Goal: Task Accomplishment & Management: Manage account settings

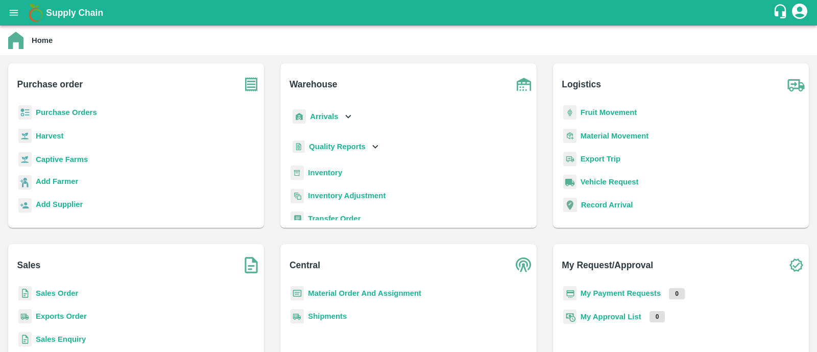
click at [66, 110] on b "Purchase Orders" at bounding box center [66, 112] width 61 height 8
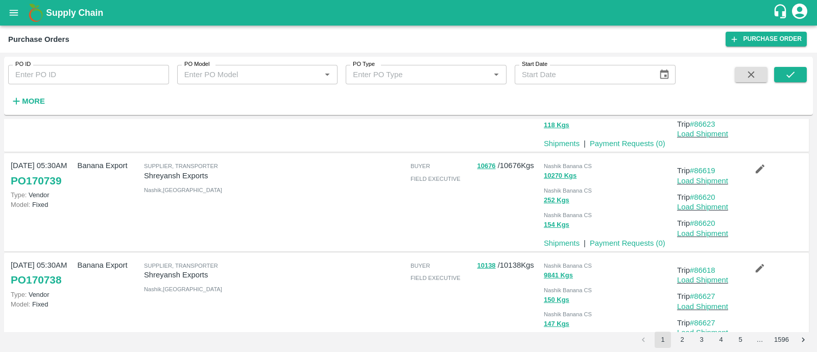
scroll to position [805, 0]
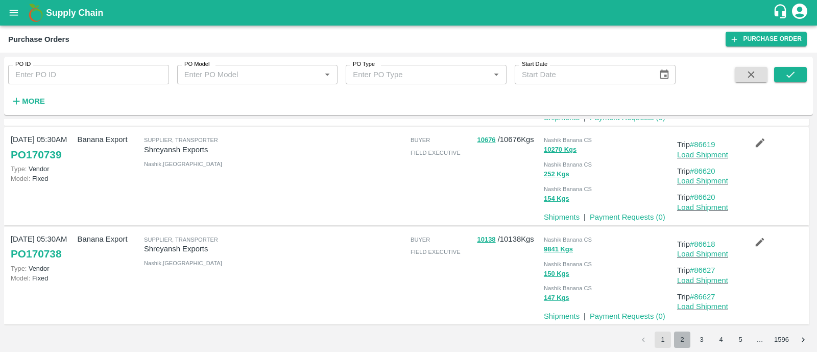
click at [685, 341] on button "2" at bounding box center [682, 339] width 16 height 16
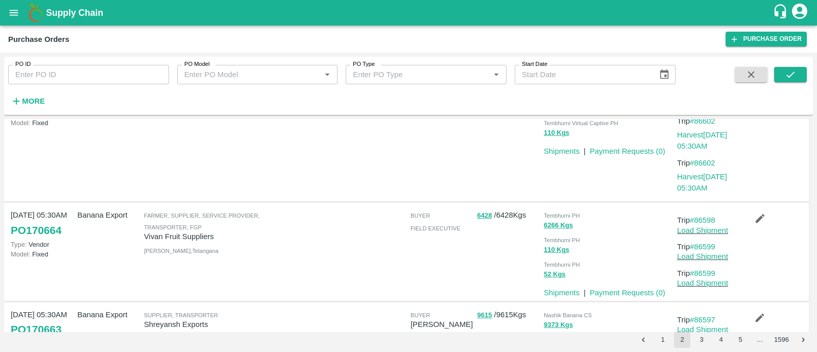
scroll to position [635, 0]
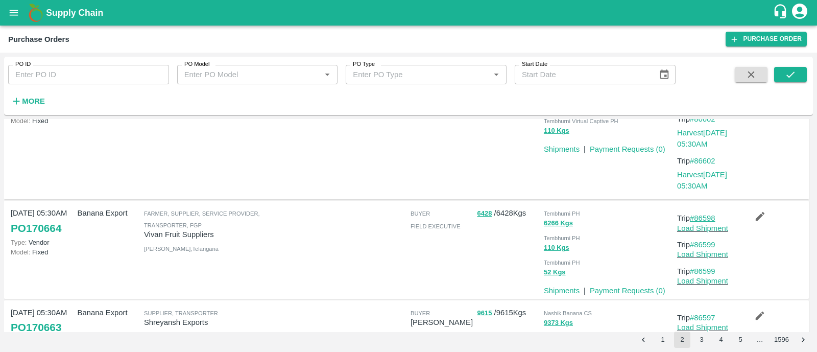
click at [699, 218] on link "#86598" at bounding box center [703, 218] width 26 height 8
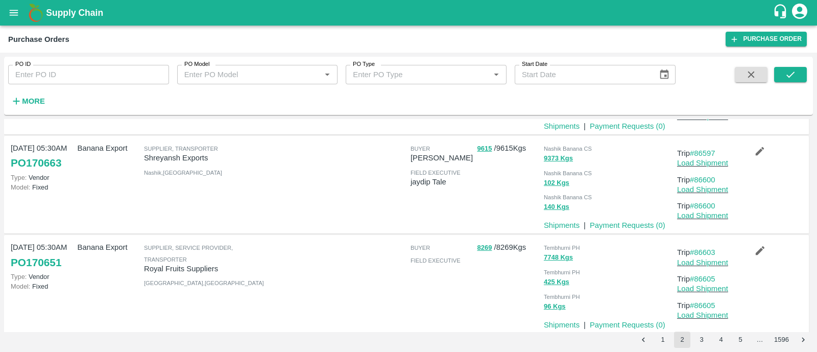
scroll to position [808, 0]
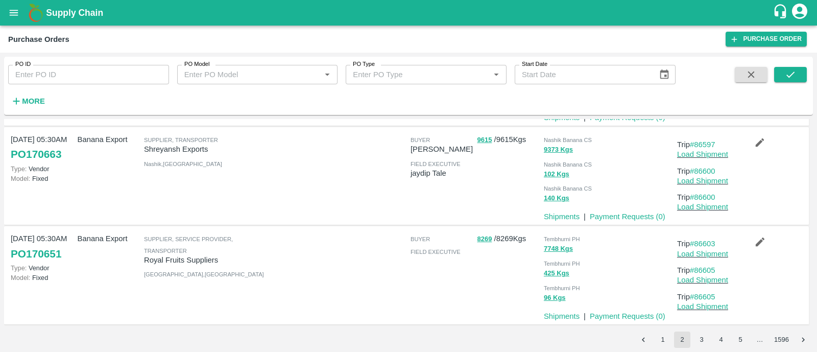
click at [705, 348] on div "PO ID PO ID PO Model PO Model   * PO Type PO Type   * Start Date Start Date Mor…" at bounding box center [408, 202] width 817 height 299
click at [698, 340] on button "3" at bounding box center [701, 339] width 16 height 16
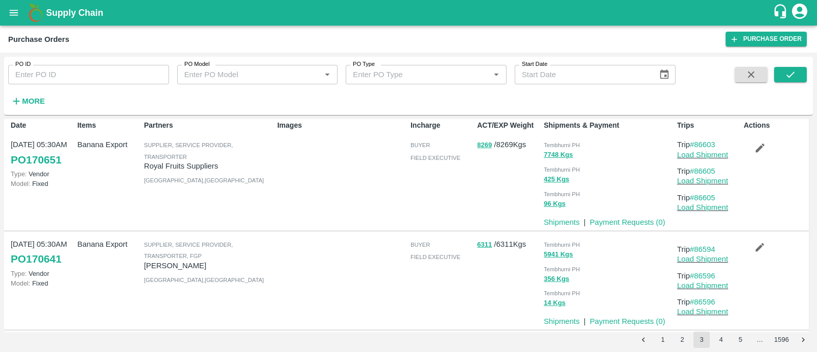
scroll to position [1, 0]
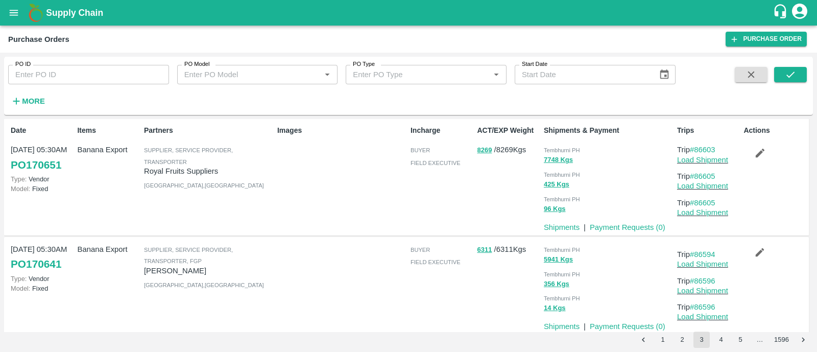
click at [623, 179] on div "425 Kgs" at bounding box center [608, 184] width 129 height 12
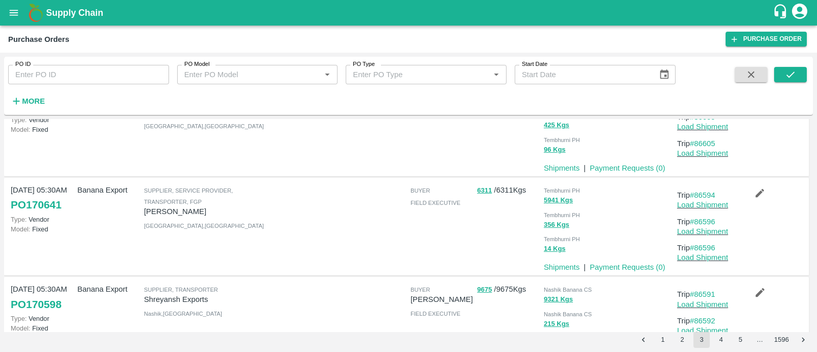
scroll to position [0, 0]
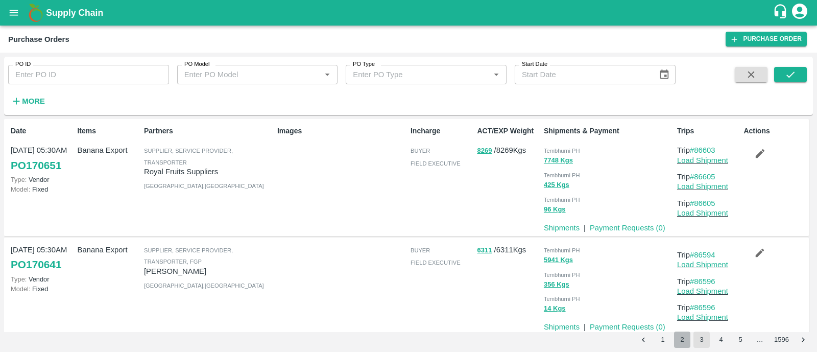
click at [680, 340] on button "2" at bounding box center [682, 339] width 16 height 16
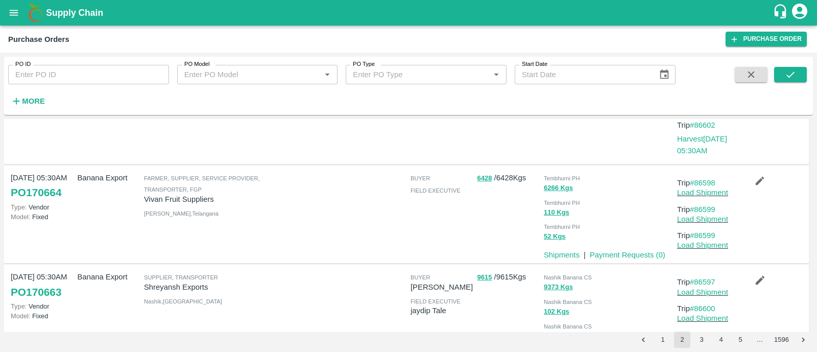
scroll to position [808, 0]
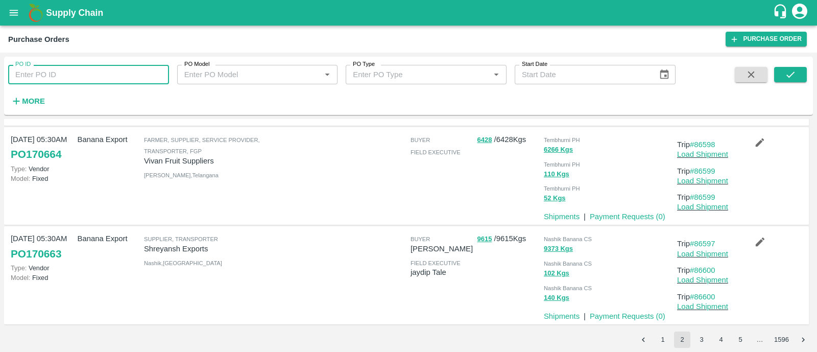
click at [77, 74] on input "PO ID" at bounding box center [88, 74] width 161 height 19
paste input "170641"
click at [796, 80] on button "submit" at bounding box center [790, 74] width 33 height 15
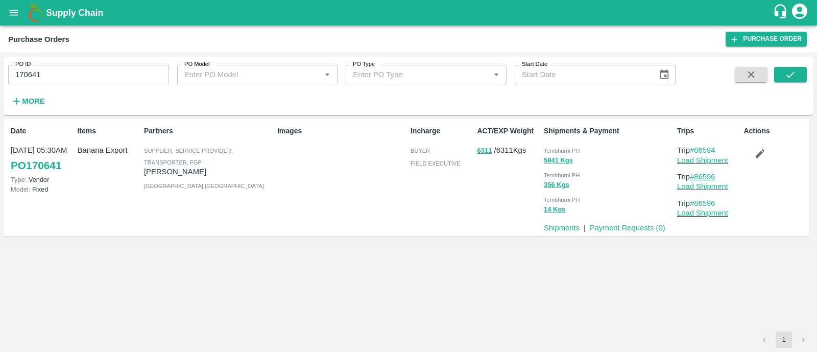
drag, startPoint x: 720, startPoint y: 175, endPoint x: 695, endPoint y: 176, distance: 24.5
click at [695, 176] on p "Trip #86596" at bounding box center [708, 176] width 62 height 11
copy link "86596"
click at [94, 69] on input "170641" at bounding box center [88, 74] width 161 height 19
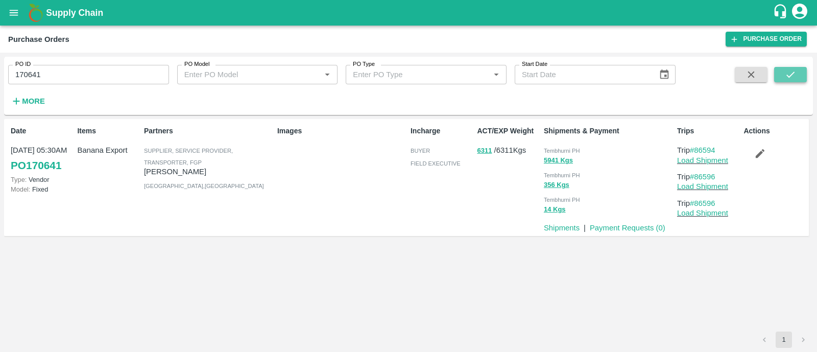
click at [795, 73] on icon "submit" at bounding box center [790, 74] width 11 height 11
drag, startPoint x: 720, startPoint y: 175, endPoint x: 695, endPoint y: 175, distance: 25.0
click at [695, 175] on p "Trip #86596" at bounding box center [708, 176] width 62 height 11
copy link "86596"
click at [100, 76] on input "170641" at bounding box center [88, 74] width 161 height 19
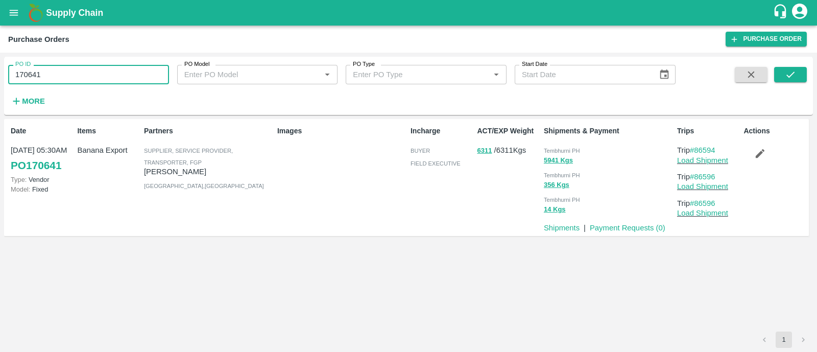
click at [100, 76] on input "170641" at bounding box center [88, 74] width 161 height 19
paste input "text"
type input "170664"
click at [788, 75] on icon "submit" at bounding box center [790, 74] width 11 height 11
drag, startPoint x: 720, startPoint y: 175, endPoint x: 698, endPoint y: 175, distance: 22.0
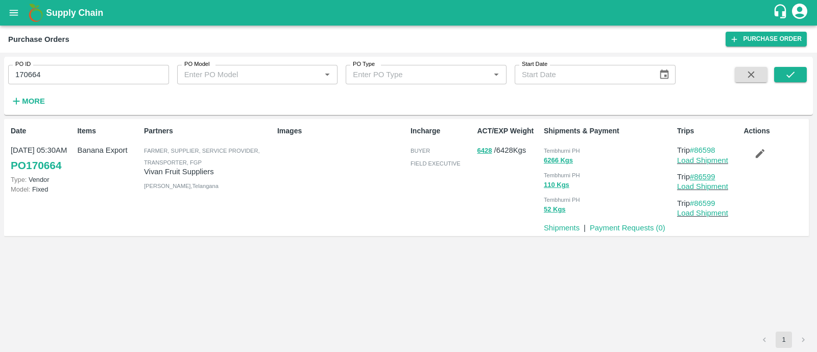
click at [698, 175] on p "Trip #86599" at bounding box center [708, 176] width 62 height 11
copy link "86599"
drag, startPoint x: 724, startPoint y: 148, endPoint x: 698, endPoint y: 149, distance: 25.5
click at [698, 149] on p "Trip #86598" at bounding box center [708, 149] width 62 height 11
copy link "86598"
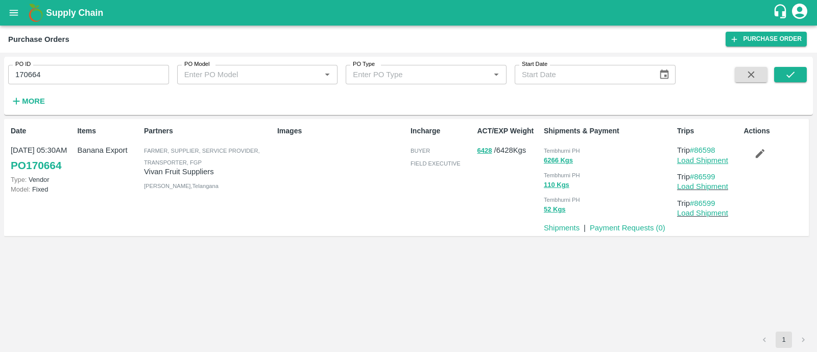
click at [685, 159] on link "Load Shipment" at bounding box center [702, 160] width 51 height 8
click at [757, 154] on icon "button" at bounding box center [759, 153] width 11 height 11
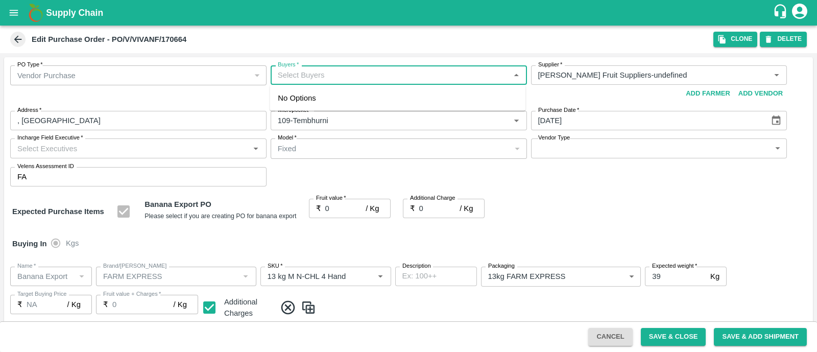
click at [308, 78] on input "Buyers   *" at bounding box center [390, 74] width 233 height 13
type input "ajit"
click at [310, 101] on div "Ajit Otari" at bounding box center [334, 102] width 62 height 11
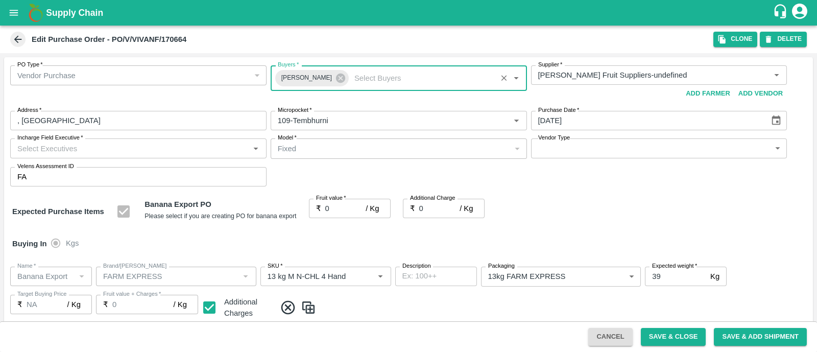
click at [162, 148] on input "Incharge Field Executive   *" at bounding box center [129, 147] width 233 height 13
type input "jay"
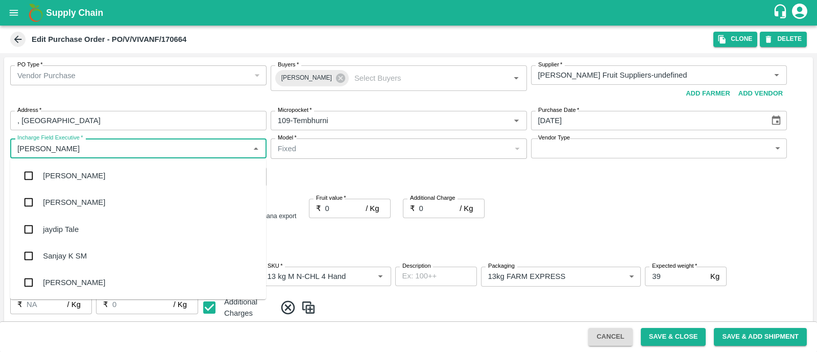
click at [49, 224] on div "jaydip Tale" at bounding box center [61, 229] width 36 height 11
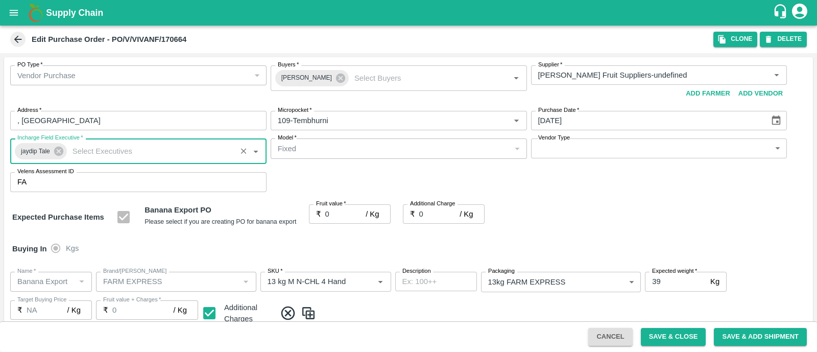
click at [559, 157] on body "Supply Chain Edit Purchase Order - PO/V/VIVANF/170664 Clone DELETE PO Type   * …" at bounding box center [408, 176] width 817 height 352
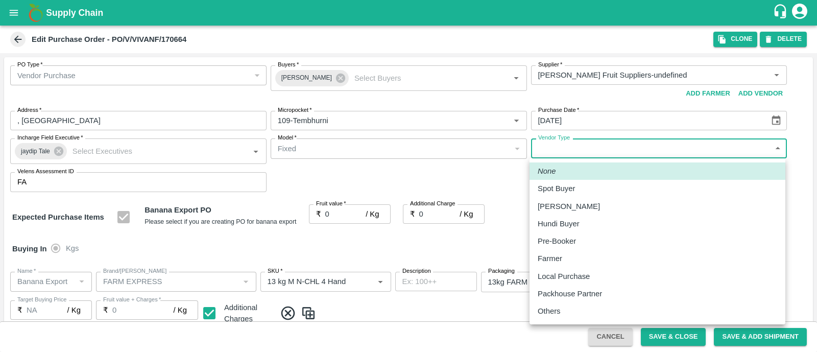
click at [550, 313] on p "Others" at bounding box center [549, 310] width 23 height 11
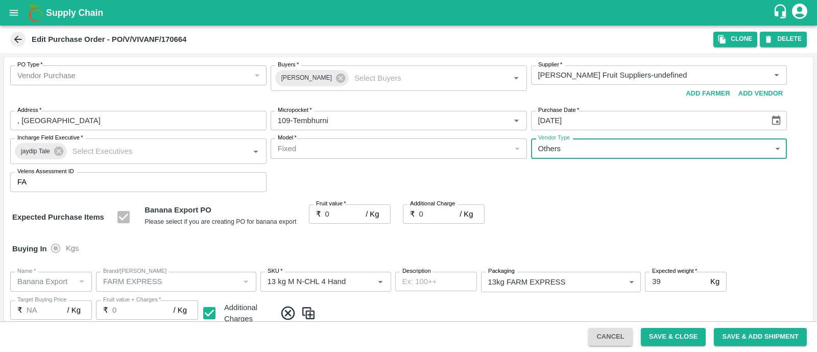
type input "OTHER"
click at [339, 214] on div "None Spot Buyer Mandi Loader Hundi Buyer Pre-Booker Farmer Local Purchase Packh…" at bounding box center [408, 176] width 817 height 352
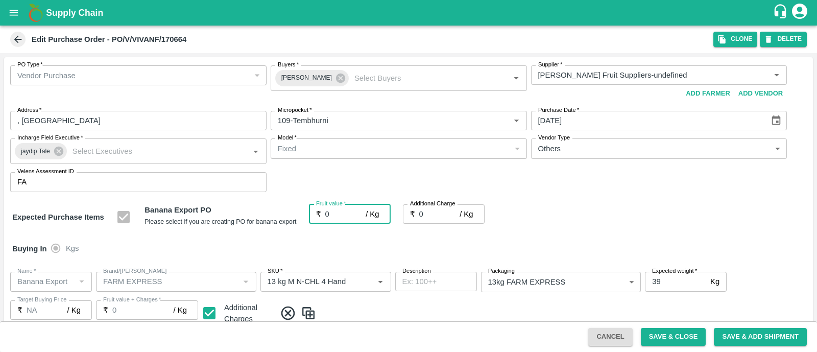
click at [339, 214] on input "0" at bounding box center [345, 213] width 41 height 19
type input "2"
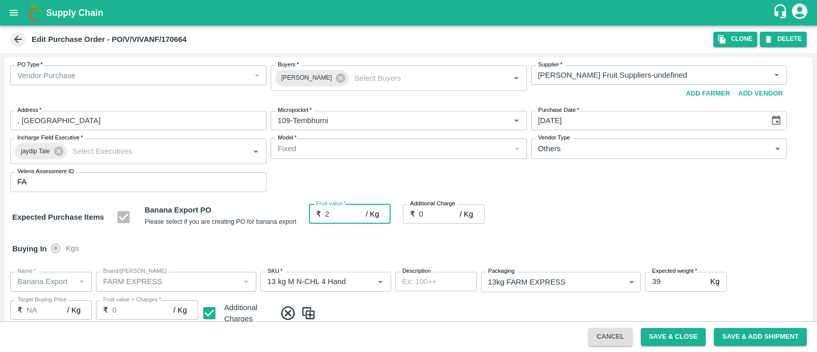
type input "2"
type input "25"
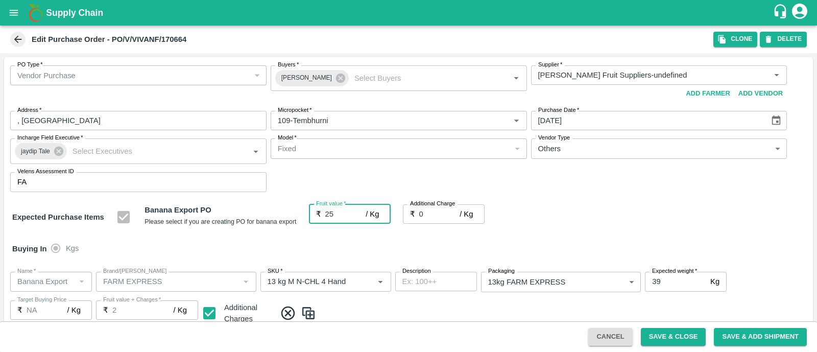
type input "25"
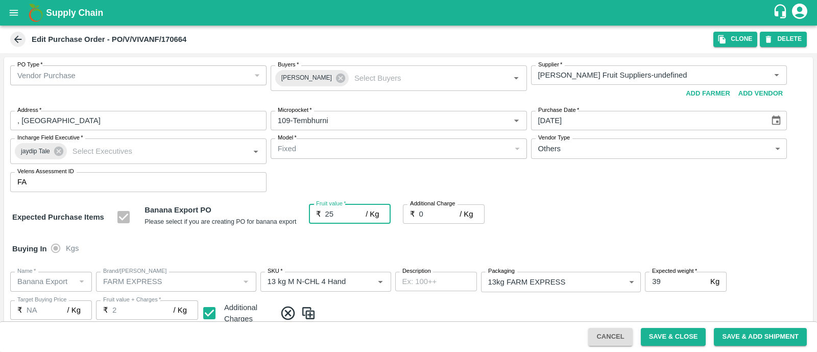
type input "25"
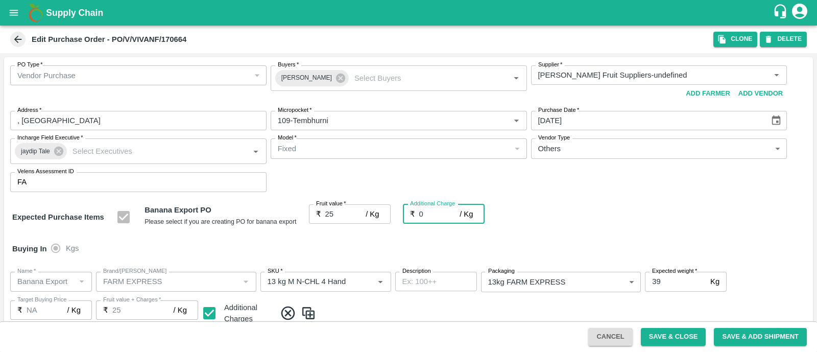
type input "2"
type input "27"
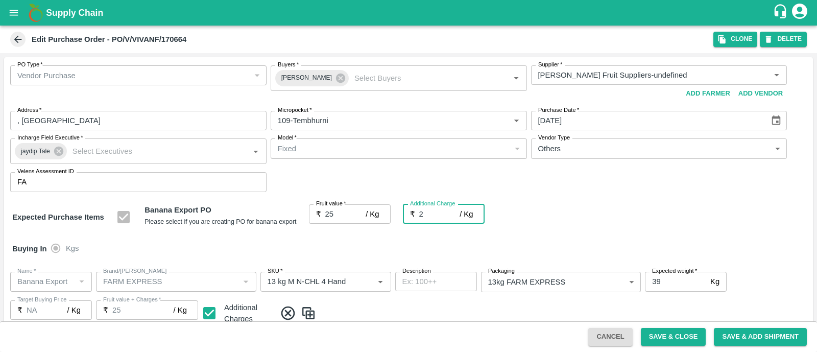
type input "27"
type input "2.7"
type input "27.7"
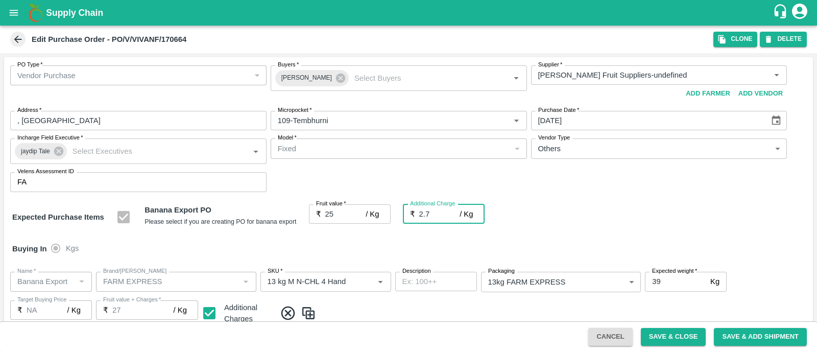
type input "27.7"
type input "2.75"
type input "27.75"
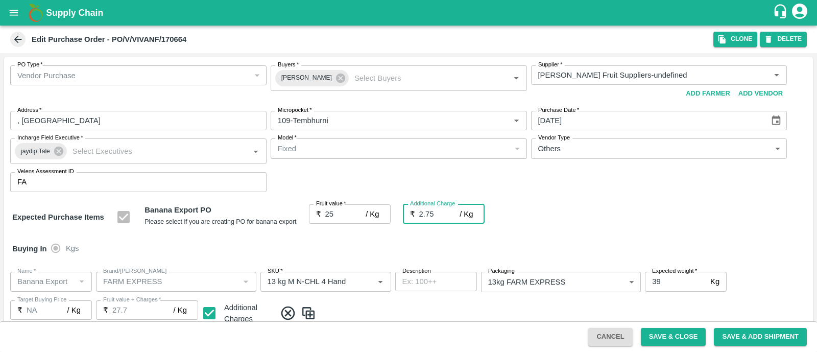
type input "27.75"
type input "2.75"
click at [505, 226] on div "Expected Purchase Items Banana Export PO Please select if you are creating PO f…" at bounding box center [408, 217] width 792 height 26
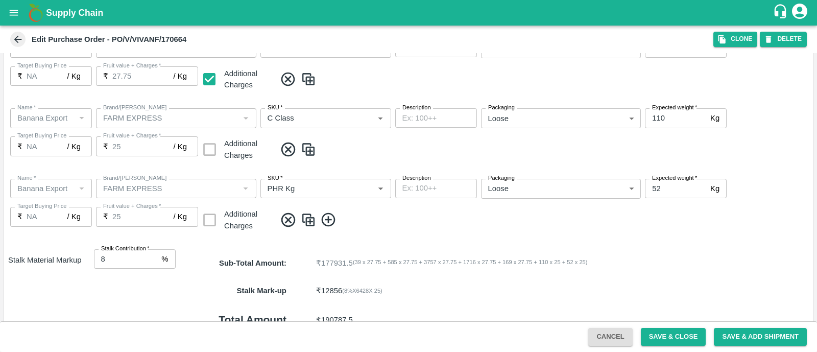
scroll to position [562, 0]
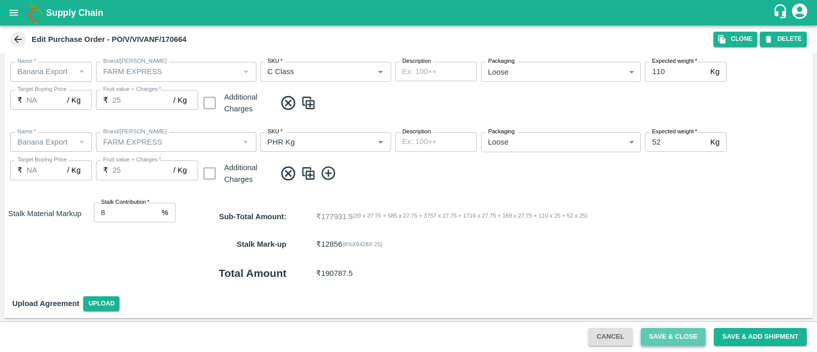
click at [664, 336] on button "Save & Close" at bounding box center [673, 337] width 65 height 18
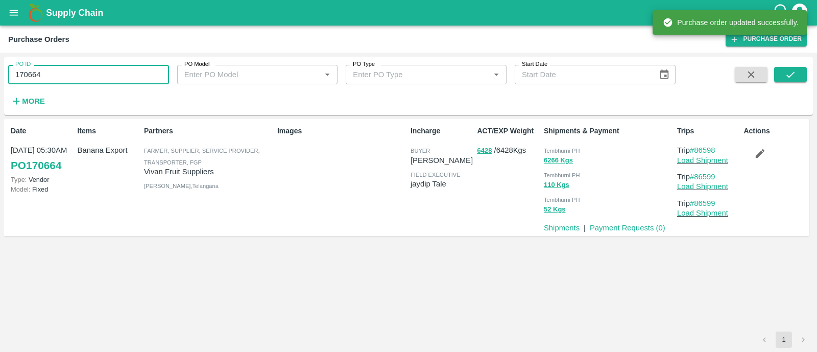
click at [58, 75] on input "170664" at bounding box center [88, 74] width 161 height 19
paste input "text"
click at [58, 75] on input "170664" at bounding box center [88, 74] width 161 height 19
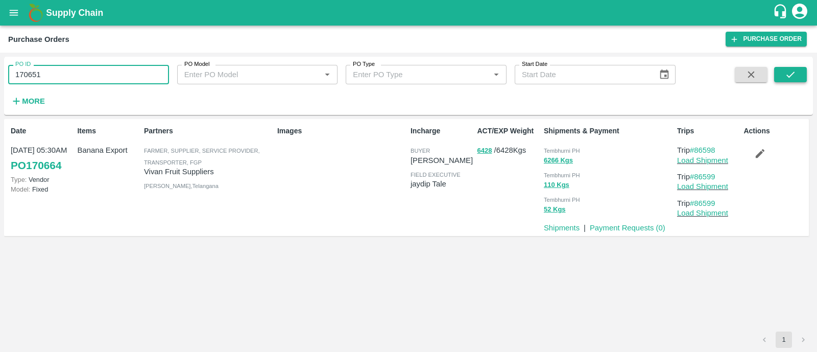
type input "170651"
click at [789, 78] on icon "submit" at bounding box center [790, 74] width 11 height 11
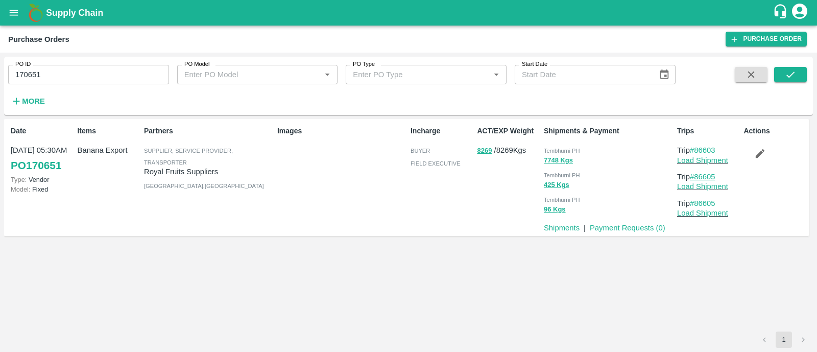
drag, startPoint x: 723, startPoint y: 174, endPoint x: 698, endPoint y: 175, distance: 25.0
click at [698, 175] on p "Trip #86605" at bounding box center [708, 176] width 62 height 11
copy link "86605"
drag, startPoint x: 722, startPoint y: 148, endPoint x: 697, endPoint y: 150, distance: 25.1
click at [697, 150] on p "Trip #86603" at bounding box center [708, 149] width 62 height 11
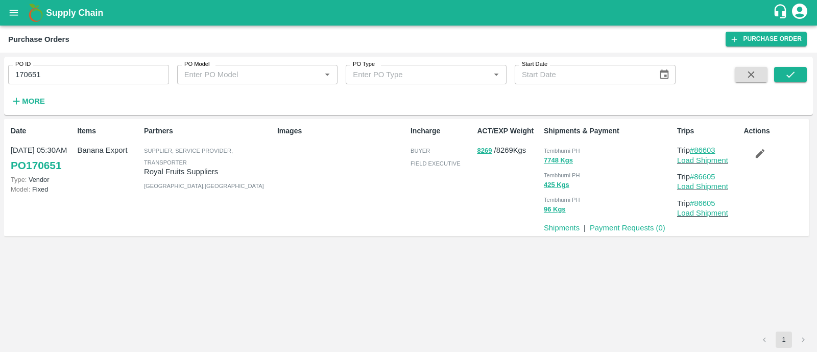
copy link "86603"
click at [680, 161] on link "Load Shipment" at bounding box center [702, 160] width 51 height 8
click at [765, 155] on icon "button" at bounding box center [759, 153] width 11 height 11
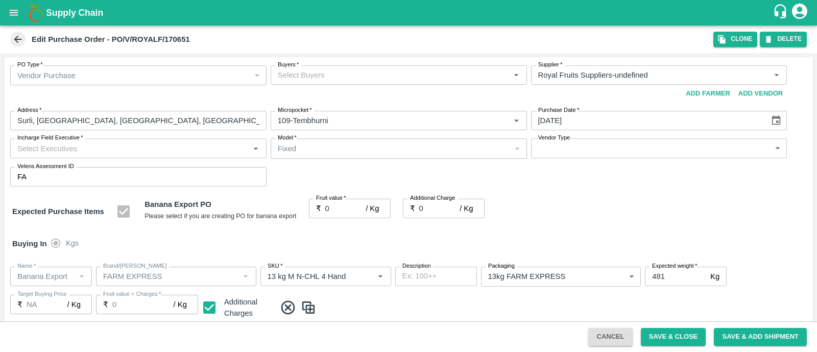
click at [343, 75] on input "Buyers   *" at bounding box center [390, 74] width 233 height 13
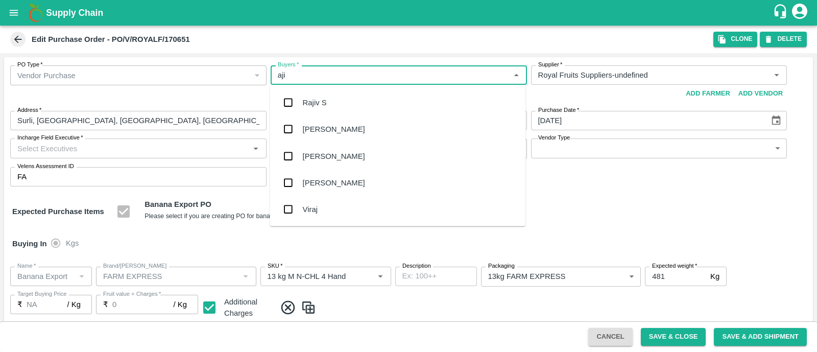
type input "ajit"
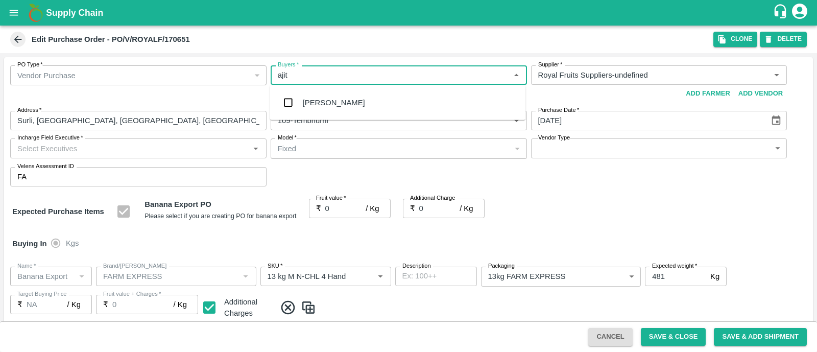
click at [322, 104] on div "Ajit Otari" at bounding box center [334, 102] width 62 height 11
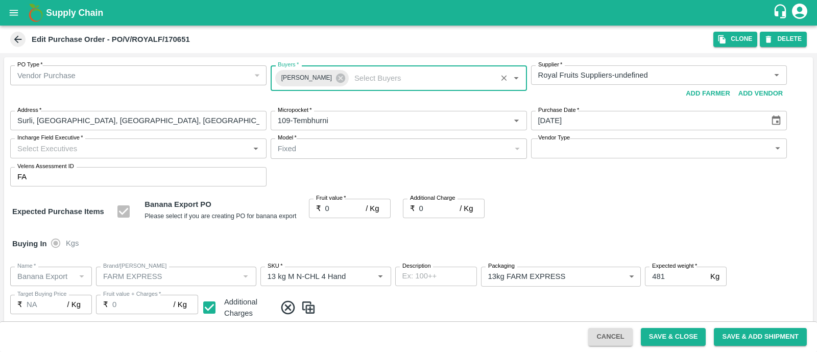
click at [165, 148] on input "Incharge Field Executive   *" at bounding box center [129, 147] width 233 height 13
type input "jay"
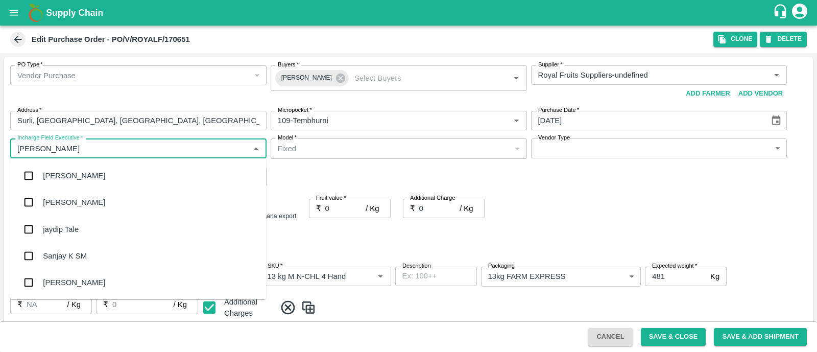
click at [64, 224] on div "jaydip Tale" at bounding box center [61, 229] width 36 height 11
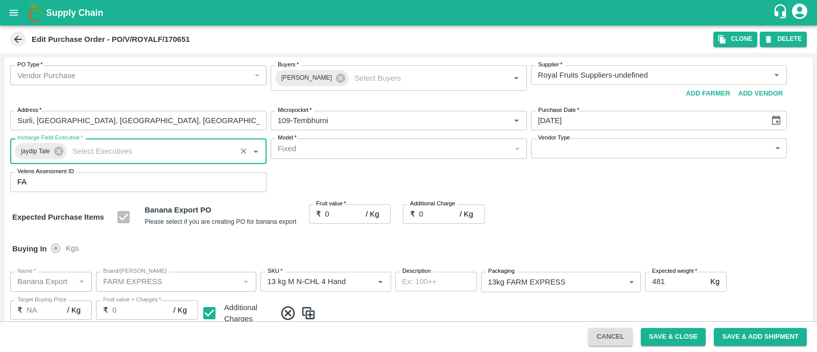
click at [590, 152] on body "Supply Chain Edit Purchase Order - PO/V/ROYALF/170651 Clone DELETE PO Type   * …" at bounding box center [408, 176] width 817 height 352
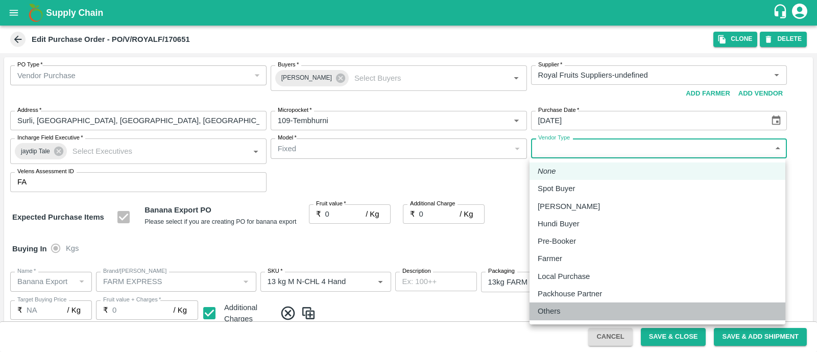
click at [547, 307] on p "Others" at bounding box center [549, 310] width 23 height 11
type input "OTHER"
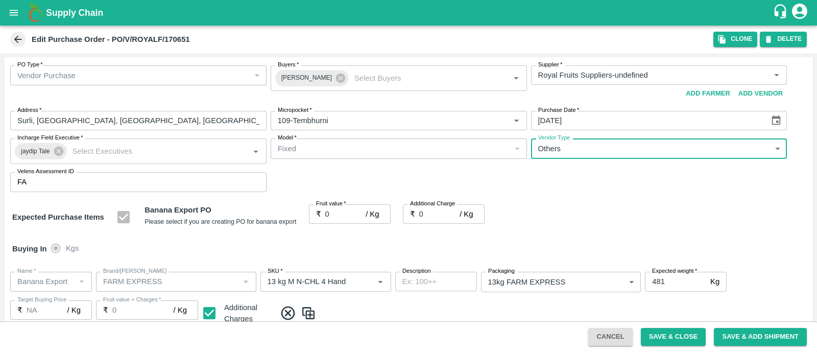
click at [340, 215] on input "0" at bounding box center [345, 213] width 41 height 19
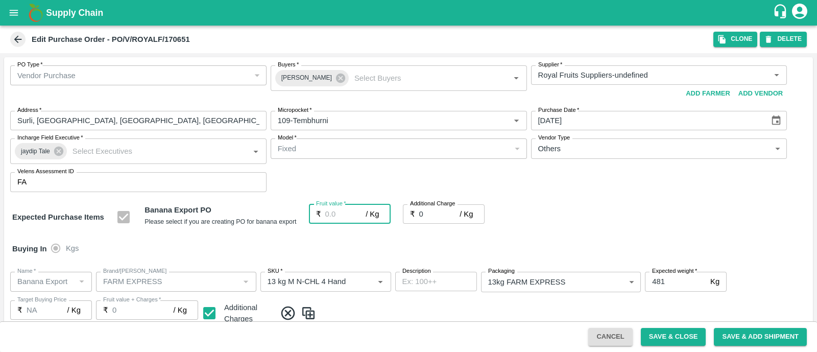
type input "2"
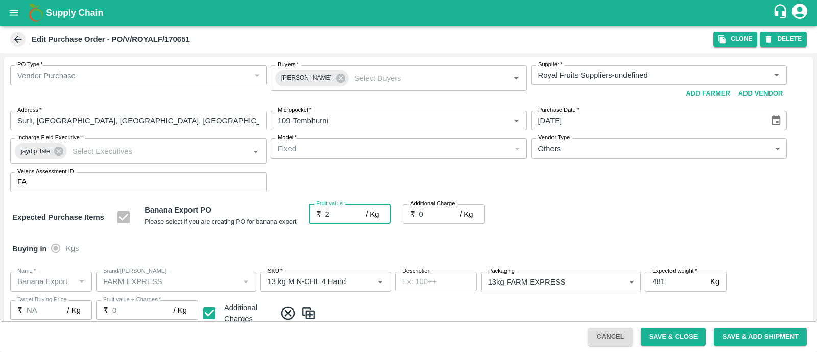
type input "2"
type input "25"
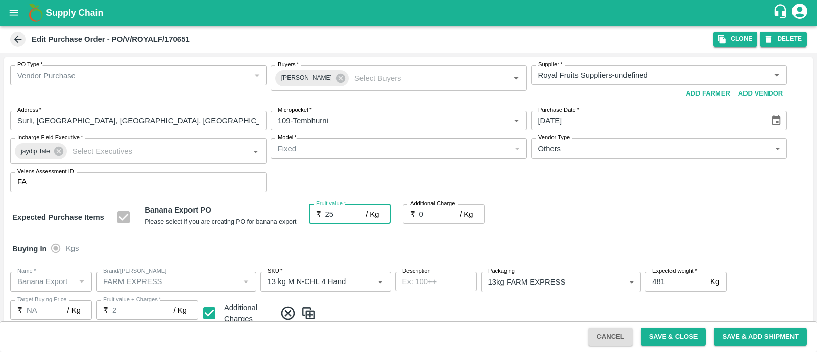
type input "25"
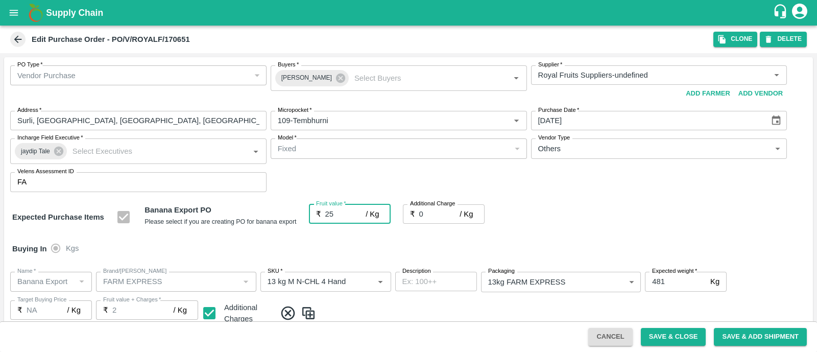
type input "25"
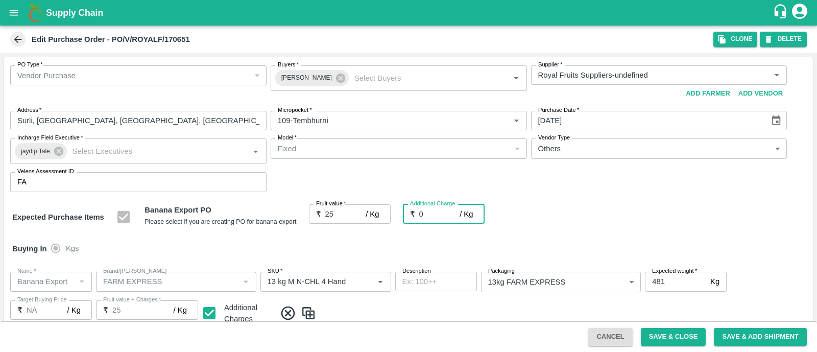
type input "2"
type input "27"
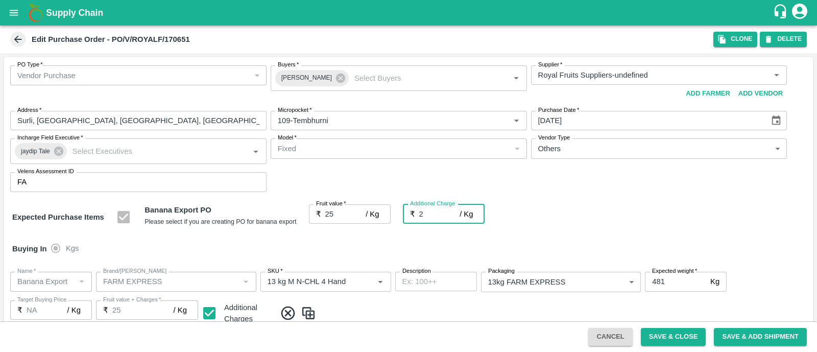
type input "27"
type input "2.7"
type input "27.7"
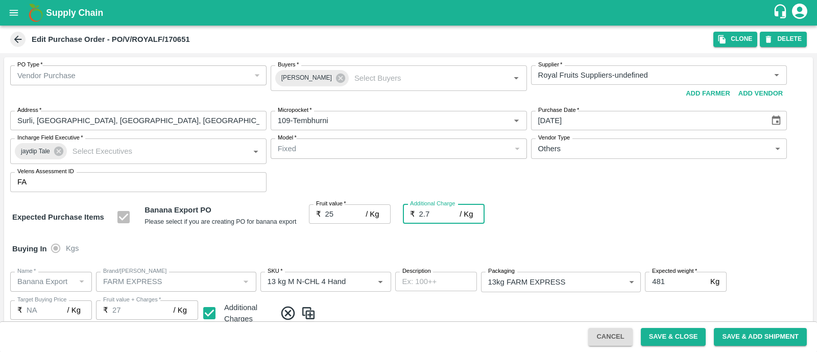
type input "27.7"
type input "2.75"
type input "27.75"
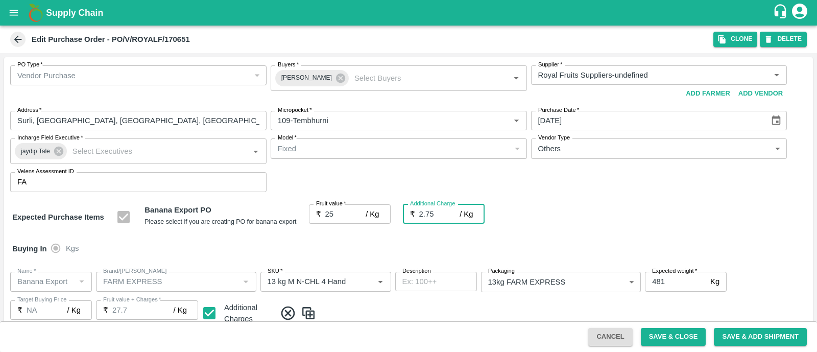
type input "27.75"
type input "2.75"
click at [709, 224] on div "Expected Purchase Items Banana Export PO Please select if you are creating PO f…" at bounding box center [408, 217] width 792 height 26
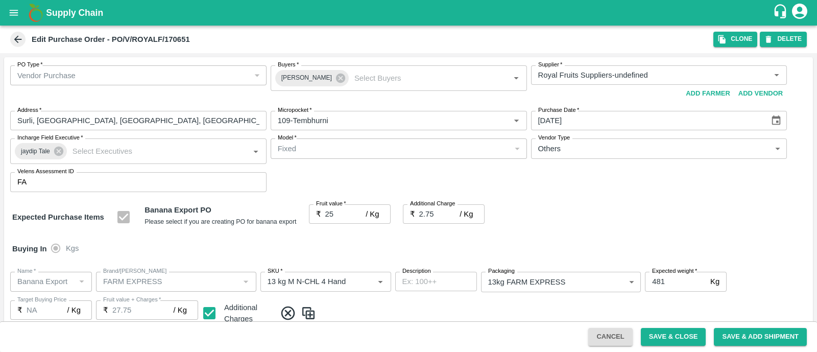
scroll to position [562, 0]
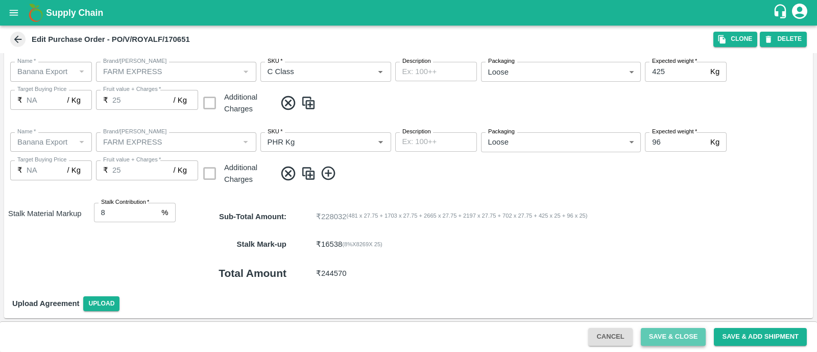
click at [669, 332] on button "Save & Close" at bounding box center [673, 337] width 65 height 18
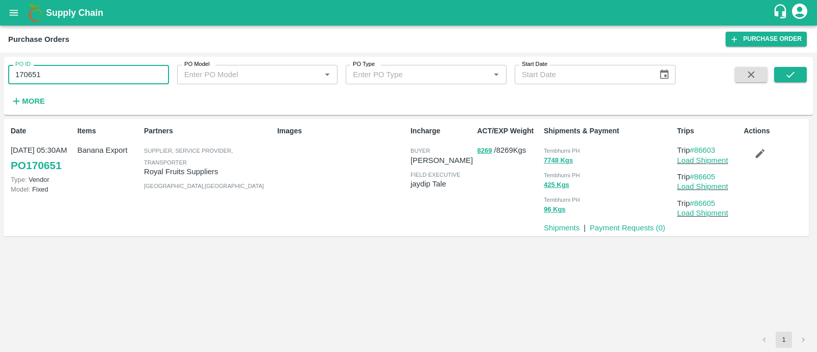
click at [57, 80] on input "170651" at bounding box center [88, 74] width 161 height 19
paste input "text"
click at [57, 80] on input "170710" at bounding box center [88, 74] width 161 height 19
type input "170710"
click at [791, 76] on icon "submit" at bounding box center [790, 74] width 11 height 11
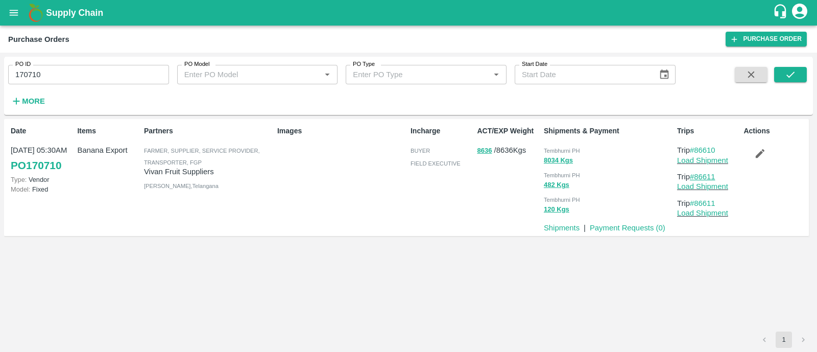
drag, startPoint x: 718, startPoint y: 176, endPoint x: 697, endPoint y: 175, distance: 21.5
click at [697, 175] on p "Trip #86611" at bounding box center [708, 176] width 62 height 11
copy link "86611"
drag, startPoint x: 721, startPoint y: 149, endPoint x: 698, endPoint y: 149, distance: 23.5
click at [698, 149] on p "Trip #86610" at bounding box center [708, 149] width 62 height 11
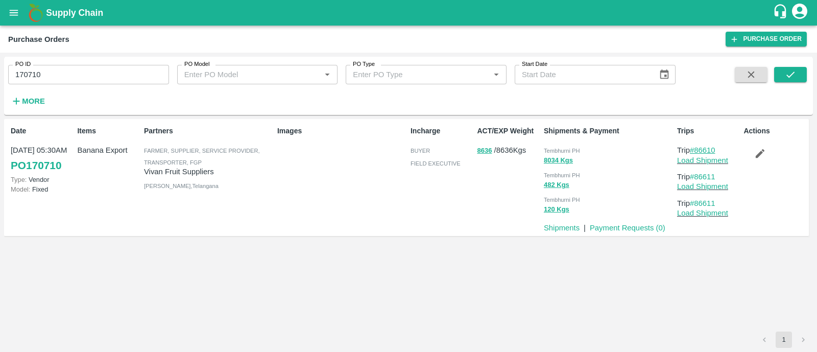
copy link "86610"
click at [714, 161] on link "Load Shipment" at bounding box center [702, 160] width 51 height 8
click at [750, 152] on button "button" at bounding box center [759, 152] width 33 height 17
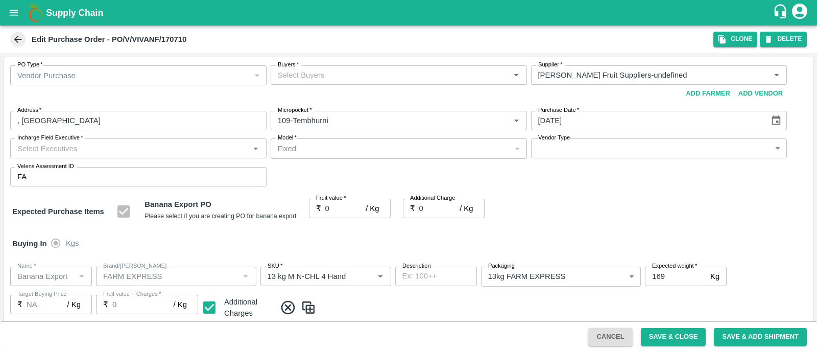
click at [310, 70] on input "Buyers   *" at bounding box center [390, 74] width 233 height 13
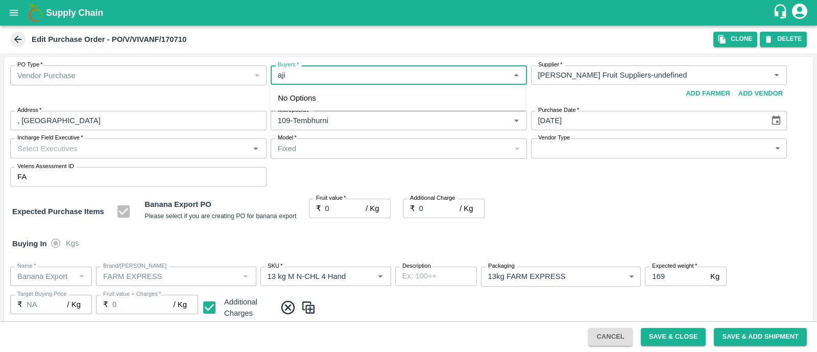
type input "ajit"
click at [308, 95] on div "Ajit Otari" at bounding box center [398, 102] width 256 height 27
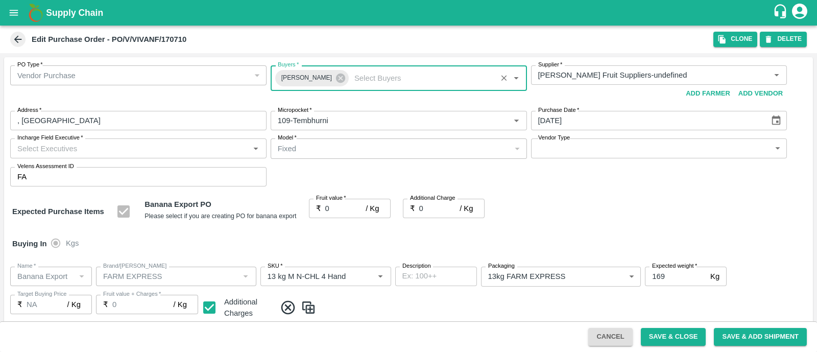
click at [159, 141] on input "Incharge Field Executive   *" at bounding box center [129, 147] width 233 height 13
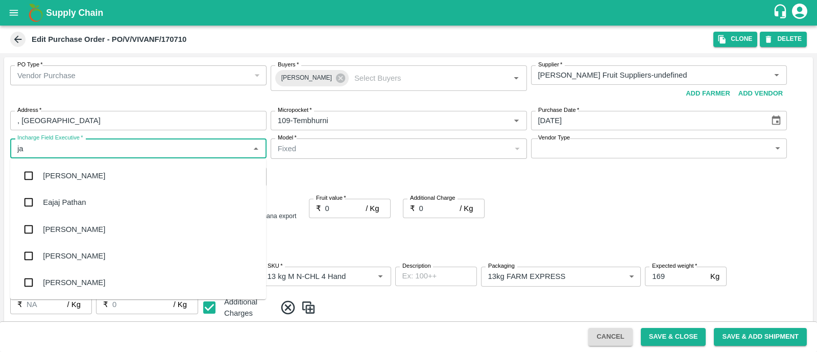
type input "jay"
click at [55, 235] on div "jaydip Tale" at bounding box center [138, 229] width 256 height 27
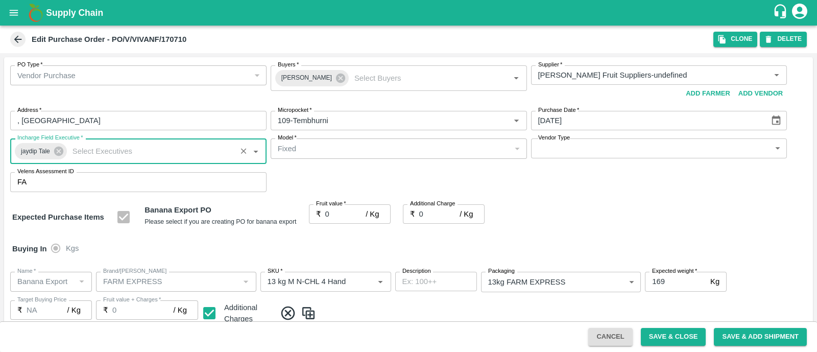
click at [597, 153] on body "Supply Chain Edit Purchase Order - PO/V/VIVANF/170710 Clone DELETE PO Type   * …" at bounding box center [408, 176] width 817 height 352
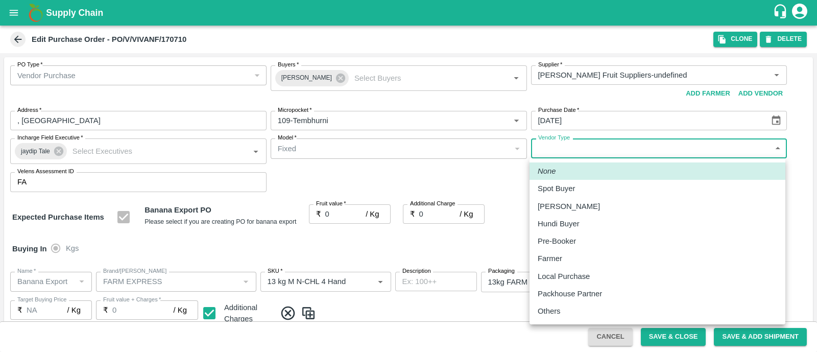
click at [544, 305] on li "Others" at bounding box center [657, 310] width 256 height 17
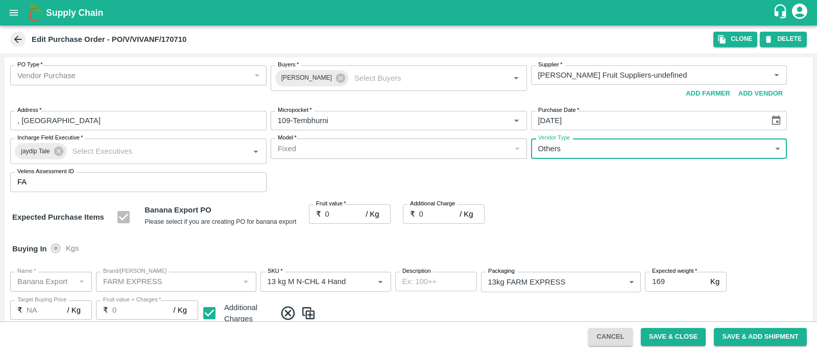
type input "OTHER"
click at [341, 213] on input "0" at bounding box center [345, 213] width 41 height 19
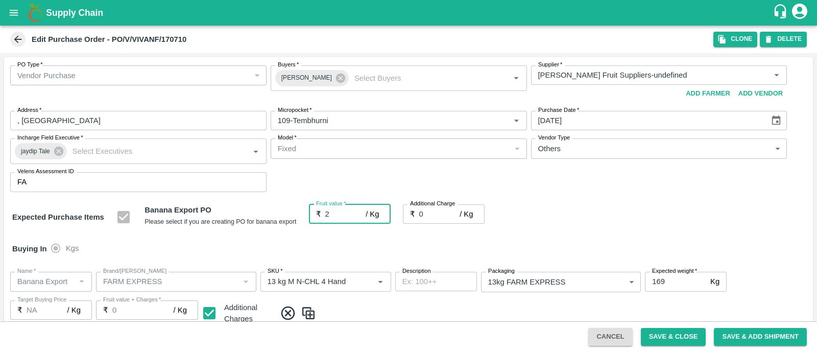
type input "22"
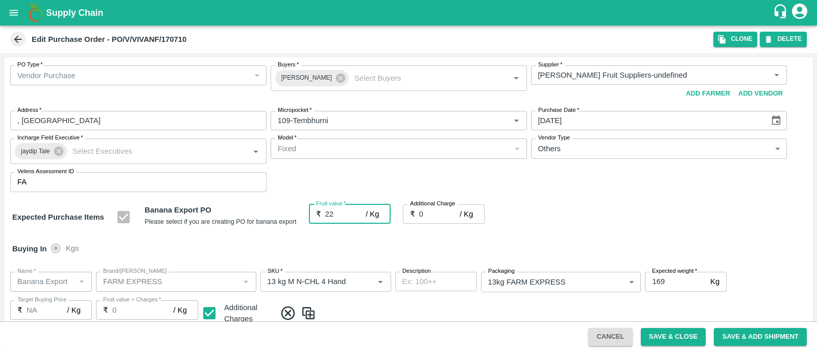
type input "22"
type input "22.5"
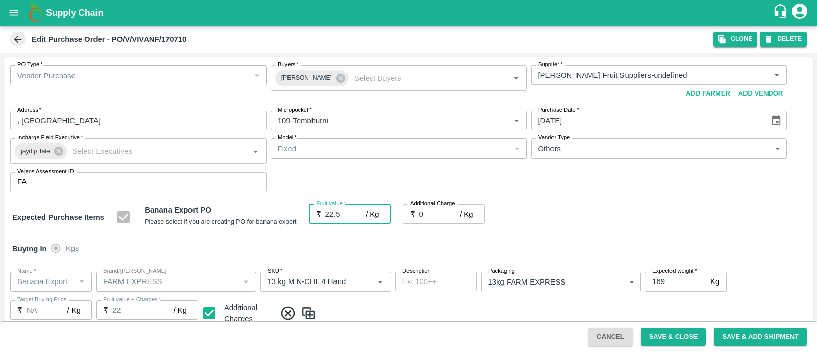
type input "22.5"
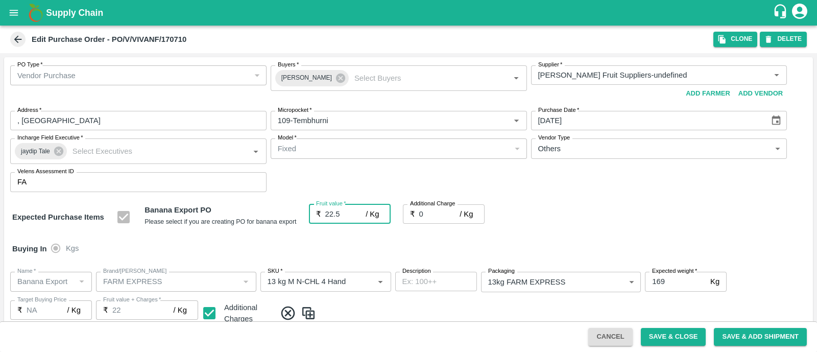
type input "22.5"
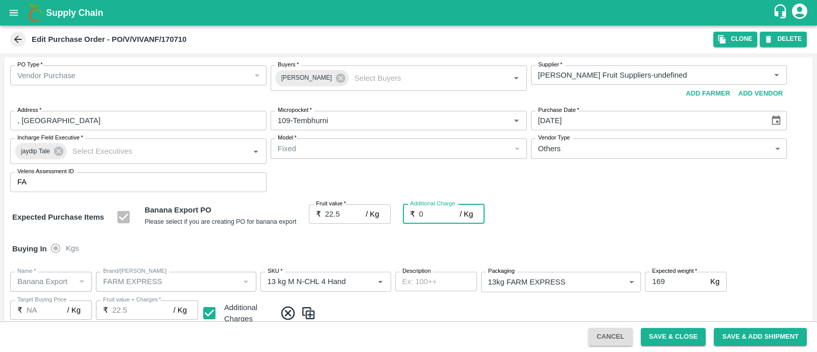
type input "2"
type input "24.5"
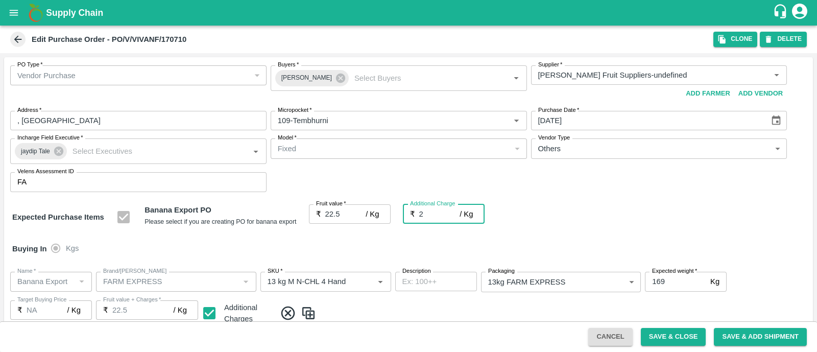
type input "24.5"
type input "2.7"
type input "25.2"
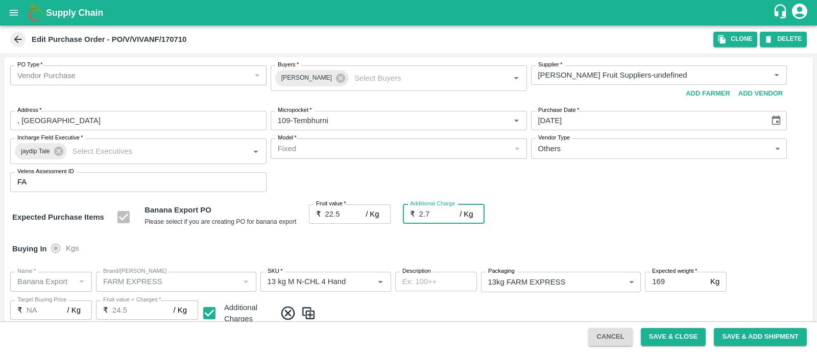
type input "25.2"
type input "2.75"
type input "25.25"
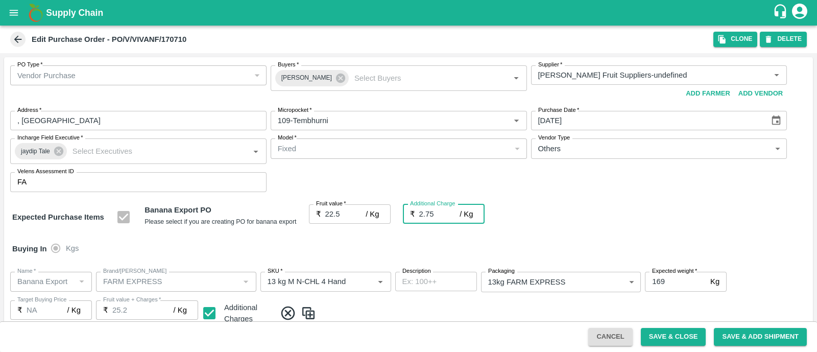
type input "25.25"
type input "2.75"
click at [590, 224] on div "Expected Purchase Items Banana Export PO Please select if you are creating PO f…" at bounding box center [408, 217] width 792 height 26
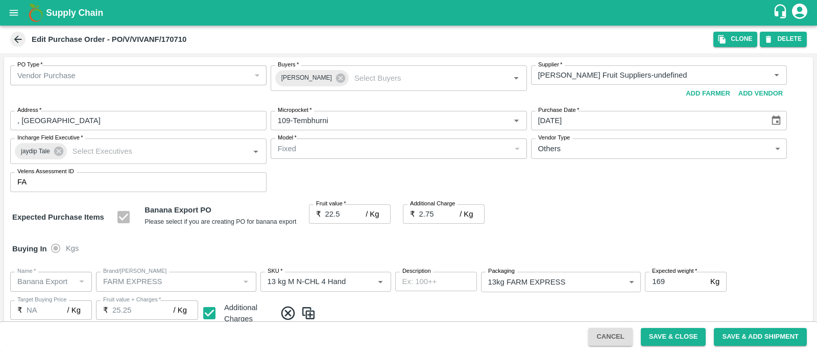
scroll to position [562, 0]
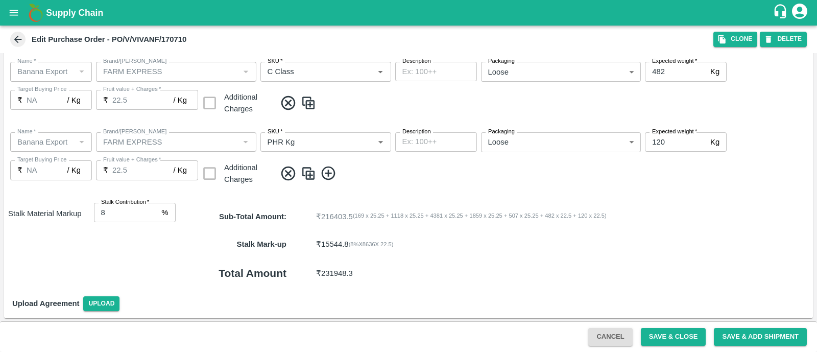
click at [659, 326] on div "Cancel Save & Close Save & Add Shipment" at bounding box center [408, 336] width 817 height 31
click at [665, 336] on button "Save & Close" at bounding box center [673, 337] width 65 height 18
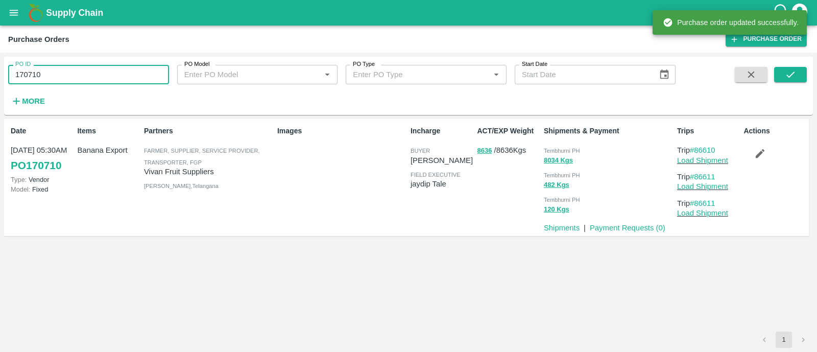
click at [94, 78] on input "170710" at bounding box center [88, 74] width 161 height 19
paste input "text"
click at [94, 78] on input "170714" at bounding box center [88, 74] width 161 height 19
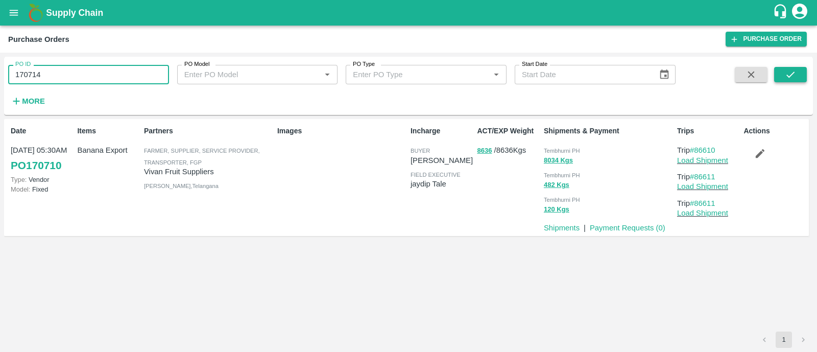
type input "170714"
click at [782, 74] on button "submit" at bounding box center [790, 74] width 33 height 15
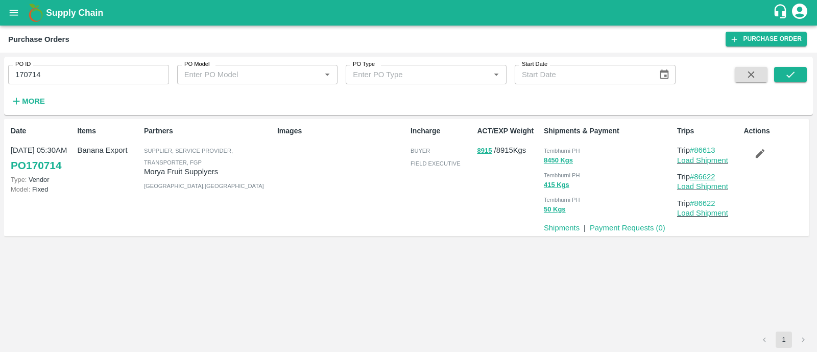
drag, startPoint x: 723, startPoint y: 173, endPoint x: 696, endPoint y: 174, distance: 26.6
click at [696, 174] on p "Trip #86622" at bounding box center [708, 176] width 62 height 11
copy link "86622"
click at [779, 71] on button "submit" at bounding box center [790, 74] width 33 height 15
click at [686, 156] on link "Load Shipment" at bounding box center [702, 160] width 51 height 8
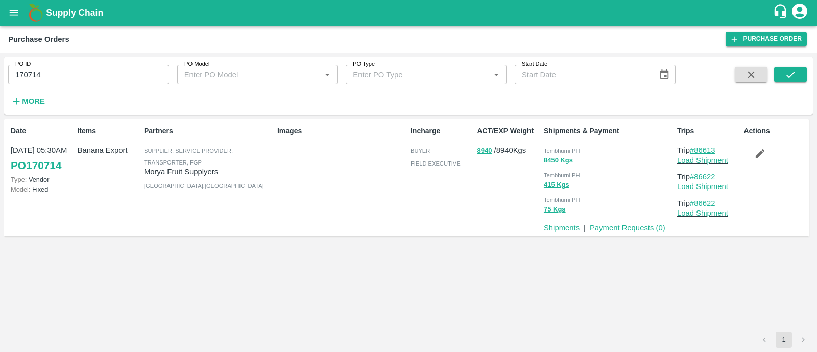
drag, startPoint x: 723, startPoint y: 147, endPoint x: 697, endPoint y: 147, distance: 26.5
click at [697, 147] on p "Trip #86613" at bounding box center [708, 149] width 62 height 11
copy link "86613"
click at [698, 158] on link "Load Shipment" at bounding box center [702, 160] width 51 height 8
click at [758, 150] on icon "button" at bounding box center [759, 153] width 11 height 11
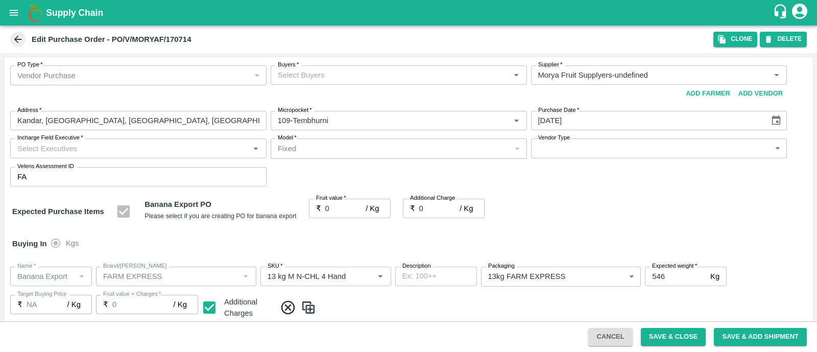
click at [318, 75] on input "Buyers   *" at bounding box center [390, 74] width 233 height 13
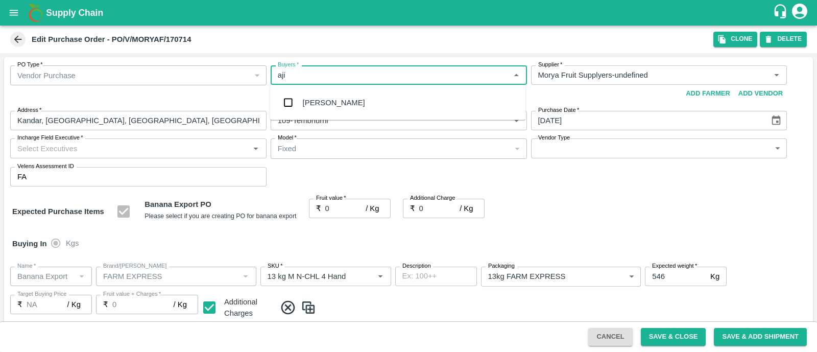
type input "ajit"
click at [309, 95] on div "Ajit Otari" at bounding box center [398, 102] width 256 height 27
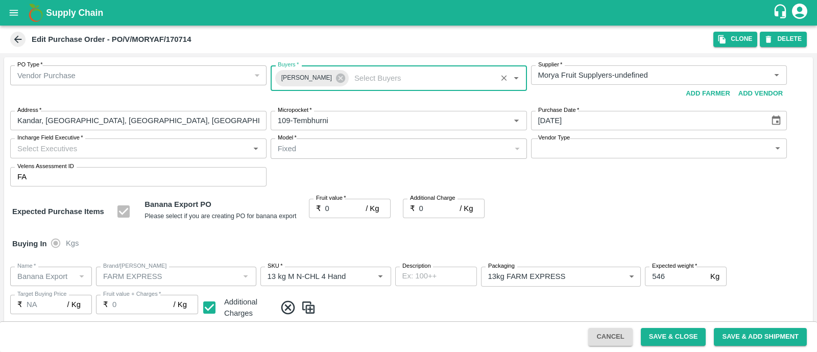
click at [133, 150] on input "Incharge Field Executive   *" at bounding box center [129, 147] width 233 height 13
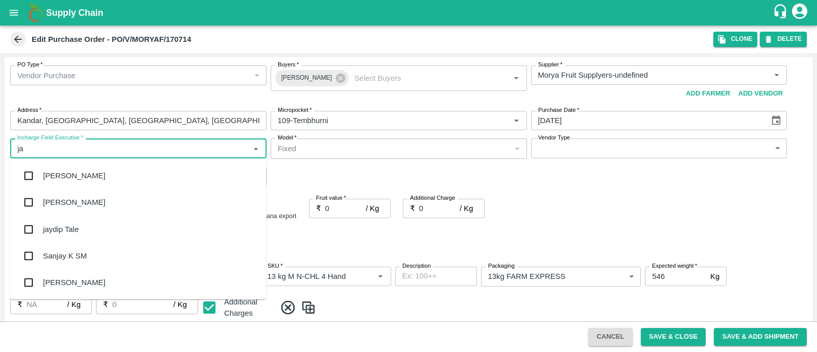
type input "jay"
click at [78, 226] on div "jaydip Tale" at bounding box center [61, 229] width 36 height 11
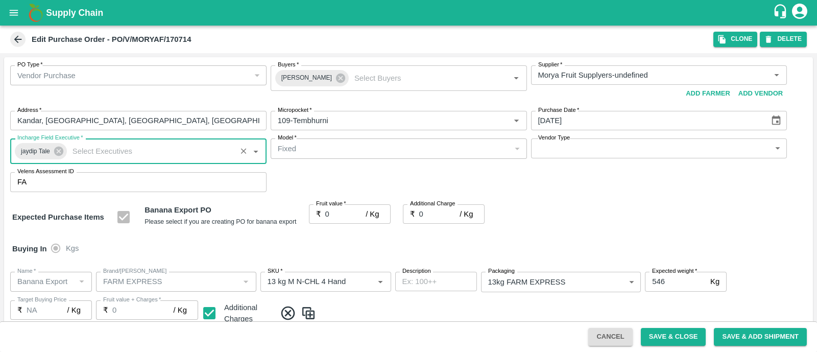
click at [600, 150] on body "Supply Chain Edit Purchase Order - PO/V/MORYAF/170714 Clone DELETE PO Type   * …" at bounding box center [408, 176] width 817 height 352
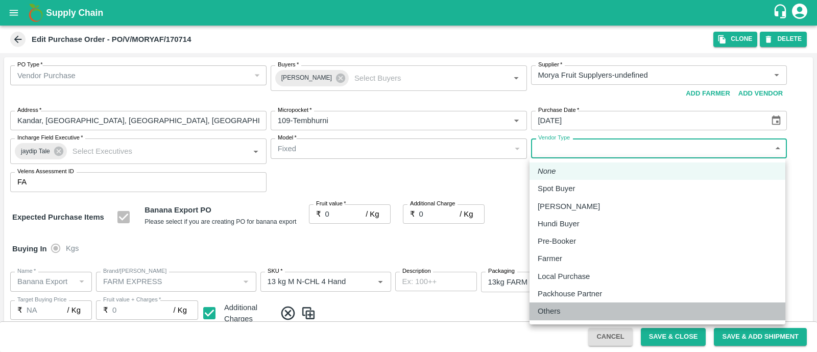
click at [553, 304] on li "Others" at bounding box center [657, 310] width 256 height 17
type input "OTHER"
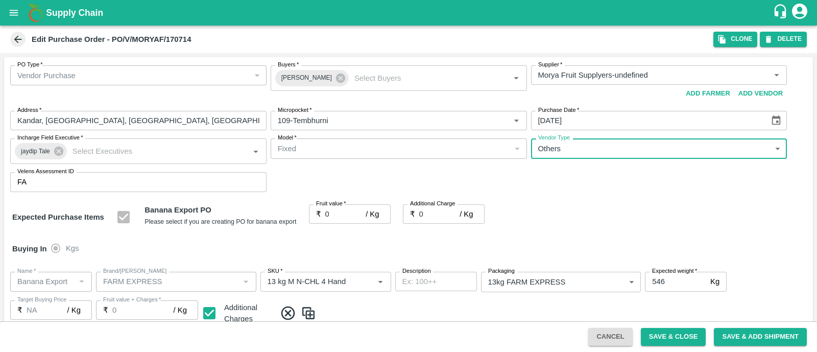
click at [332, 215] on input "0" at bounding box center [345, 213] width 41 height 19
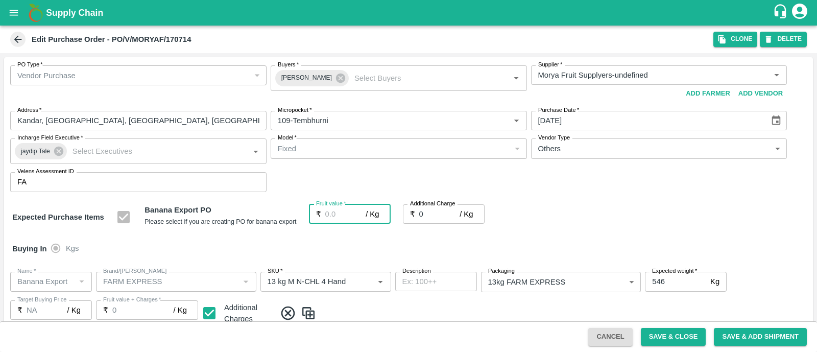
type input "2"
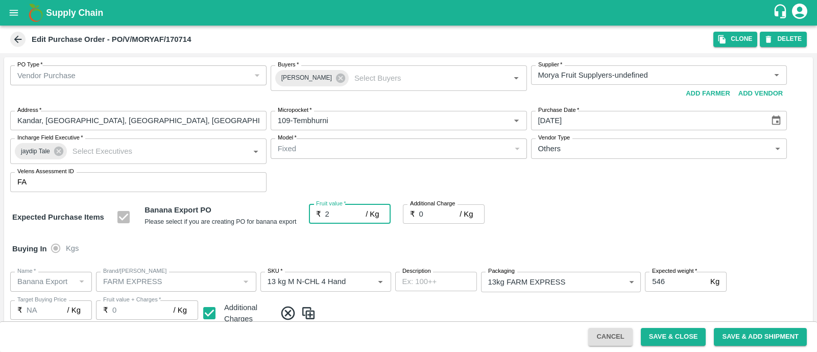
type input "2"
type input "25"
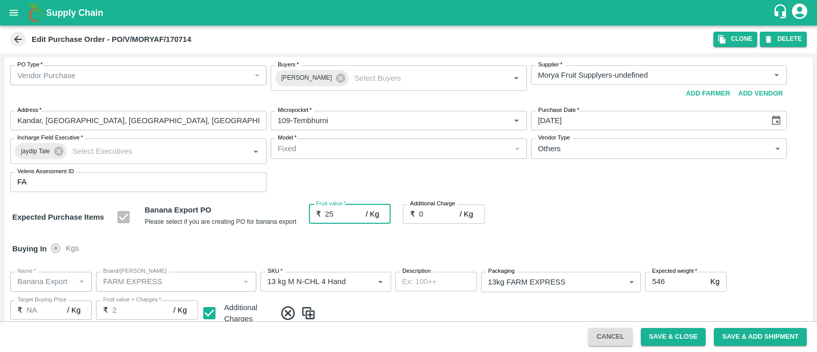
type input "25"
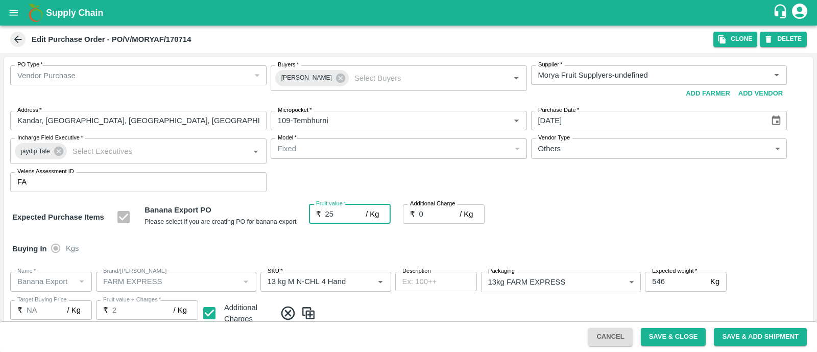
type input "25"
type input "25.5"
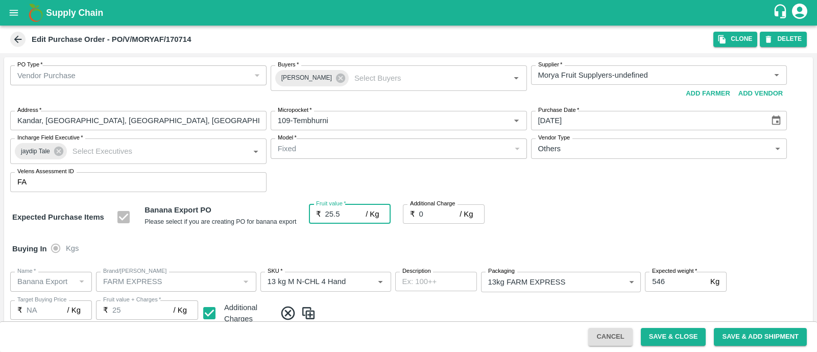
type input "25.5"
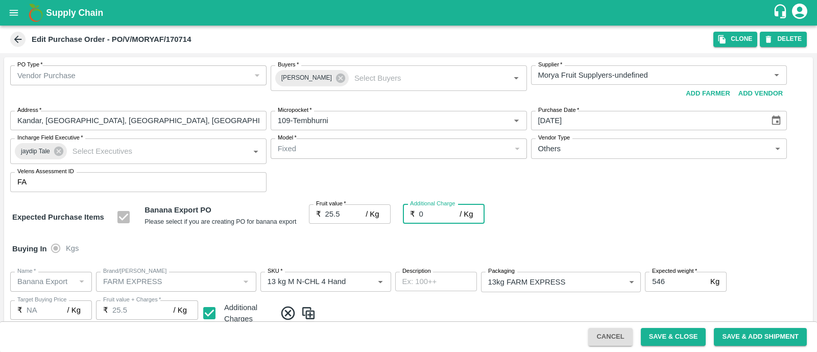
type input "2"
type input "27.5"
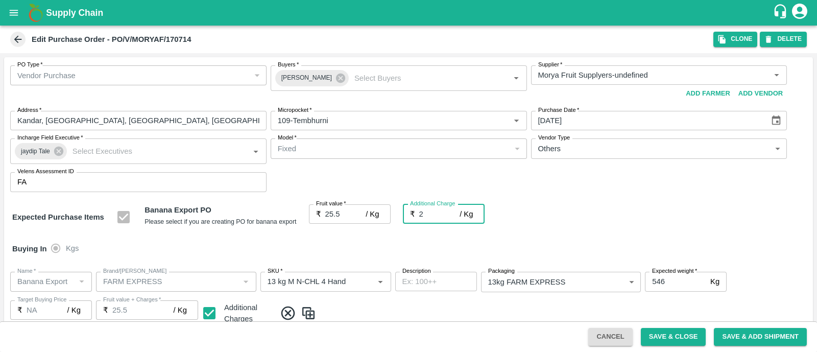
type input "27.5"
type input "2.7"
type input "28.2"
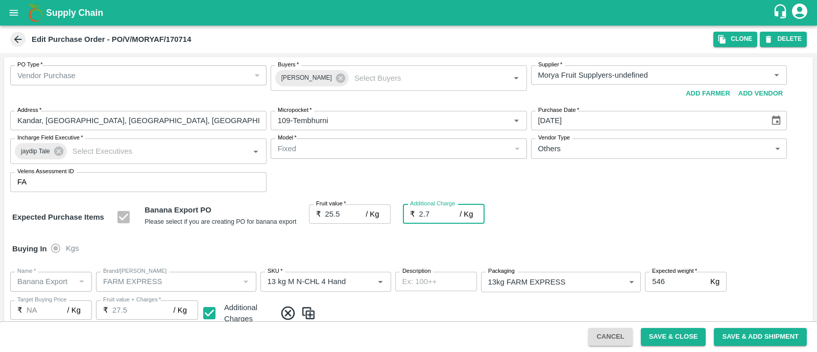
type input "28.2"
type input "2.75"
type input "28.25"
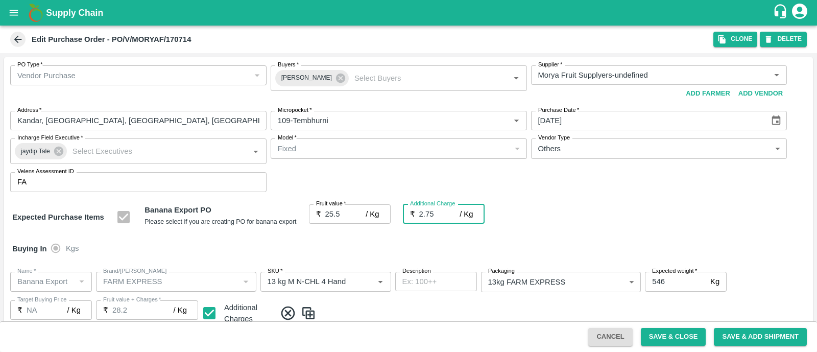
type input "28.25"
type input "2.75"
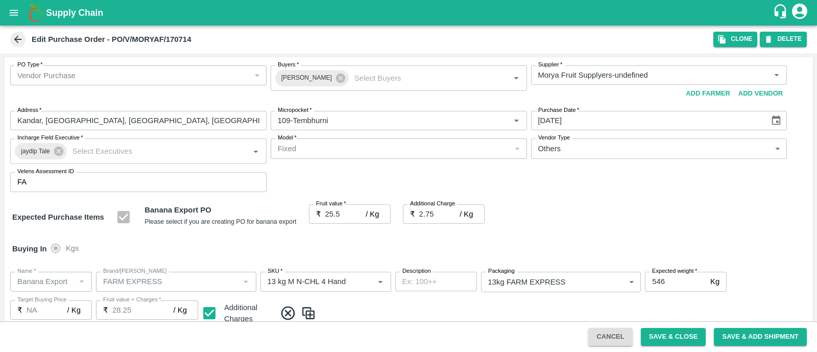
scroll to position [562, 0]
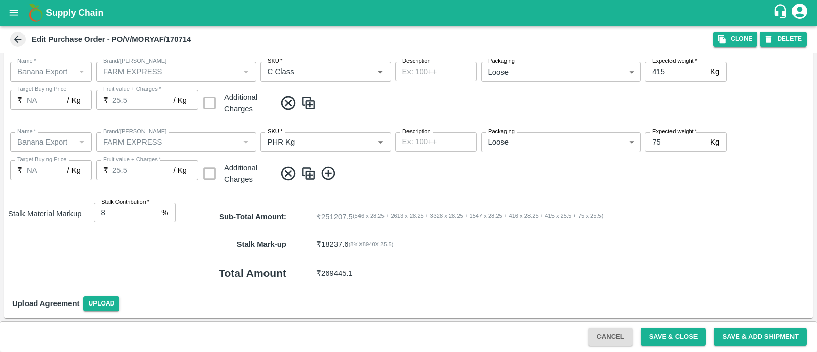
click at [666, 325] on div "Cancel Save & Close Save & Add Shipment" at bounding box center [408, 336] width 817 height 31
click at [671, 340] on button "Save & Close" at bounding box center [673, 337] width 65 height 18
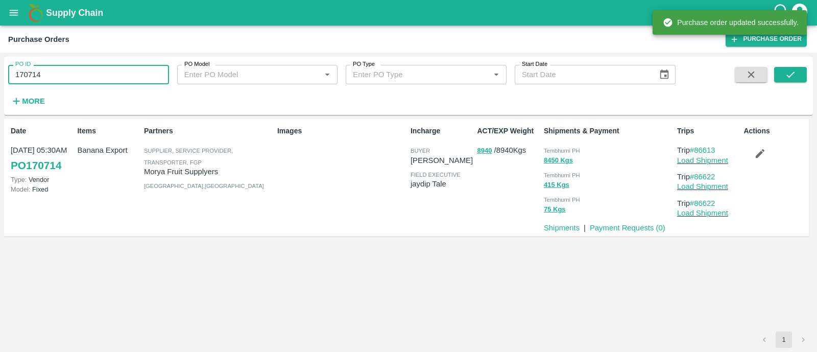
click at [56, 73] on input "170714" at bounding box center [88, 74] width 161 height 19
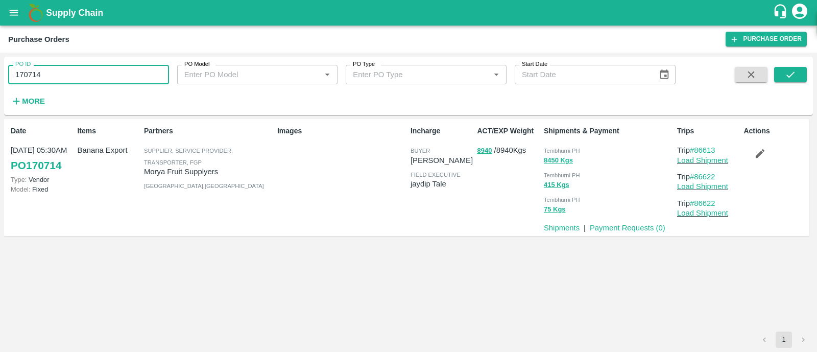
click at [56, 73] on input "170714" at bounding box center [88, 74] width 161 height 19
paste input "text"
type input "170743"
click at [793, 75] on icon "submit" at bounding box center [790, 74] width 11 height 11
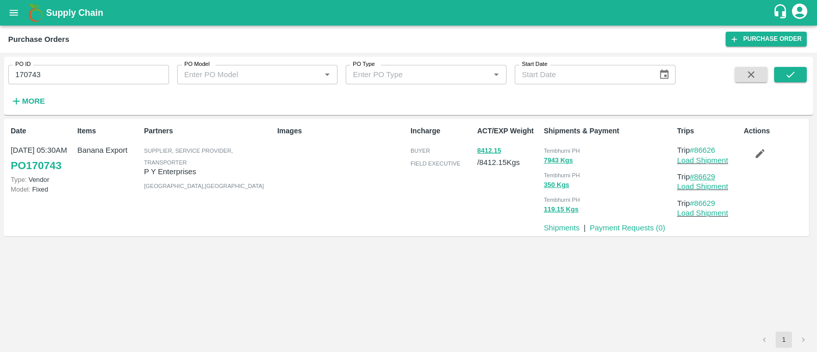
drag, startPoint x: 720, startPoint y: 176, endPoint x: 696, endPoint y: 176, distance: 23.5
click at [696, 176] on p "Trip #86629" at bounding box center [708, 176] width 62 height 11
click at [786, 75] on icon "submit" at bounding box center [790, 74] width 11 height 11
drag, startPoint x: 722, startPoint y: 149, endPoint x: 696, endPoint y: 149, distance: 26.0
click at [696, 149] on p "Trip #86626" at bounding box center [708, 149] width 62 height 11
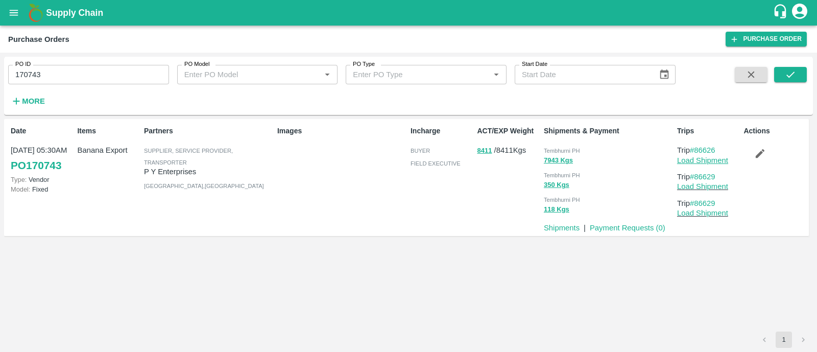
click at [713, 157] on link "Load Shipment" at bounding box center [702, 160] width 51 height 8
click at [755, 151] on icon "button" at bounding box center [759, 153] width 11 height 11
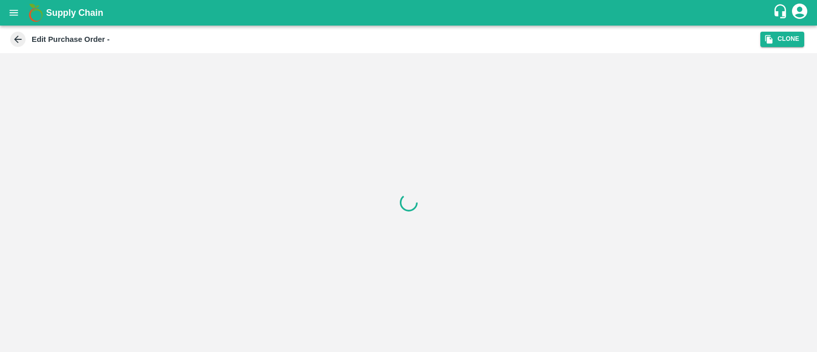
click at [355, 98] on div at bounding box center [408, 202] width 817 height 299
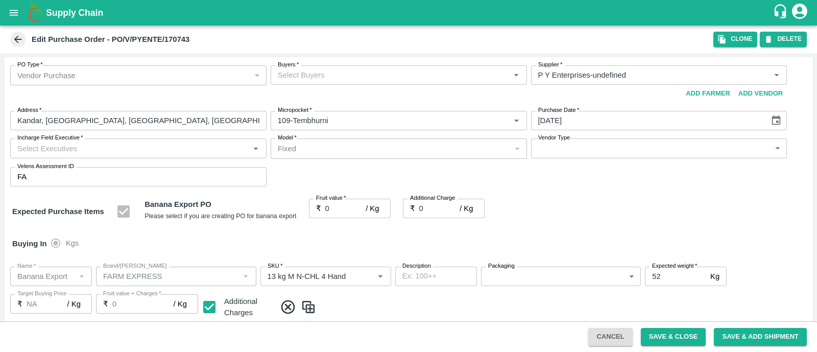
click at [333, 79] on input "Buyers   *" at bounding box center [390, 74] width 233 height 13
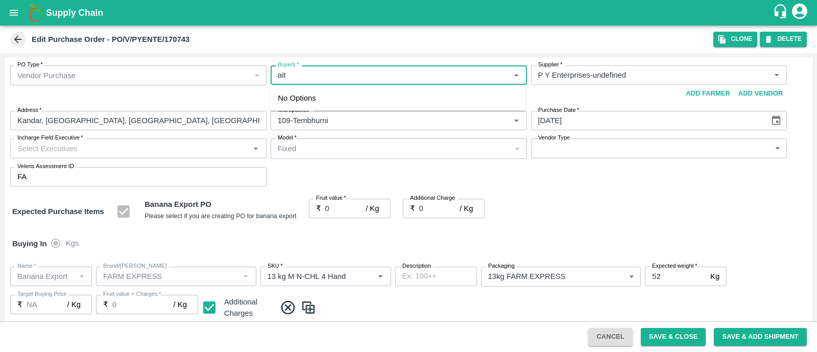
type input "ajit"
click at [337, 99] on div "Ajit Otari" at bounding box center [398, 102] width 256 height 27
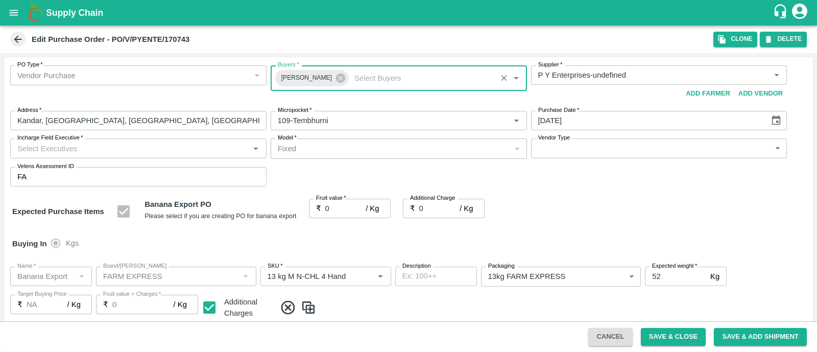
click at [202, 147] on input "Incharge Field Executive   *" at bounding box center [129, 147] width 233 height 13
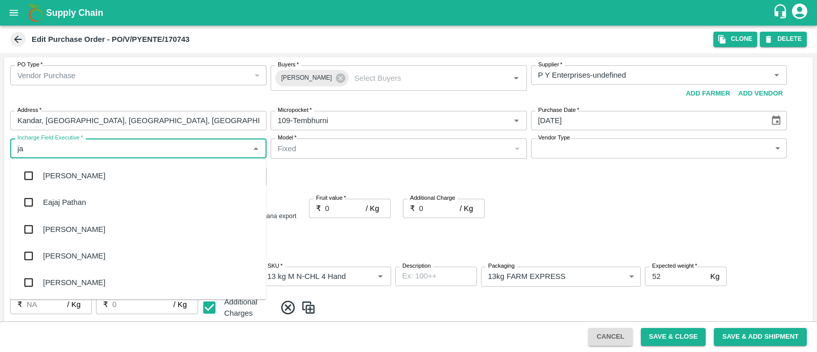
type input "jay"
click at [61, 219] on div "jaydip Tale" at bounding box center [138, 229] width 256 height 27
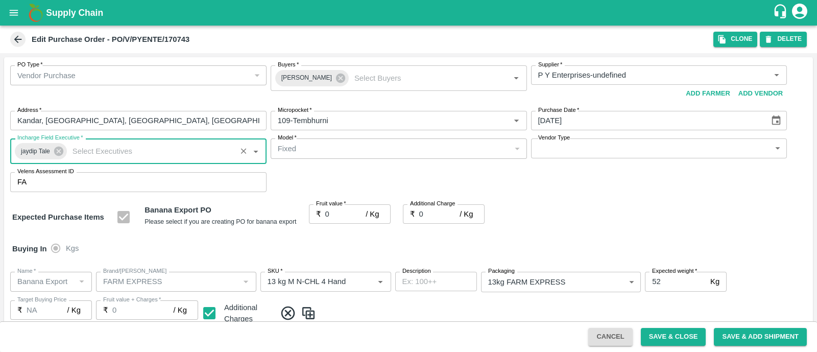
click at [626, 150] on body "Supply Chain Edit Purchase Order - PO/V/PYENTE/170743 Clone DELETE PO Type   * …" at bounding box center [408, 176] width 817 height 352
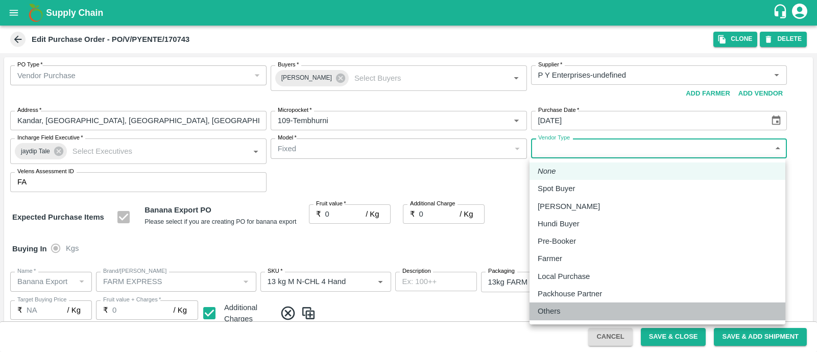
click at [558, 310] on p "Others" at bounding box center [549, 310] width 23 height 11
type input "OTHER"
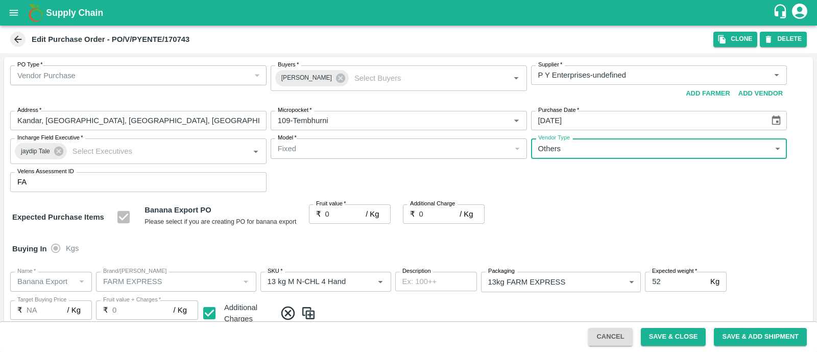
click at [332, 212] on input "0" at bounding box center [345, 213] width 41 height 19
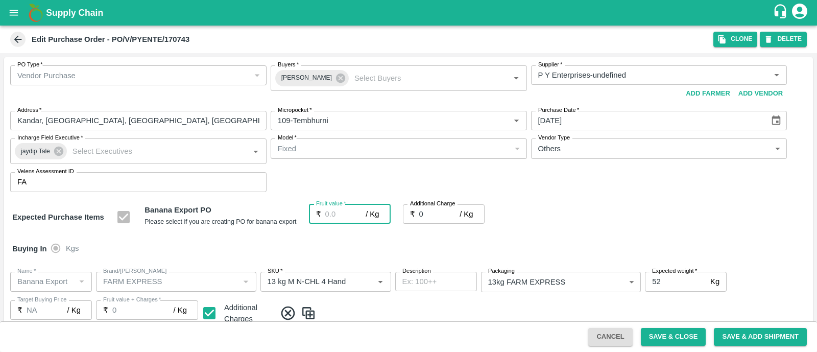
type input "2"
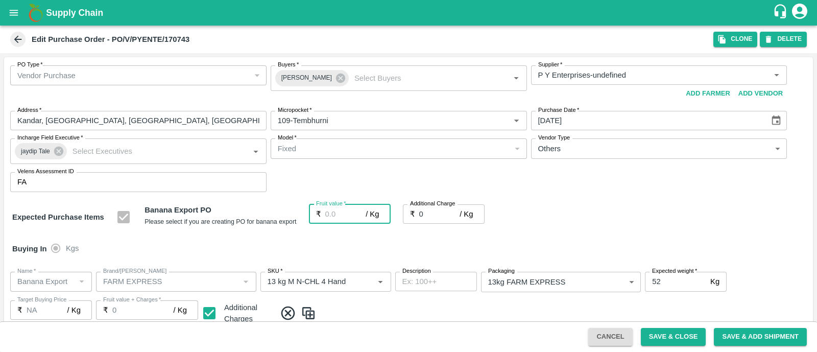
type input "2"
type input "25"
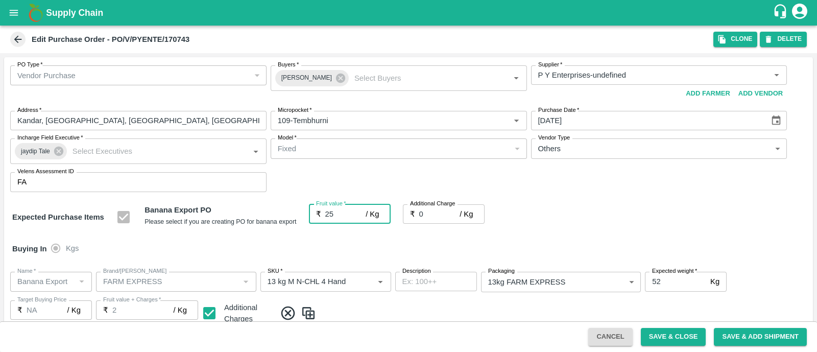
type input "25"
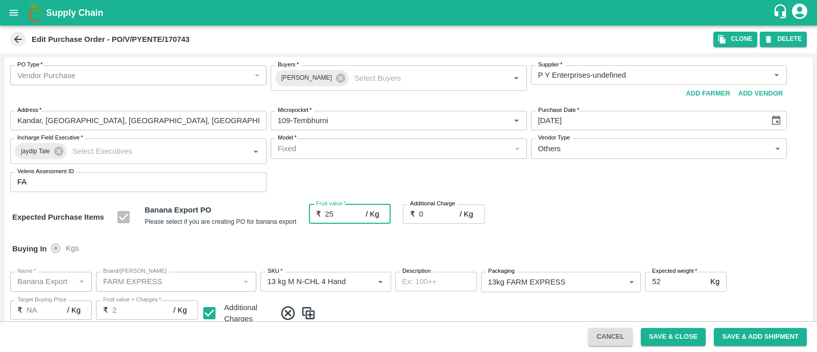
type input "25"
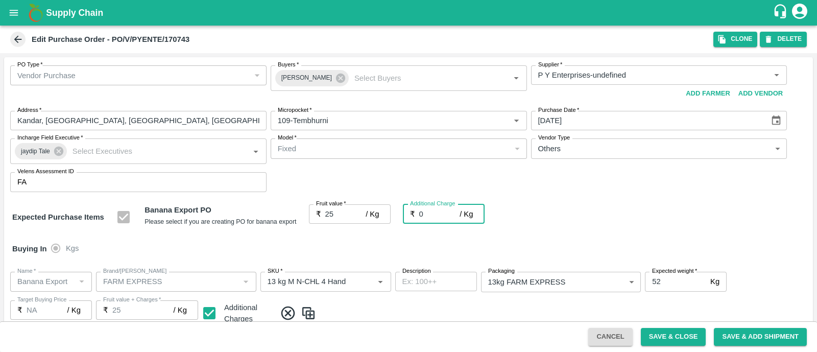
type input "2"
click at [562, 210] on div "Expected Purchase Items Banana Export PO Please select if you are creating PO f…" at bounding box center [408, 217] width 792 height 26
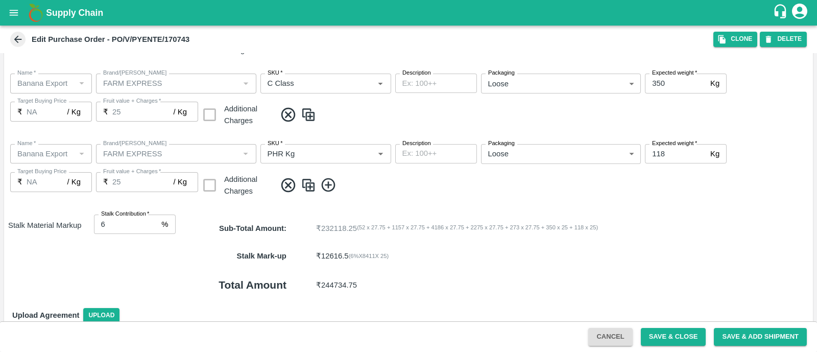
scroll to position [562, 0]
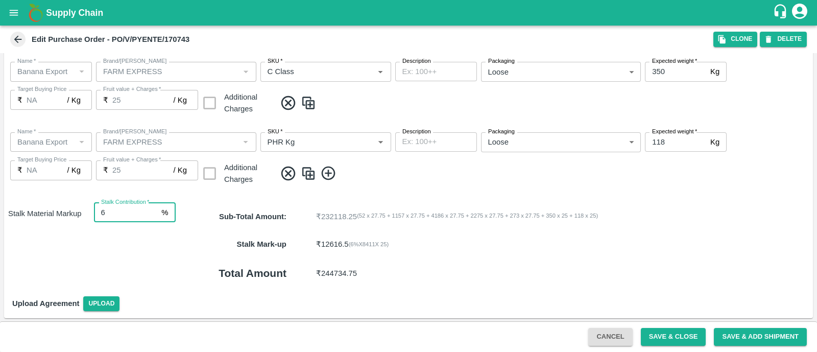
click at [106, 205] on input "6" at bounding box center [126, 212] width 64 height 19
click at [512, 230] on div "Stalk Mark-up ₹ 16822 ( 8 %X 8411 X 25 )" at bounding box center [494, 244] width 637 height 28
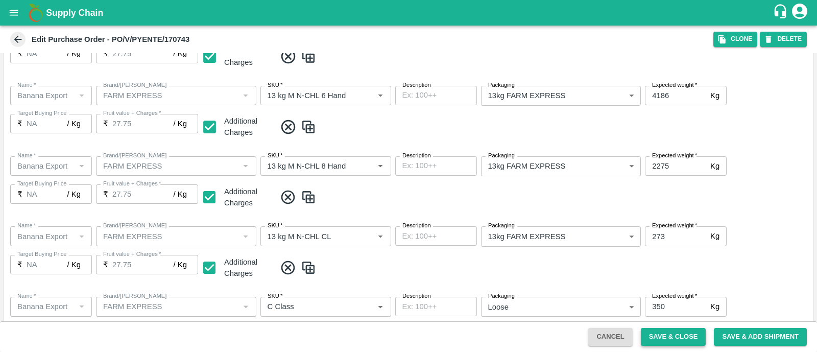
scroll to position [326, 0]
click at [666, 336] on button "Save & Close" at bounding box center [673, 337] width 65 height 18
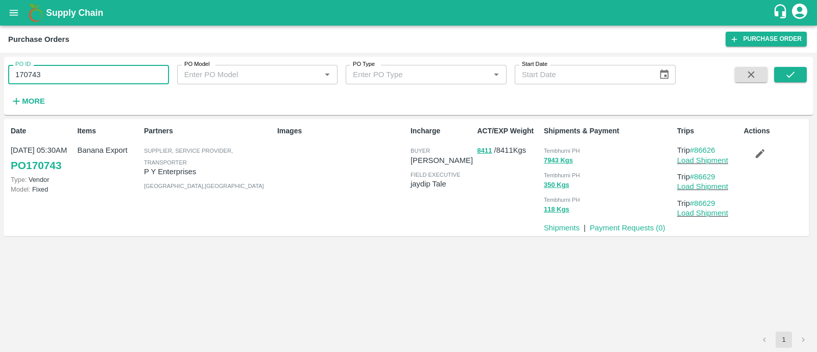
click at [103, 77] on input "170743" at bounding box center [88, 74] width 161 height 19
paste input "text"
click at [103, 77] on input "170743" at bounding box center [88, 74] width 161 height 19
click at [786, 70] on icon "submit" at bounding box center [790, 74] width 11 height 11
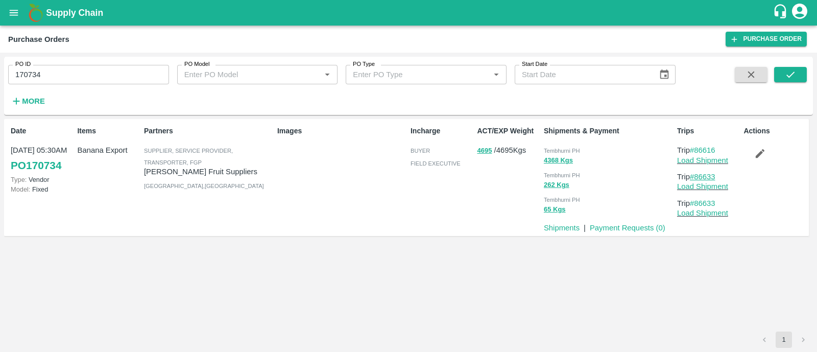
drag, startPoint x: 727, startPoint y: 175, endPoint x: 697, endPoint y: 175, distance: 29.6
click at [697, 175] on p "Trip #86633" at bounding box center [708, 176] width 62 height 11
drag, startPoint x: 723, startPoint y: 144, endPoint x: 695, endPoint y: 143, distance: 28.6
click at [695, 143] on div "Trips Trip #86616 Load Shipment Trip #86633 Load Shipment Trip #86633 Load Ship…" at bounding box center [706, 177] width 66 height 111
click at [686, 157] on link "Load Shipment" at bounding box center [702, 160] width 51 height 8
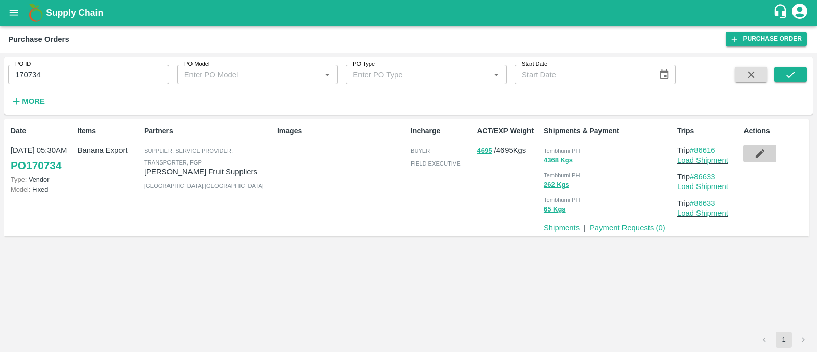
click at [751, 154] on button "button" at bounding box center [759, 152] width 33 height 17
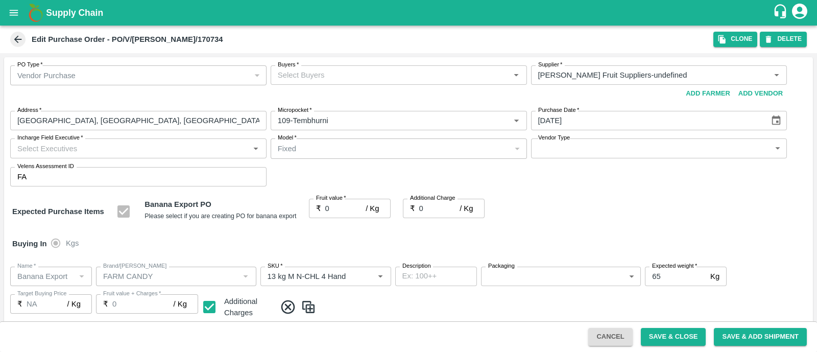
click at [338, 86] on div "Buyers   * Buyers   *" at bounding box center [399, 83] width 256 height 37
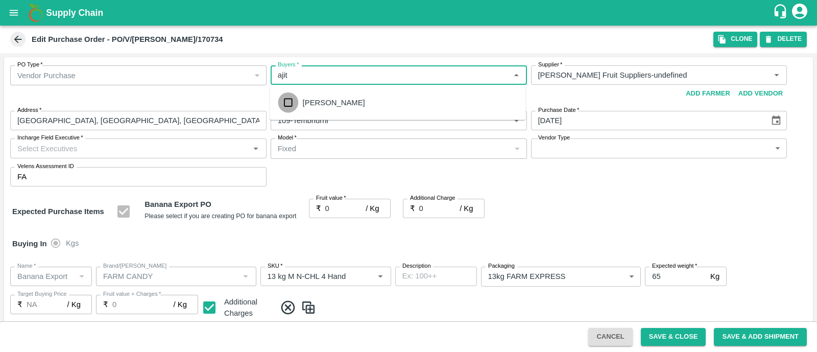
click at [289, 108] on input "checkbox" at bounding box center [288, 102] width 20 height 20
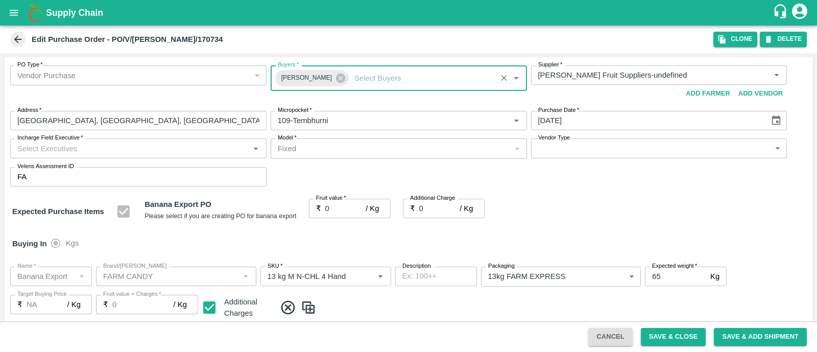
click at [161, 149] on input "Incharge Field Executive   *" at bounding box center [129, 147] width 233 height 13
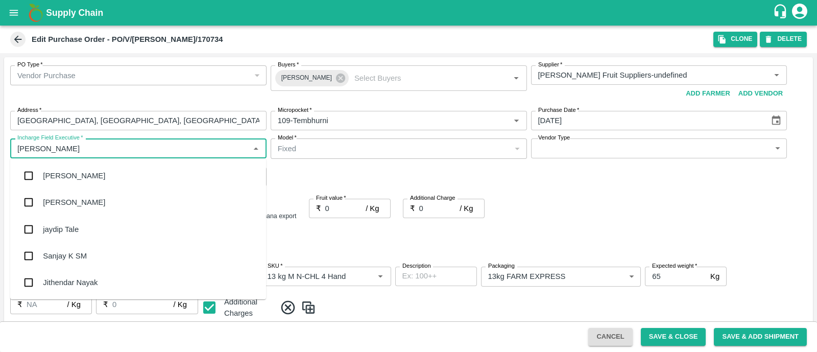
click at [54, 221] on div "jaydip Tale" at bounding box center [138, 229] width 256 height 27
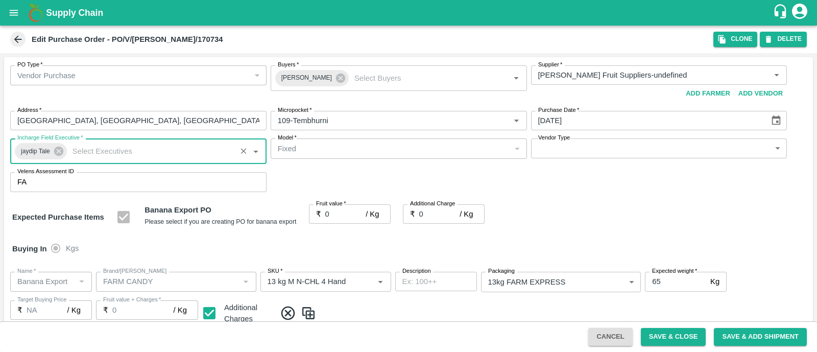
click at [566, 157] on body "Supply Chain Edit Purchase Order - PO/V/KRUSHN/170734 Clone DELETE PO Type   * …" at bounding box center [408, 176] width 817 height 352
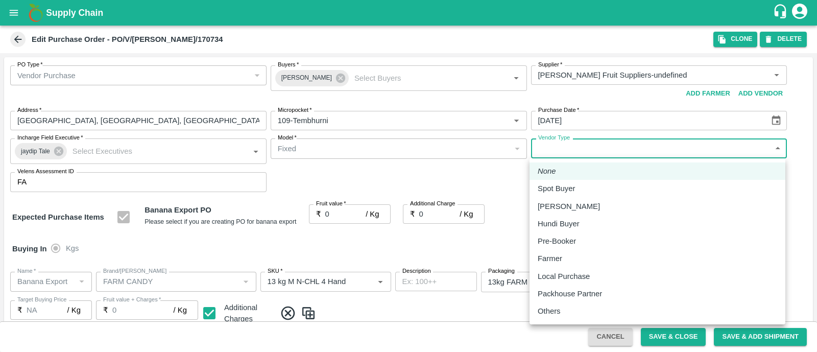
drag, startPoint x: 543, startPoint y: 306, endPoint x: 343, endPoint y: 212, distance: 221.3
click at [343, 212] on div "None Spot Buyer Mandi Loader Hundi Buyer Pre-Booker Farmer Local Purchase Packh…" at bounding box center [408, 176] width 817 height 352
click at [343, 212] on div at bounding box center [408, 176] width 817 height 352
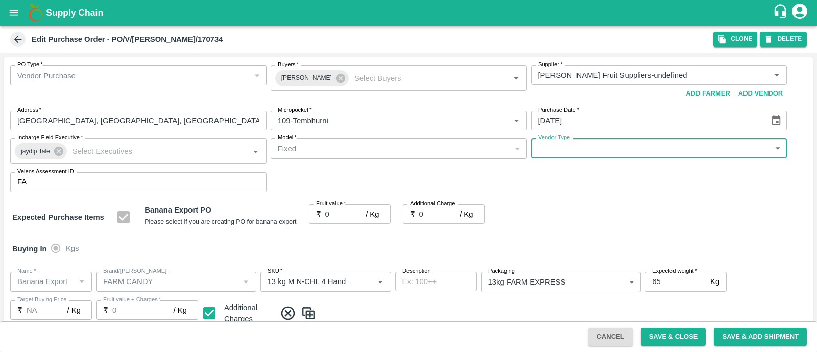
click at [604, 155] on body "Supply Chain Edit Purchase Order - PO/V/KRUSHN/170734 Clone DELETE PO Type   * …" at bounding box center [408, 176] width 817 height 352
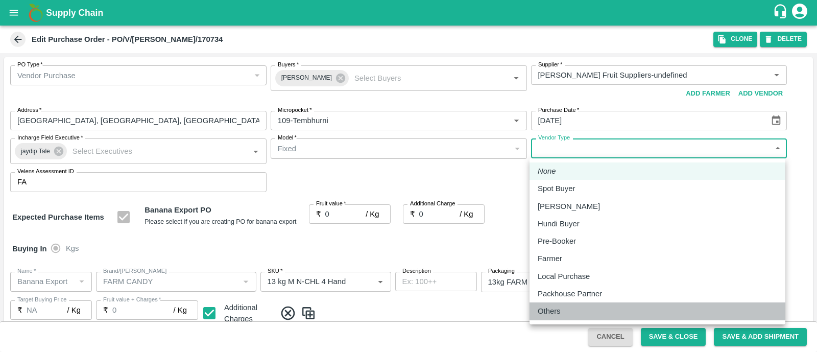
click at [568, 307] on div "Others" at bounding box center [657, 310] width 239 height 11
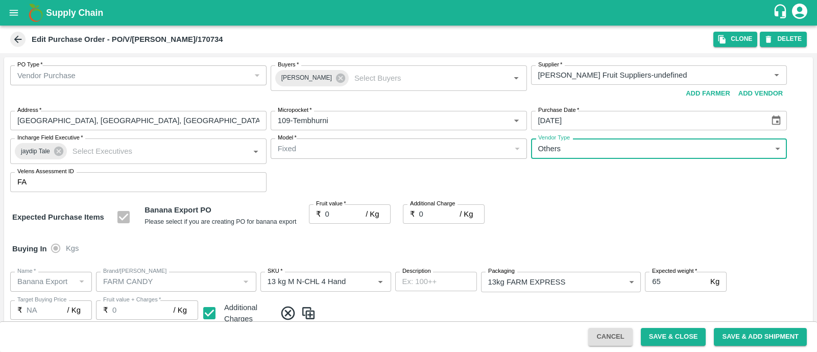
click at [345, 208] on input "0" at bounding box center [345, 213] width 41 height 19
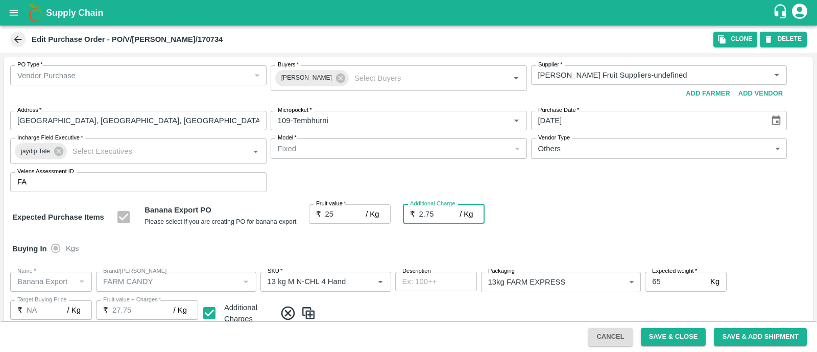
click at [533, 209] on div "Expected Purchase Items Banana Export PO Please select if you are creating PO f…" at bounding box center [408, 217] width 792 height 26
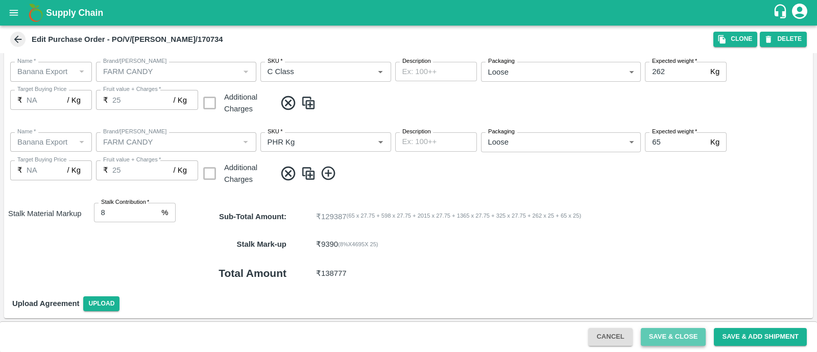
click at [657, 332] on button "Save & Close" at bounding box center [673, 337] width 65 height 18
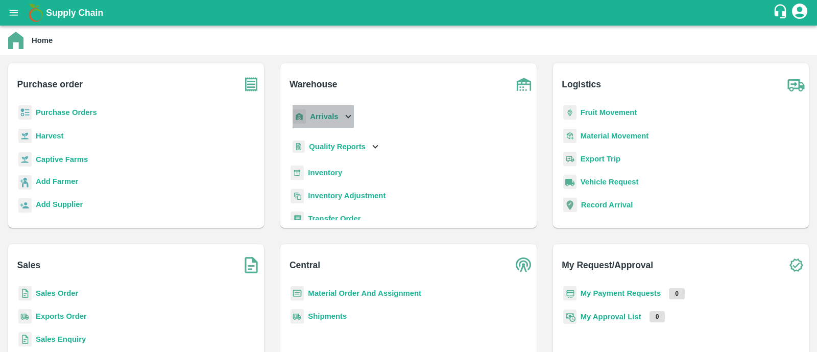
click at [320, 121] on p "Arrivals" at bounding box center [324, 116] width 28 height 11
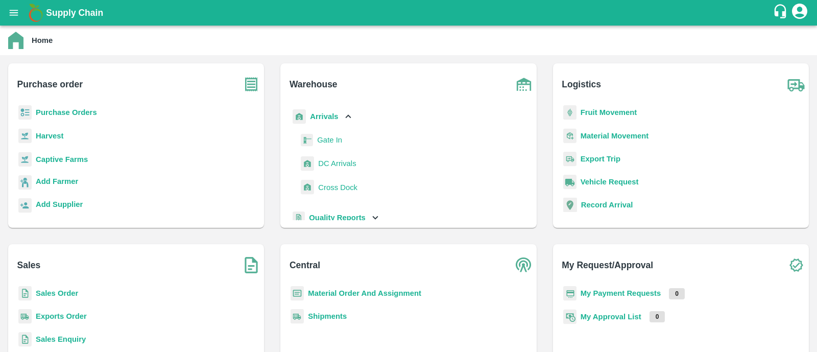
click at [324, 168] on span "DC Arrivals" at bounding box center [337, 163] width 38 height 11
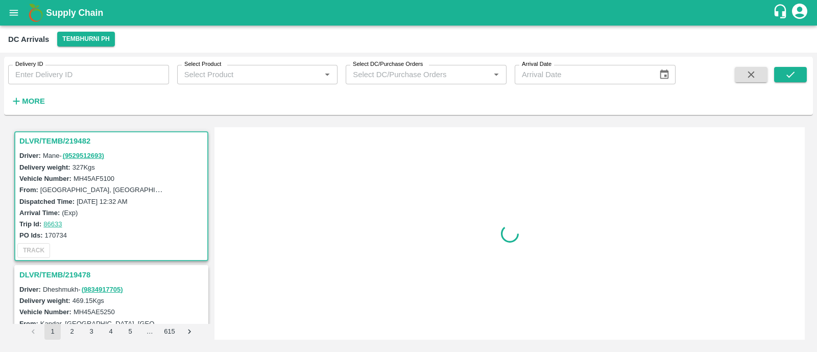
click at [40, 98] on strong "More" at bounding box center [33, 101] width 23 height 8
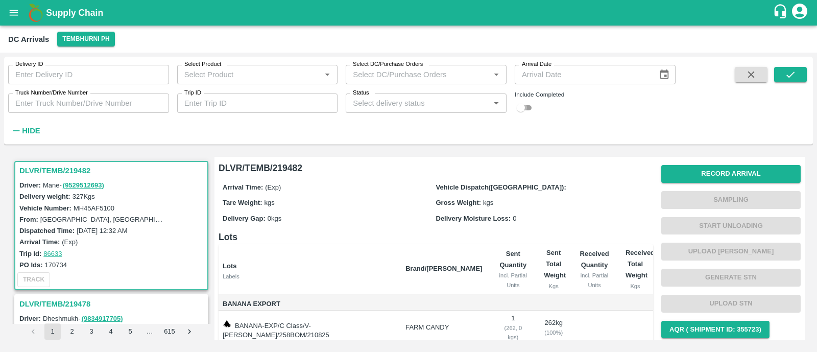
click at [533, 113] on input "checkbox" at bounding box center [520, 108] width 37 height 12
checkbox input "true"
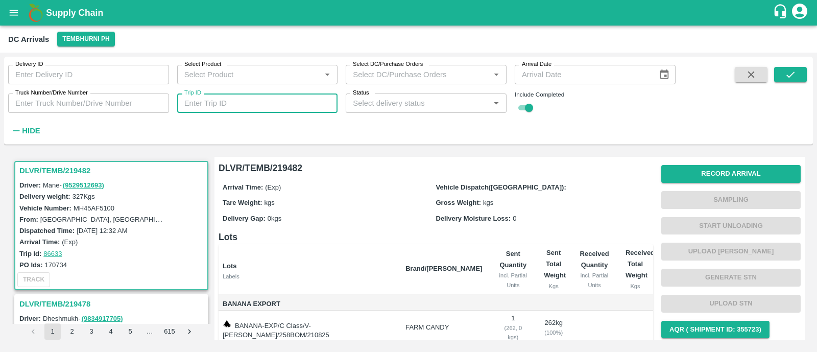
click at [280, 96] on input "Trip ID" at bounding box center [257, 102] width 161 height 19
paste input "86596"
type input "86596"
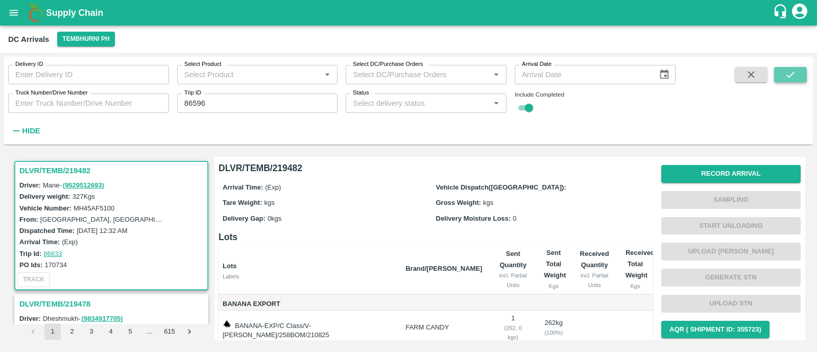
click at [802, 75] on button "submit" at bounding box center [790, 74] width 33 height 15
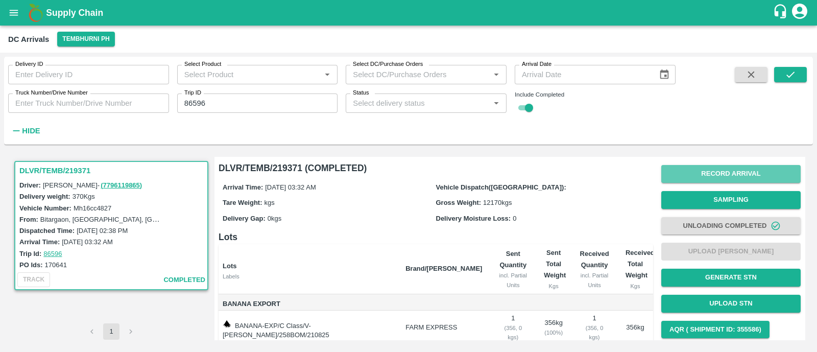
click at [744, 170] on button "Record Arrival" at bounding box center [730, 174] width 139 height 18
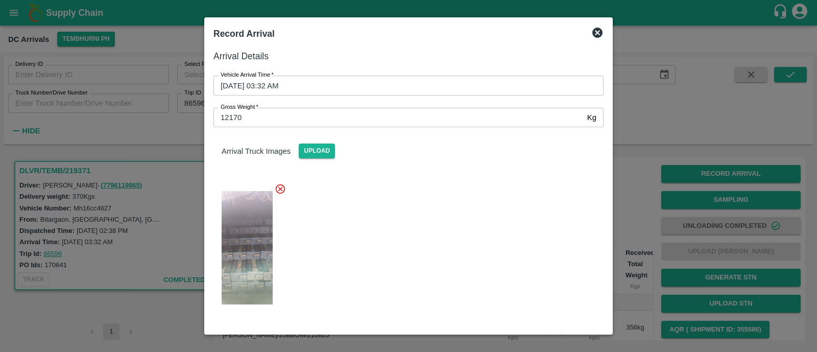
click at [594, 33] on icon at bounding box center [597, 33] width 10 height 10
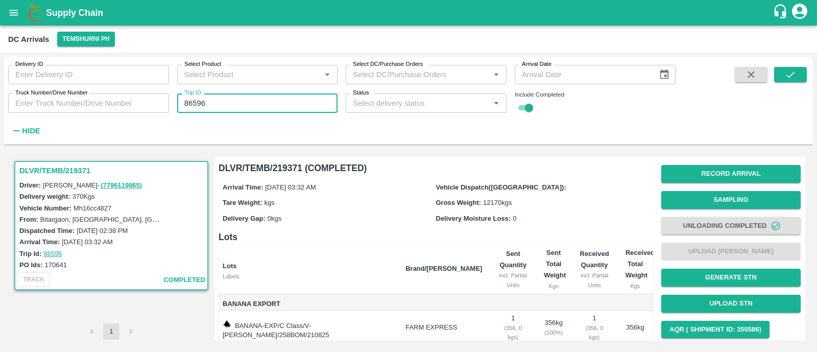
click at [238, 108] on input "86596" at bounding box center [257, 102] width 161 height 19
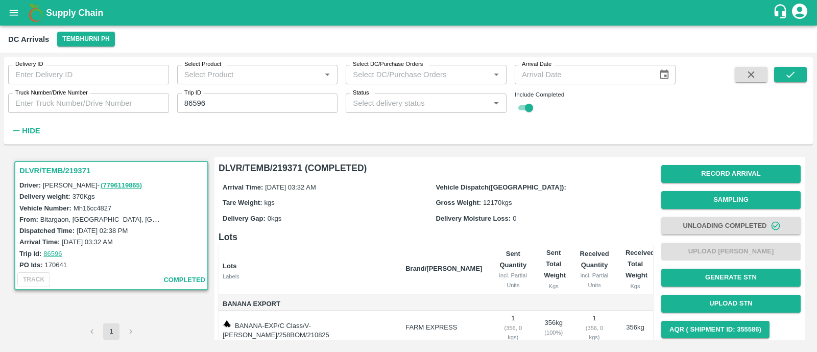
click at [808, 74] on div "Delivery ID Delivery ID Select Product Select Product   * Select DC/Purchase Or…" at bounding box center [408, 101] width 809 height 80
click at [792, 74] on icon "submit" at bounding box center [790, 74] width 8 height 6
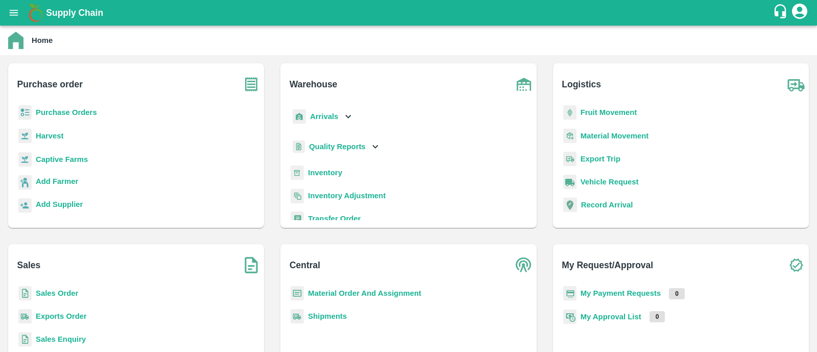
click at [590, 111] on b "Fruit Movement" at bounding box center [609, 112] width 57 height 8
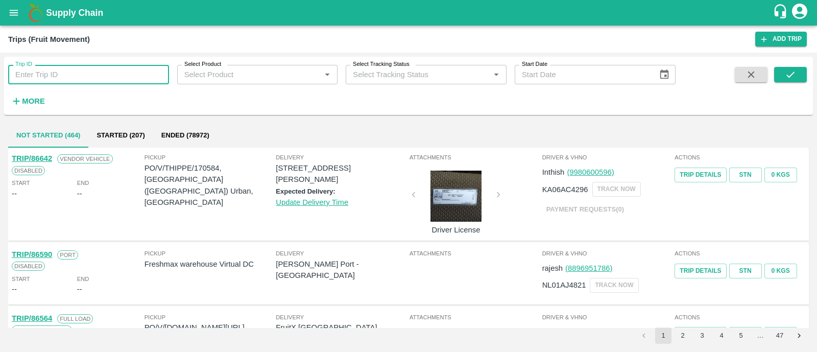
click at [94, 77] on input "Trip ID" at bounding box center [88, 74] width 161 height 19
paste input "86596"
click at [796, 77] on button "submit" at bounding box center [790, 74] width 33 height 15
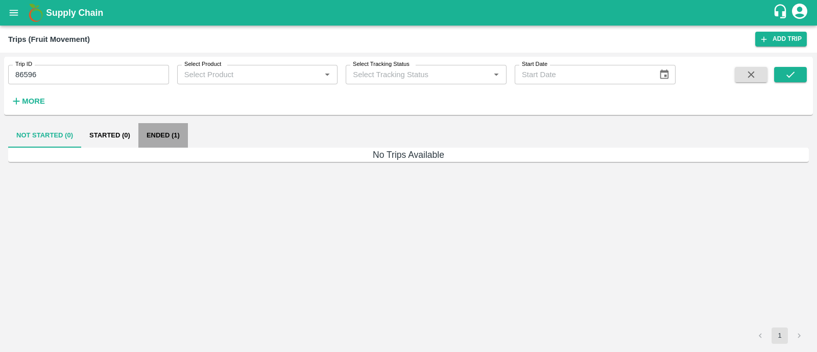
click at [178, 141] on button "Ended (1)" at bounding box center [163, 135] width 50 height 25
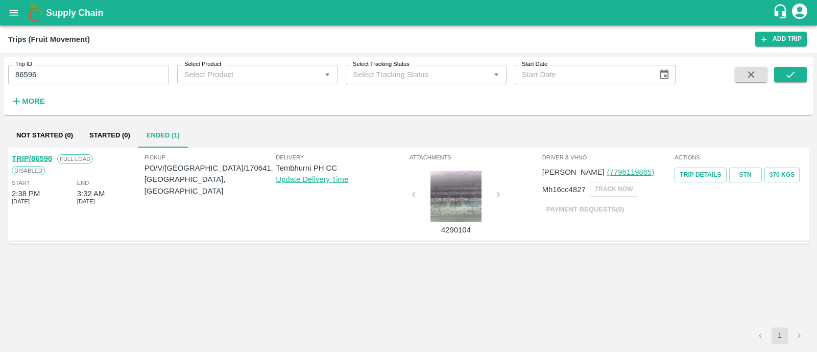
click at [50, 156] on link "TRIP/86596" at bounding box center [32, 158] width 40 height 8
click at [54, 75] on input "86596" at bounding box center [88, 74] width 161 height 19
paste input "text"
type input "86599"
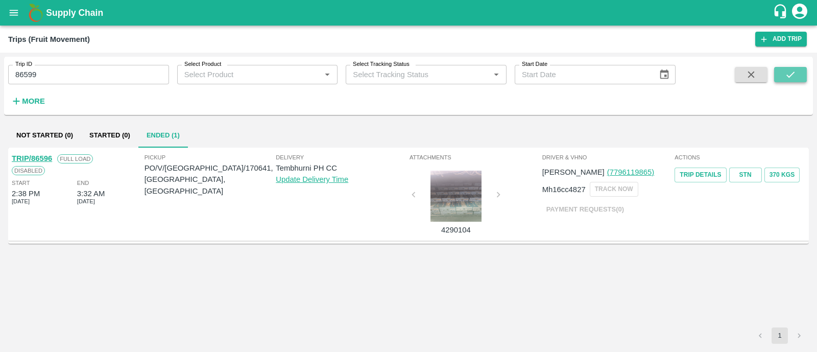
click at [785, 74] on icon "submit" at bounding box center [790, 74] width 11 height 11
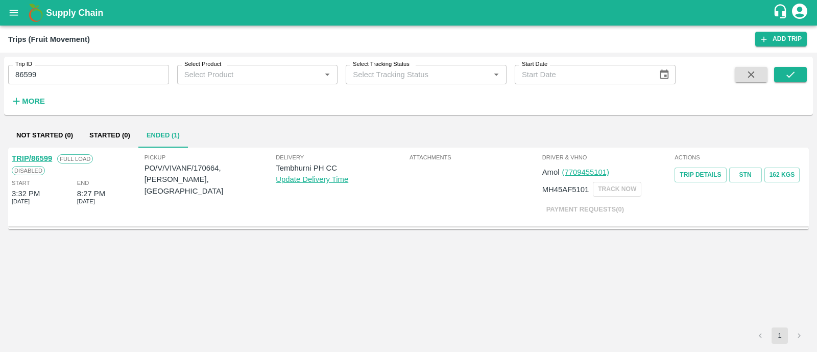
click at [44, 156] on link "TRIP/86599" at bounding box center [32, 158] width 40 height 8
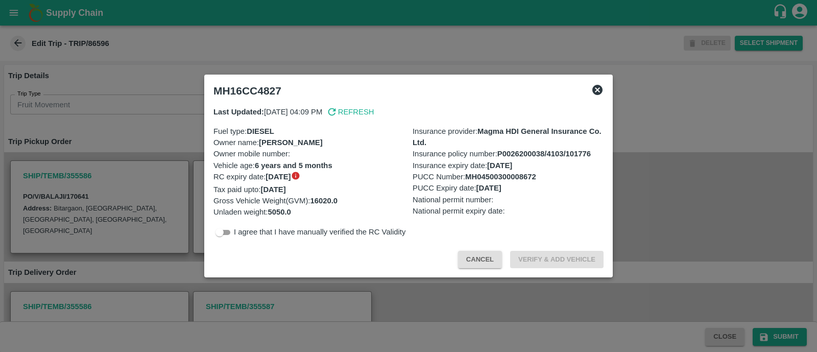
click at [596, 91] on icon at bounding box center [597, 90] width 10 height 10
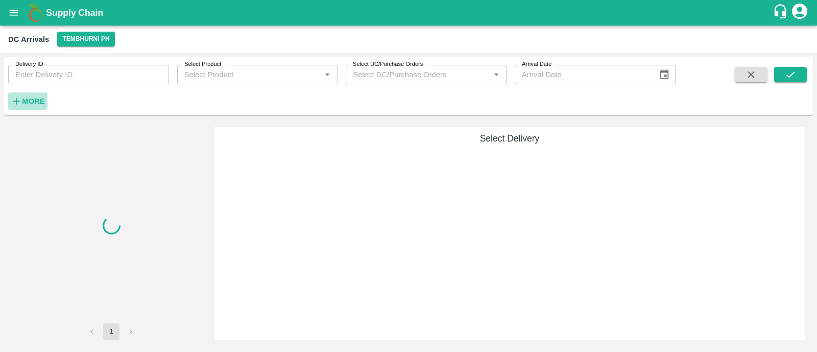
click at [37, 99] on strong "More" at bounding box center [33, 101] width 23 height 8
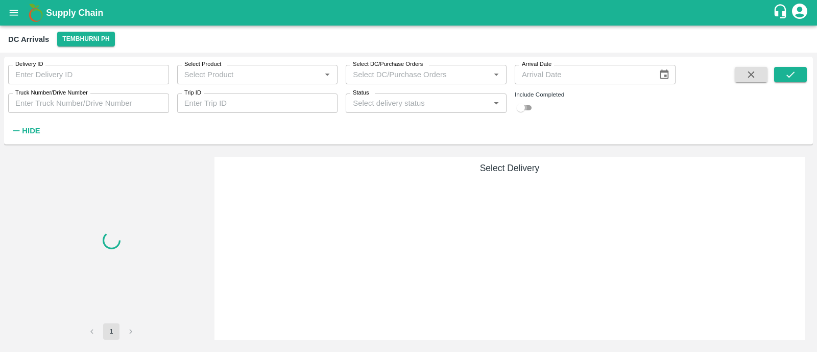
click at [528, 110] on input "checkbox" at bounding box center [520, 108] width 37 height 12
checkbox input "true"
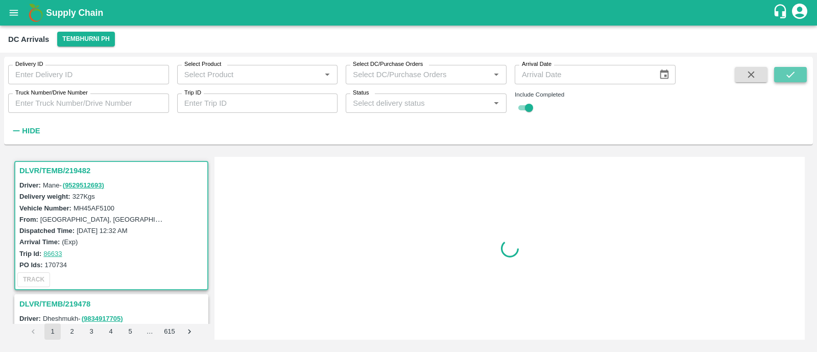
click at [796, 69] on button "submit" at bounding box center [790, 74] width 33 height 15
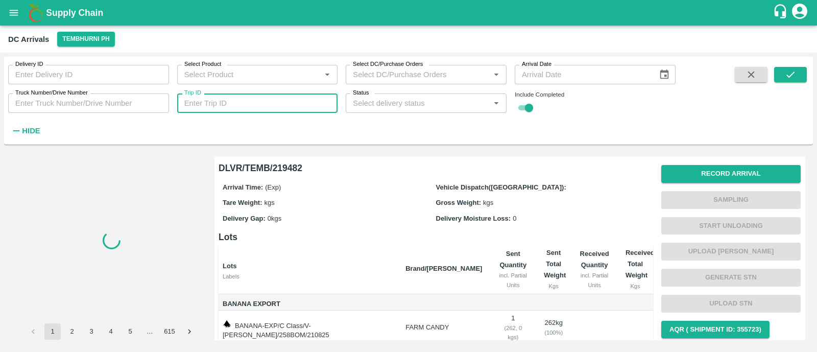
click at [241, 99] on input "Trip ID" at bounding box center [257, 102] width 161 height 19
paste input "86596"
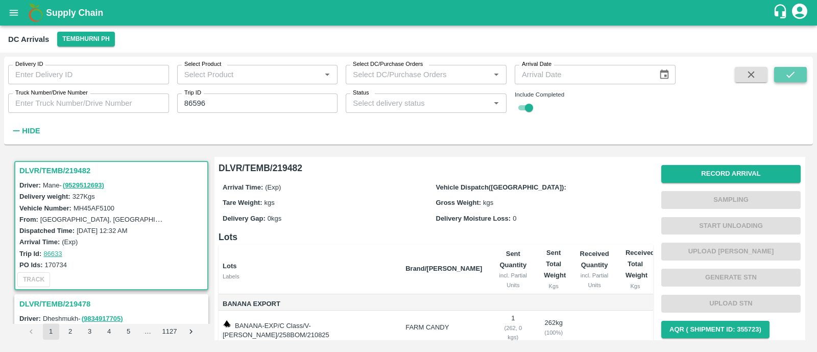
click at [790, 75] on icon "submit" at bounding box center [790, 74] width 8 height 6
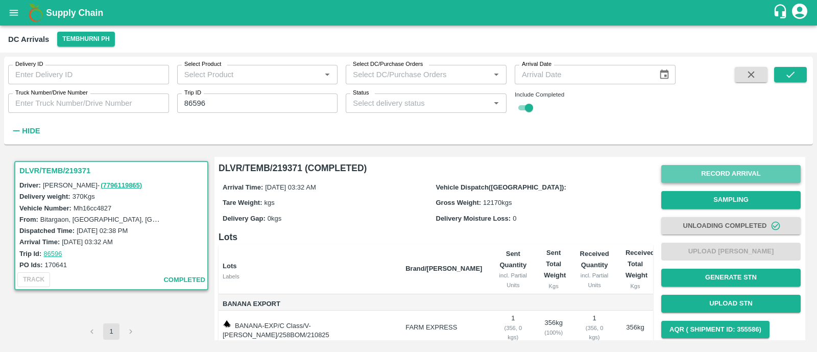
click at [711, 172] on button "Record Arrival" at bounding box center [730, 174] width 139 height 18
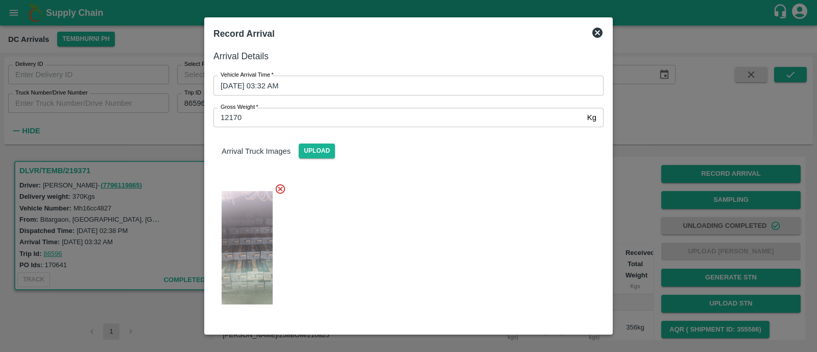
click at [163, 207] on div at bounding box center [408, 176] width 817 height 352
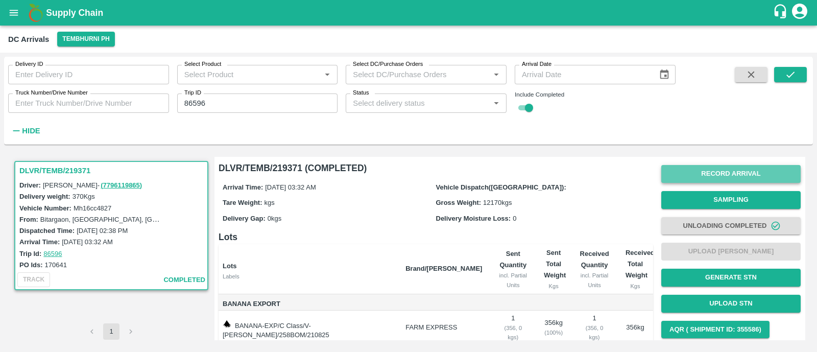
click at [744, 174] on button "Record Arrival" at bounding box center [730, 174] width 139 height 18
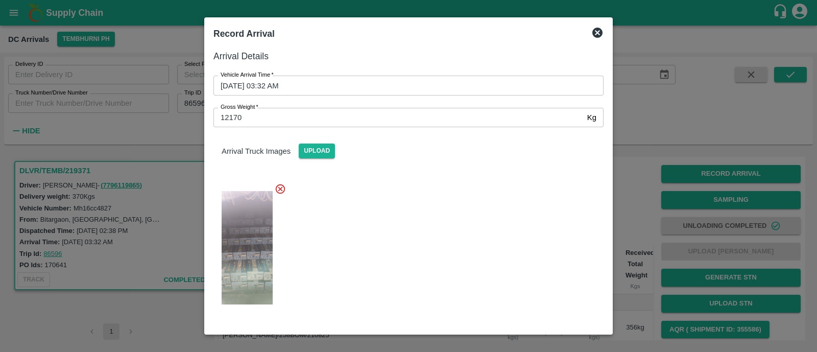
click at [599, 34] on icon at bounding box center [597, 33] width 12 height 12
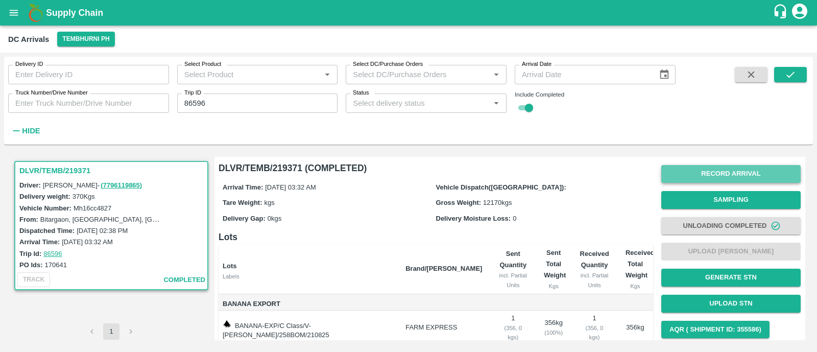
click at [746, 174] on button "Record Arrival" at bounding box center [730, 174] width 139 height 18
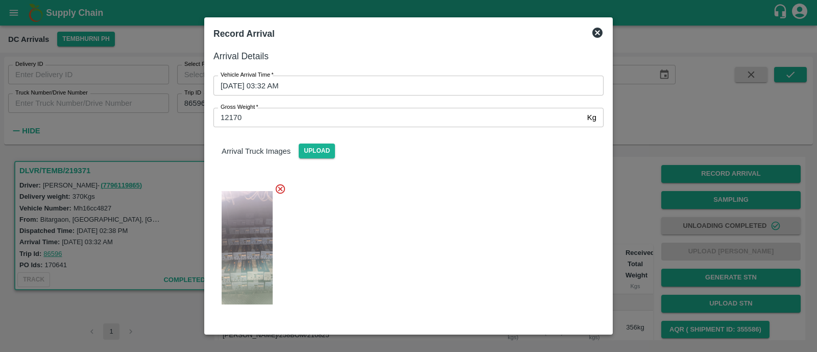
click at [651, 185] on div at bounding box center [408, 176] width 817 height 352
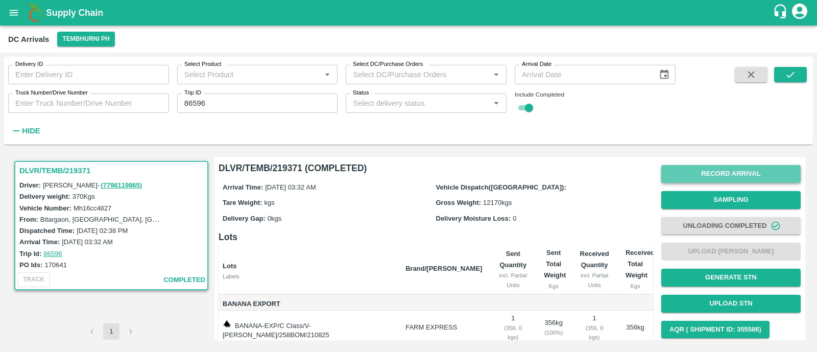
click at [748, 173] on button "Record Arrival" at bounding box center [730, 174] width 139 height 18
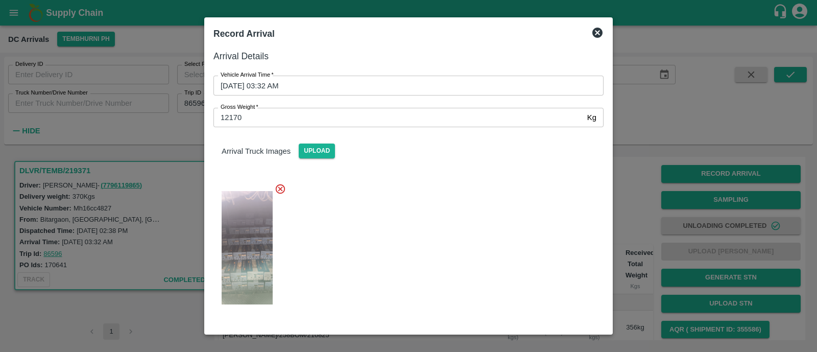
click at [597, 34] on icon at bounding box center [597, 33] width 10 height 10
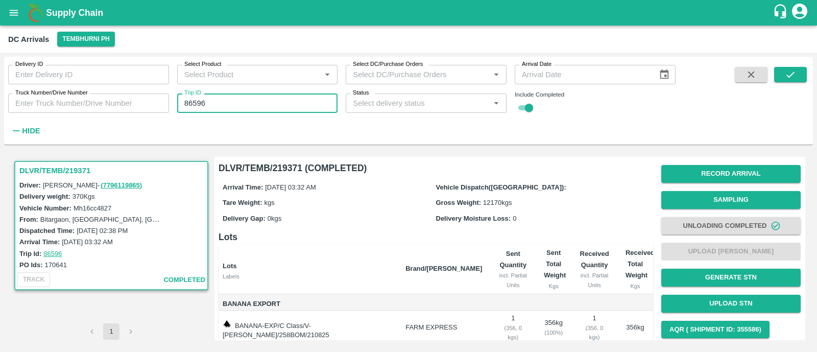
click at [243, 103] on input "86596" at bounding box center [257, 102] width 161 height 19
click at [787, 79] on icon "submit" at bounding box center [790, 74] width 11 height 11
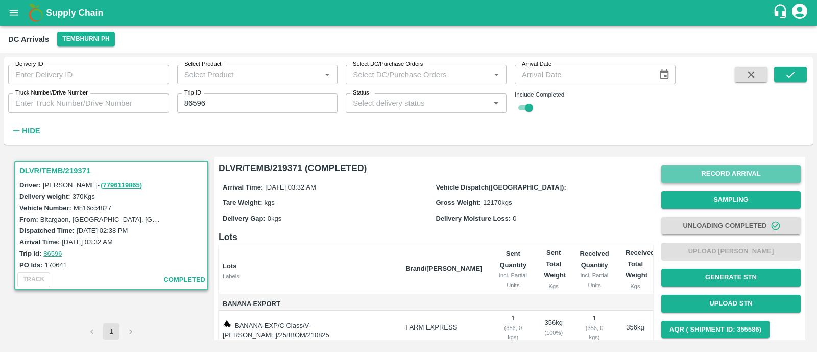
click at [749, 180] on button "Record Arrival" at bounding box center [730, 174] width 139 height 18
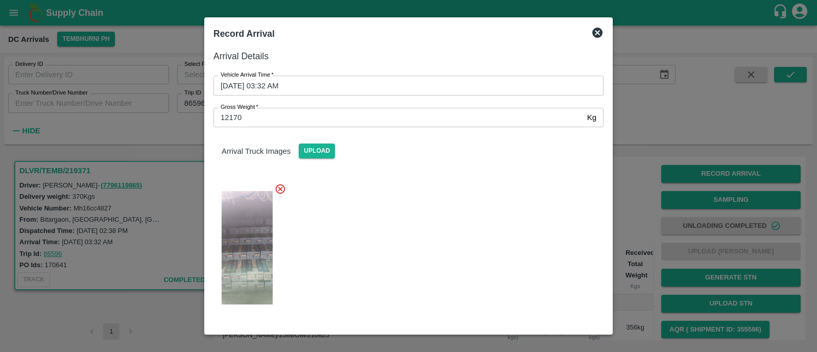
click at [171, 126] on div at bounding box center [408, 176] width 817 height 352
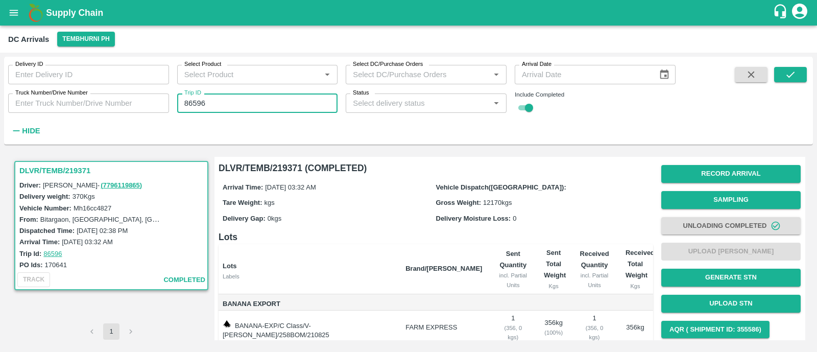
click at [216, 107] on input "86596" at bounding box center [257, 102] width 161 height 19
paste input "text"
type input "86599"
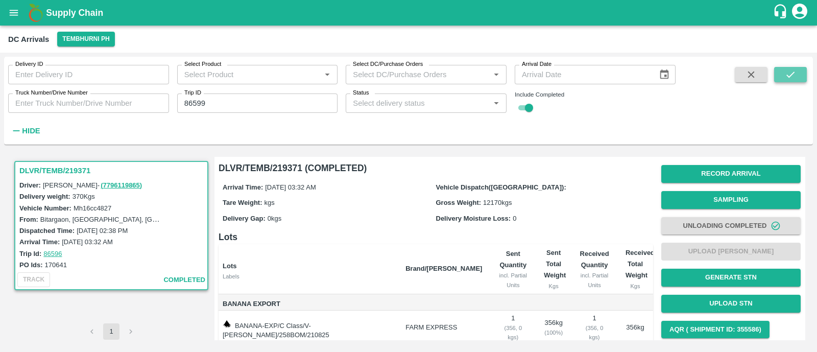
click at [801, 67] on button "submit" at bounding box center [790, 74] width 33 height 15
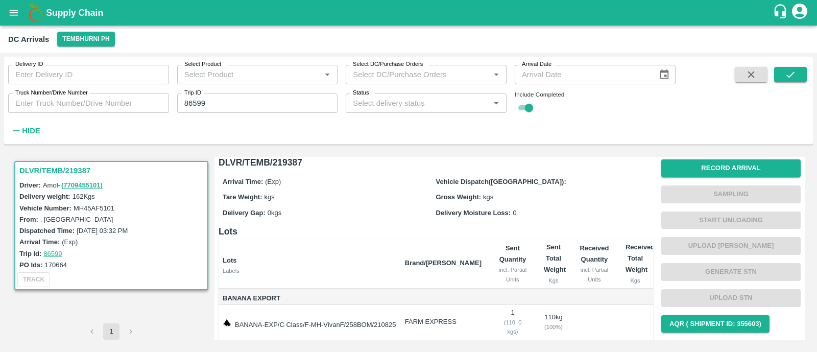
scroll to position [5, 0]
click at [746, 167] on button "Record Arrival" at bounding box center [730, 169] width 139 height 18
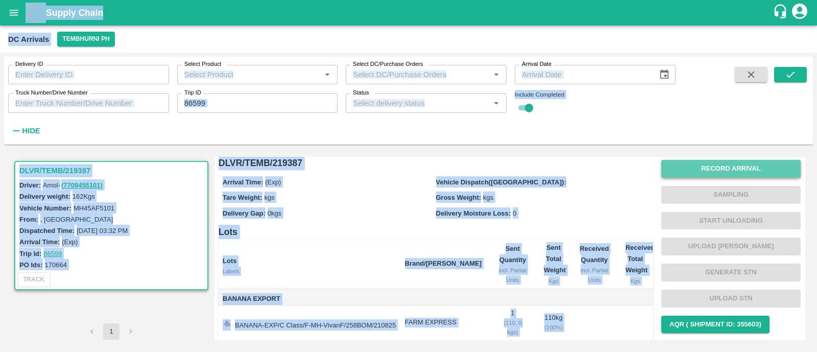
click at [739, 168] on button "Record Arrival" at bounding box center [730, 169] width 139 height 18
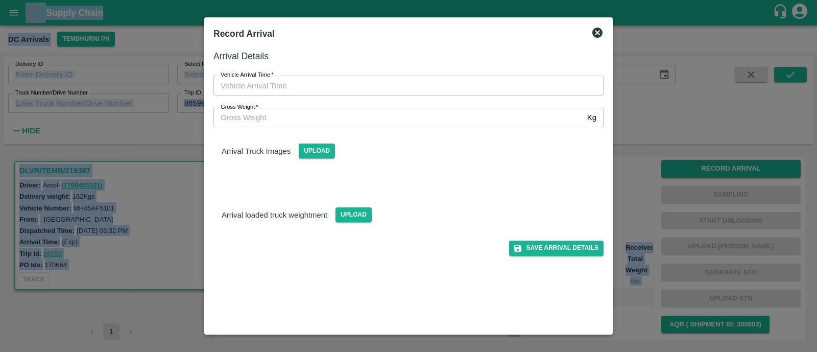
type input "DD/MM/YYYY hh:mm aa"
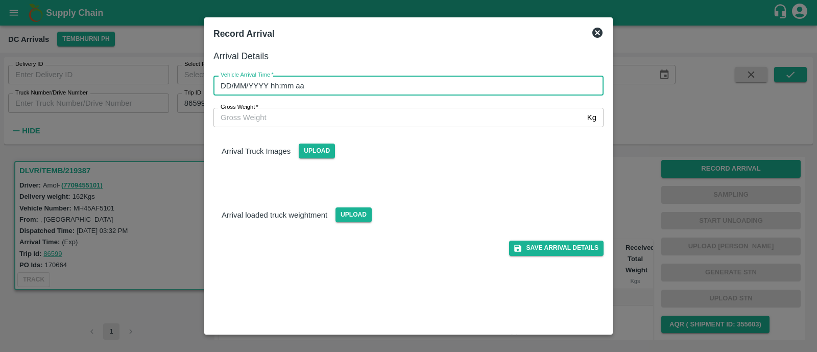
click at [300, 83] on input "DD/MM/YYYY hh:mm aa" at bounding box center [404, 85] width 383 height 19
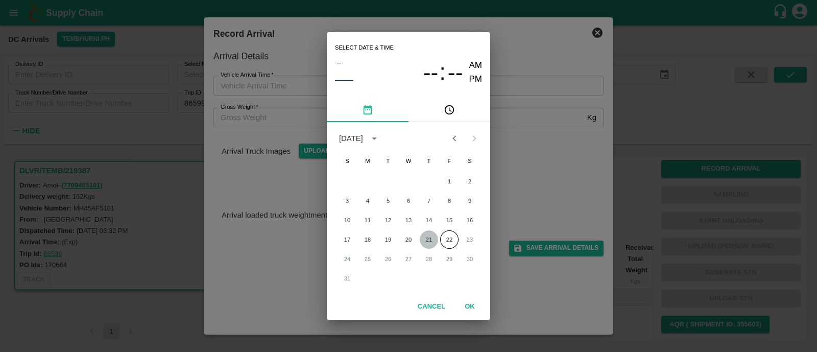
click at [424, 237] on button "21" at bounding box center [429, 239] width 18 height 18
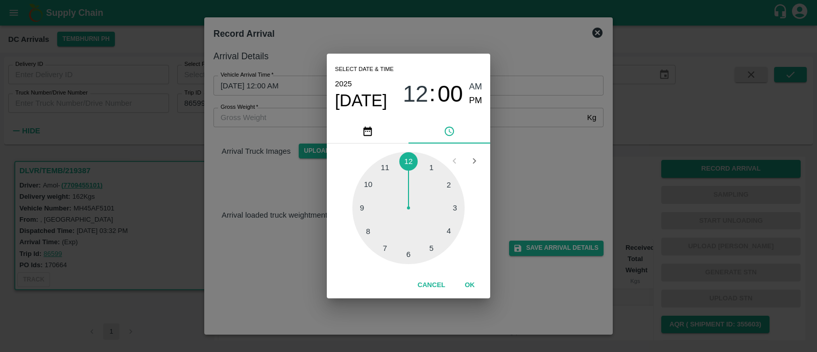
click at [368, 230] on div at bounding box center [408, 208] width 112 height 112
click at [416, 237] on div at bounding box center [408, 208] width 112 height 112
click at [470, 101] on span "PM" at bounding box center [475, 101] width 13 height 14
type input "21/08/2025 08:27 PM"
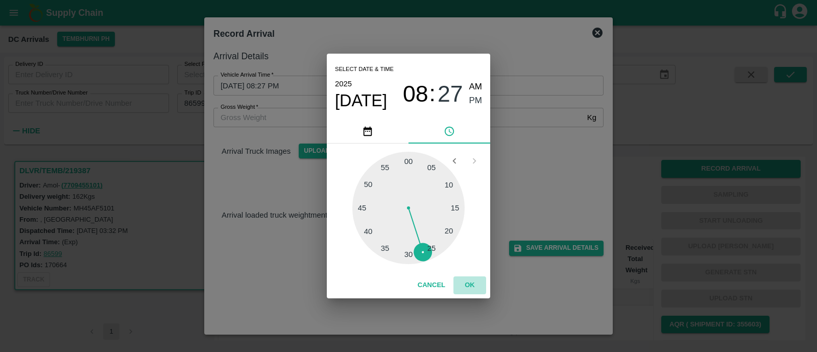
click at [467, 286] on button "OK" at bounding box center [469, 285] width 33 height 18
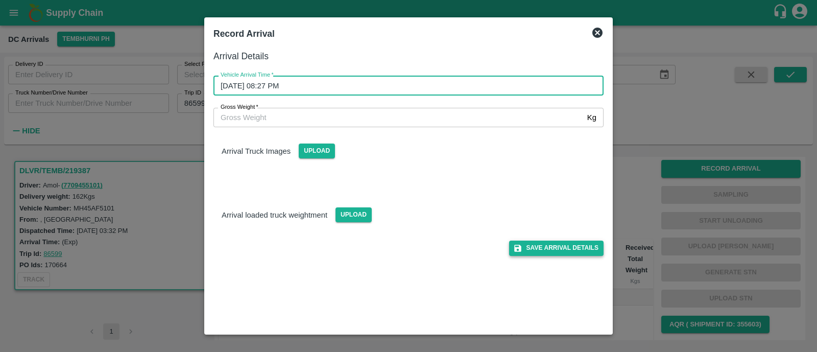
click at [564, 251] on button "Save Arrival Details" at bounding box center [556, 247] width 94 height 15
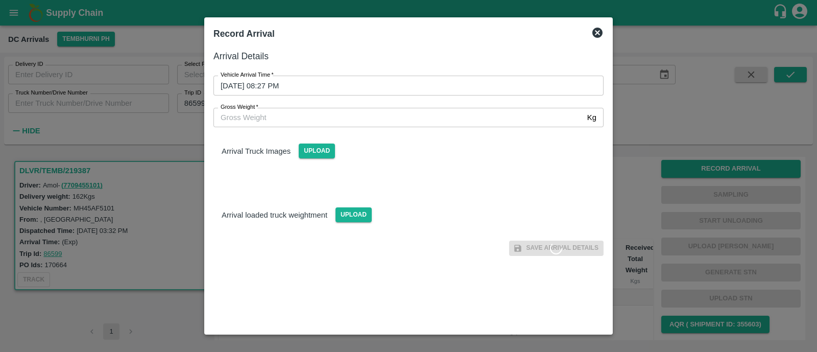
scroll to position [0, 0]
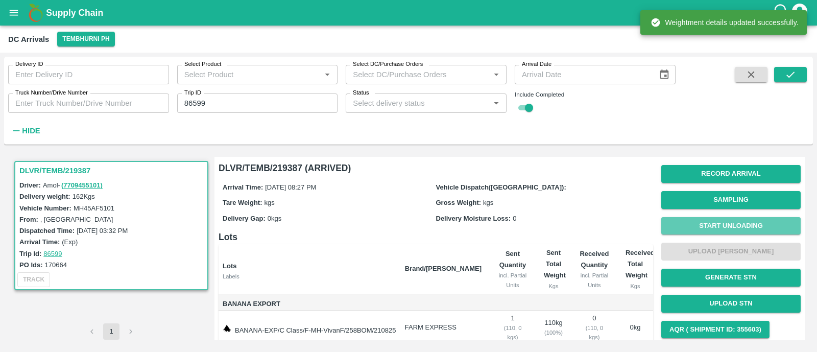
click at [717, 219] on button "Start Unloading" at bounding box center [730, 226] width 139 height 18
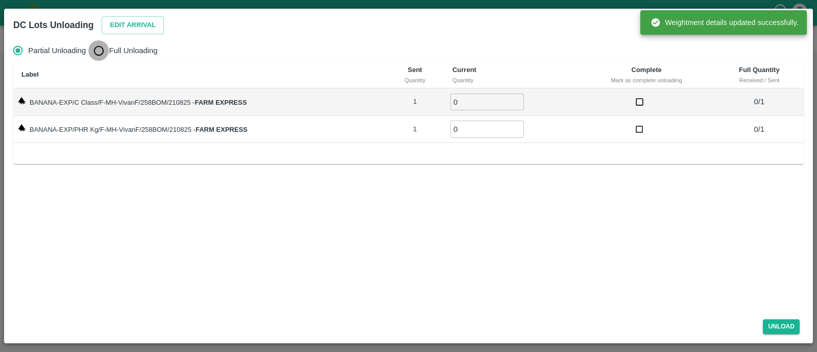
click at [95, 51] on input "Full Unloading" at bounding box center [98, 50] width 20 height 20
radio input "true"
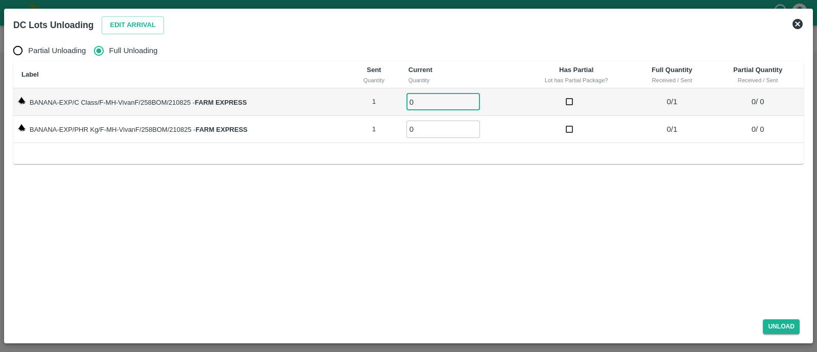
click at [446, 99] on input "0" at bounding box center [443, 101] width 74 height 17
type input "01"
click at [441, 129] on input "01" at bounding box center [443, 128] width 74 height 17
type input "01"
click at [783, 325] on button "Unload" at bounding box center [781, 326] width 37 height 15
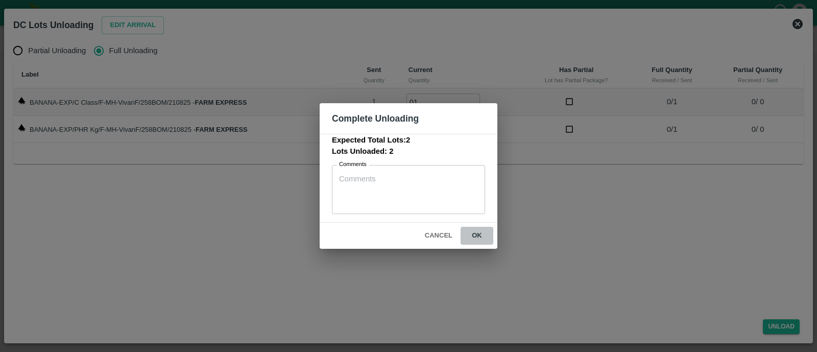
click at [474, 232] on button "ok" at bounding box center [477, 236] width 33 height 18
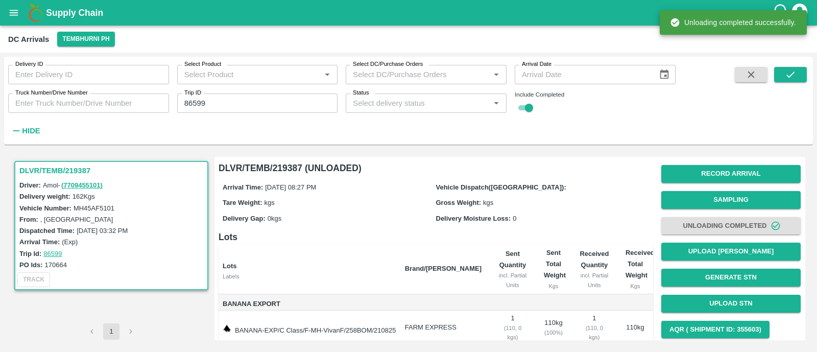
scroll to position [58, 0]
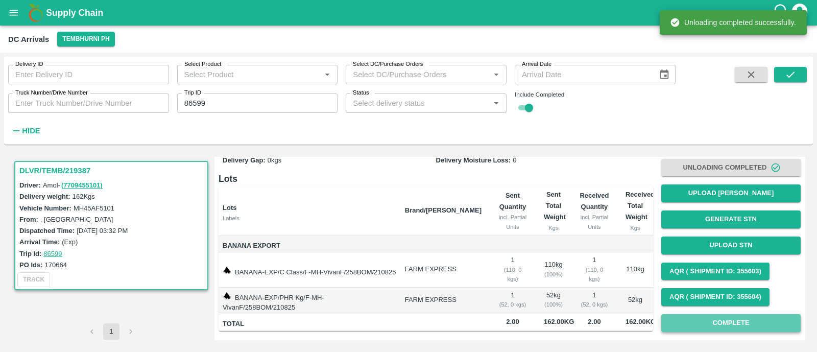
click at [742, 320] on button "Complete" at bounding box center [730, 323] width 139 height 18
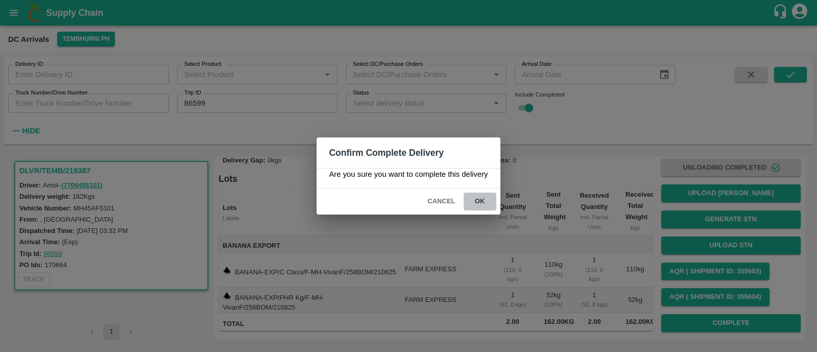
click at [480, 196] on button "ok" at bounding box center [480, 201] width 33 height 18
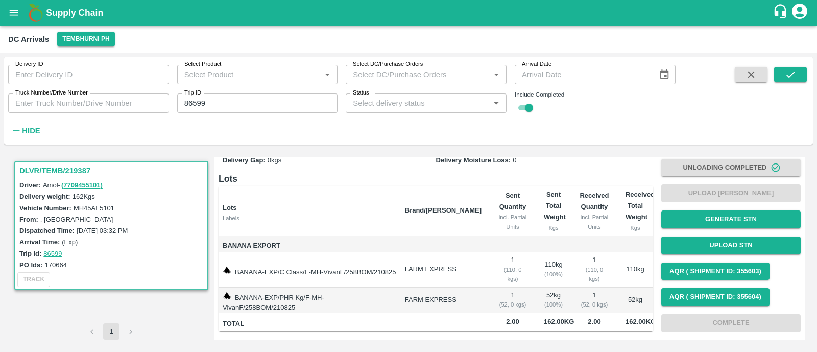
click at [225, 105] on input "86599" at bounding box center [257, 102] width 161 height 19
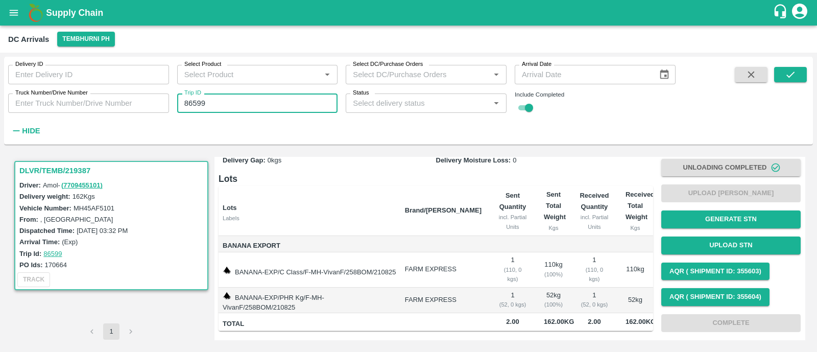
paste input "text"
click at [225, 105] on input "86599" at bounding box center [257, 102] width 161 height 19
type input "86605"
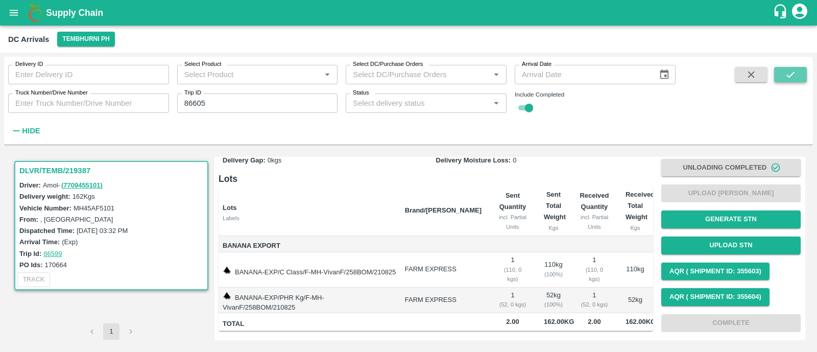
click at [789, 67] on button "submit" at bounding box center [790, 74] width 33 height 15
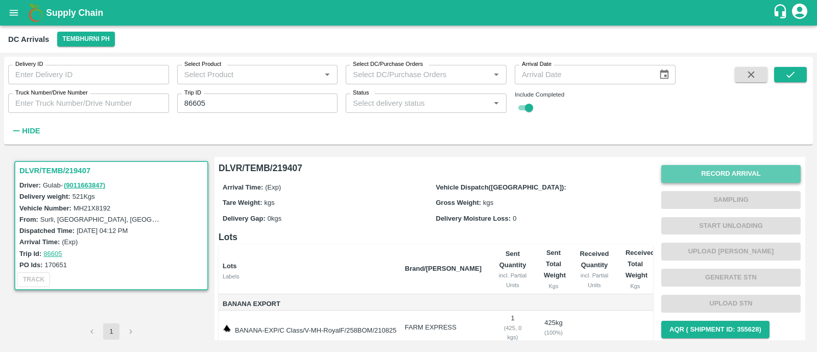
click at [742, 175] on button "Record Arrival" at bounding box center [730, 174] width 139 height 18
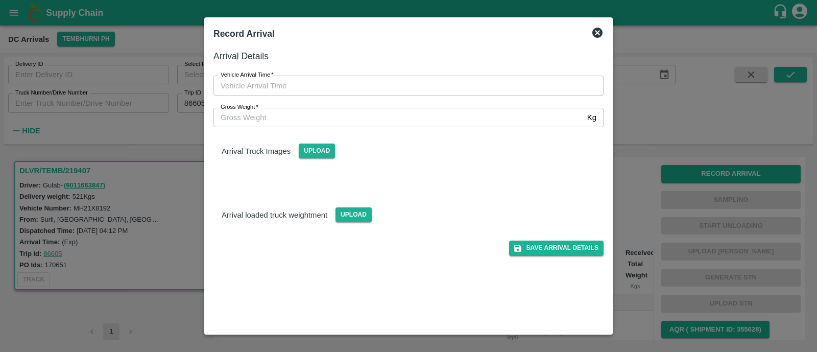
type input "DD/MM/YYYY hh:mm aa"
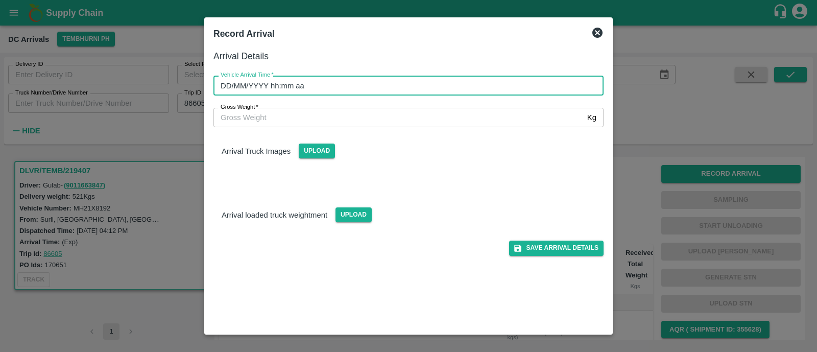
click at [299, 86] on input "DD/MM/YYYY hh:mm aa" at bounding box center [404, 85] width 383 height 19
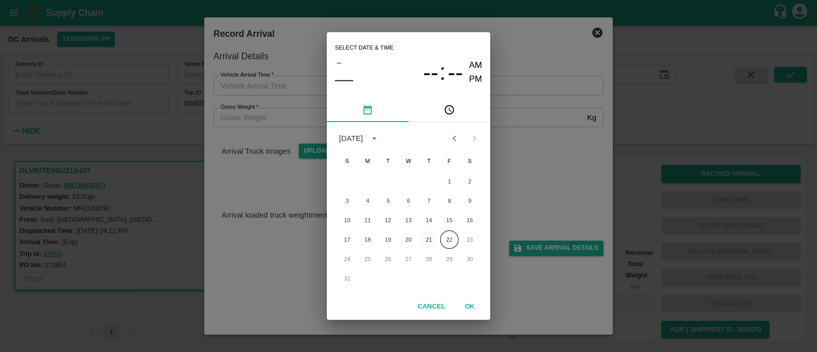
click at [428, 235] on button "21" at bounding box center [429, 239] width 18 height 18
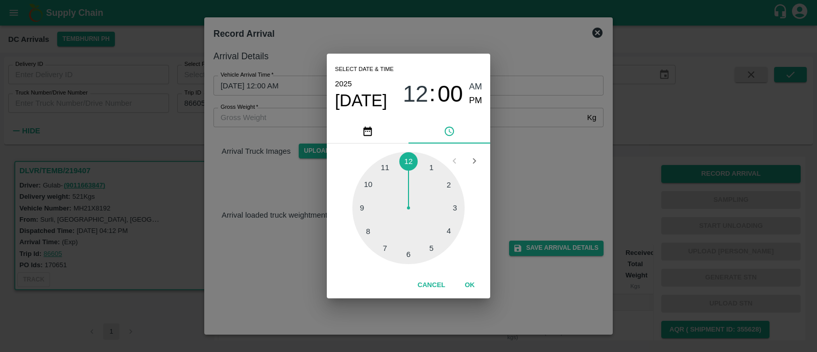
click at [368, 229] on div at bounding box center [408, 208] width 112 height 112
click at [381, 245] on div at bounding box center [408, 208] width 112 height 112
click at [476, 100] on span "PM" at bounding box center [475, 101] width 13 height 14
type input "21/08/2025 08:36 PM"
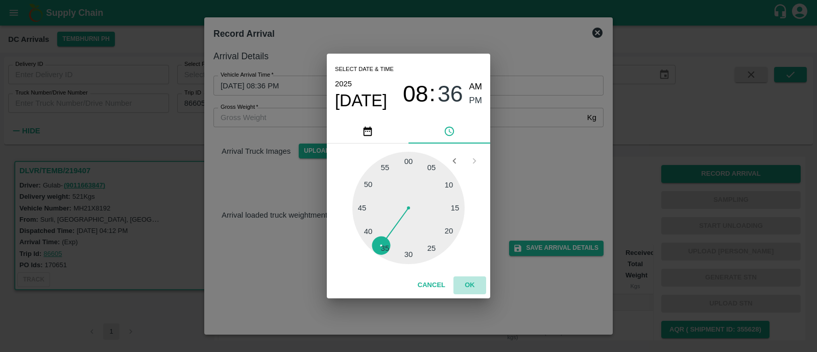
click at [470, 282] on button "OK" at bounding box center [469, 285] width 33 height 18
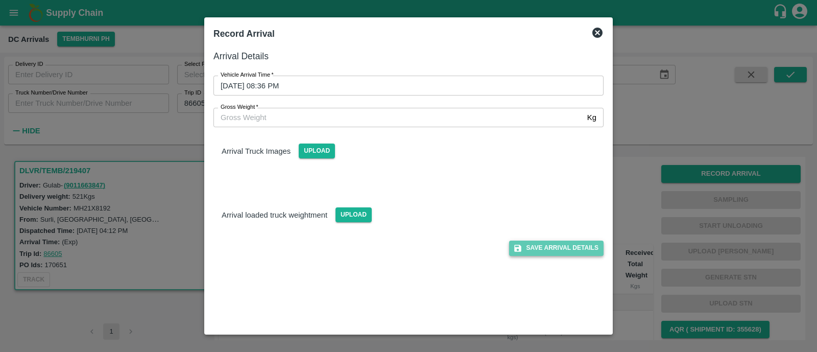
click at [555, 244] on button "Save Arrival Details" at bounding box center [556, 247] width 94 height 15
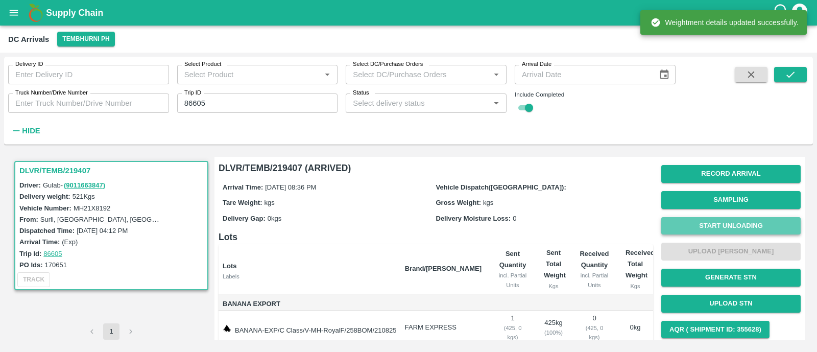
click at [733, 224] on button "Start Unloading" at bounding box center [730, 226] width 139 height 18
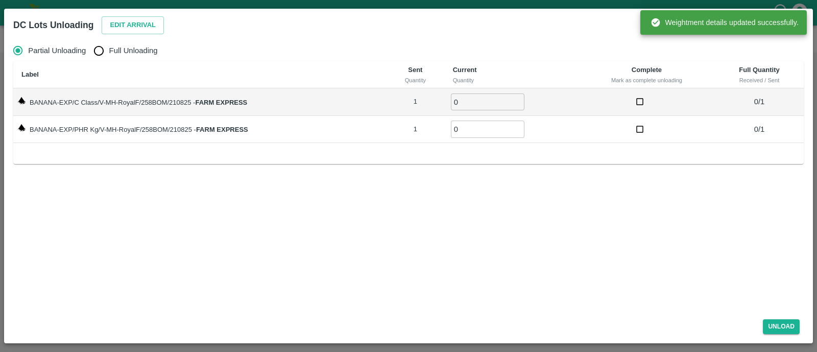
click at [115, 50] on span "Full Unloading" at bounding box center [133, 50] width 49 height 11
click at [109, 50] on input "Full Unloading" at bounding box center [98, 50] width 20 height 20
radio input "true"
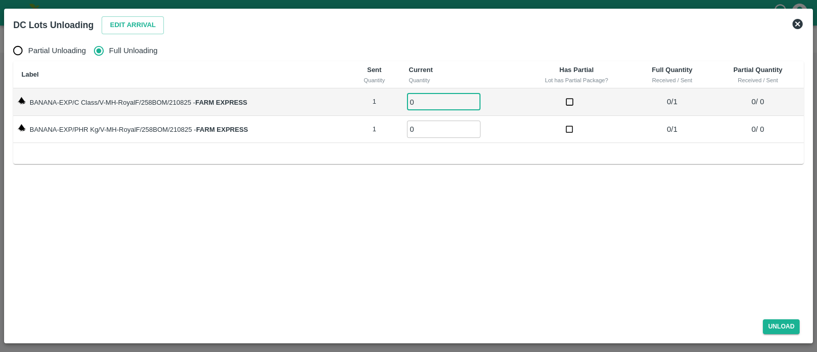
click at [431, 107] on input "0" at bounding box center [444, 101] width 74 height 17
type input "01"
click at [431, 126] on input "0" at bounding box center [444, 128] width 74 height 17
type input "01"
click at [777, 330] on button "Unload" at bounding box center [781, 326] width 37 height 15
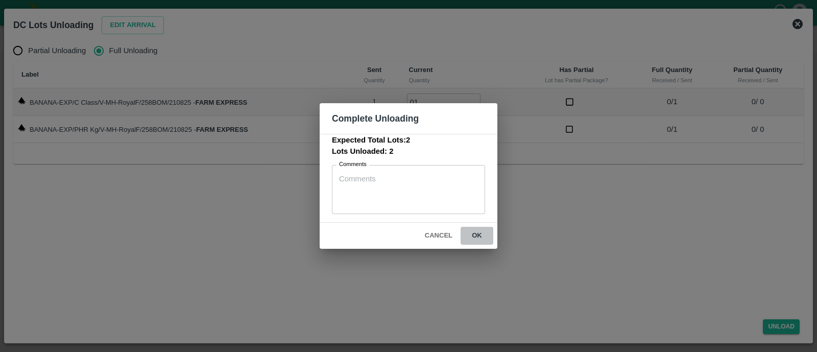
click at [478, 229] on button "ok" at bounding box center [477, 236] width 33 height 18
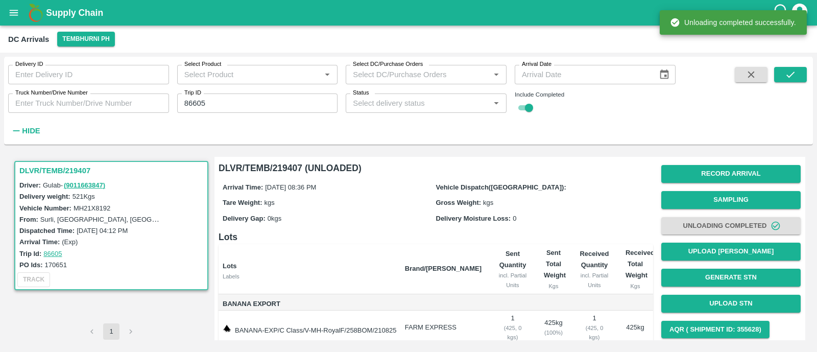
scroll to position [58, 0]
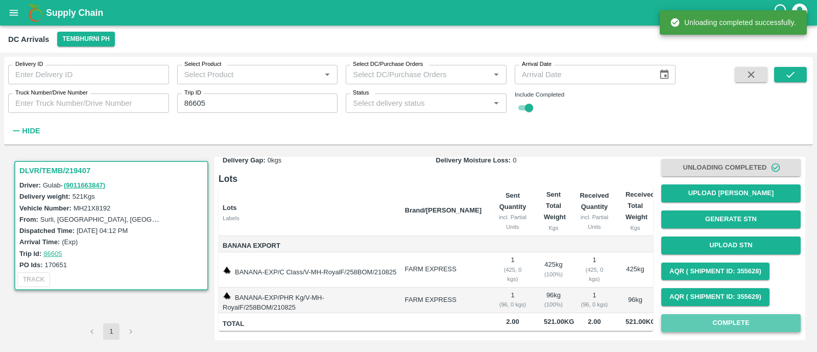
click at [746, 326] on button "Complete" at bounding box center [730, 323] width 139 height 18
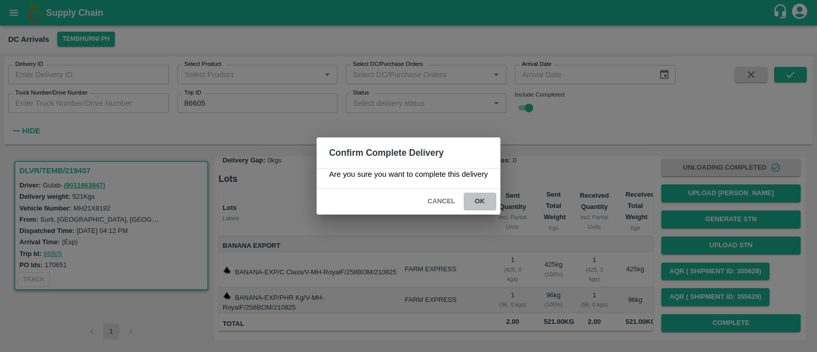
click at [476, 202] on button "ok" at bounding box center [480, 201] width 33 height 18
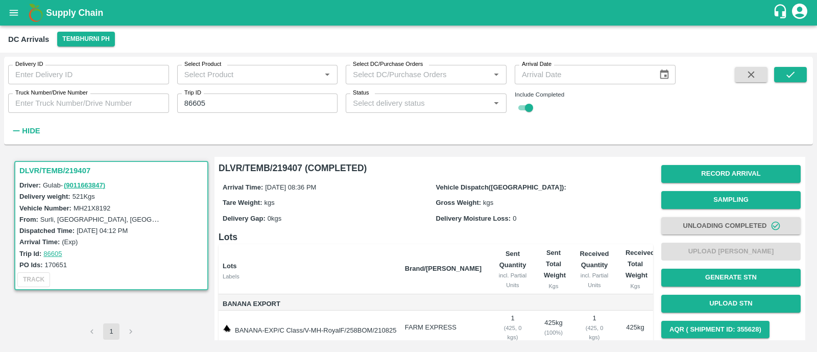
click at [251, 101] on input "86605" at bounding box center [257, 102] width 161 height 19
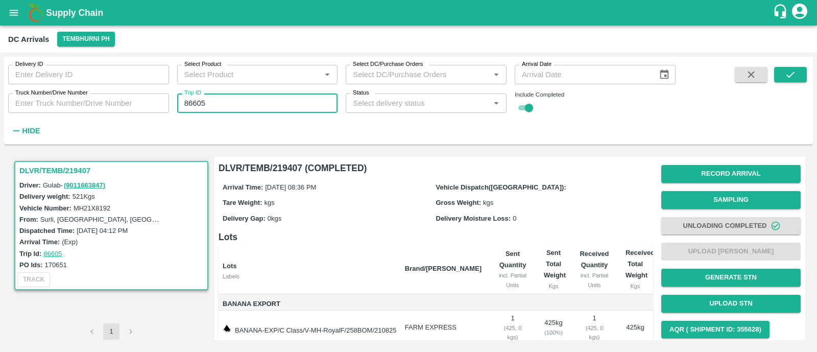
paste input "text"
click at [251, 101] on input "86605" at bounding box center [257, 102] width 161 height 19
type input "86611"
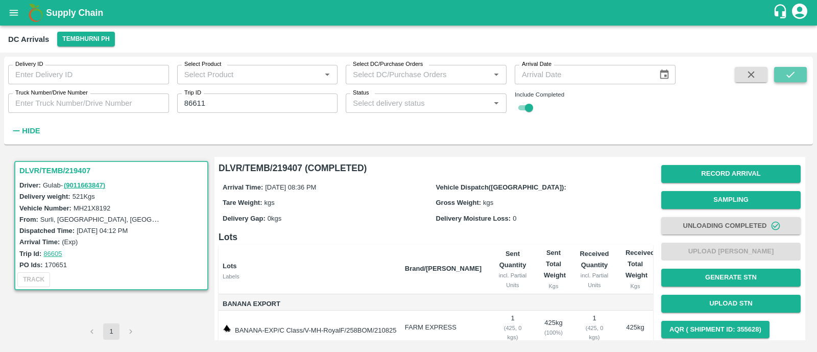
click at [782, 76] on button "submit" at bounding box center [790, 74] width 33 height 15
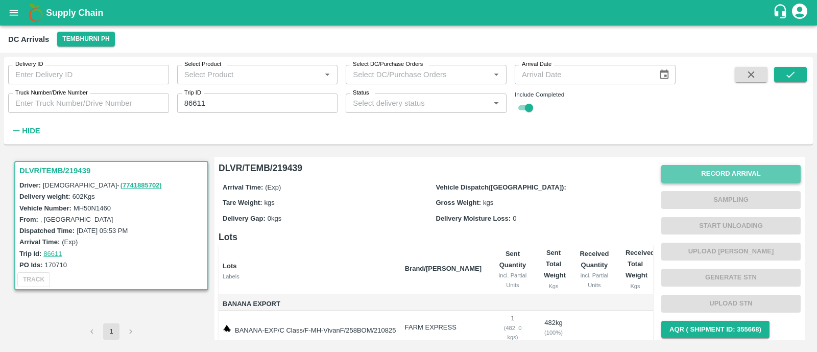
click at [743, 175] on button "Record Arrival" at bounding box center [730, 174] width 139 height 18
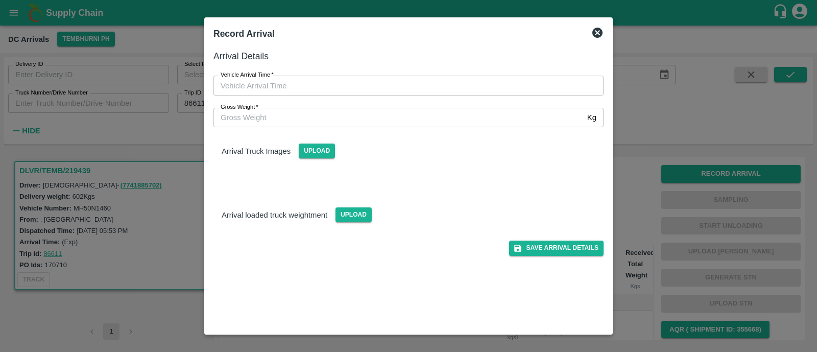
type input "DD/MM/YYYY hh:mm aa"
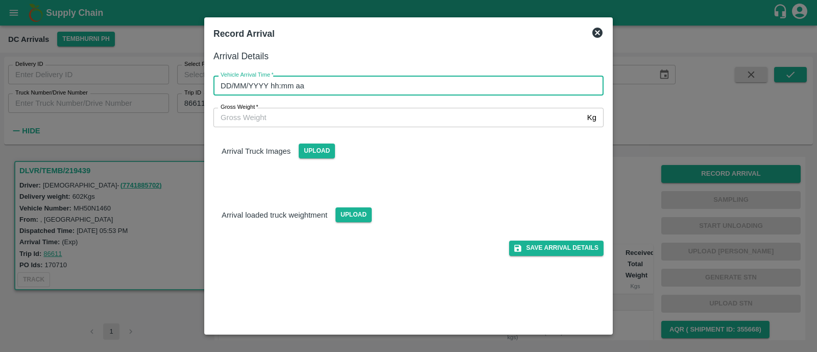
click at [306, 84] on input "DD/MM/YYYY hh:mm aa" at bounding box center [404, 85] width 383 height 19
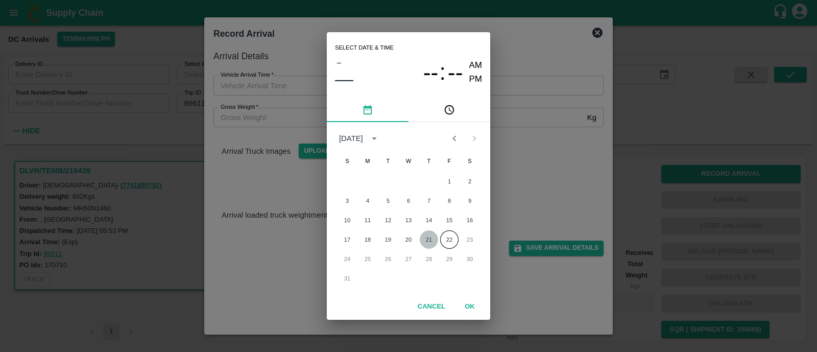
click at [424, 242] on button "21" at bounding box center [429, 239] width 18 height 18
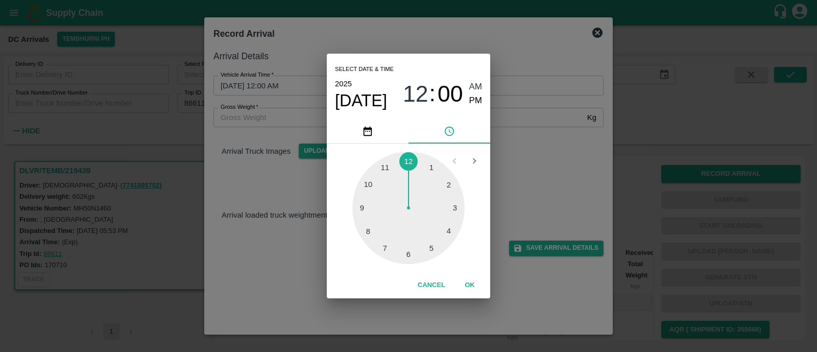
click at [365, 231] on div at bounding box center [408, 208] width 112 height 112
click at [360, 215] on div at bounding box center [408, 208] width 112 height 112
click at [475, 94] on span "PM" at bounding box center [475, 101] width 13 height 14
type input "21/08/2025 08:43 PM"
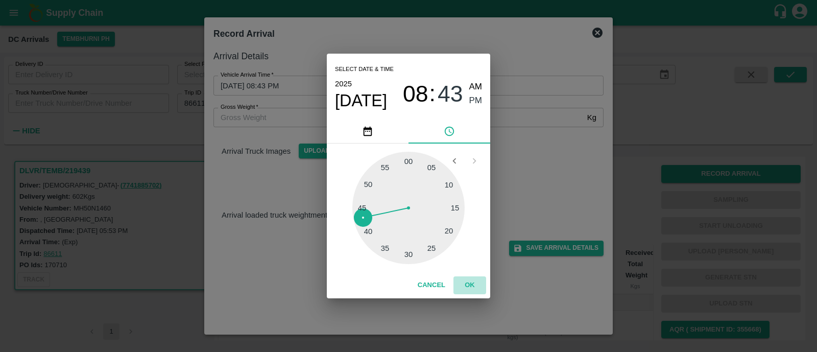
click at [465, 285] on button "OK" at bounding box center [469, 285] width 33 height 18
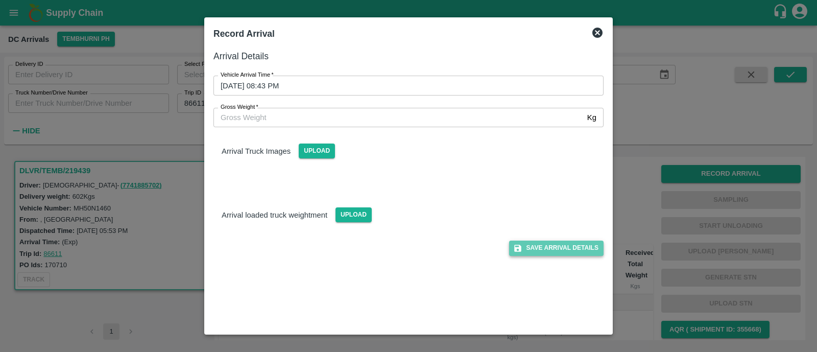
click at [572, 246] on button "Save Arrival Details" at bounding box center [556, 247] width 94 height 15
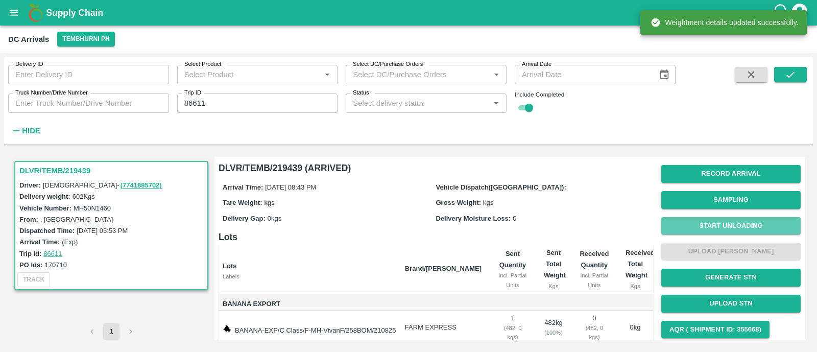
click at [721, 223] on button "Start Unloading" at bounding box center [730, 226] width 139 height 18
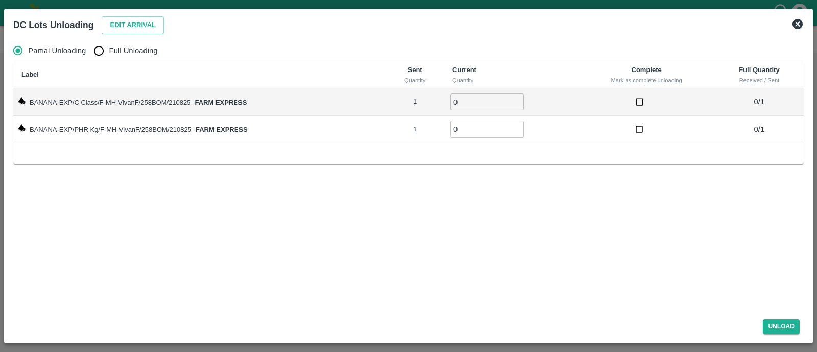
click at [100, 55] on input "Full Unloading" at bounding box center [98, 50] width 20 height 20
radio input "true"
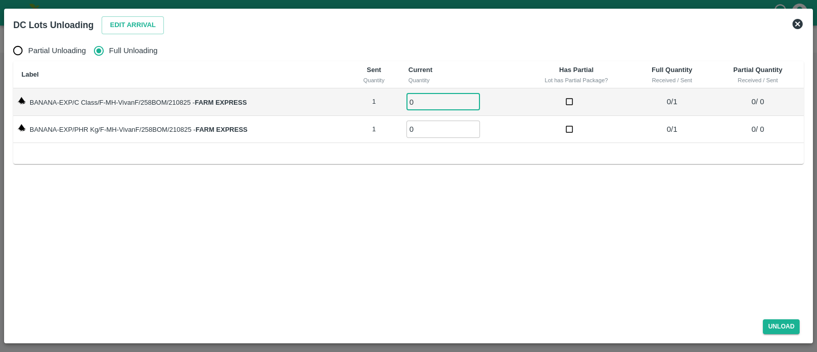
click at [433, 104] on input "0" at bounding box center [443, 101] width 74 height 17
type input "01"
click at [432, 127] on input "0" at bounding box center [443, 128] width 74 height 17
type input "01"
click at [789, 329] on button "Unload" at bounding box center [781, 326] width 37 height 15
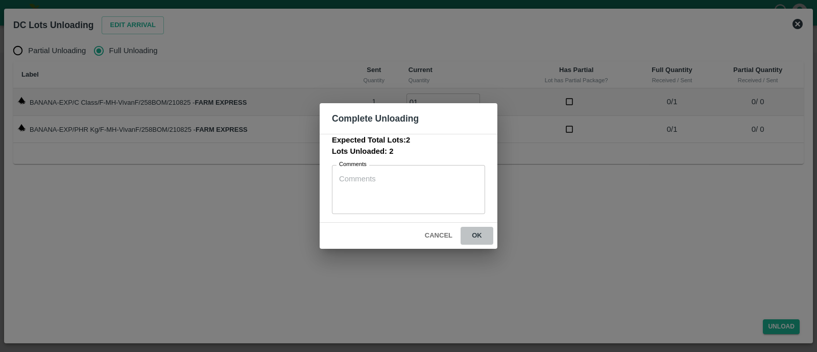
click at [475, 235] on button "ok" at bounding box center [477, 236] width 33 height 18
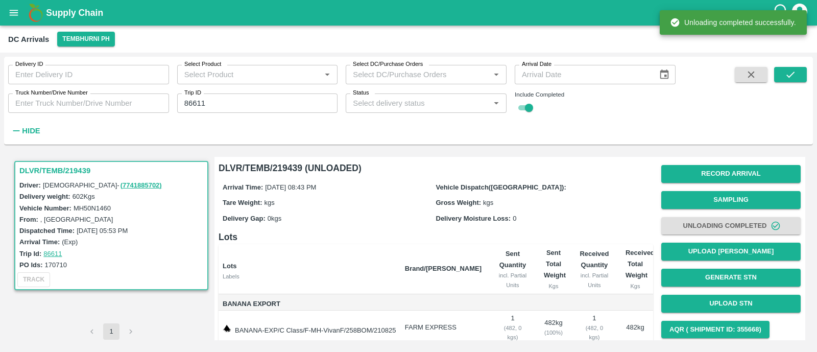
scroll to position [58, 0]
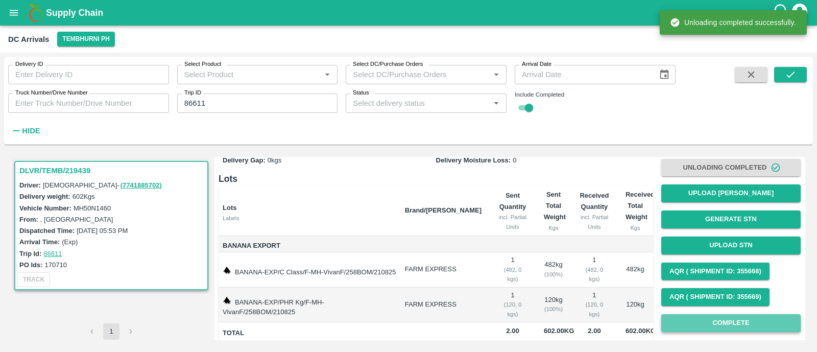
click at [733, 330] on button "Complete" at bounding box center [730, 323] width 139 height 18
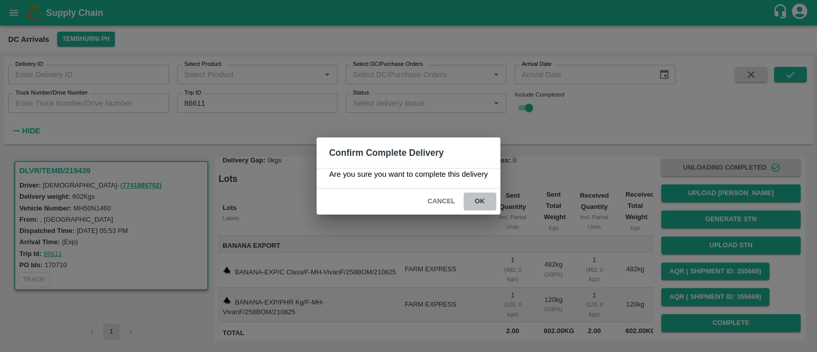
click at [484, 206] on button "ok" at bounding box center [480, 201] width 33 height 18
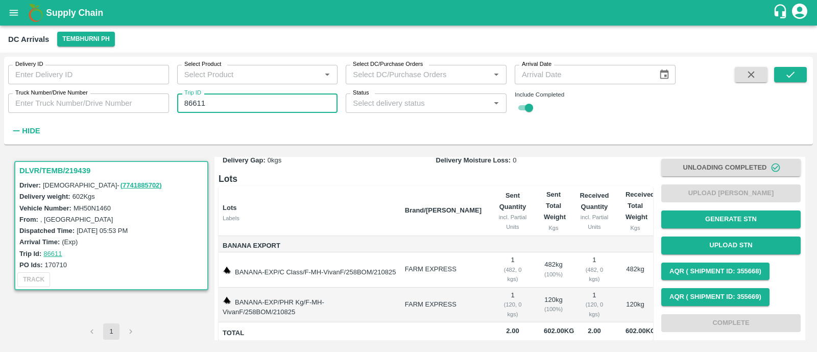
click at [286, 103] on input "86611" at bounding box center [257, 102] width 161 height 19
paste input "text"
click at [286, 103] on input "86611" at bounding box center [257, 102] width 161 height 19
type input "86622"
click at [805, 68] on button "submit" at bounding box center [790, 74] width 33 height 15
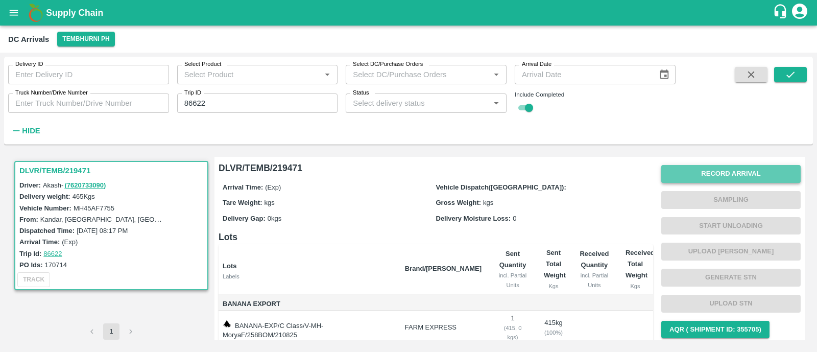
click at [735, 176] on button "Record Arrival" at bounding box center [730, 174] width 139 height 18
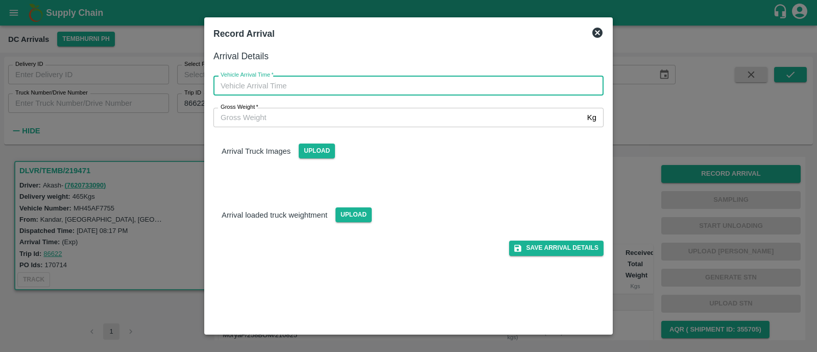
type input "DD/MM/YYYY hh:mm aa"
click at [318, 91] on input "DD/MM/YYYY hh:mm aa" at bounding box center [404, 85] width 383 height 19
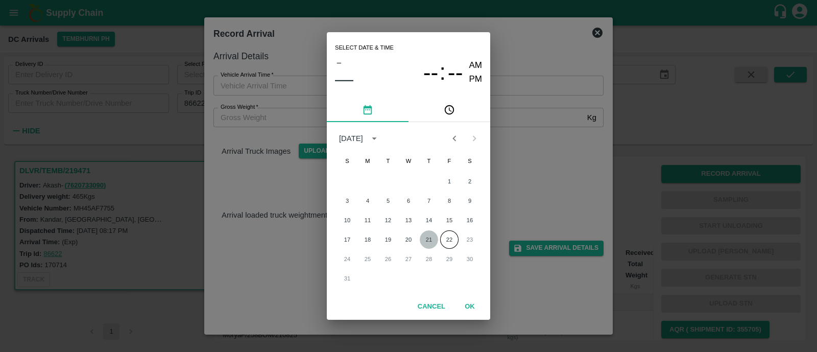
click at [431, 236] on button "21" at bounding box center [429, 239] width 18 height 18
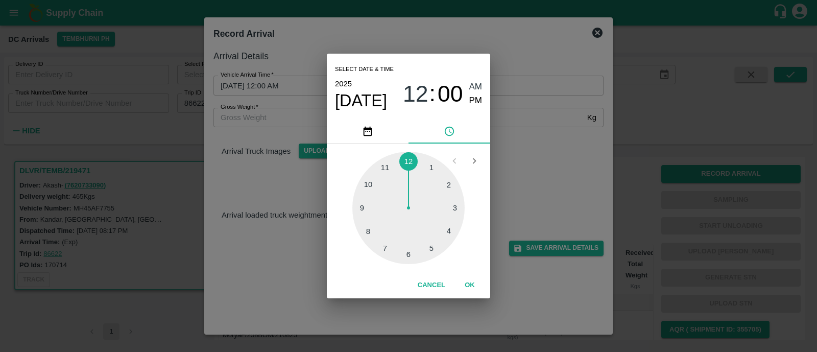
click at [361, 210] on div at bounding box center [408, 208] width 112 height 112
click at [472, 98] on span "PM" at bounding box center [475, 101] width 13 height 14
type input "21/08/2025 09:00 PM"
click at [467, 285] on button "OK" at bounding box center [469, 285] width 33 height 18
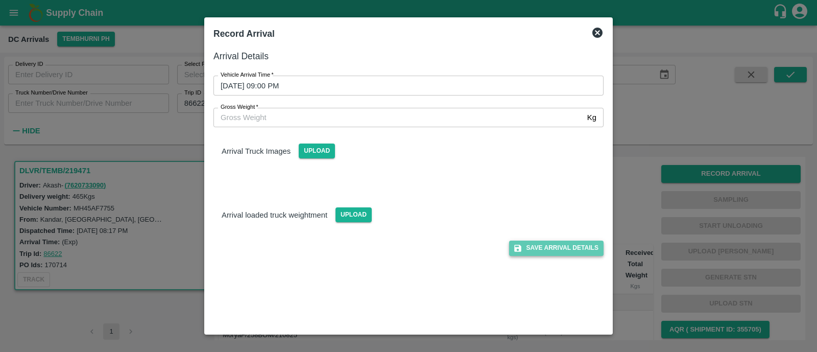
click at [568, 250] on button "Save Arrival Details" at bounding box center [556, 247] width 94 height 15
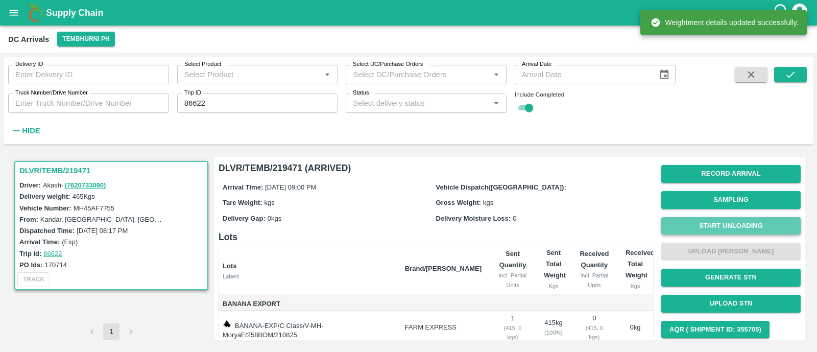
click at [714, 225] on button "Start Unloading" at bounding box center [730, 226] width 139 height 18
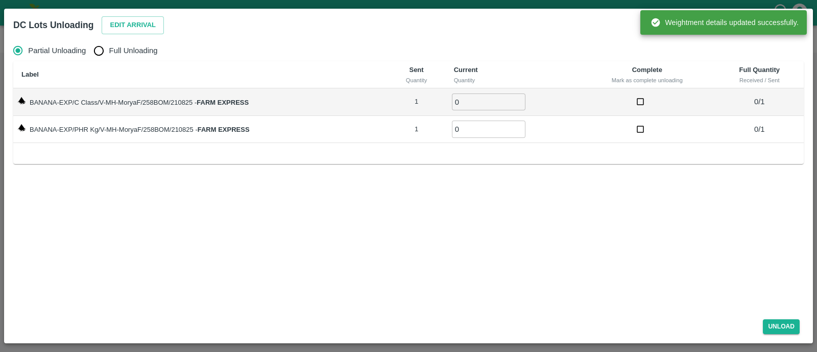
click at [155, 35] on div "DC Lots Unloading Edit Arrival" at bounding box center [396, 23] width 782 height 27
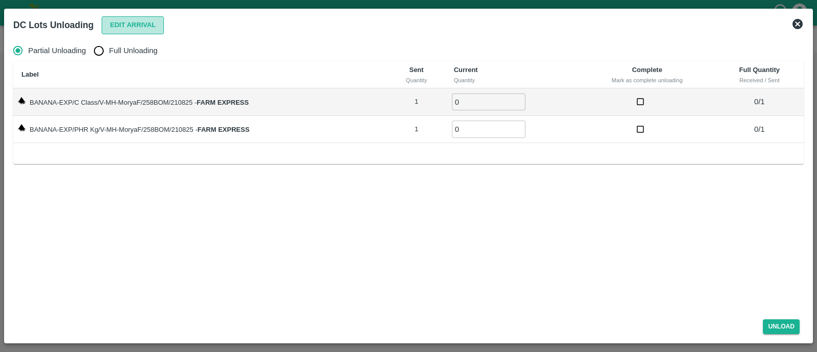
click at [143, 28] on button "Edit Arrival" at bounding box center [133, 25] width 62 height 18
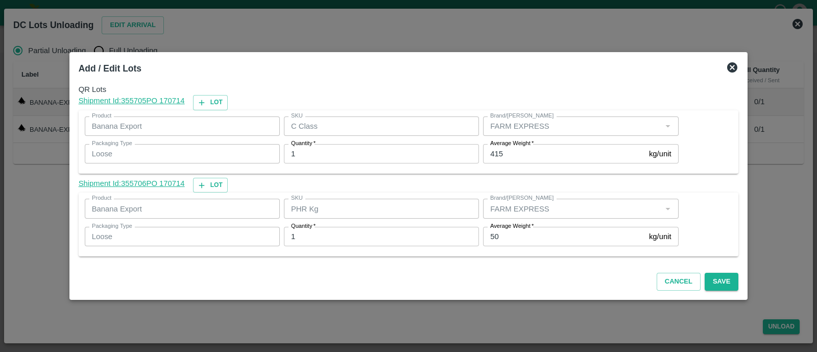
click at [501, 232] on input "50" at bounding box center [564, 236] width 162 height 19
type input "75"
click at [709, 280] on button "Save" at bounding box center [722, 282] width 34 height 18
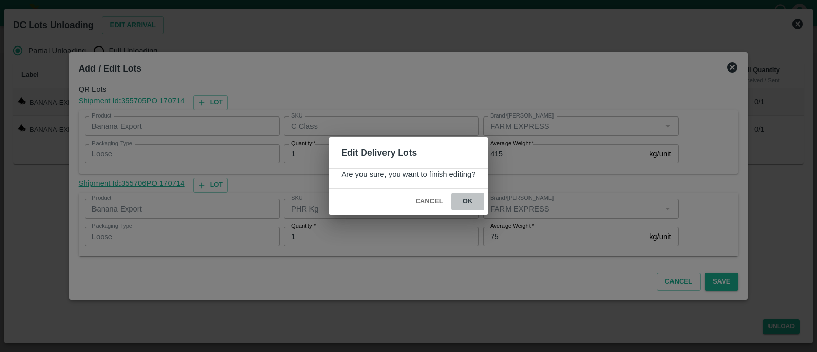
click at [460, 202] on button "ok" at bounding box center [467, 201] width 33 height 18
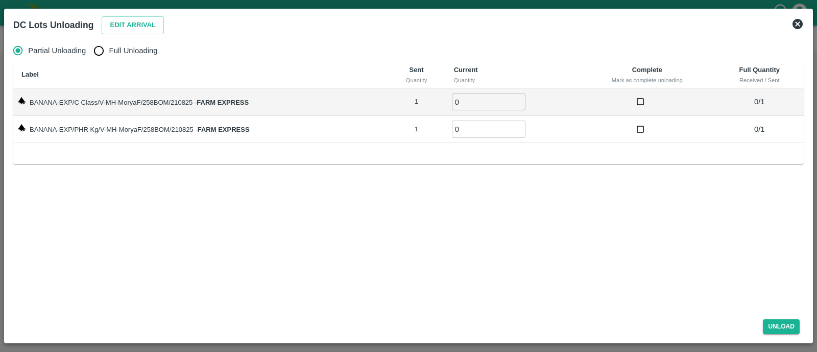
click at [101, 52] on input "Full Unloading" at bounding box center [98, 50] width 20 height 20
radio input "true"
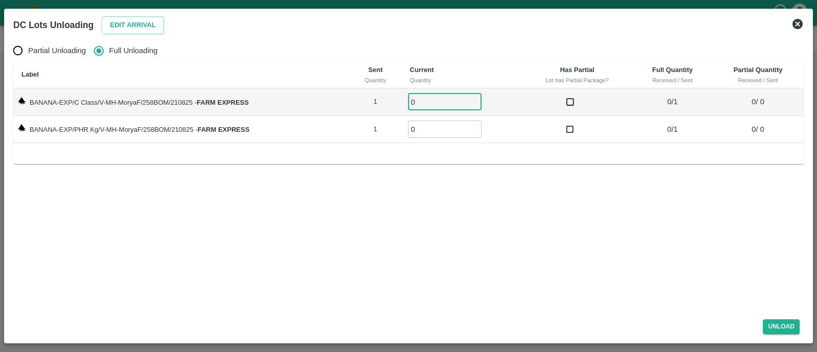
click at [422, 101] on input "0" at bounding box center [445, 101] width 74 height 17
type input "01"
click at [426, 129] on input "01" at bounding box center [445, 128] width 74 height 17
type input "01"
click at [785, 331] on button "Unload" at bounding box center [781, 326] width 37 height 15
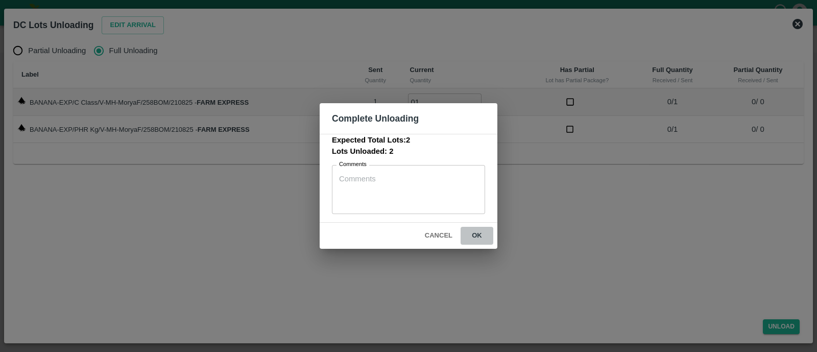
click at [470, 236] on button "ok" at bounding box center [477, 236] width 33 height 18
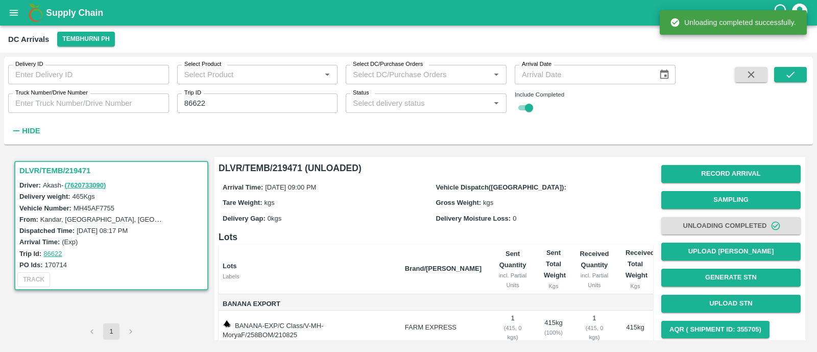
scroll to position [58, 0]
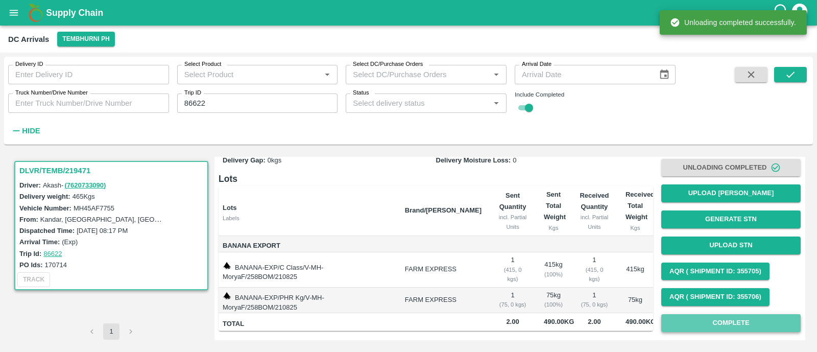
click at [727, 320] on button "Complete" at bounding box center [730, 323] width 139 height 18
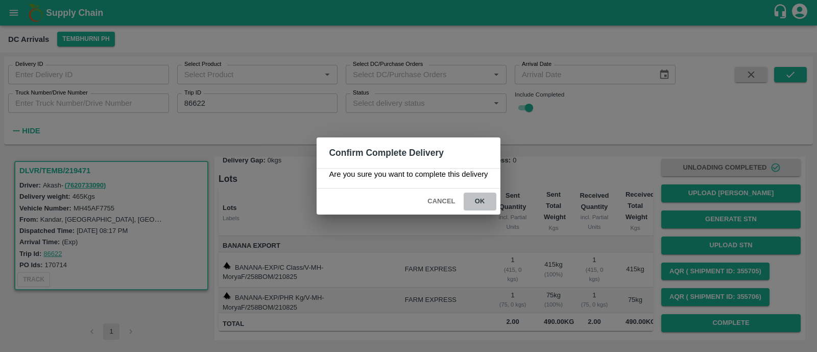
click at [483, 201] on button "ok" at bounding box center [480, 201] width 33 height 18
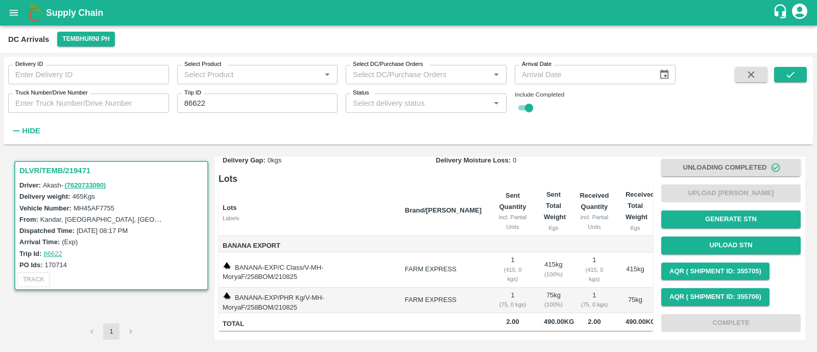
click at [272, 100] on input "86622" at bounding box center [257, 102] width 161 height 19
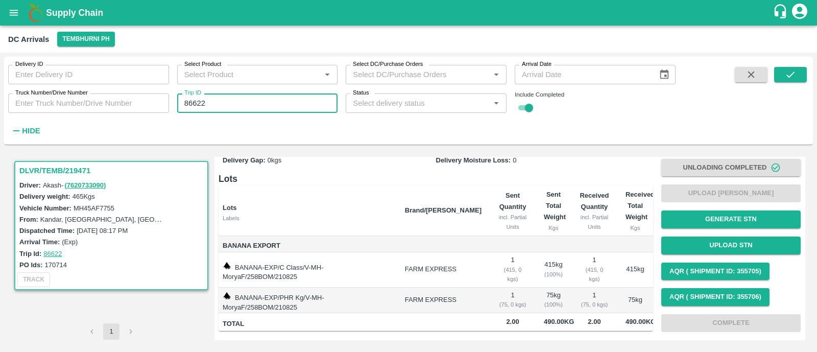
paste input "text"
click at [272, 100] on input "86622" at bounding box center [257, 102] width 161 height 19
type input "86629"
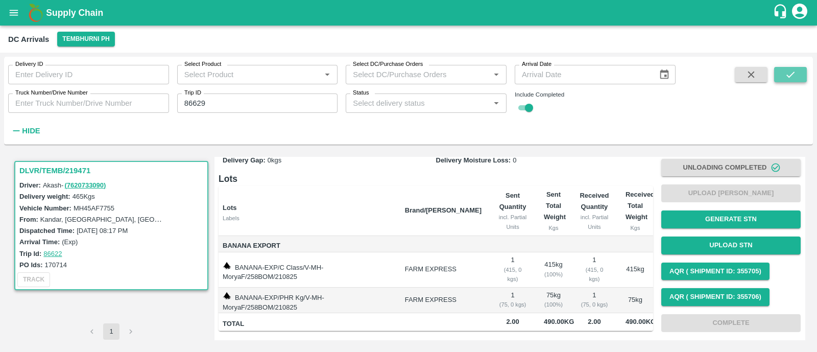
click at [793, 82] on button "submit" at bounding box center [790, 74] width 33 height 15
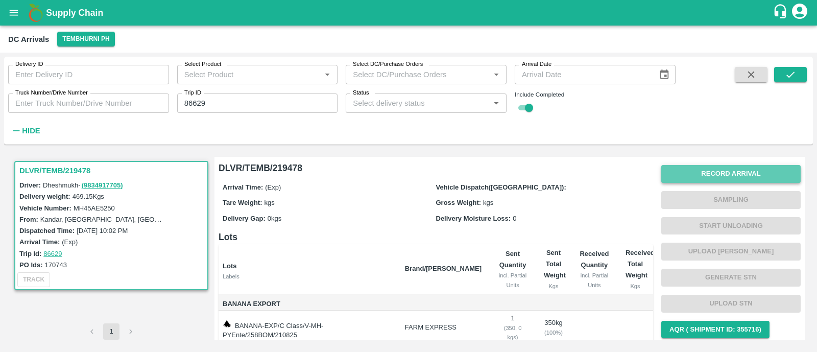
click at [743, 176] on button "Record Arrival" at bounding box center [730, 174] width 139 height 18
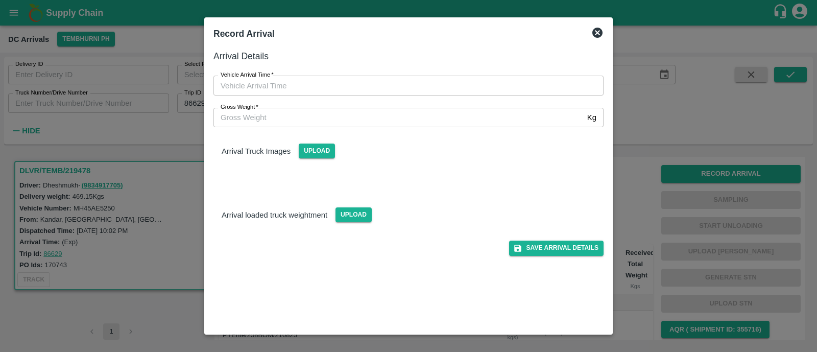
type input "DD/MM/YYYY hh:mm aa"
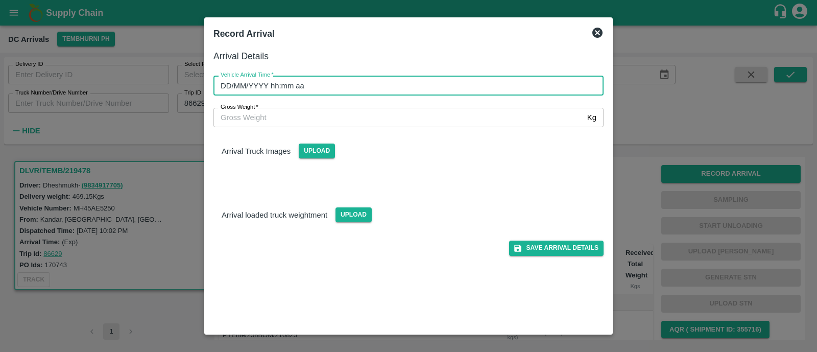
click at [272, 88] on input "DD/MM/YYYY hh:mm aa" at bounding box center [404, 85] width 383 height 19
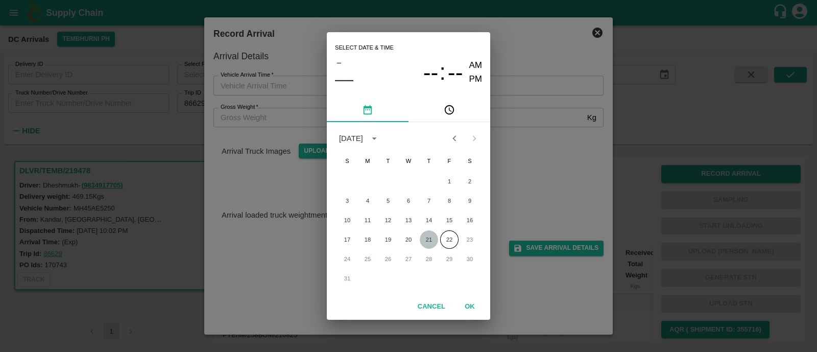
click at [431, 237] on button "21" at bounding box center [429, 239] width 18 height 18
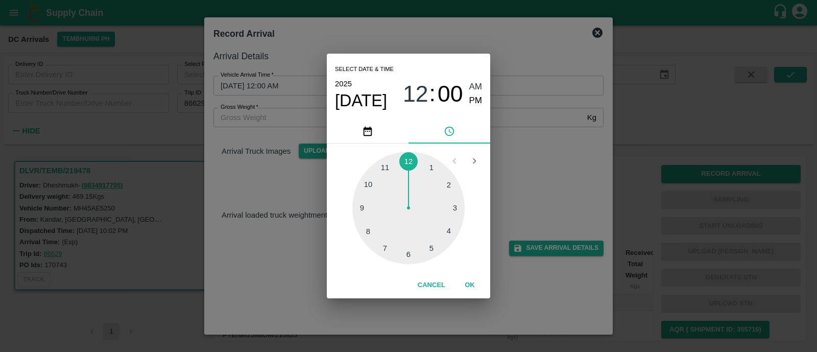
click at [363, 209] on div at bounding box center [408, 208] width 112 height 112
click at [474, 198] on div "05 10 15 20 25 30 35 40 45 50 55 00" at bounding box center [408, 208] width 147 height 112
click at [460, 205] on div at bounding box center [408, 208] width 112 height 112
click at [471, 101] on span "PM" at bounding box center [475, 101] width 13 height 14
type input "21/08/2025 09:15 PM"
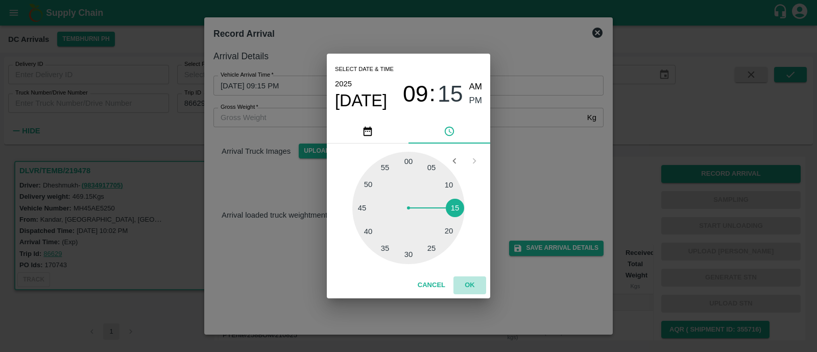
click at [474, 294] on button "OK" at bounding box center [469, 285] width 33 height 18
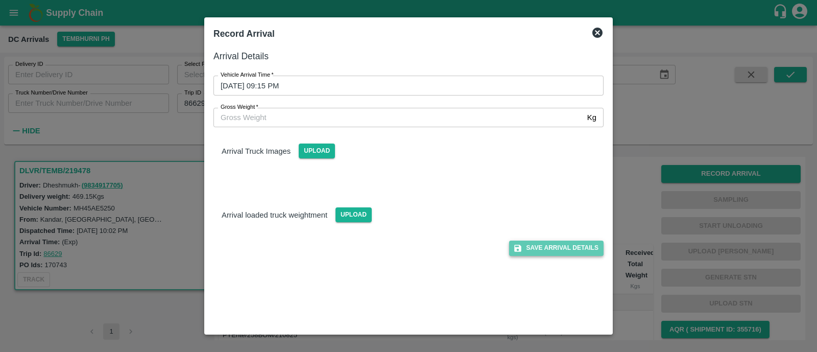
click at [548, 244] on button "Save Arrival Details" at bounding box center [556, 247] width 94 height 15
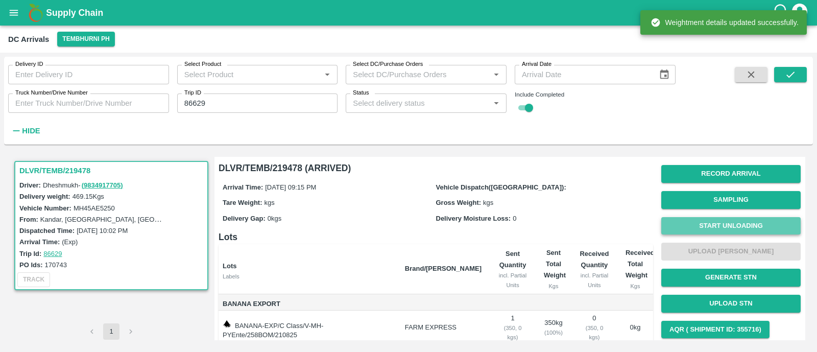
click at [729, 228] on button "Start Unloading" at bounding box center [730, 226] width 139 height 18
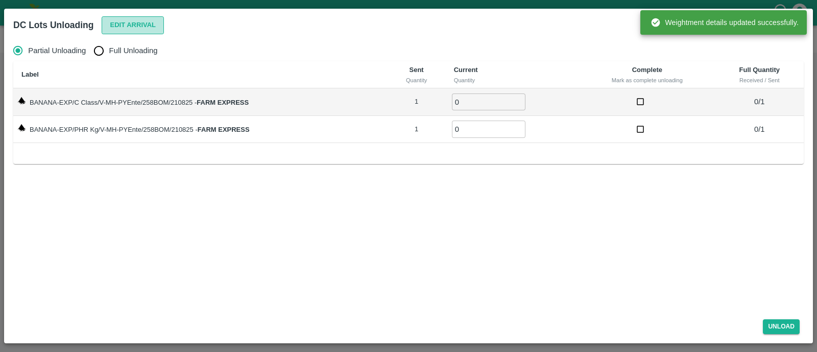
click at [125, 22] on button "Edit Arrival" at bounding box center [133, 25] width 62 height 18
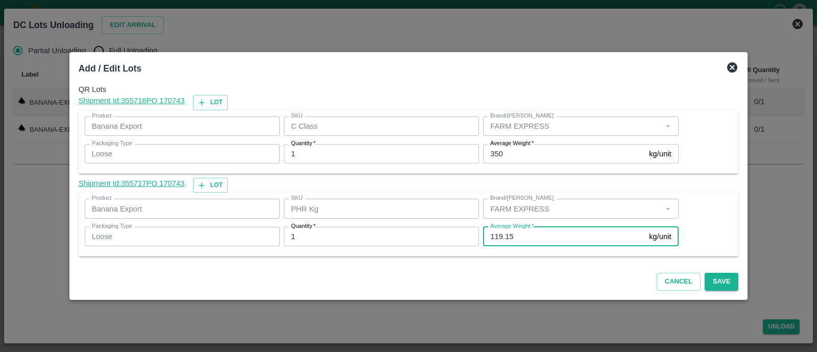
drag, startPoint x: 512, startPoint y: 233, endPoint x: 495, endPoint y: 236, distance: 16.6
click at [495, 236] on input "119.15" at bounding box center [564, 236] width 162 height 19
type input "118"
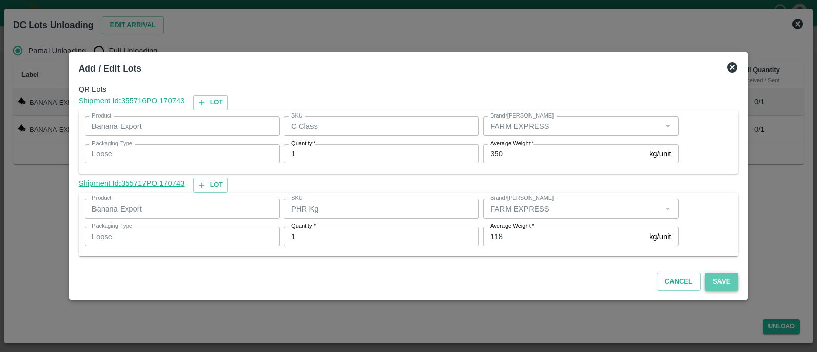
click at [708, 284] on button "Save" at bounding box center [722, 282] width 34 height 18
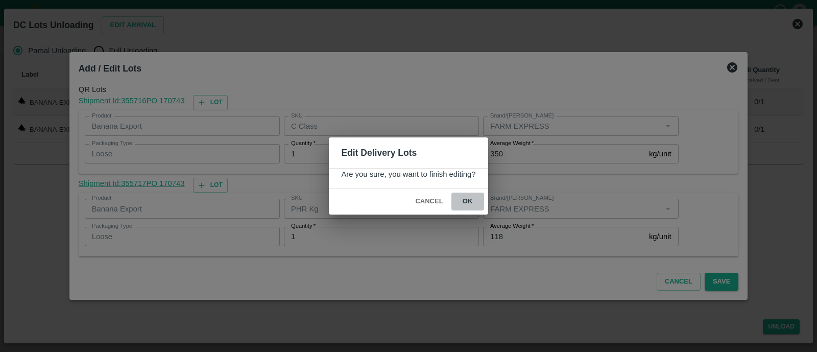
click at [475, 200] on button "ok" at bounding box center [467, 201] width 33 height 18
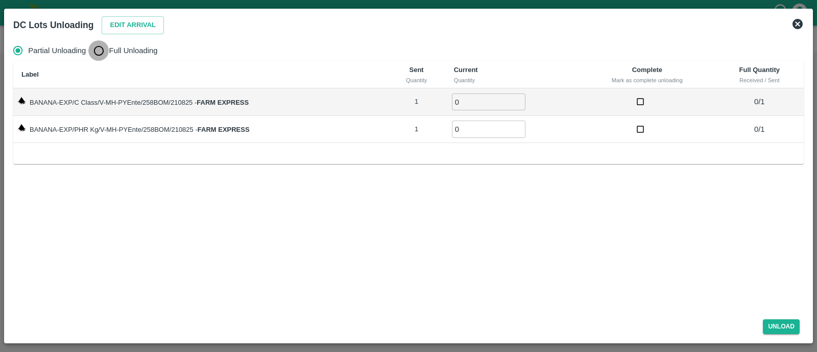
click at [91, 49] on input "Full Unloading" at bounding box center [98, 50] width 20 height 20
radio input "true"
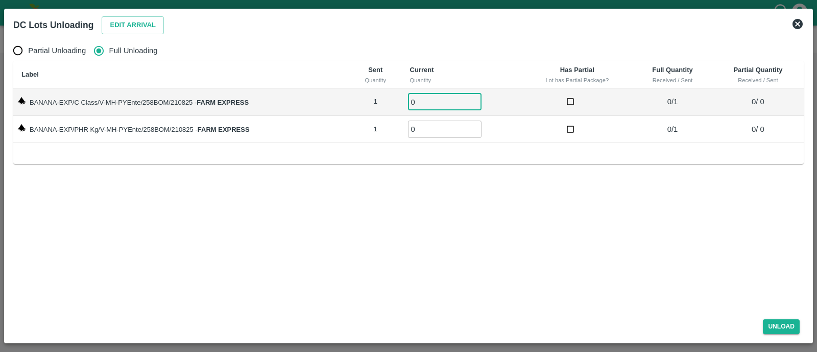
click at [424, 101] on input "0" at bounding box center [445, 101] width 74 height 17
type input "01"
click at [425, 124] on input "0" at bounding box center [445, 128] width 74 height 17
type input "01"
click at [779, 323] on button "Unload" at bounding box center [781, 326] width 37 height 15
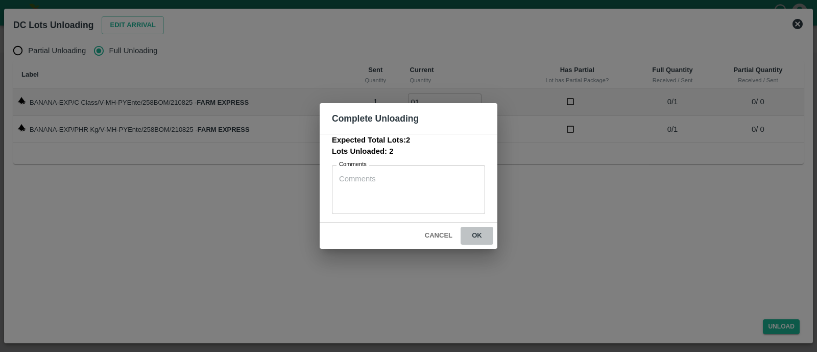
click at [485, 243] on button "ok" at bounding box center [477, 236] width 33 height 18
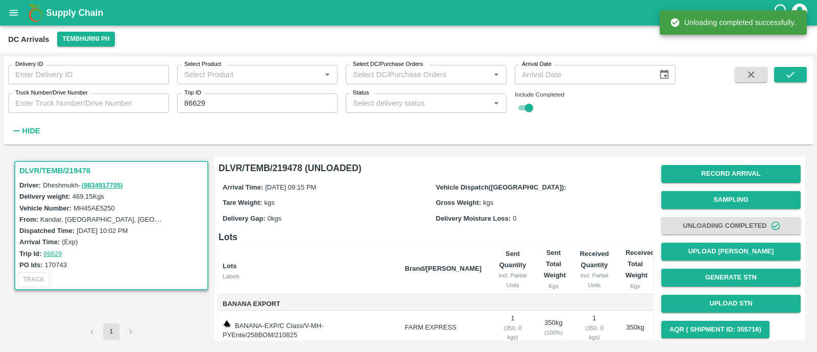
scroll to position [58, 0]
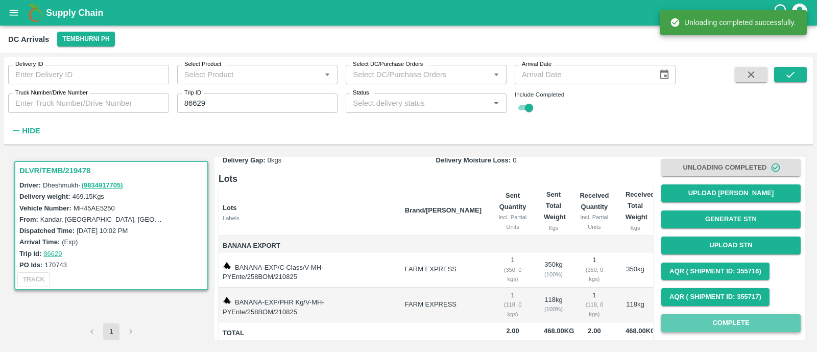
click at [720, 325] on button "Complete" at bounding box center [730, 323] width 139 height 18
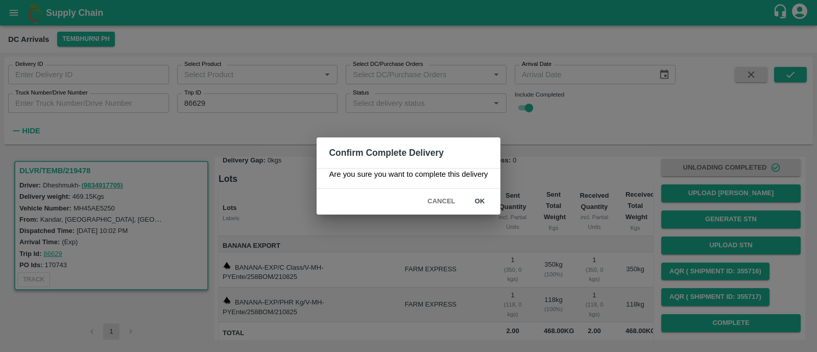
click at [485, 210] on div "Cancel ok" at bounding box center [408, 201] width 183 height 26
click at [482, 208] on button "ok" at bounding box center [480, 201] width 33 height 18
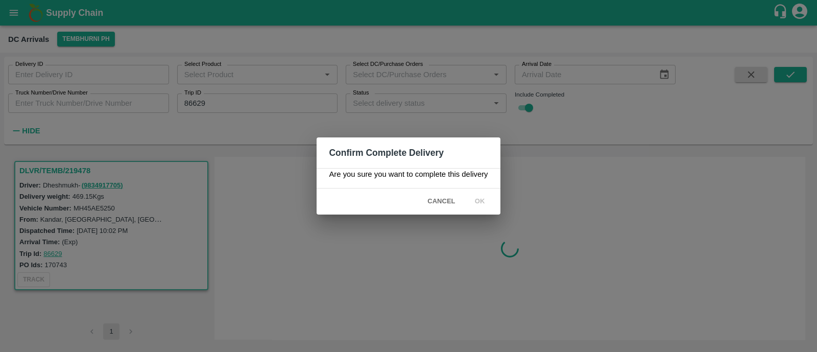
scroll to position [0, 0]
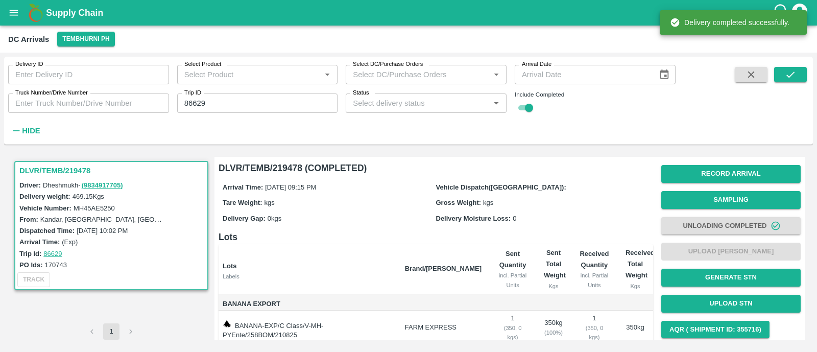
click at [221, 90] on div "Trip ID 86629 Trip ID" at bounding box center [253, 99] width 169 height 28
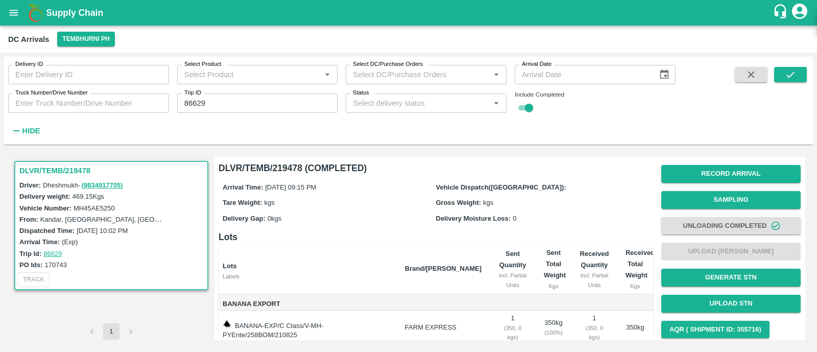
click at [221, 90] on div "Trip ID 86629 Trip ID" at bounding box center [253, 99] width 169 height 28
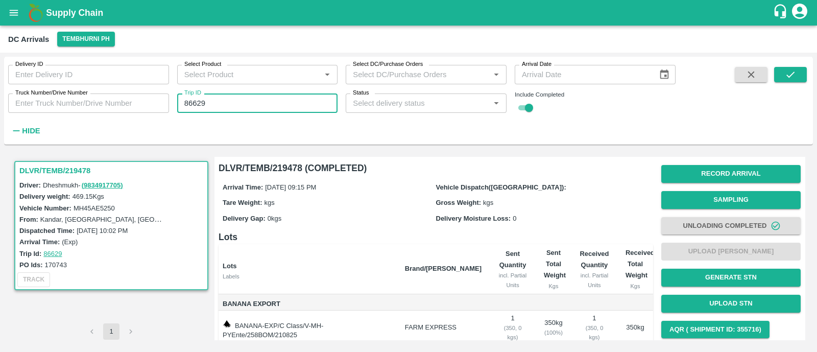
click at [224, 96] on input "86629" at bounding box center [257, 102] width 161 height 19
paste input "text"
type input "86633"
click at [793, 75] on icon "submit" at bounding box center [790, 74] width 11 height 11
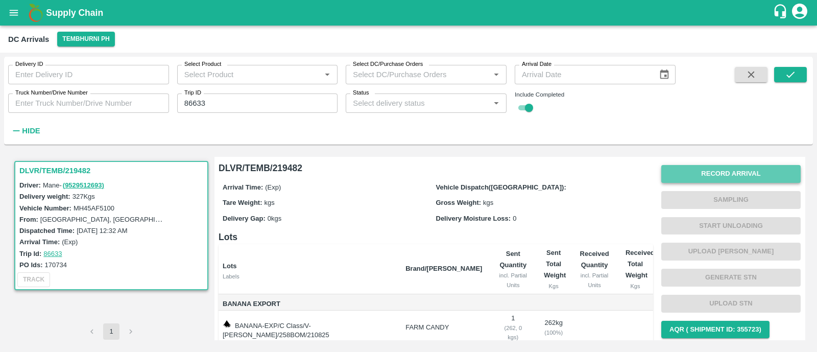
click at [731, 177] on button "Record Arrival" at bounding box center [730, 174] width 139 height 18
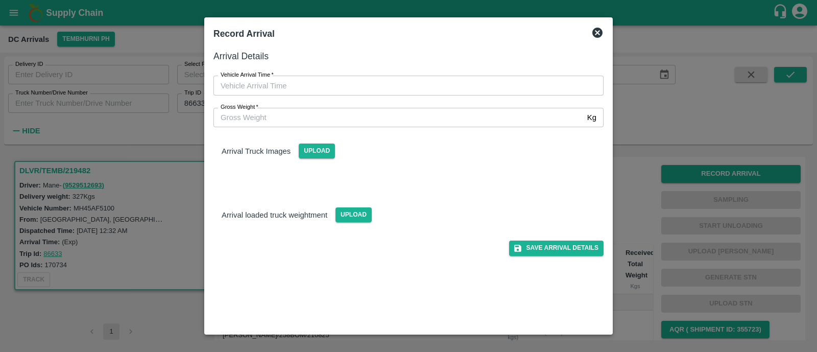
type input "DD/MM/YYYY hh:mm aa"
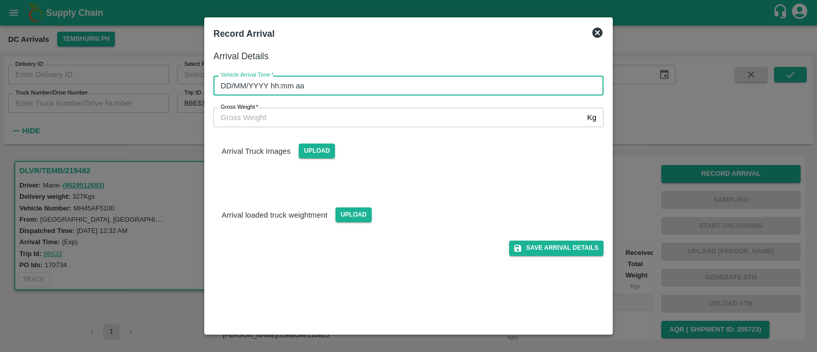
click at [409, 89] on input "DD/MM/YYYY hh:mm aa" at bounding box center [404, 85] width 383 height 19
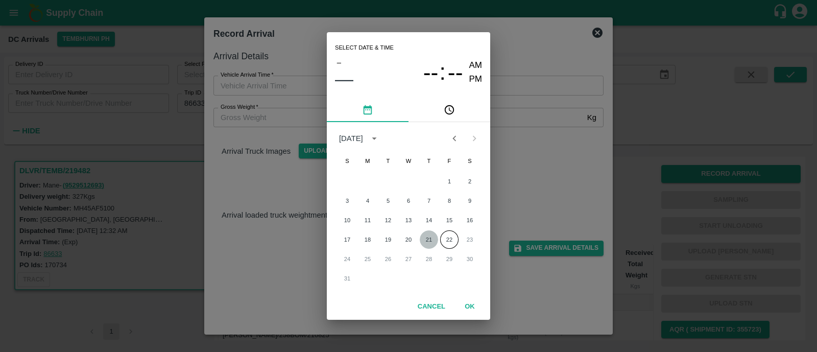
click at [428, 240] on button "21" at bounding box center [429, 239] width 18 height 18
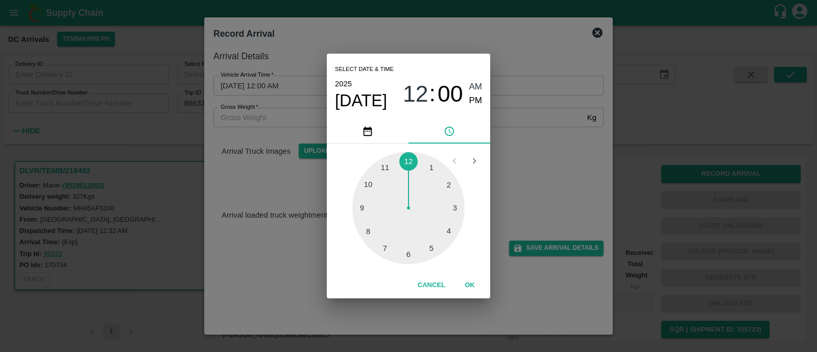
click at [361, 205] on div at bounding box center [408, 208] width 112 height 112
click at [449, 226] on div at bounding box center [408, 208] width 112 height 112
click at [477, 102] on span "PM" at bounding box center [475, 101] width 13 height 14
type input "21/08/2025 09:19 PM"
click at [471, 288] on button "OK" at bounding box center [469, 285] width 33 height 18
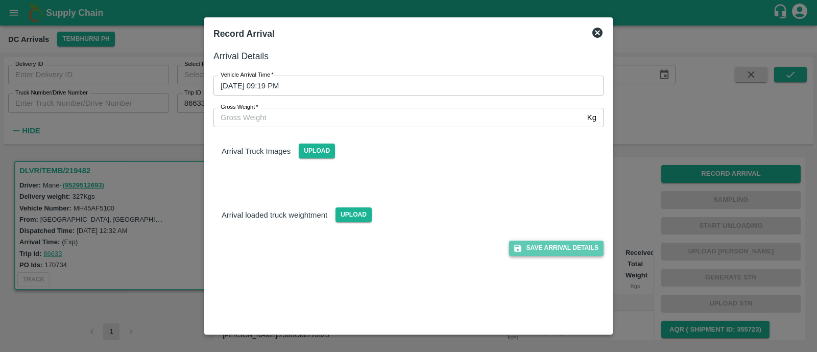
click at [554, 253] on button "Save Arrival Details" at bounding box center [556, 247] width 94 height 15
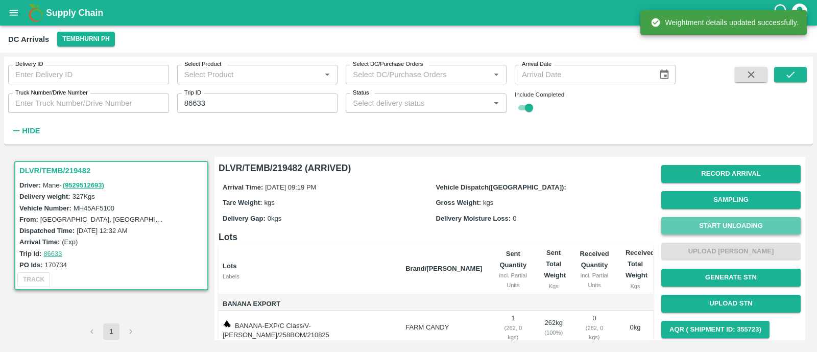
click at [725, 226] on button "Start Unloading" at bounding box center [730, 226] width 139 height 18
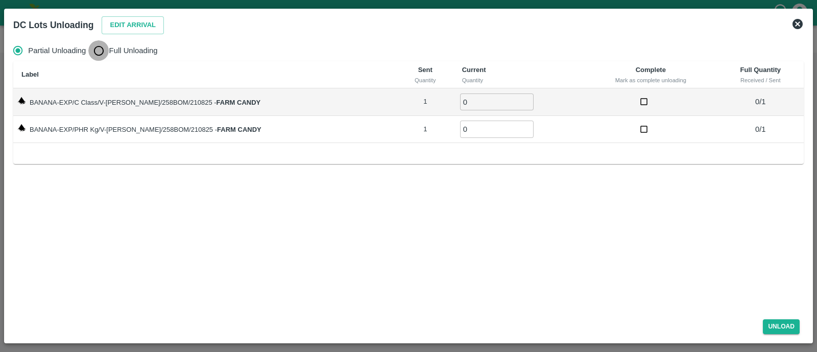
click at [96, 50] on input "Full Unloading" at bounding box center [98, 50] width 20 height 20
radio input "true"
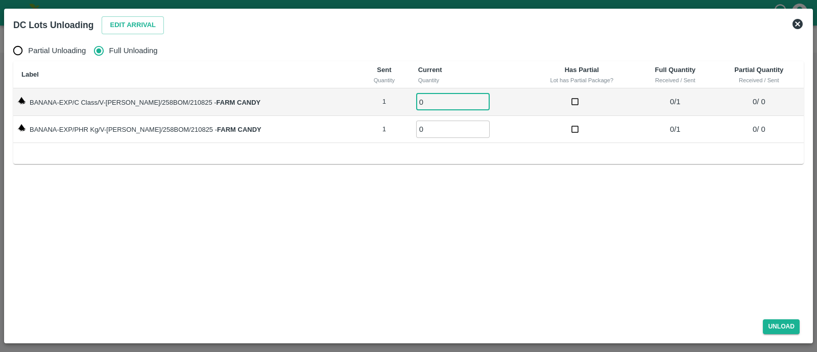
click at [418, 98] on input "0" at bounding box center [453, 101] width 74 height 17
type input "01"
click at [425, 130] on input "0" at bounding box center [453, 128] width 74 height 17
type input "01"
click at [777, 321] on button "Unload" at bounding box center [781, 326] width 37 height 15
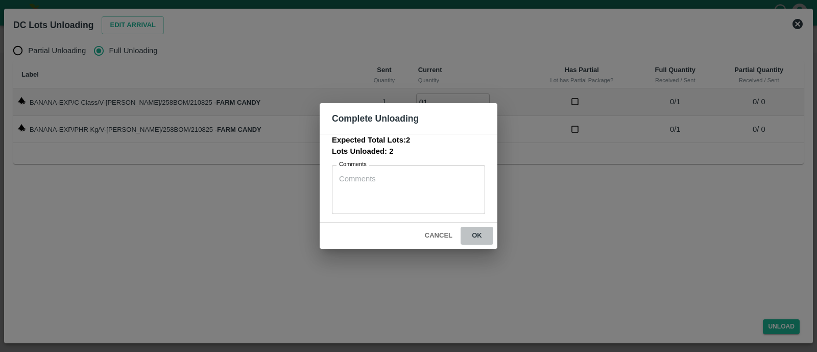
click at [477, 235] on button "ok" at bounding box center [477, 236] width 33 height 18
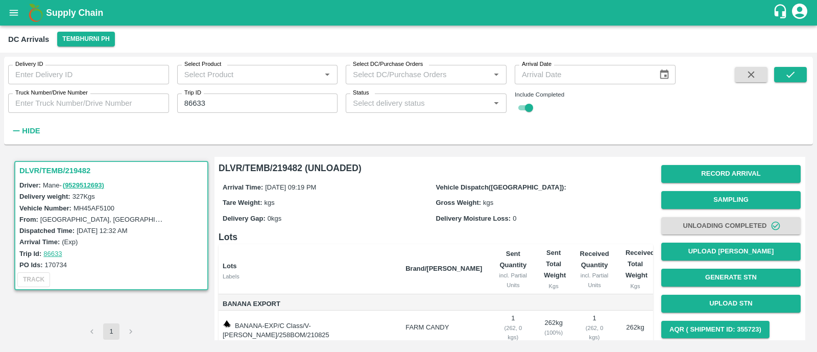
scroll to position [58, 0]
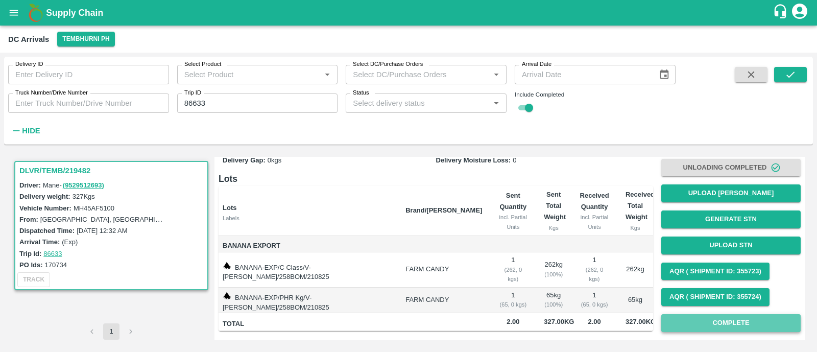
click at [761, 330] on button "Complete" at bounding box center [730, 323] width 139 height 18
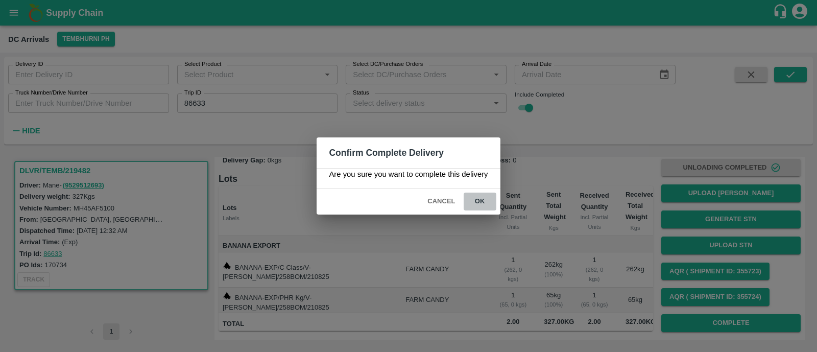
click at [494, 205] on button "ok" at bounding box center [480, 201] width 33 height 18
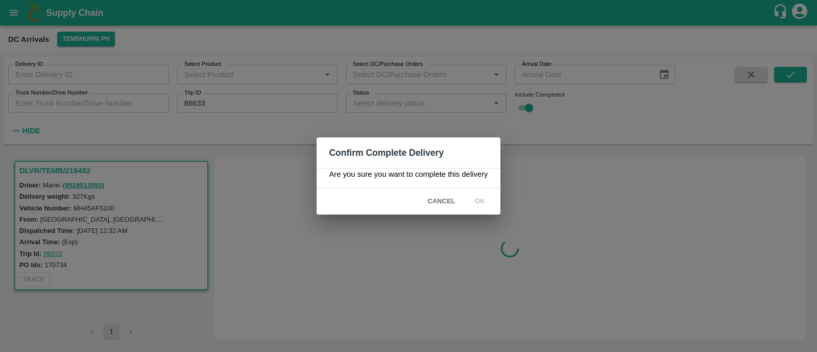
scroll to position [0, 0]
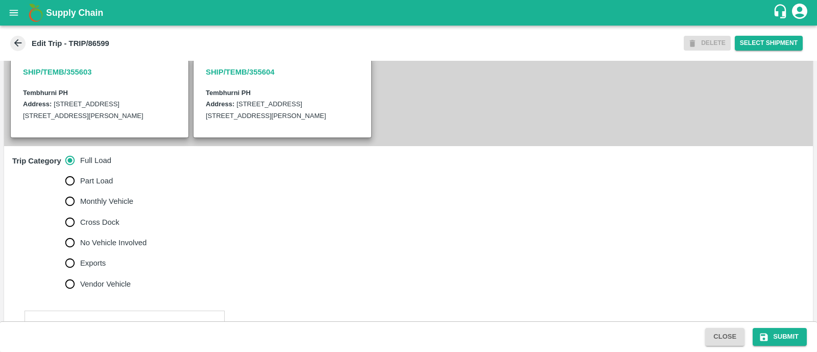
scroll to position [211, 0]
click at [68, 253] on input "No Vehicle Involved" at bounding box center [70, 242] width 20 height 20
radio input "true"
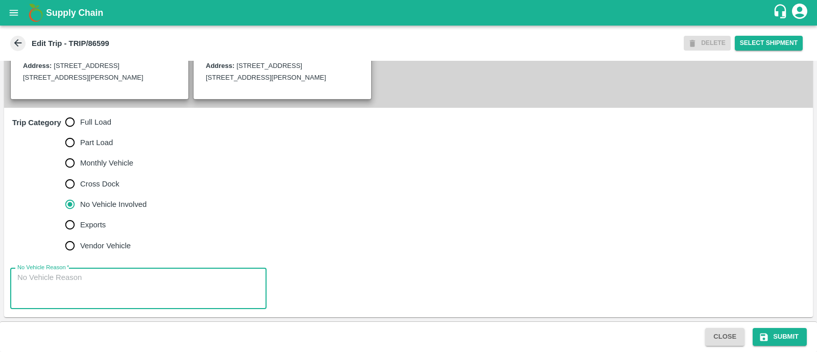
click at [64, 281] on textarea "No Vehicle Reason   *" at bounding box center [138, 288] width 242 height 32
type textarea "Field Dump"
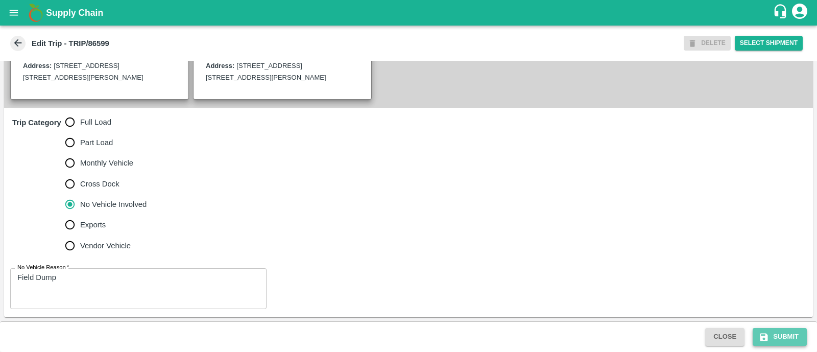
click at [758, 332] on button "Submit" at bounding box center [780, 337] width 54 height 18
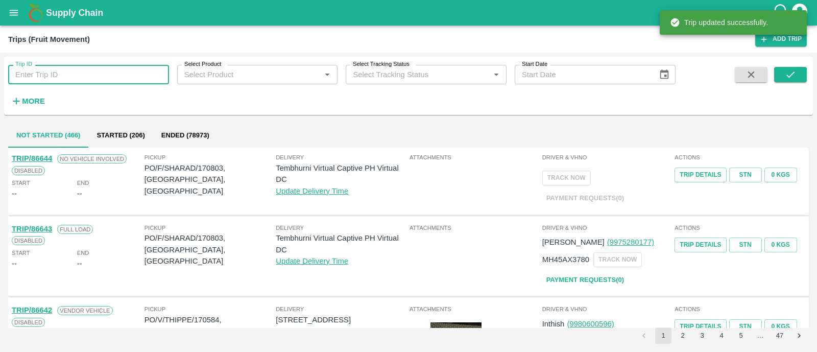
paste input "86598"
click at [91, 78] on input "Trip ID" at bounding box center [88, 74] width 161 height 19
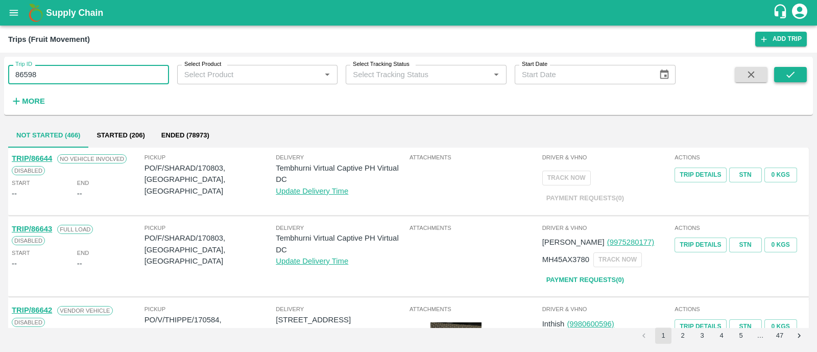
type input "86598"
click at [787, 73] on icon "submit" at bounding box center [790, 74] width 11 height 11
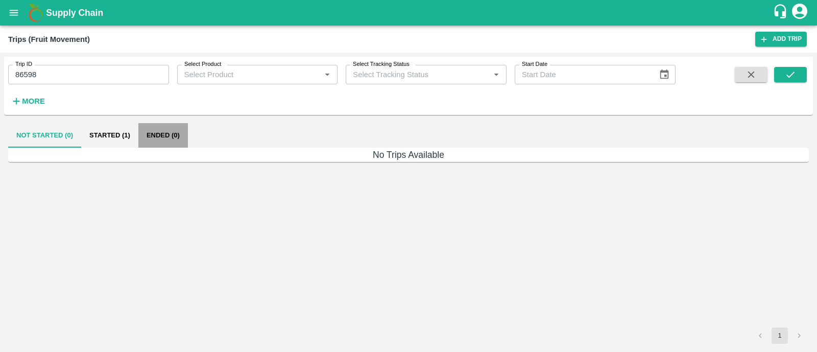
click at [138, 134] on button "Ended (0)" at bounding box center [163, 135] width 50 height 25
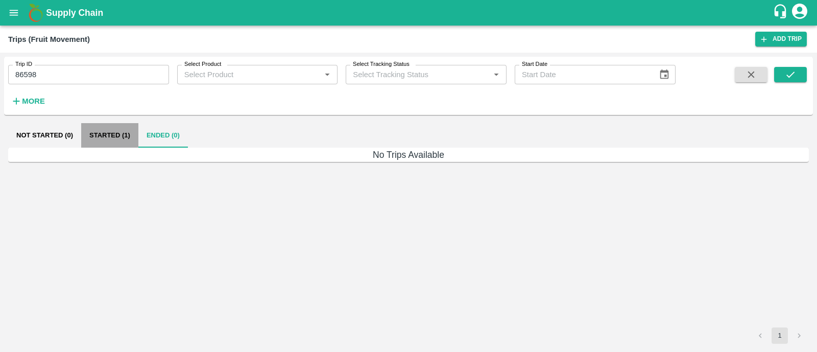
click at [120, 134] on button "Started (1)" at bounding box center [109, 135] width 57 height 25
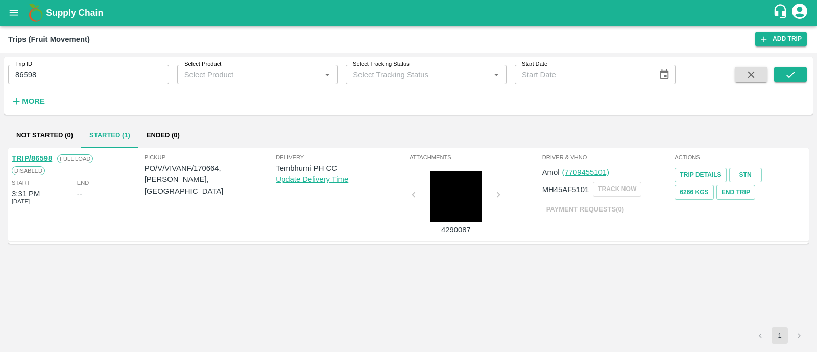
click at [45, 154] on link "TRIP/86598" at bounding box center [32, 158] width 40 height 8
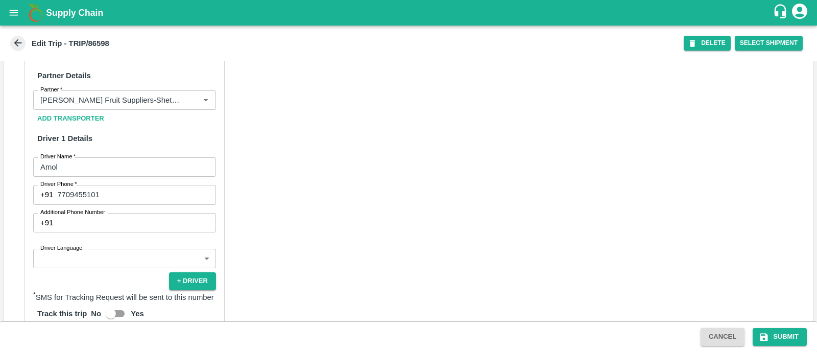
scroll to position [469, 0]
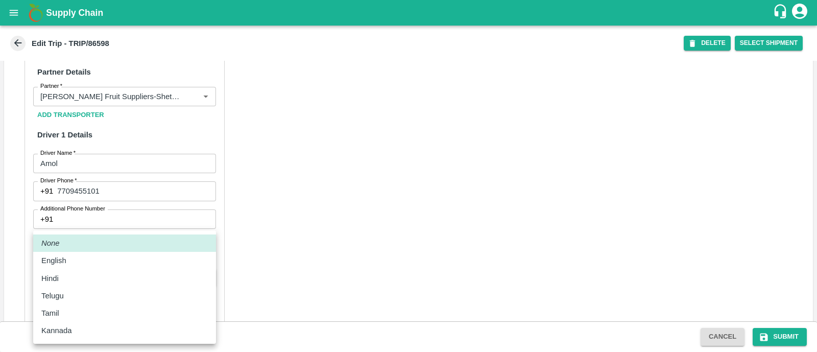
click at [109, 272] on body "Supply Chain Edit Trip - TRIP/86598 DELETE Select Shipment Trip Details Trip Ty…" at bounding box center [408, 176] width 817 height 352
click at [78, 280] on div "Hindi" at bounding box center [124, 278] width 166 height 11
type input "hi"
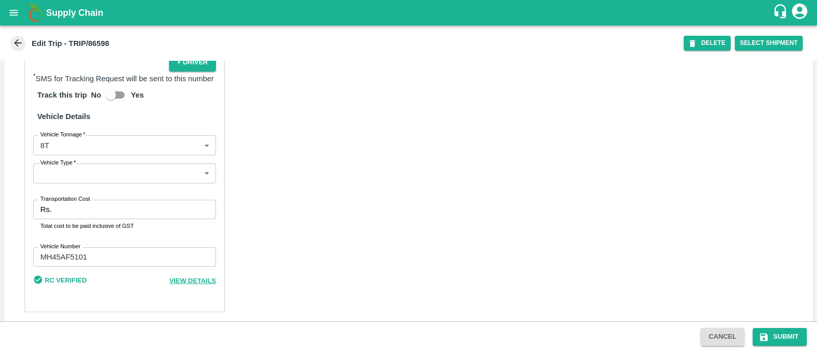
scroll to position [712, 0]
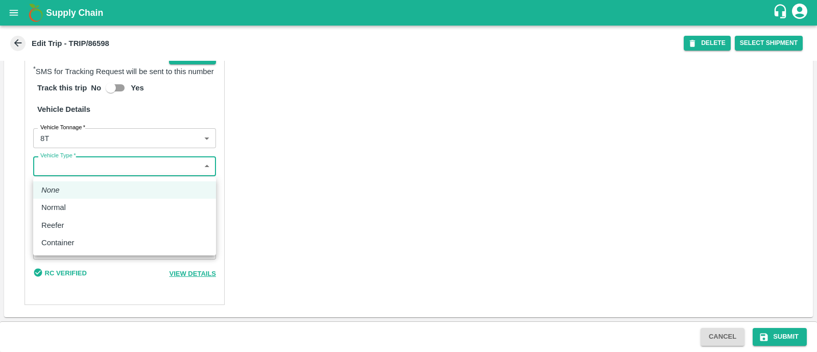
click at [89, 167] on body "Supply Chain Edit Trip - TRIP/86598 DELETE Select Shipment Trip Details Trip Ty…" at bounding box center [408, 176] width 817 height 352
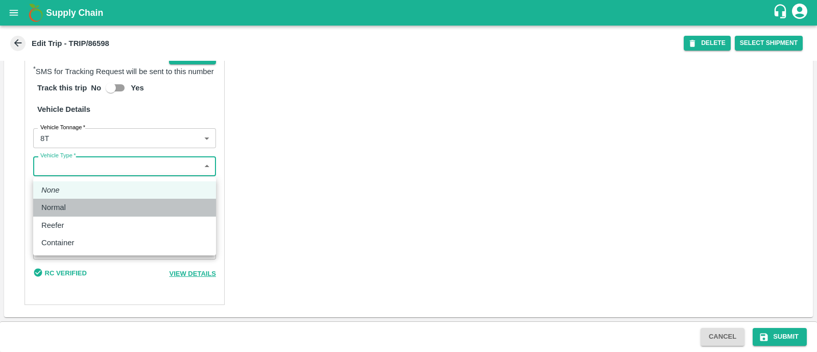
click at [79, 205] on div "Normal" at bounding box center [124, 207] width 166 height 11
type input "Normal"
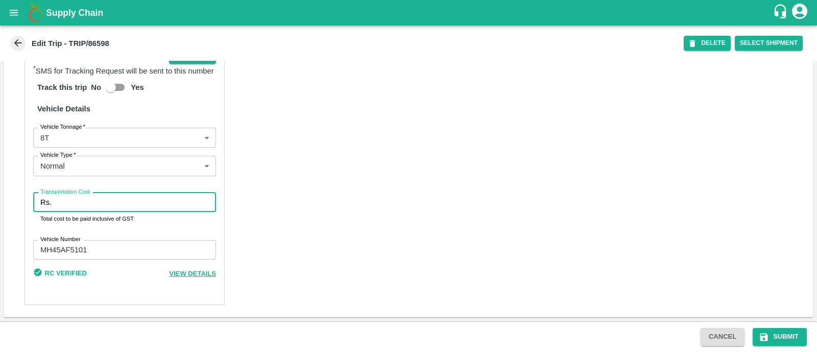
click at [110, 201] on input "Transportation Cost" at bounding box center [136, 201] width 160 height 19
type input "4000"
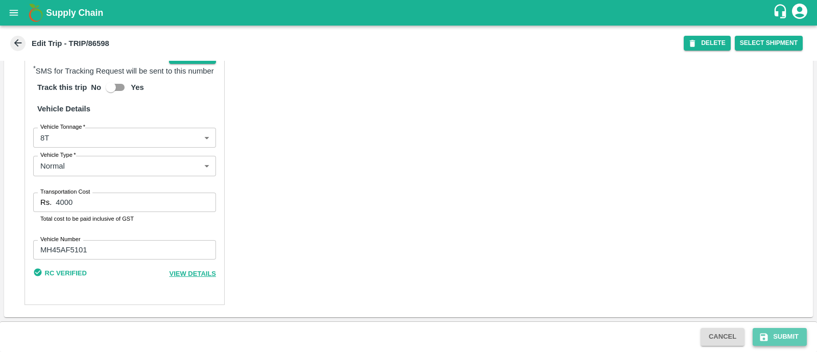
click at [779, 338] on button "Submit" at bounding box center [780, 337] width 54 height 18
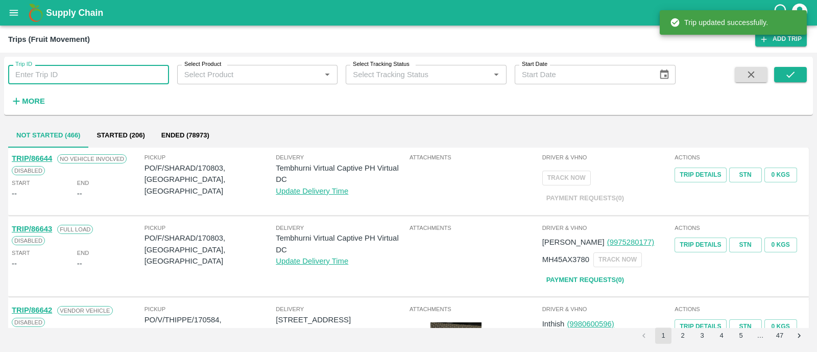
click at [92, 78] on input "Trip ID" at bounding box center [88, 74] width 161 height 19
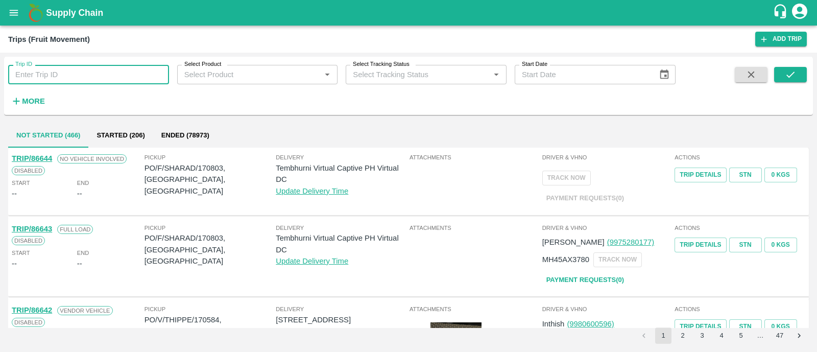
paste input "86605"
type input "86605"
click at [791, 73] on icon "submit" at bounding box center [790, 74] width 11 height 11
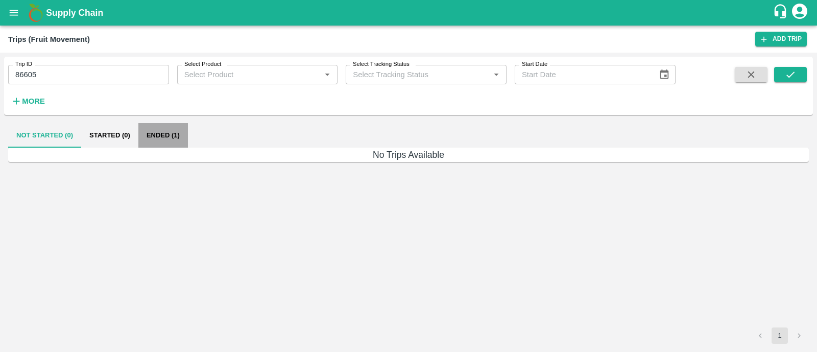
click at [180, 138] on button "Ended (1)" at bounding box center [163, 135] width 50 height 25
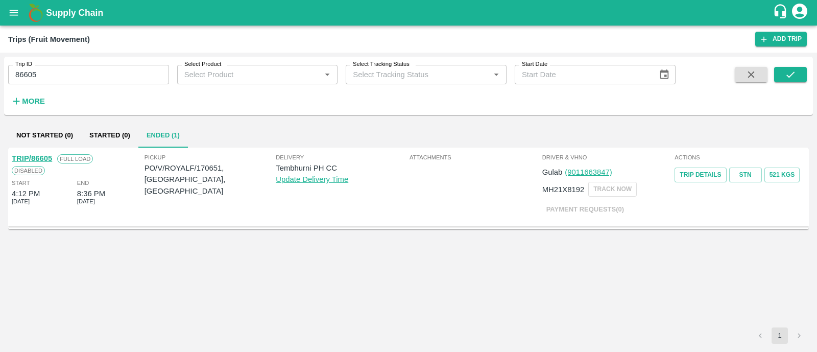
click at [40, 158] on link "TRIP/86605" at bounding box center [32, 158] width 40 height 8
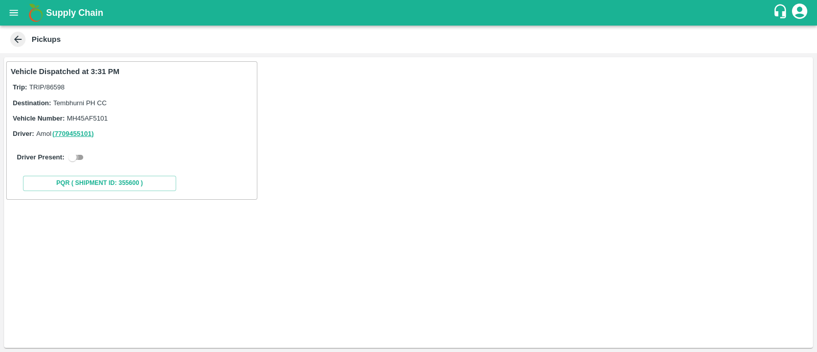
click at [82, 152] on input "checkbox" at bounding box center [72, 157] width 37 height 12
checkbox input "true"
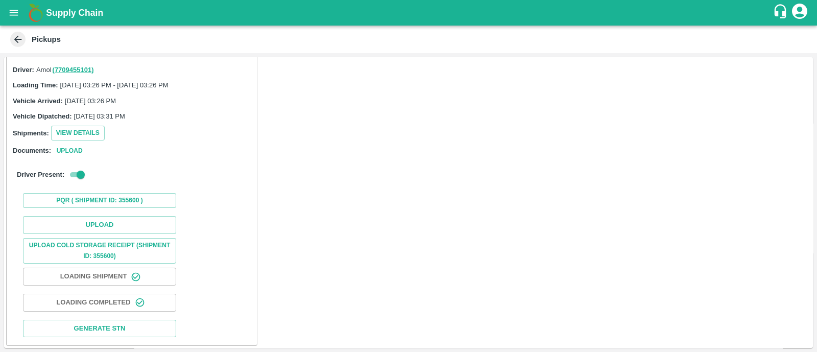
scroll to position [76, 0]
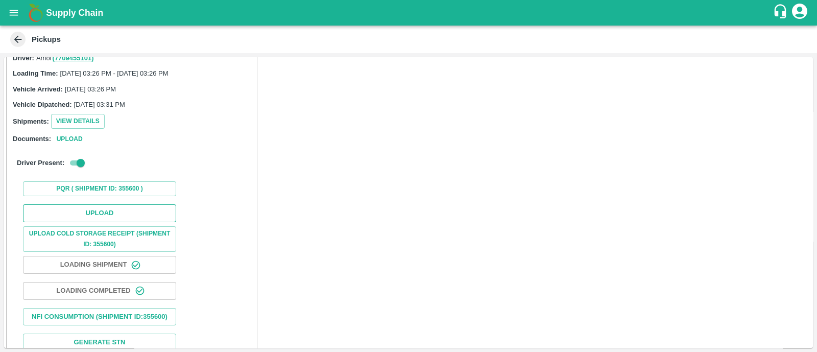
drag, startPoint x: 82, startPoint y: 201, endPoint x: 87, endPoint y: 214, distance: 13.7
click at [87, 214] on div "Upload Upload Cold Storage Receipt (SHIPMENT ID: 355600) Loading Shipment Loadi…" at bounding box center [132, 277] width 242 height 155
click at [87, 214] on button "Upload" at bounding box center [99, 213] width 153 height 18
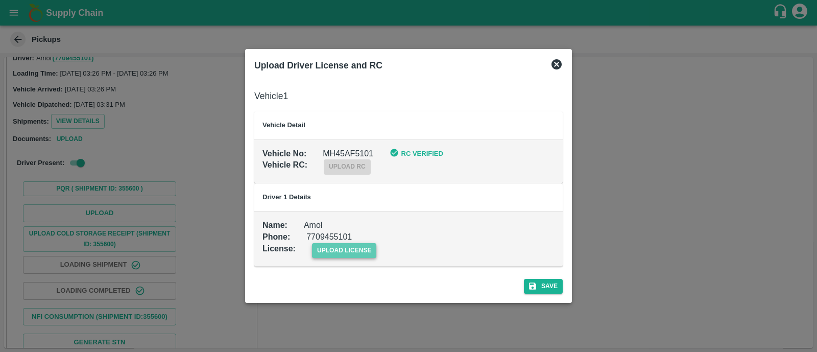
click at [324, 250] on span "upload license" at bounding box center [344, 250] width 65 height 15
click at [0, 0] on input "upload license" at bounding box center [0, 0] width 0 height 0
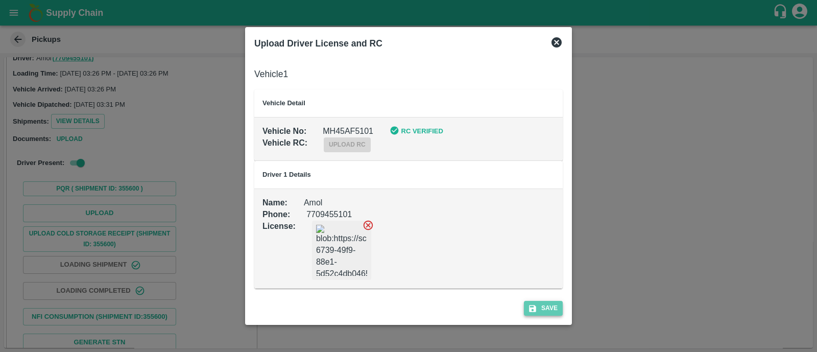
click at [539, 312] on button "Save" at bounding box center [543, 308] width 39 height 15
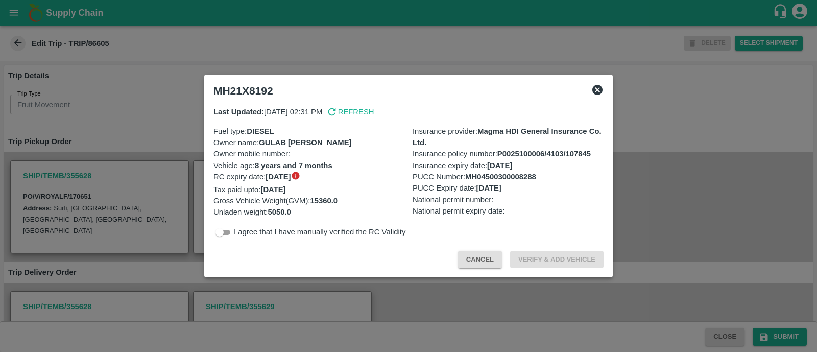
click at [223, 239] on div "Last Updated: [DATE] 02:31 PM Refresh Fuel type : DIESEL Owner name : GULAB [PE…" at bounding box center [408, 172] width 398 height 140
click at [225, 234] on input "checkbox" at bounding box center [219, 232] width 37 height 12
checkbox input "true"
click at [528, 253] on button "Verify & Add Vehicle" at bounding box center [556, 260] width 93 height 18
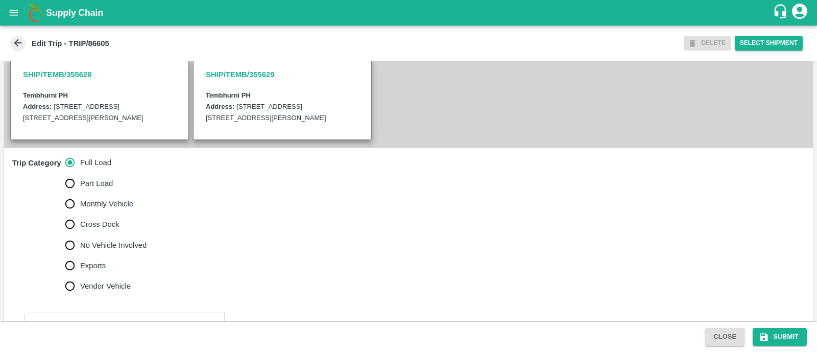
scroll to position [289, 0]
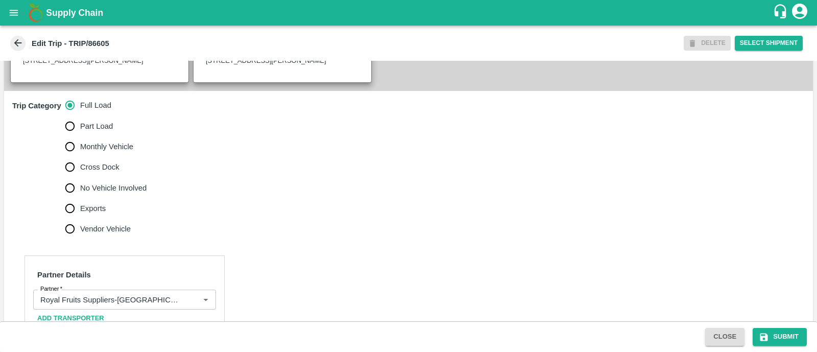
click at [77, 188] on input "No Vehicle Involved" at bounding box center [70, 188] width 20 height 20
radio input "true"
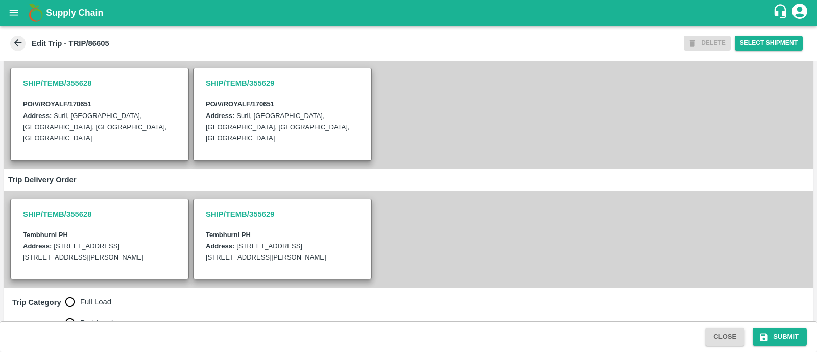
scroll to position [271, 0]
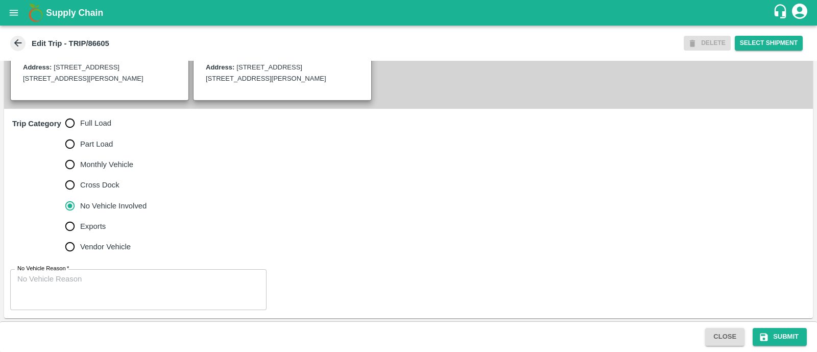
click at [76, 276] on textarea "No Vehicle Reason   *" at bounding box center [138, 290] width 242 height 32
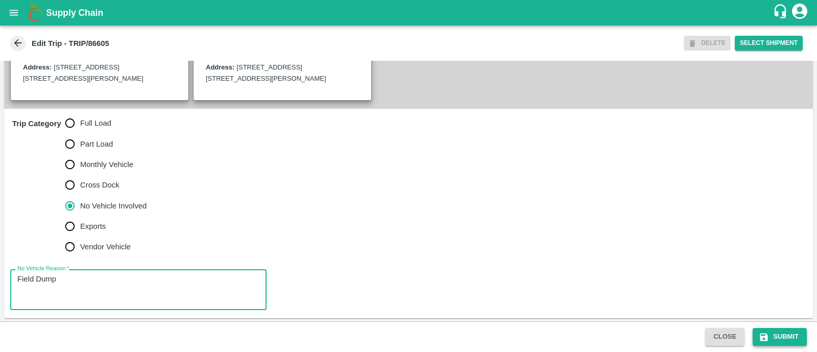
type textarea "Field Dump"
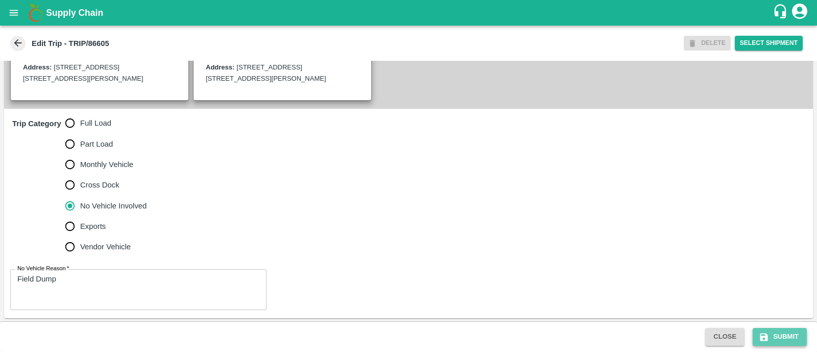
click at [769, 333] on button "Submit" at bounding box center [780, 337] width 54 height 18
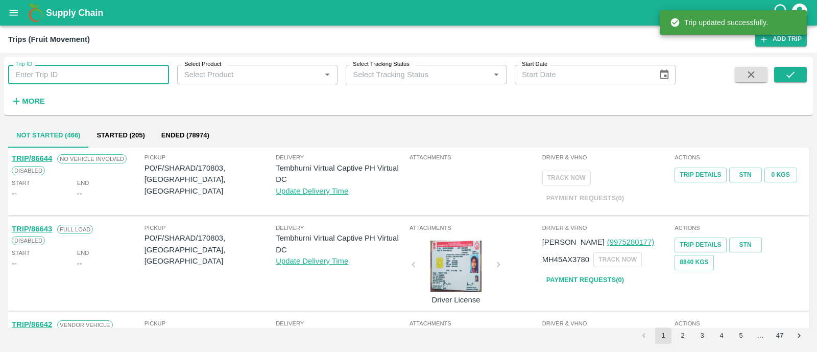
click at [98, 76] on input "Trip ID" at bounding box center [88, 74] width 161 height 19
paste input "86603"
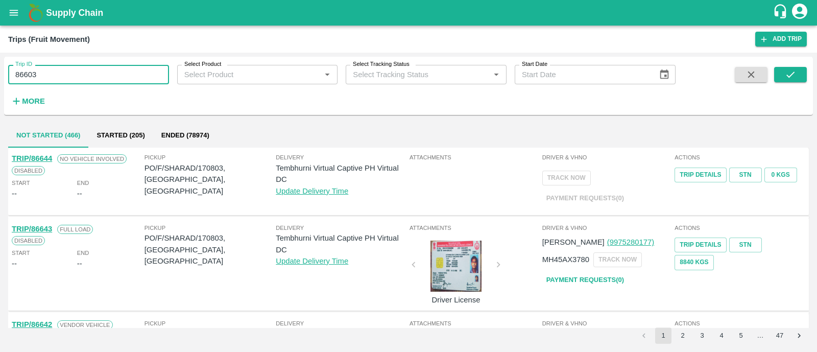
type input "86603"
drag, startPoint x: 802, startPoint y: 83, endPoint x: 794, endPoint y: 79, distance: 8.9
click at [794, 79] on span at bounding box center [790, 88] width 33 height 42
click at [794, 79] on icon "submit" at bounding box center [790, 74] width 11 height 11
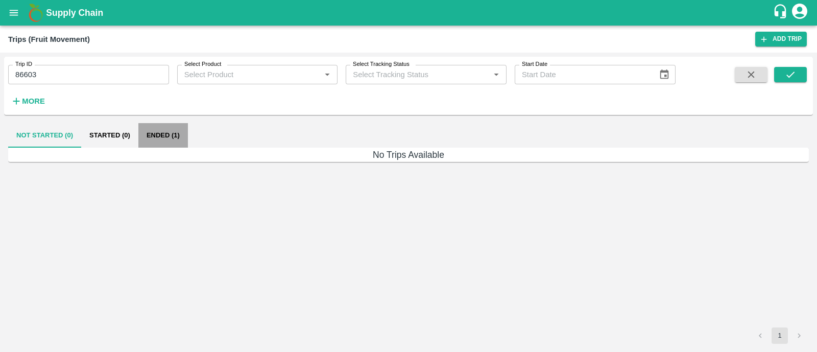
click at [171, 134] on button "Ended (1)" at bounding box center [163, 135] width 50 height 25
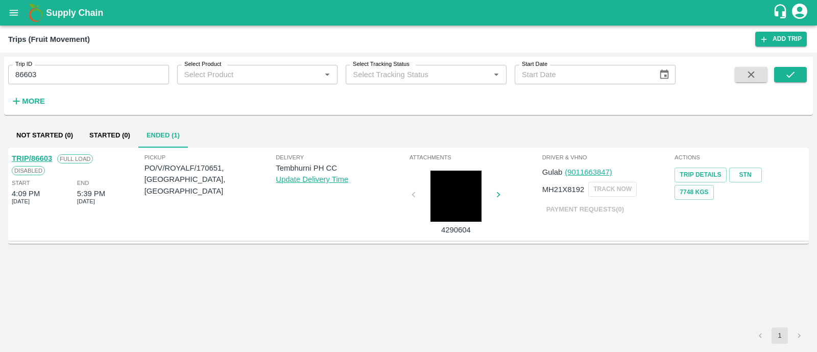
click at [43, 156] on link "TRIP/86603" at bounding box center [32, 158] width 40 height 8
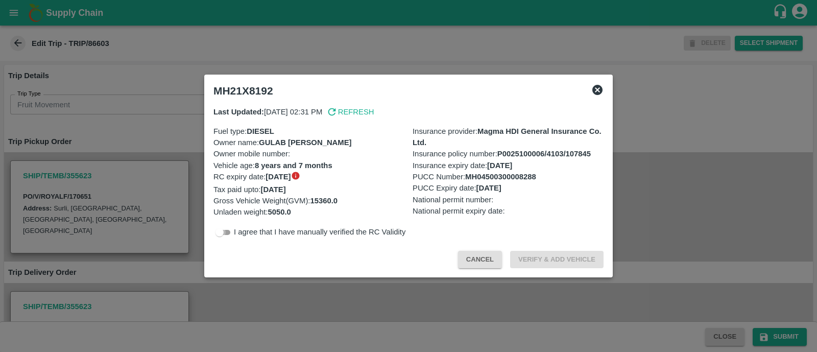
click at [231, 231] on input "checkbox" at bounding box center [219, 232] width 37 height 12
checkbox input "true"
click at [583, 262] on button "Verify & Add Vehicle" at bounding box center [556, 260] width 93 height 18
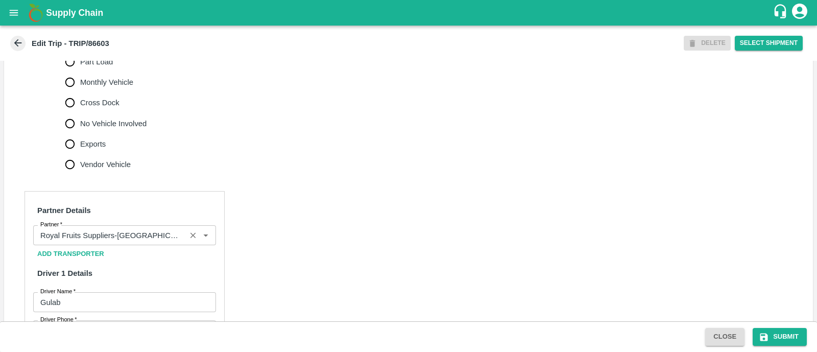
scroll to position [600, 0]
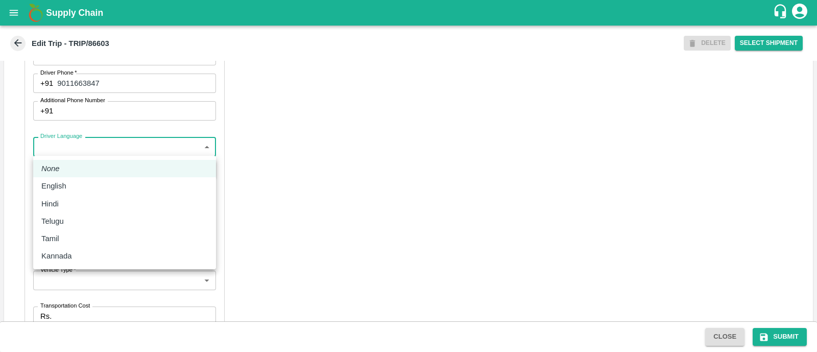
click at [110, 141] on body "Supply Chain Edit Trip - TRIP/86603 DELETE Select Shipment Trip Details Trip Ty…" at bounding box center [408, 176] width 817 height 352
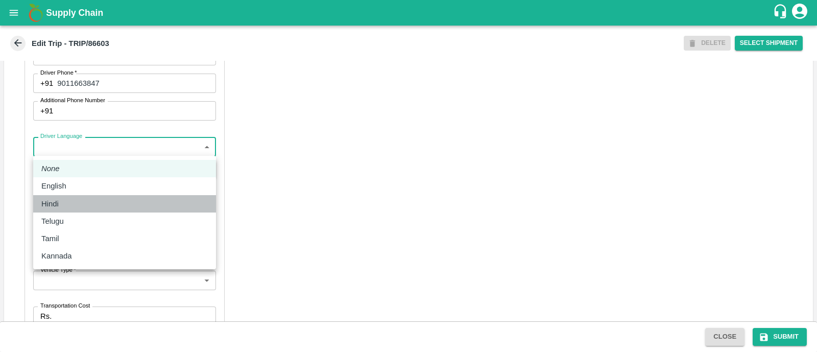
click at [79, 204] on div "Hindi" at bounding box center [124, 203] width 166 height 11
type input "hi"
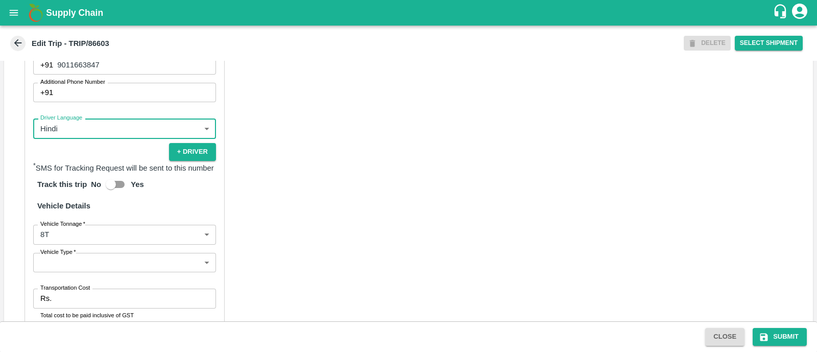
scroll to position [712, 0]
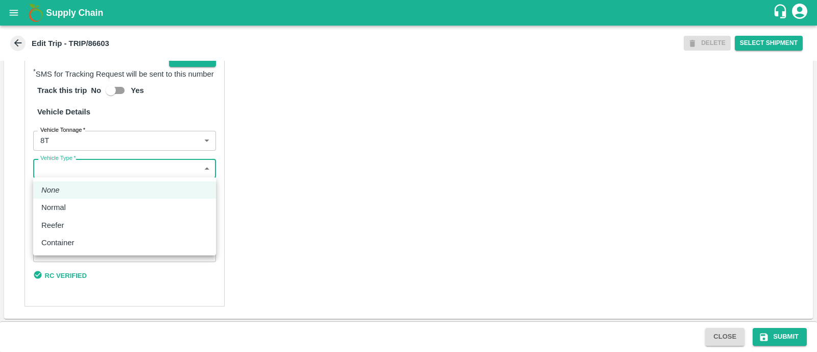
click at [94, 164] on body "Supply Chain Edit Trip - TRIP/86603 DELETE Select Shipment Trip Details Trip Ty…" at bounding box center [408, 176] width 817 height 352
click at [88, 209] on div "Normal" at bounding box center [124, 207] width 166 height 11
type input "Normal"
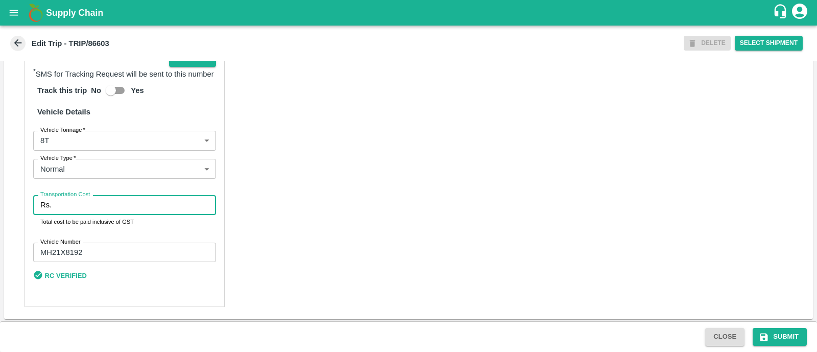
click at [88, 209] on input "Transportation Cost" at bounding box center [136, 204] width 160 height 19
type input "5000"
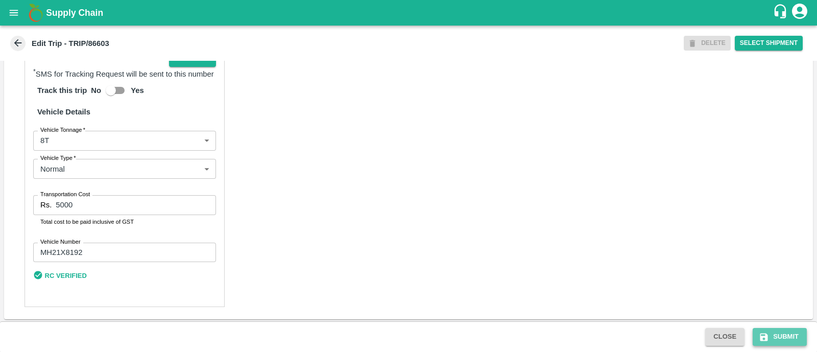
click at [768, 333] on icon "submit" at bounding box center [764, 337] width 10 height 10
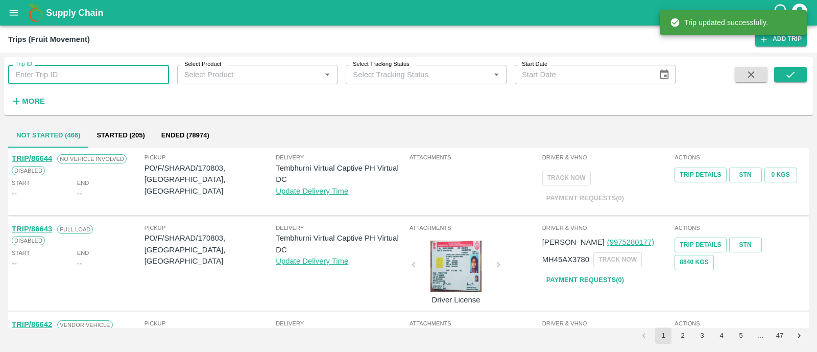
click at [104, 67] on input "Trip ID" at bounding box center [88, 74] width 161 height 19
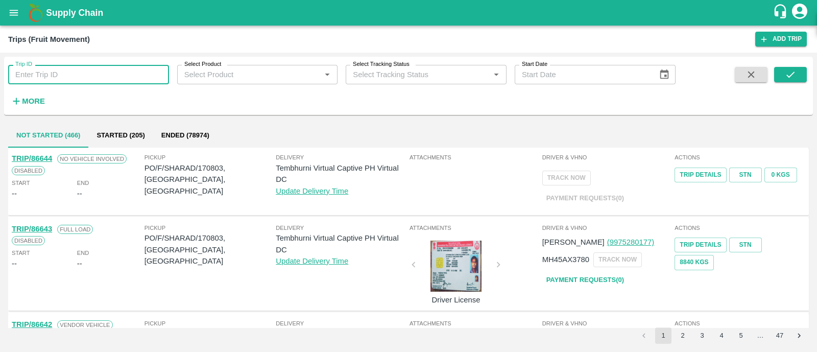
paste input "86611"
type input "86611"
click at [782, 80] on button "submit" at bounding box center [790, 74] width 33 height 15
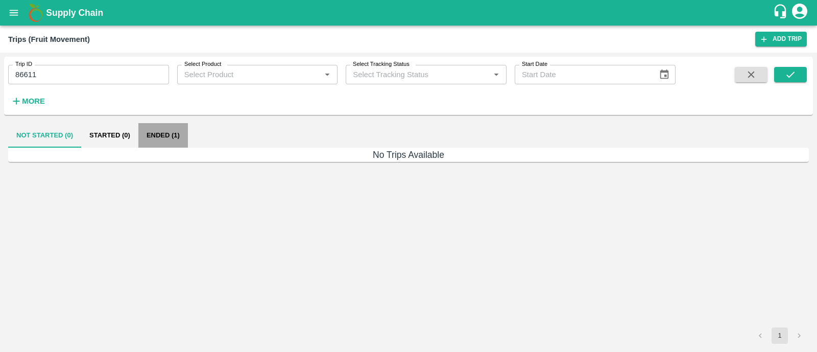
click at [162, 131] on button "Ended (1)" at bounding box center [163, 135] width 50 height 25
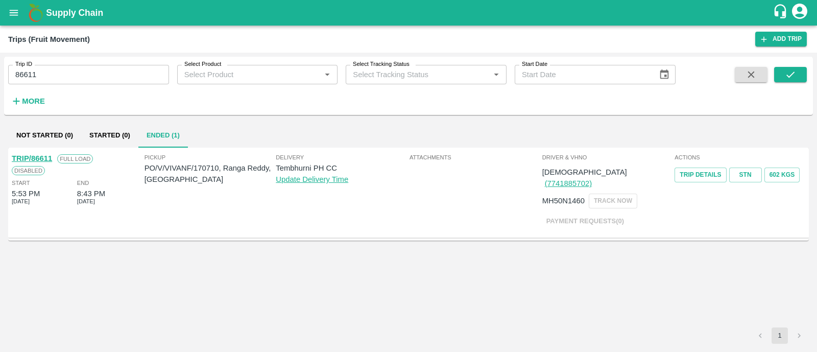
click at [36, 151] on div "TRIP/86611 Full Load Disabled Start 5:53 PM 21 Aug 2025 End 8:43 PM 21 Aug 2025" at bounding box center [77, 192] width 133 height 85
click at [41, 155] on link "TRIP/86611" at bounding box center [32, 158] width 40 height 8
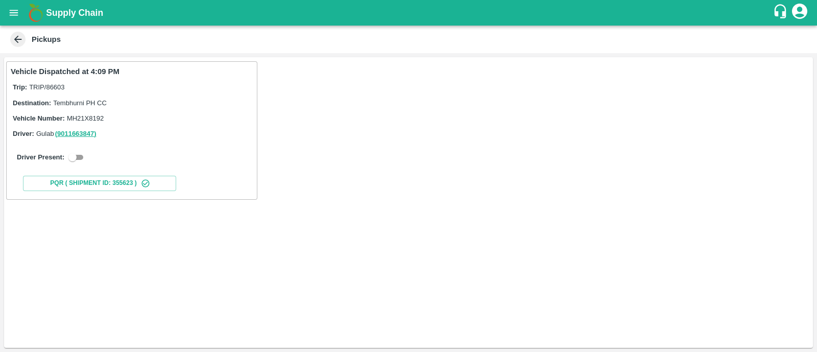
click at [80, 165] on div "Driver Present:" at bounding box center [132, 157] width 242 height 29
click at [77, 160] on input "checkbox" at bounding box center [72, 157] width 37 height 12
checkbox input "true"
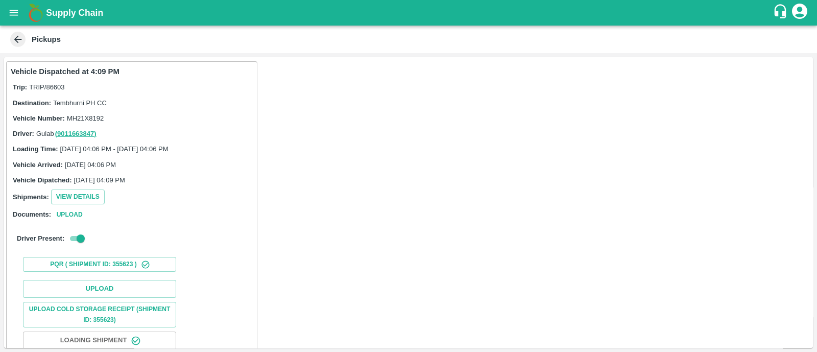
scroll to position [64, 0]
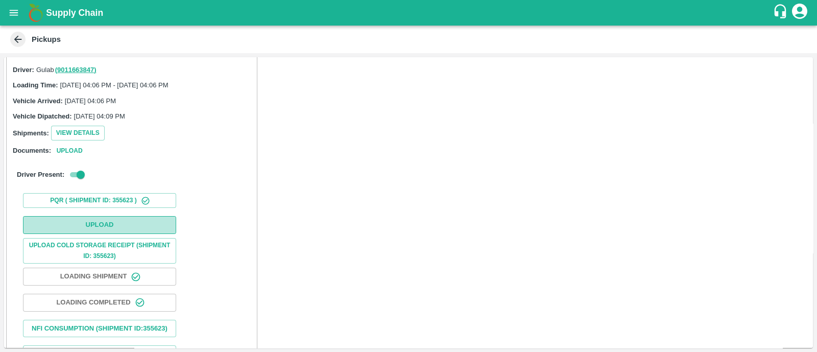
click at [94, 222] on button "Upload" at bounding box center [99, 225] width 153 height 18
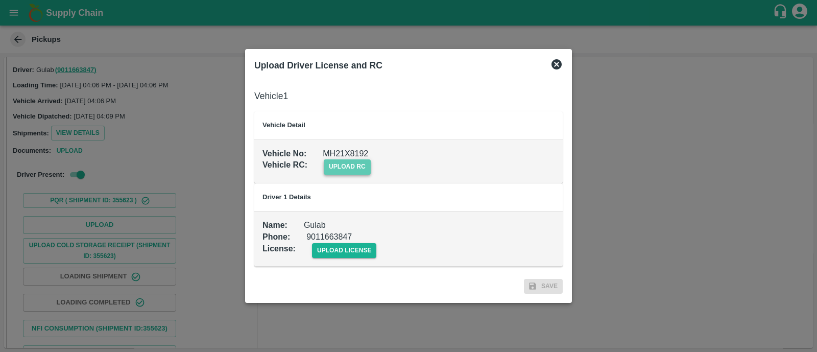
click at [349, 166] on span "upload rc" at bounding box center [347, 166] width 47 height 15
click at [0, 0] on input "upload rc" at bounding box center [0, 0] width 0 height 0
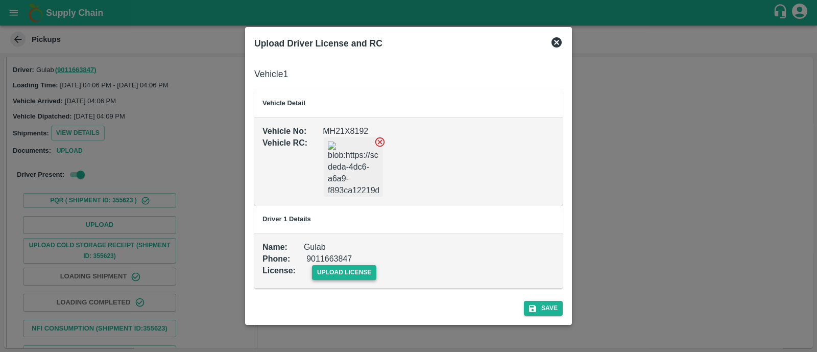
click at [330, 269] on span "upload license" at bounding box center [344, 272] width 65 height 15
click at [0, 0] on input "upload license" at bounding box center [0, 0] width 0 height 0
drag, startPoint x: 368, startPoint y: 261, endPoint x: 368, endPoint y: 267, distance: 5.6
click at [368, 267] on div at bounding box center [334, 286] width 76 height 76
click at [368, 267] on icon at bounding box center [368, 268] width 11 height 11
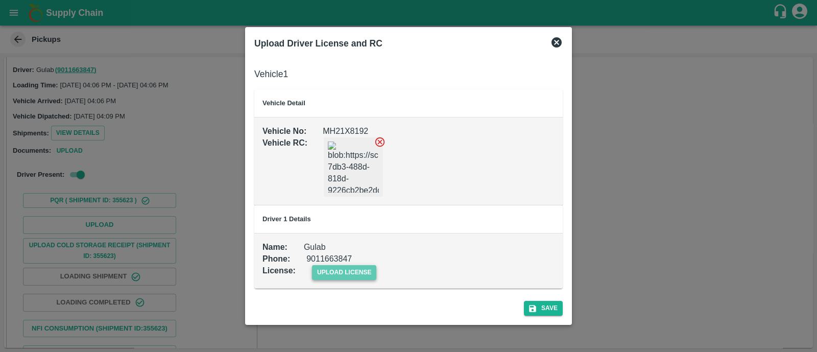
click at [358, 267] on span "upload license" at bounding box center [344, 272] width 65 height 15
click at [0, 0] on input "upload license" at bounding box center [0, 0] width 0 height 0
click at [546, 309] on button "Save" at bounding box center [543, 308] width 39 height 15
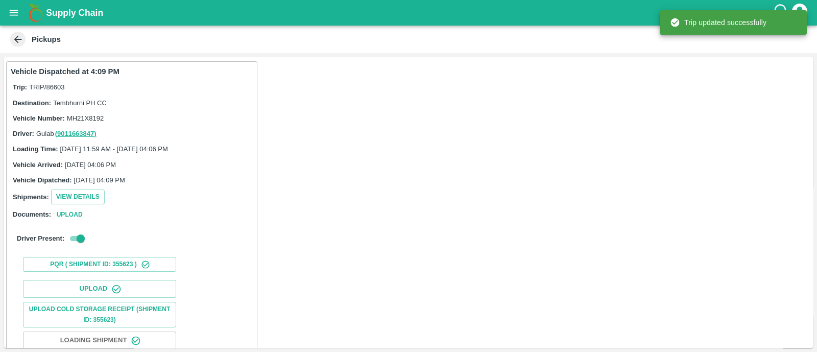
scroll to position [127, 0]
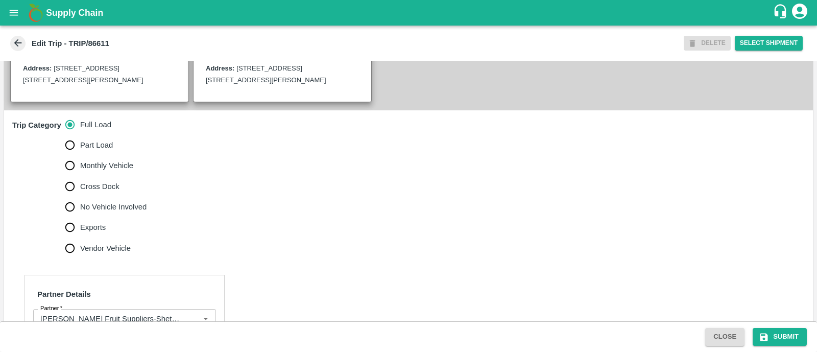
scroll to position [265, 0]
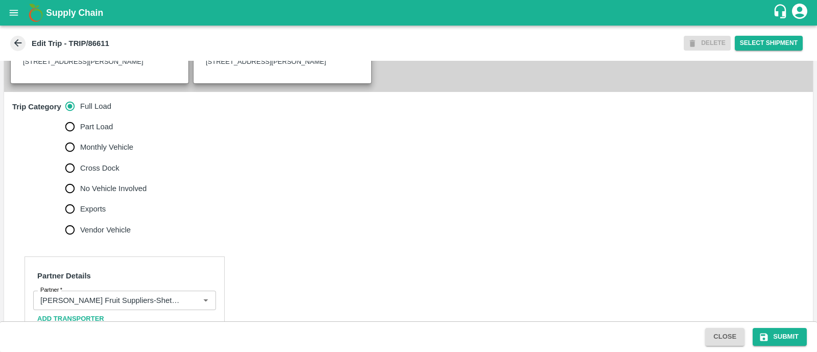
click at [67, 199] on input "No Vehicle Involved" at bounding box center [70, 188] width 20 height 20
radio input "true"
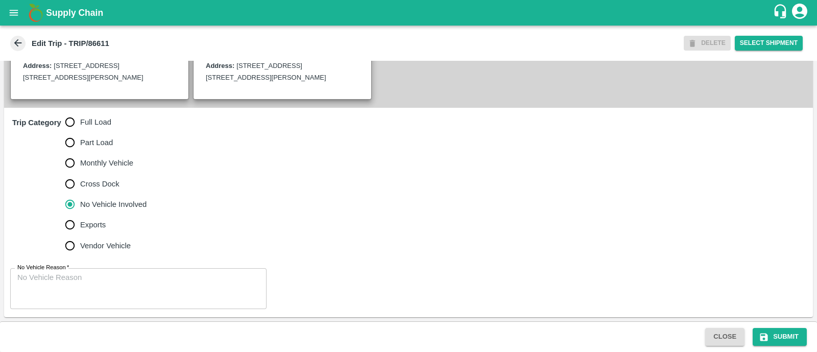
scroll to position [271, 0]
click at [54, 300] on textarea "No Vehicle Reason   *" at bounding box center [138, 288] width 242 height 32
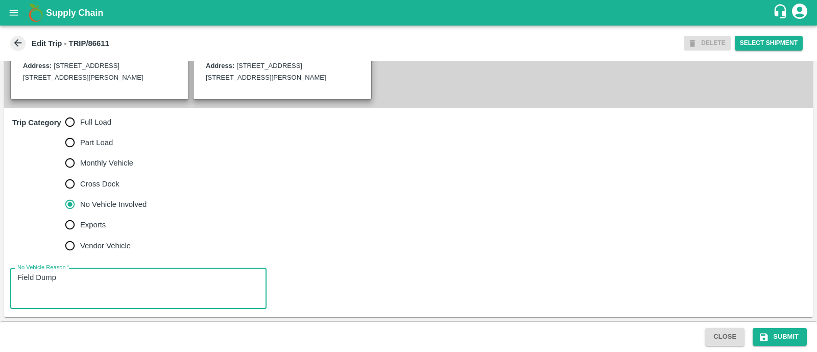
type textarea "Field Dump"
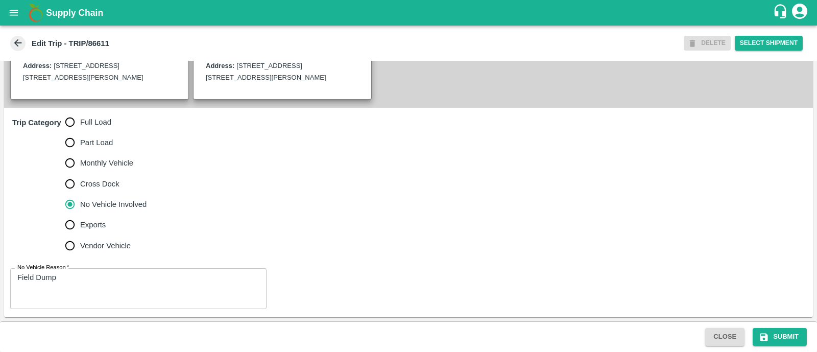
click at [780, 348] on div "Close Submit" at bounding box center [408, 336] width 817 height 31
drag, startPoint x: 780, startPoint y: 348, endPoint x: 778, endPoint y: 339, distance: 9.4
click at [778, 339] on div "Close Submit" at bounding box center [408, 336] width 817 height 31
click at [778, 339] on button "Submit" at bounding box center [780, 337] width 54 height 18
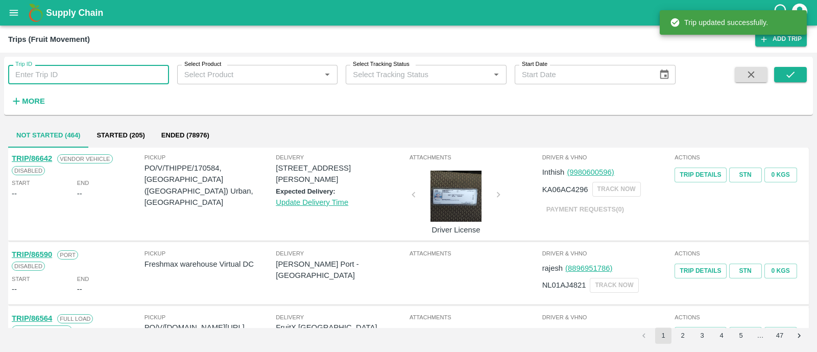
click at [109, 79] on input "Trip ID" at bounding box center [88, 74] width 161 height 19
paste input "86610"
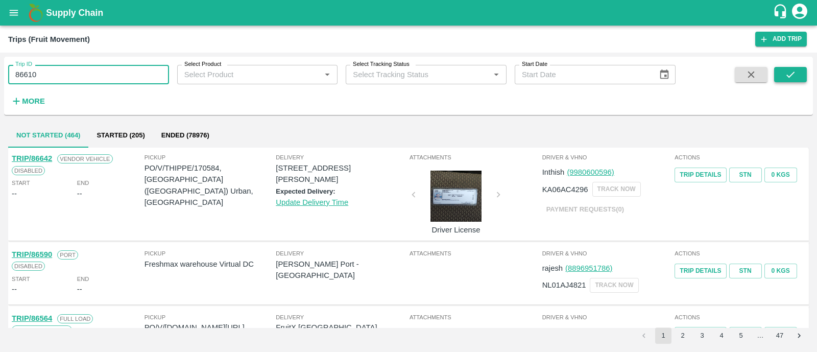
type input "86610"
click at [789, 74] on icon "submit" at bounding box center [790, 74] width 11 height 11
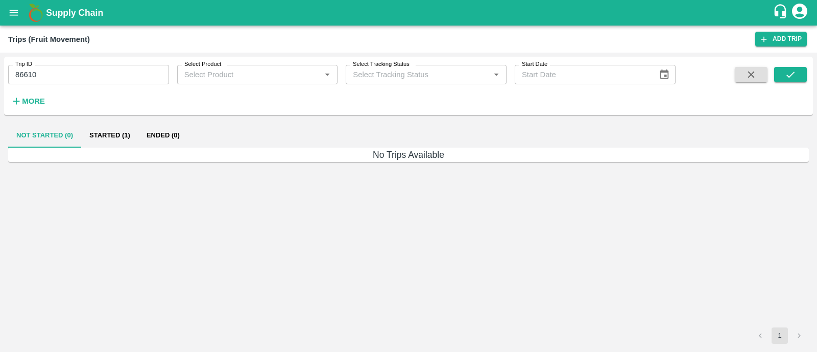
click at [113, 135] on button "Started (1)" at bounding box center [109, 135] width 57 height 25
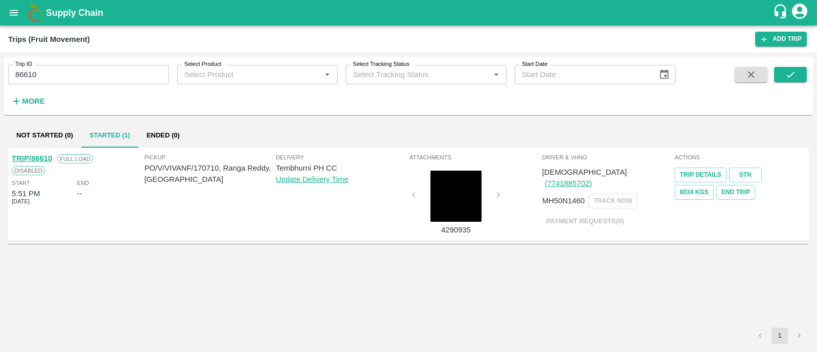
click at [41, 159] on link "TRIP/86610" at bounding box center [32, 158] width 40 height 8
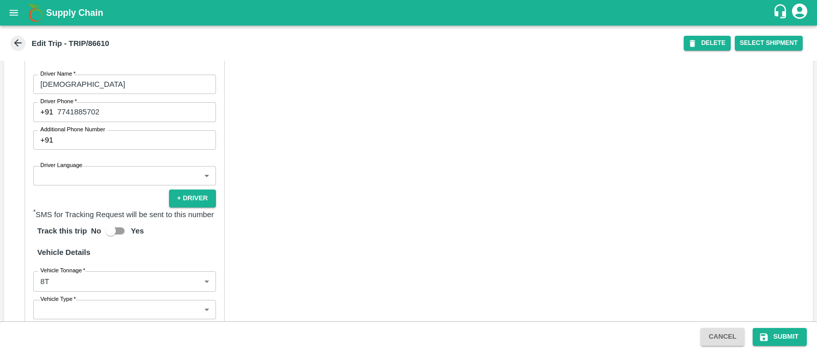
scroll to position [549, 0]
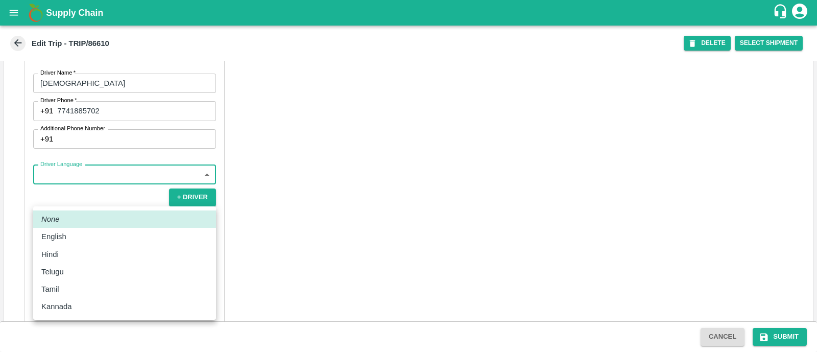
click at [74, 195] on body "Supply Chain Edit Trip - TRIP/86610 DELETE Select Shipment Trip Details Trip Ty…" at bounding box center [408, 176] width 817 height 352
click at [65, 249] on div "Hindi" at bounding box center [124, 254] width 166 height 11
type input "hi"
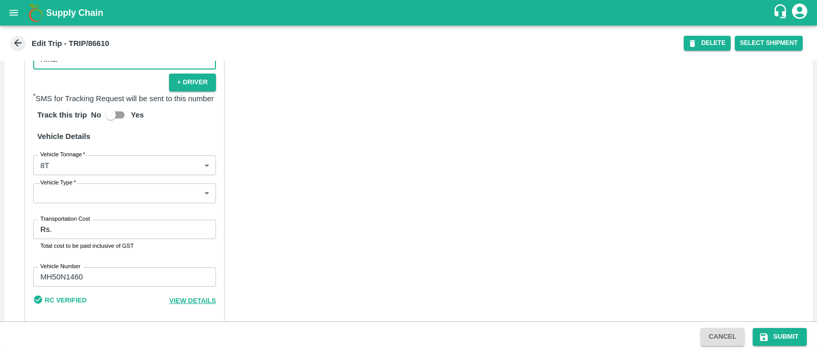
scroll to position [666, 0]
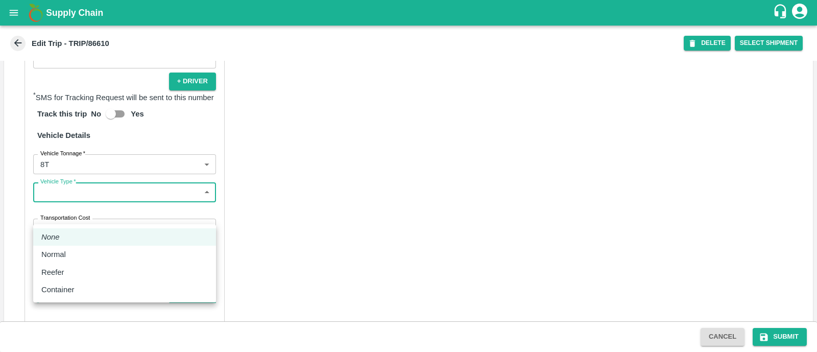
click at [71, 214] on body "Supply Chain Edit Trip - TRIP/86610 DELETE Select Shipment Trip Details Trip Ty…" at bounding box center [408, 176] width 817 height 352
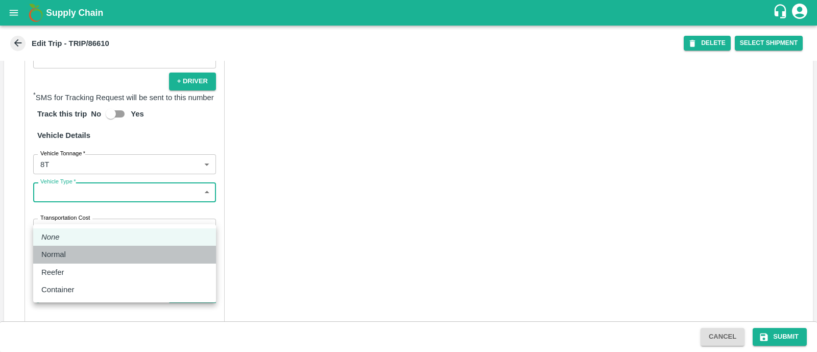
click at [69, 252] on div "Normal" at bounding box center [56, 254] width 30 height 11
type input "Normal"
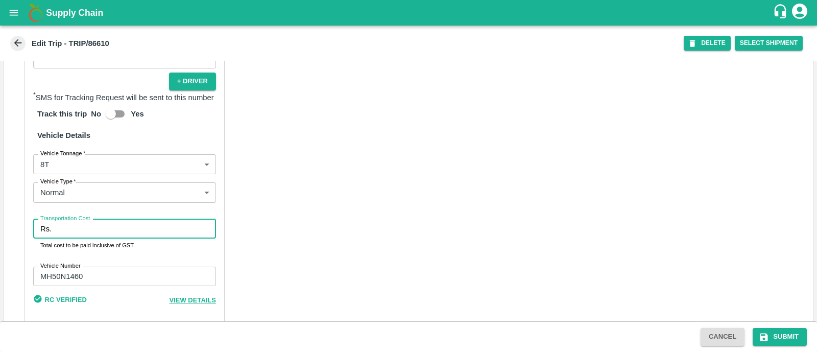
click at [69, 238] on input "Transportation Cost" at bounding box center [136, 228] width 160 height 19
type input "5000"
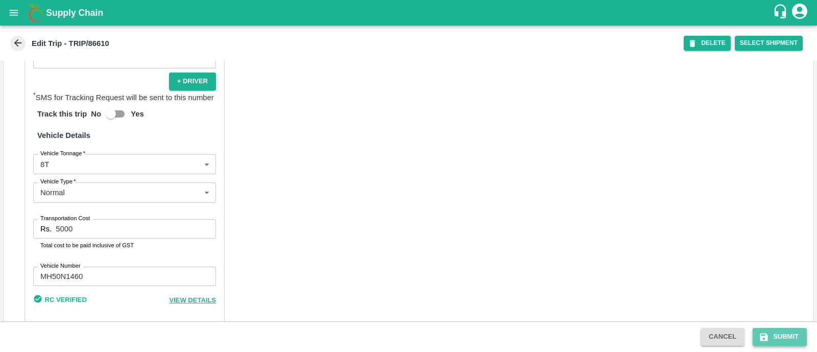
click at [789, 332] on button "Submit" at bounding box center [780, 337] width 54 height 18
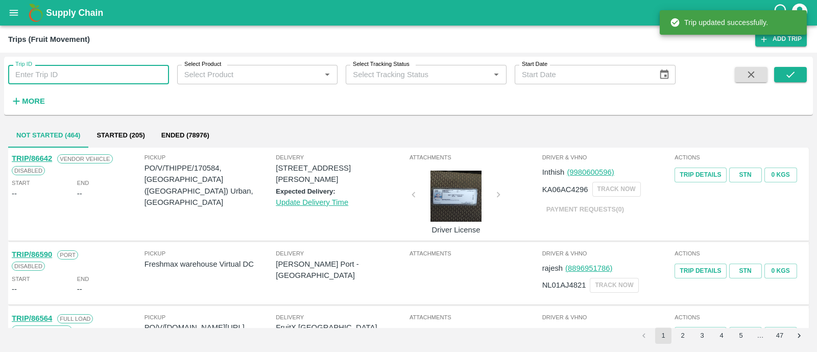
click at [110, 79] on input "Trip ID" at bounding box center [88, 74] width 161 height 19
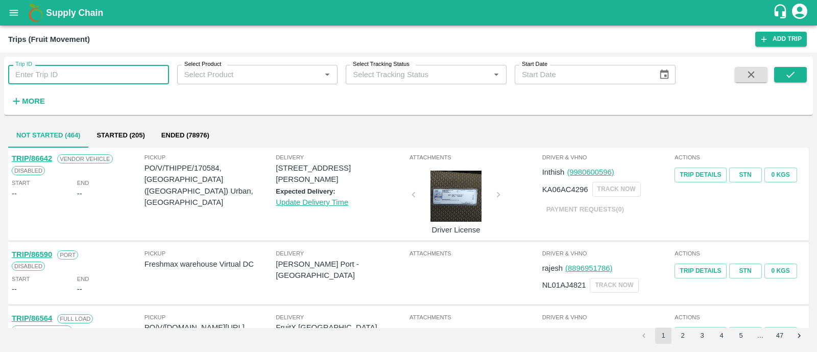
paste input "86622"
type input "86622"
click at [789, 77] on icon "submit" at bounding box center [790, 74] width 8 height 6
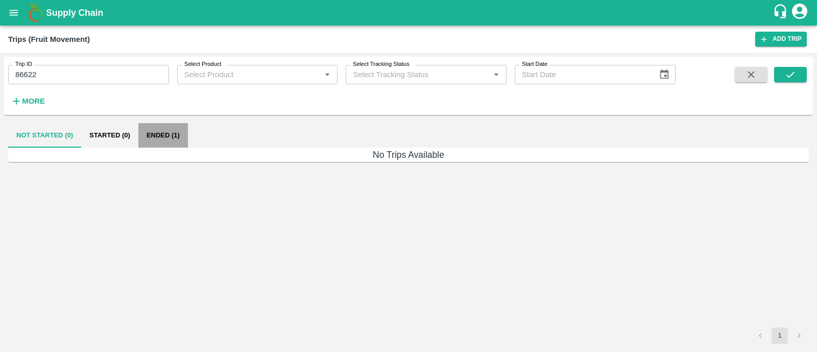
click at [165, 137] on button "Ended (1)" at bounding box center [163, 135] width 50 height 25
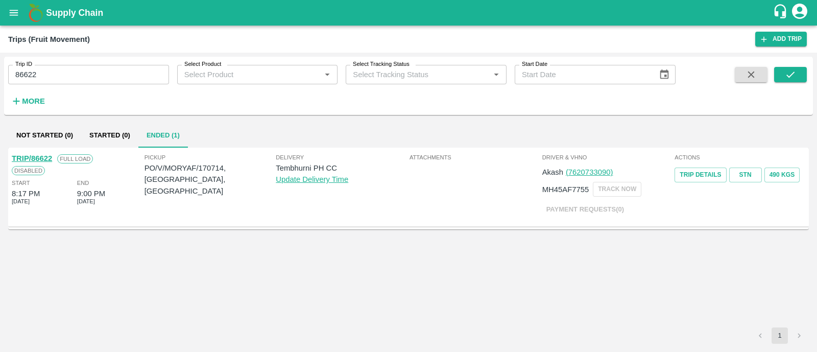
click at [40, 156] on link "TRIP/86622" at bounding box center [32, 158] width 40 height 8
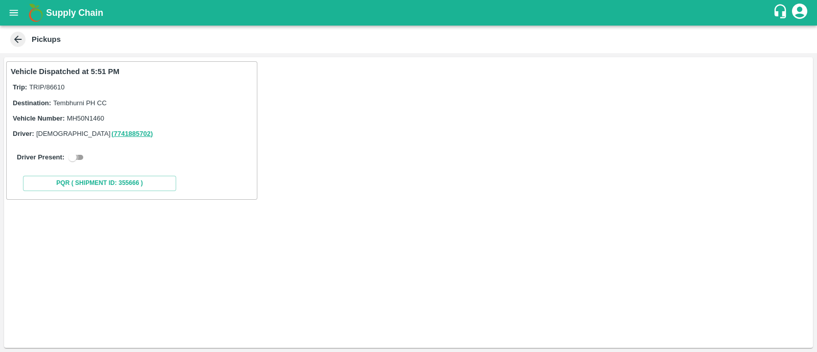
click at [81, 159] on input "checkbox" at bounding box center [72, 157] width 37 height 12
checkbox input "true"
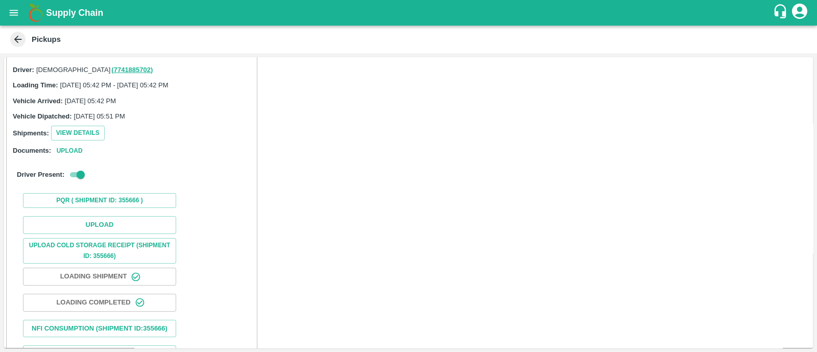
scroll to position [92, 0]
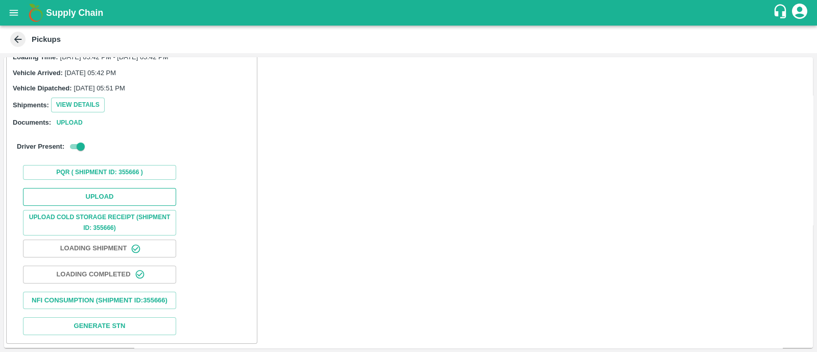
click at [82, 188] on button "Upload" at bounding box center [99, 197] width 153 height 18
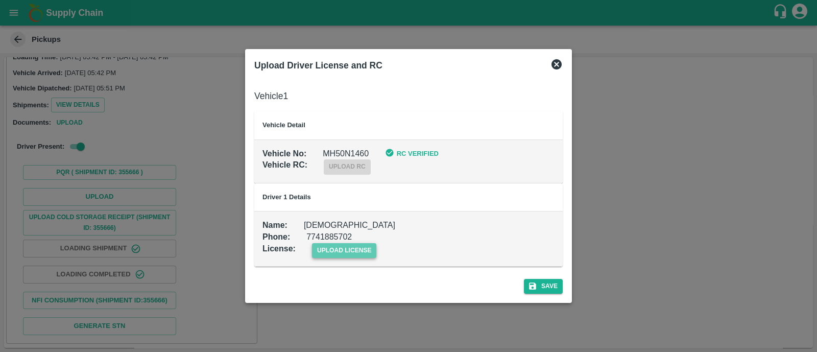
click at [345, 248] on span "upload license" at bounding box center [344, 250] width 65 height 15
click at [0, 0] on input "upload license" at bounding box center [0, 0] width 0 height 0
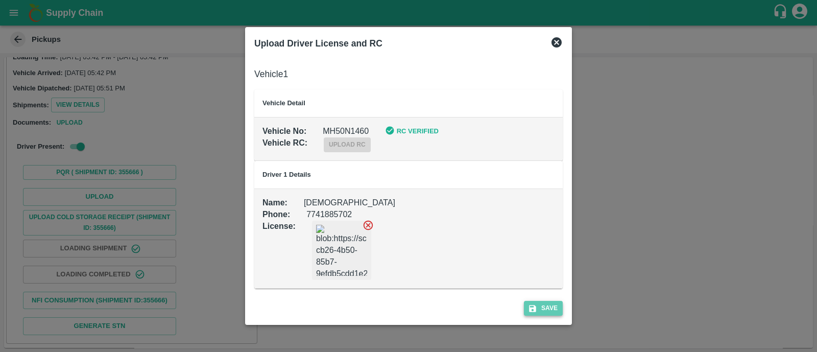
click at [553, 304] on button "Save" at bounding box center [543, 308] width 39 height 15
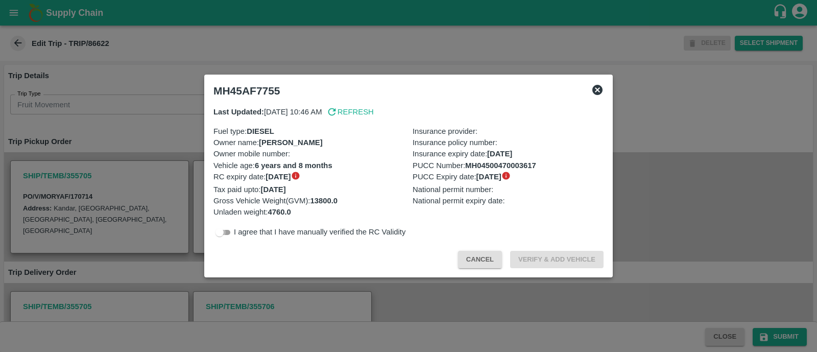
click at [226, 238] on input "checkbox" at bounding box center [219, 232] width 37 height 12
checkbox input "true"
click at [582, 266] on button "Verify & Add Vehicle" at bounding box center [556, 260] width 93 height 18
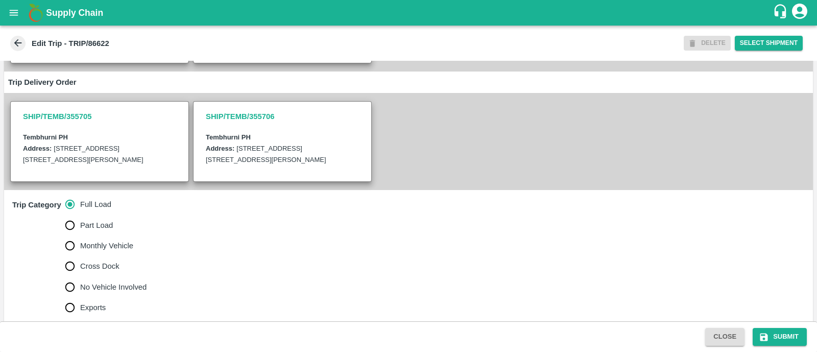
scroll to position [259, 0]
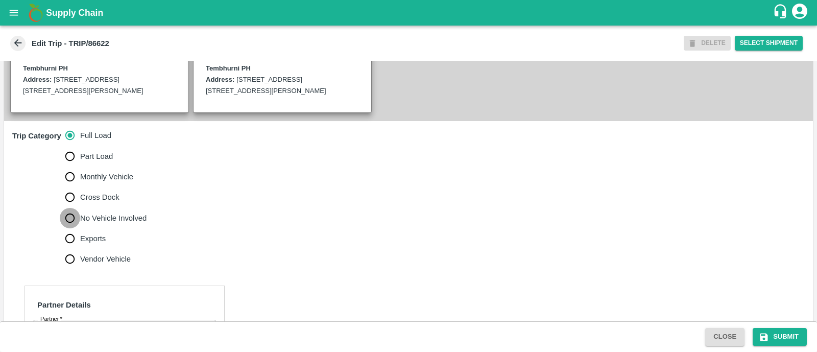
click at [67, 228] on input "No Vehicle Involved" at bounding box center [70, 218] width 20 height 20
radio input "true"
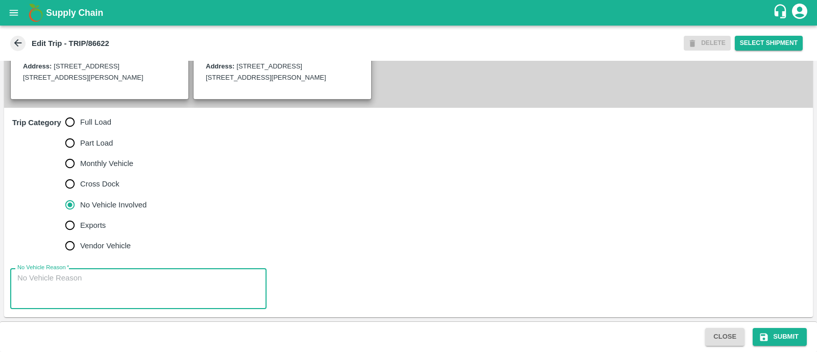
click at [74, 289] on textarea "No Vehicle Reason   *" at bounding box center [138, 289] width 242 height 32
type textarea "Field Dump"
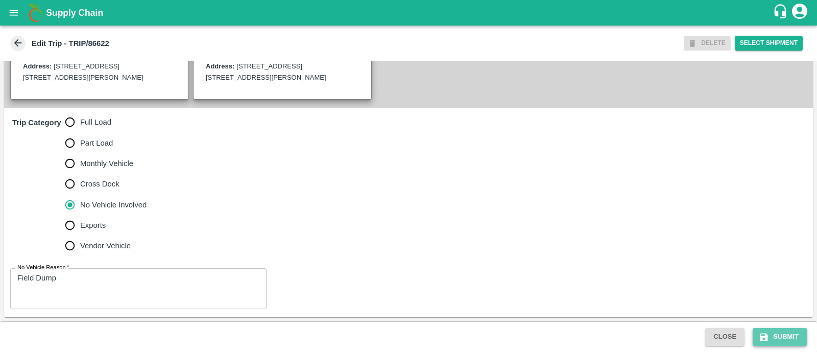
click at [780, 341] on button "Submit" at bounding box center [780, 337] width 54 height 18
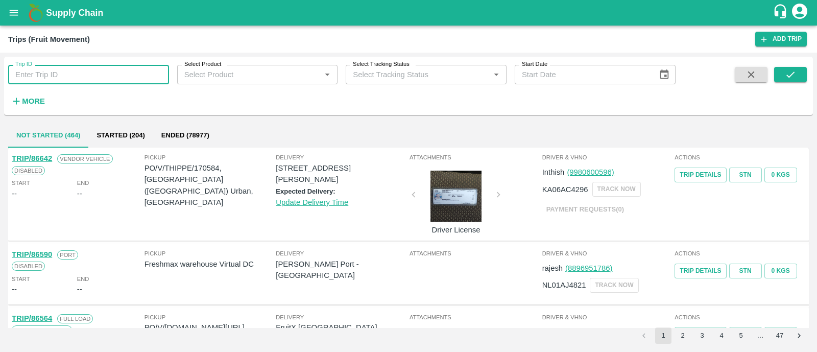
click at [79, 80] on input "Trip ID" at bounding box center [88, 74] width 161 height 19
paste input "86622"
type input "86622"
click at [781, 75] on button "submit" at bounding box center [790, 74] width 33 height 15
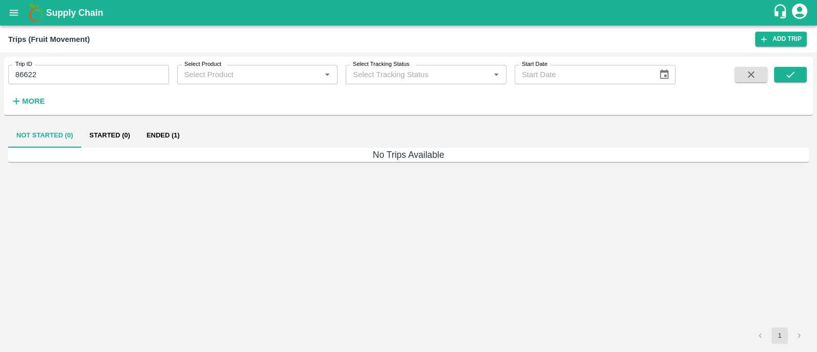
click at [55, 74] on input "86622" at bounding box center [88, 74] width 161 height 19
paste input "text"
type input "86613"
click at [789, 74] on icon "submit" at bounding box center [790, 74] width 11 height 11
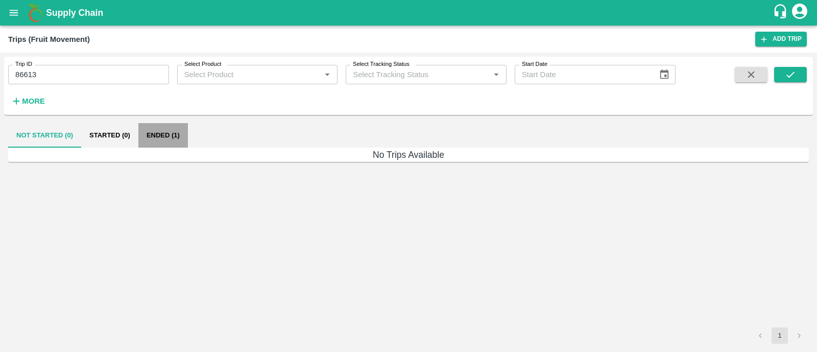
click at [178, 129] on button "Ended (1)" at bounding box center [163, 135] width 50 height 25
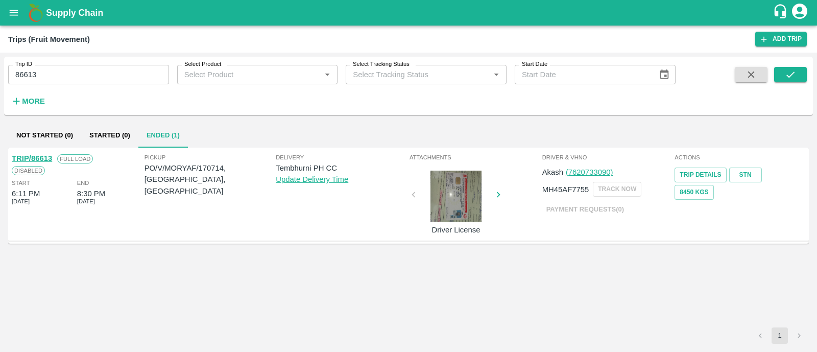
click at [51, 159] on link "TRIP/86613" at bounding box center [32, 158] width 40 height 8
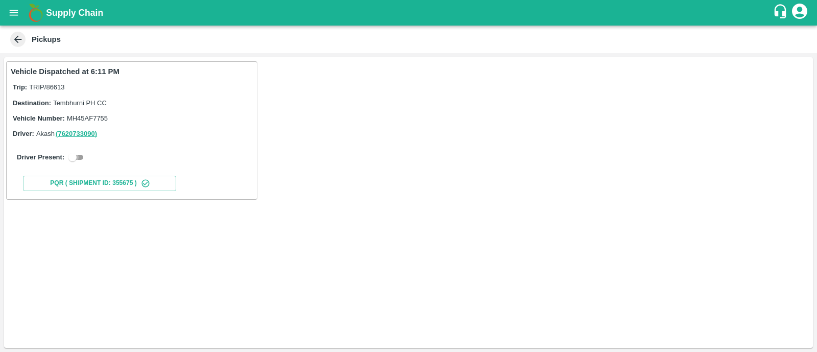
click at [77, 159] on input "checkbox" at bounding box center [72, 157] width 37 height 12
checkbox input "true"
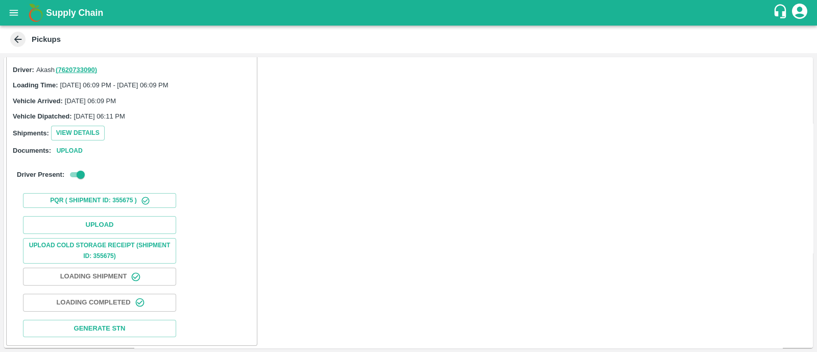
scroll to position [102, 0]
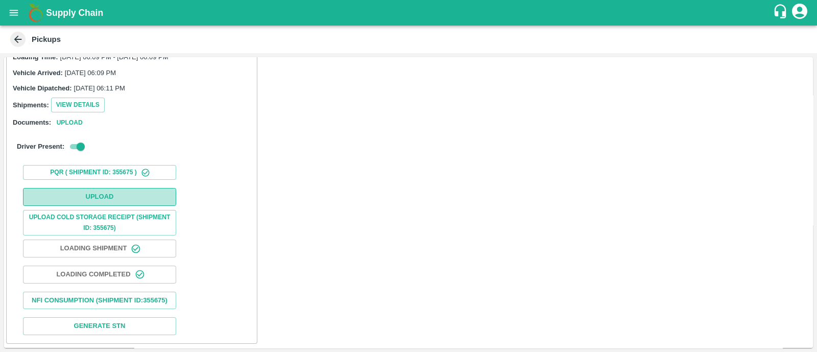
click at [82, 190] on button "Upload" at bounding box center [99, 197] width 153 height 18
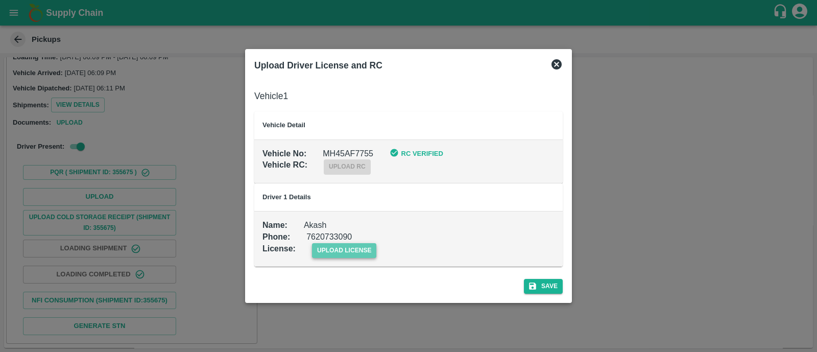
click at [335, 251] on span "upload license" at bounding box center [344, 250] width 65 height 15
click at [0, 0] on input "upload license" at bounding box center [0, 0] width 0 height 0
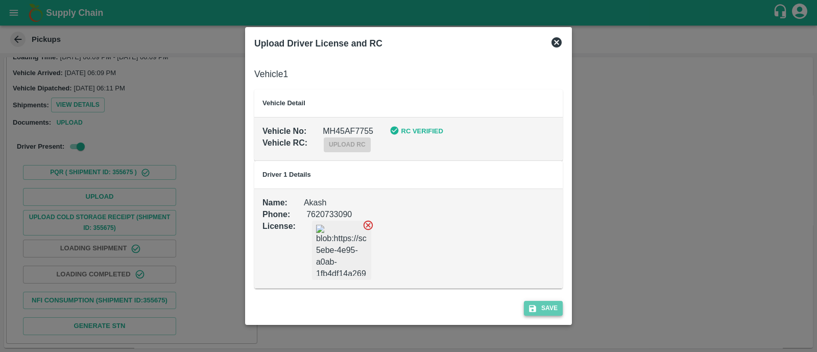
click at [528, 312] on button "Save" at bounding box center [543, 308] width 39 height 15
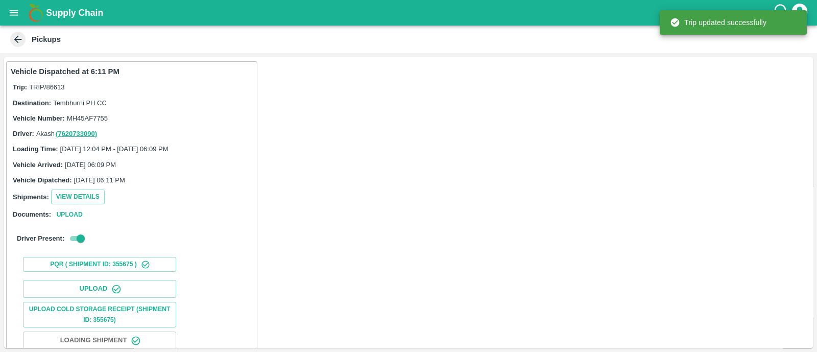
scroll to position [127, 0]
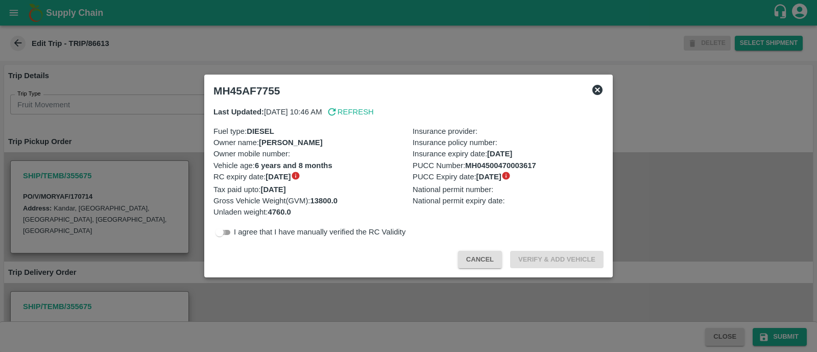
click at [216, 233] on input "checkbox" at bounding box center [219, 232] width 37 height 12
checkbox input "true"
click at [559, 259] on button "Verify & Add Vehicle" at bounding box center [556, 260] width 93 height 18
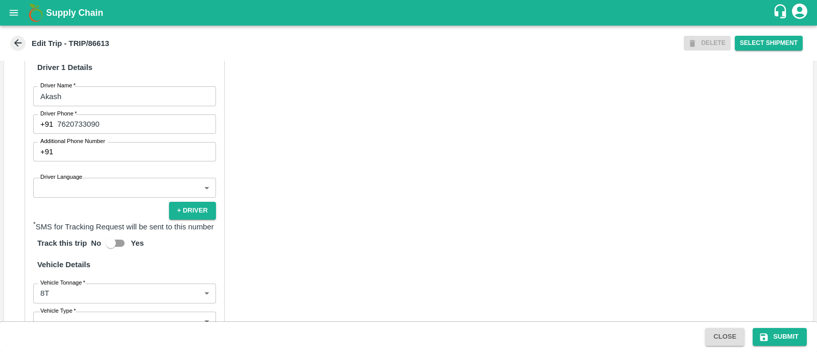
scroll to position [566, 0]
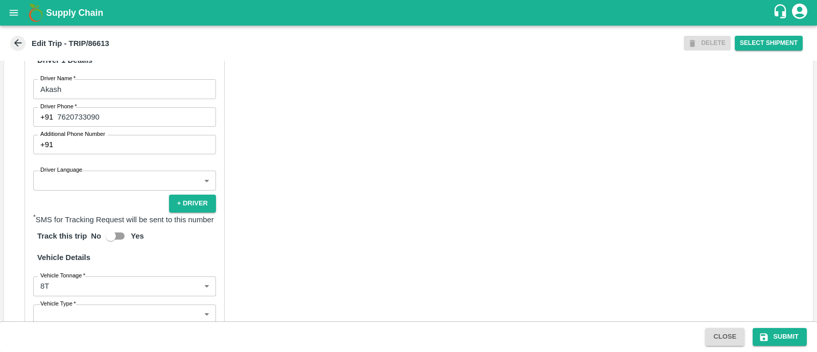
click at [135, 200] on body "Supply Chain Edit Trip - TRIP/86613 DELETE Select Shipment Trip Details Trip Ty…" at bounding box center [408, 176] width 817 height 352
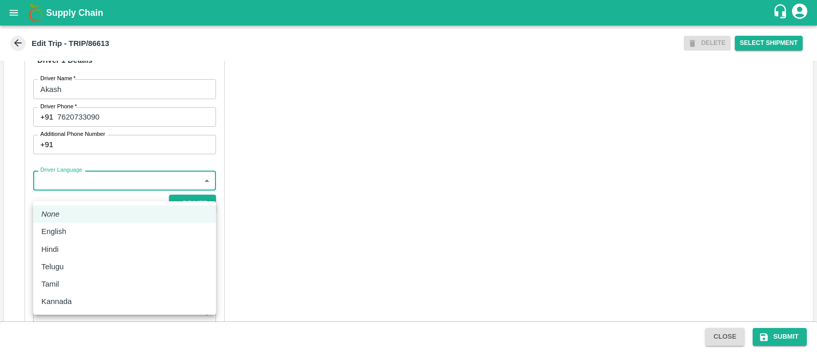
click at [105, 246] on div "Hindi" at bounding box center [124, 249] width 166 height 11
type input "hi"
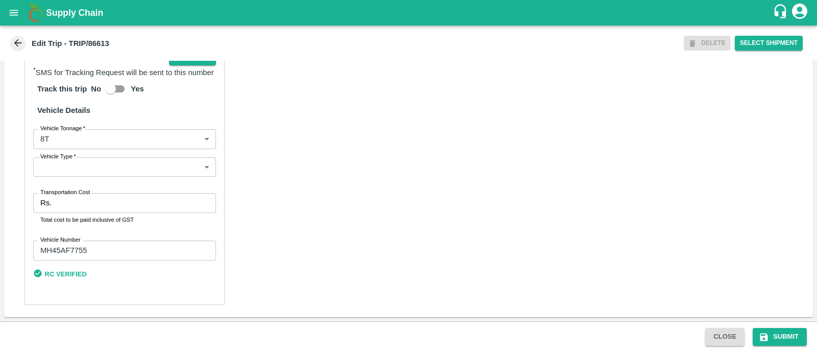
scroll to position [721, 0]
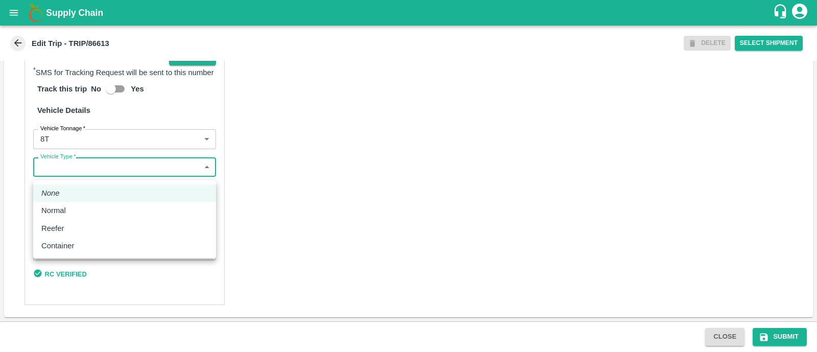
click at [90, 167] on body "Supply Chain Edit Trip - TRIP/86613 DELETE Select Shipment Trip Details Trip Ty…" at bounding box center [408, 176] width 817 height 352
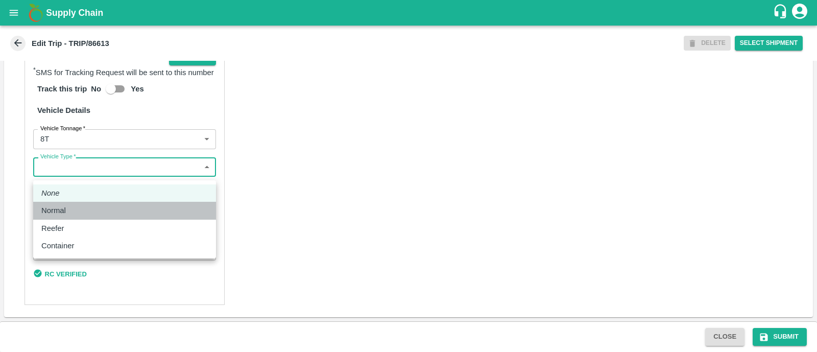
click at [85, 203] on li "Normal" at bounding box center [124, 210] width 183 height 17
type input "Normal"
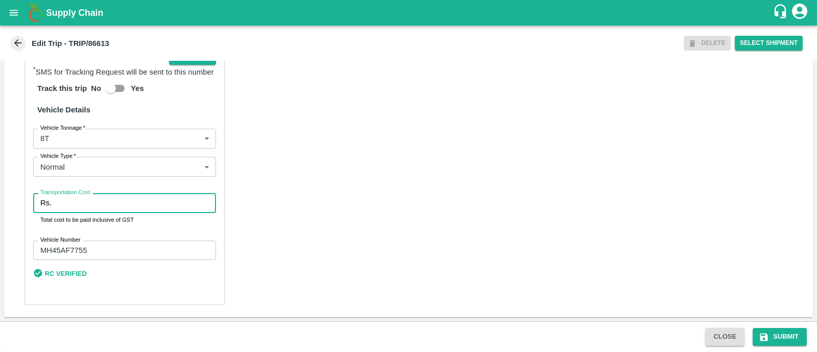
click at [85, 203] on input "Transportation Cost" at bounding box center [136, 202] width 160 height 19
type input "5000"
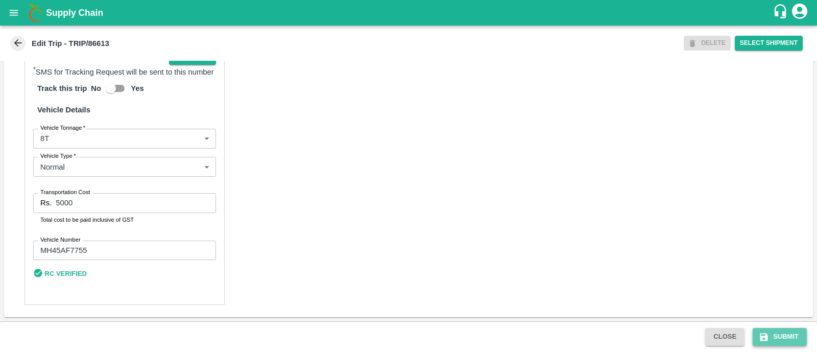
click at [779, 330] on button "Submit" at bounding box center [780, 337] width 54 height 18
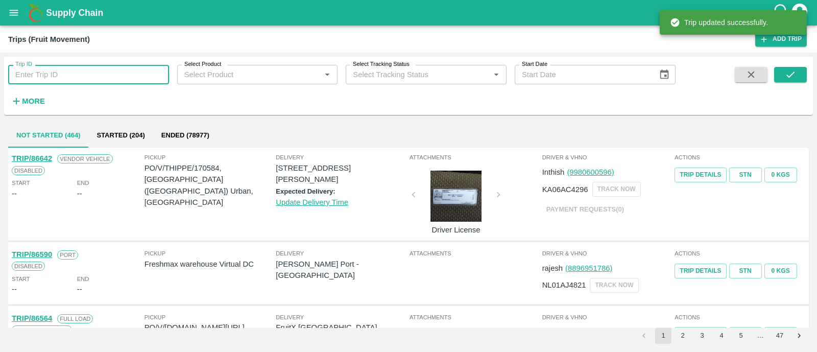
click at [127, 67] on input "Trip ID" at bounding box center [88, 74] width 161 height 19
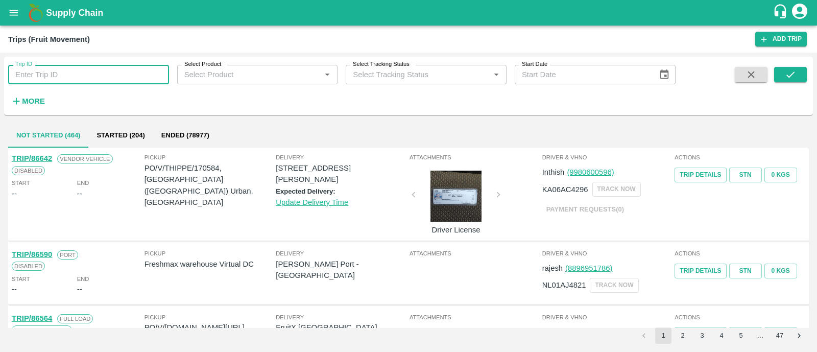
paste input "86629"
type input "86629"
click at [787, 74] on icon "submit" at bounding box center [790, 74] width 11 height 11
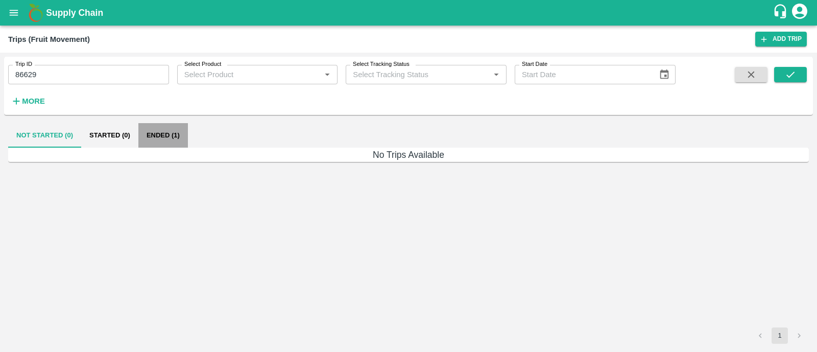
click at [140, 132] on button "Ended (1)" at bounding box center [163, 135] width 50 height 25
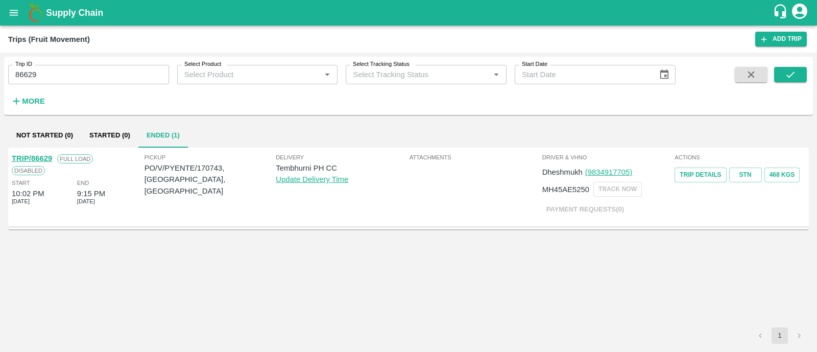
click at [48, 159] on link "TRIP/86629" at bounding box center [32, 158] width 40 height 8
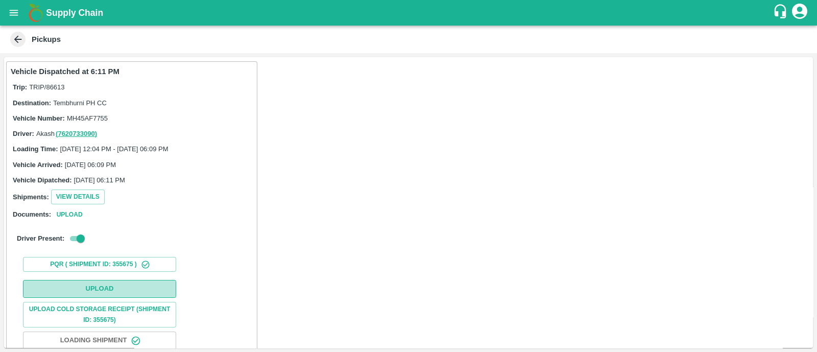
click at [102, 284] on button "Upload" at bounding box center [99, 289] width 153 height 18
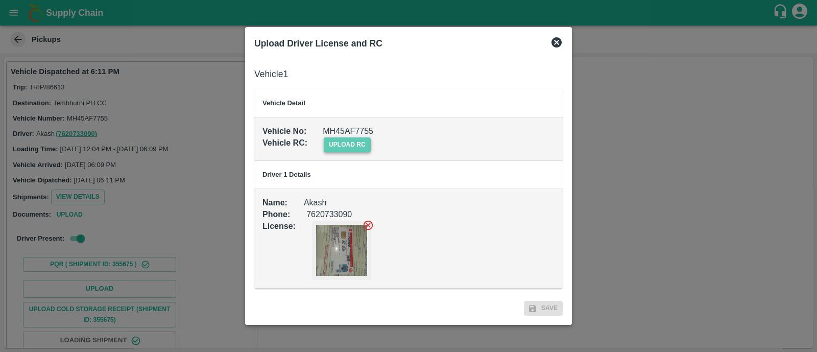
click at [348, 145] on span "upload rc" at bounding box center [347, 144] width 47 height 15
click at [0, 0] on input "upload rc" at bounding box center [0, 0] width 0 height 0
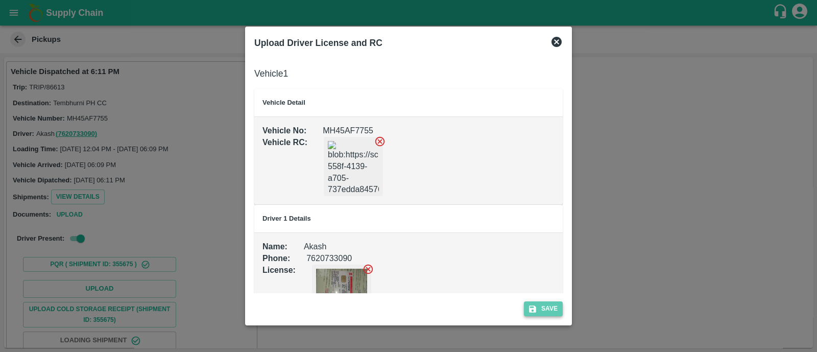
click at [546, 306] on button "Save" at bounding box center [543, 308] width 39 height 15
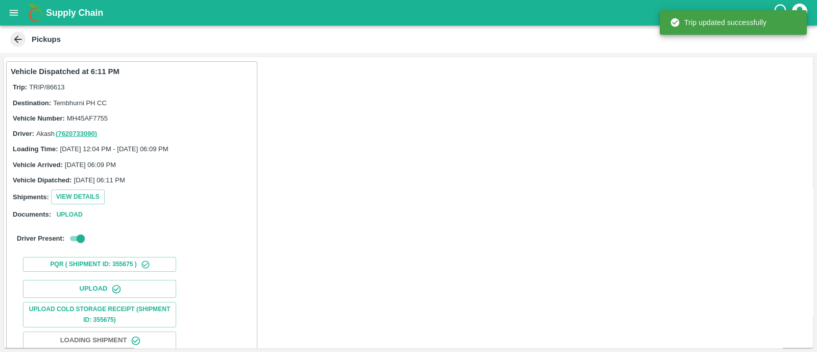
scroll to position [127, 0]
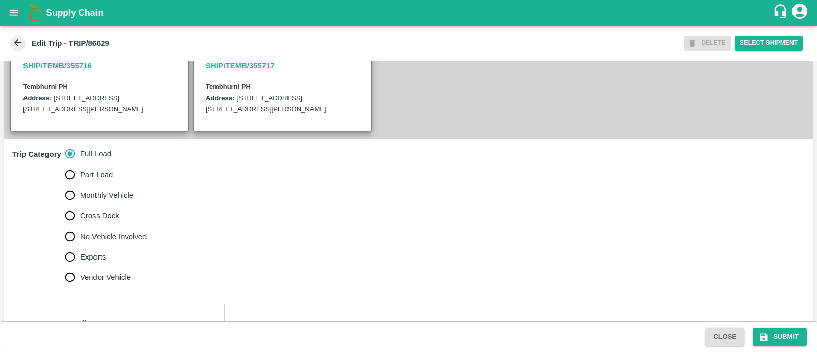
scroll to position [246, 0]
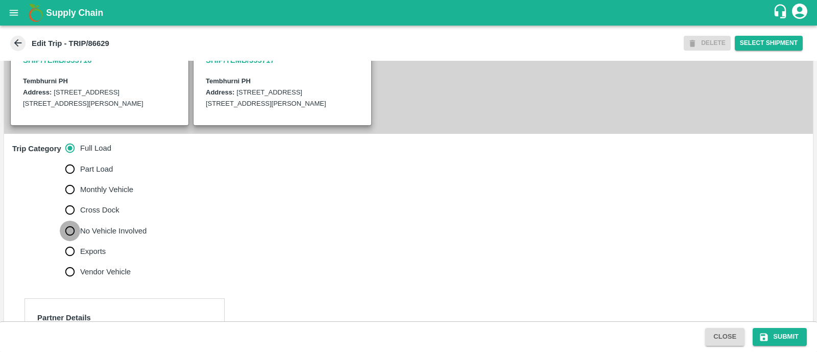
click at [67, 241] on input "No Vehicle Involved" at bounding box center [70, 231] width 20 height 20
radio input "true"
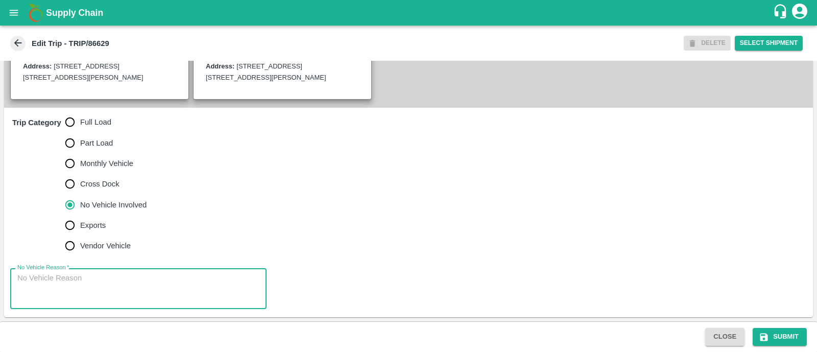
click at [67, 276] on textarea "No Vehicle Reason   *" at bounding box center [138, 289] width 242 height 32
type textarea "Field Dump"
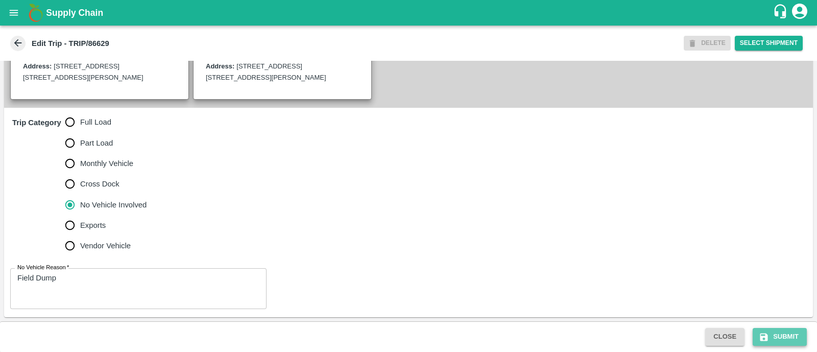
click at [774, 333] on button "Submit" at bounding box center [780, 337] width 54 height 18
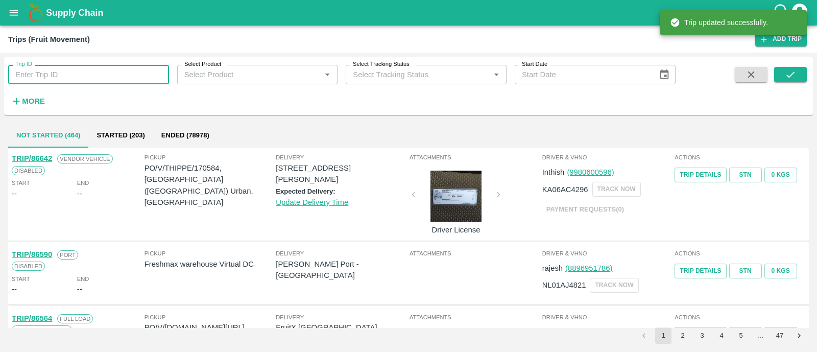
paste input "86626"
click at [99, 78] on input "Trip ID" at bounding box center [88, 74] width 161 height 19
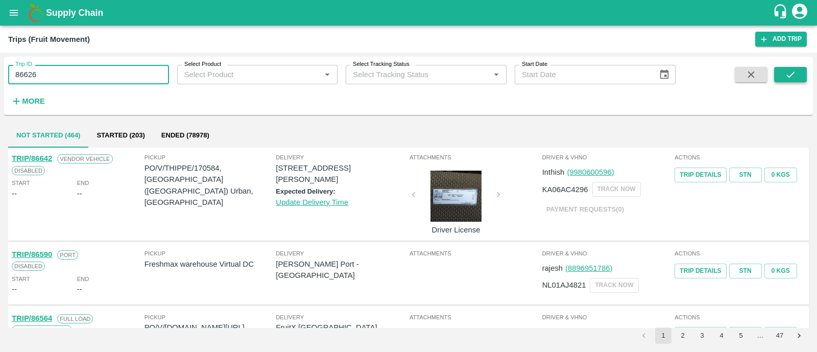
type input "86626"
click at [782, 69] on button "submit" at bounding box center [790, 74] width 33 height 15
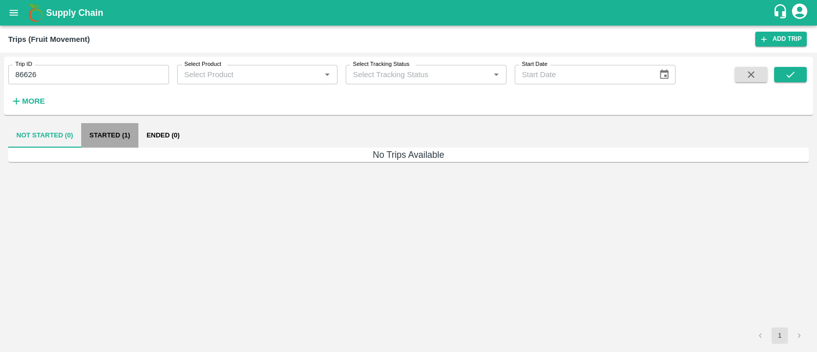
click at [125, 135] on button "Started (1)" at bounding box center [109, 135] width 57 height 25
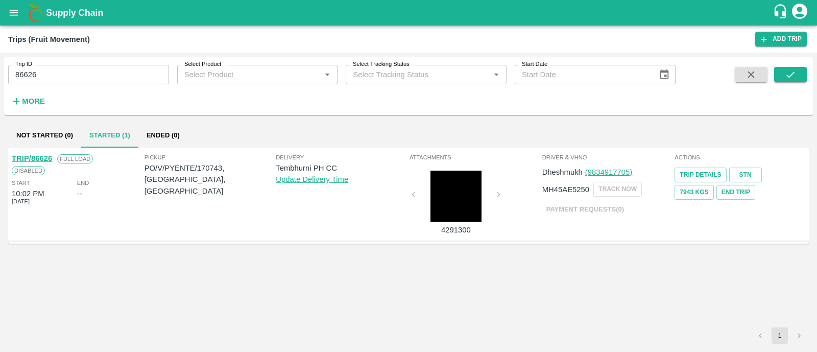
click at [49, 158] on link "TRIP/86626" at bounding box center [32, 158] width 40 height 8
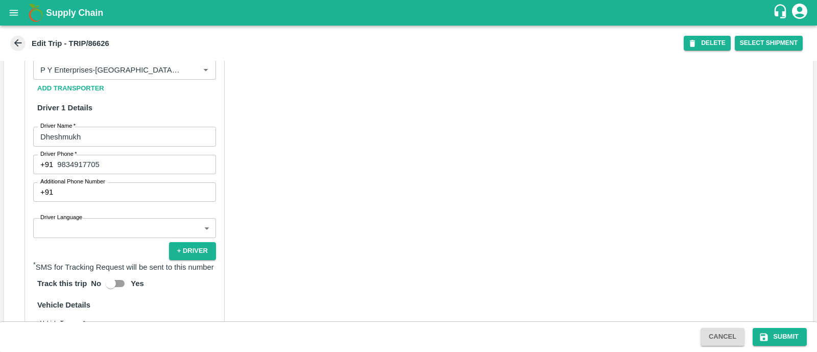
scroll to position [519, 0]
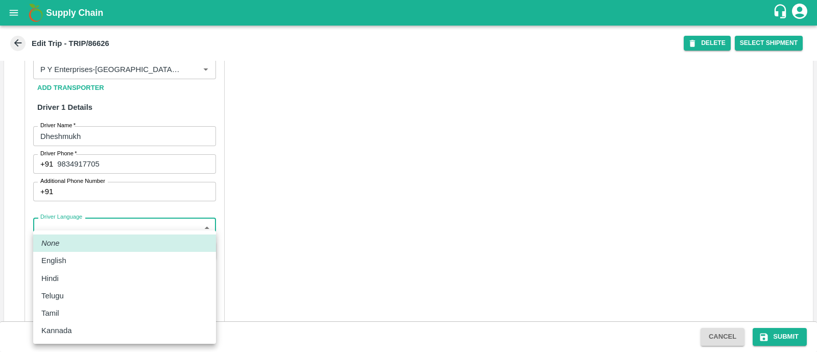
click at [92, 236] on body "Supply Chain Edit Trip - TRIP/86626 DELETE Select Shipment Trip Details Trip Ty…" at bounding box center [408, 176] width 817 height 352
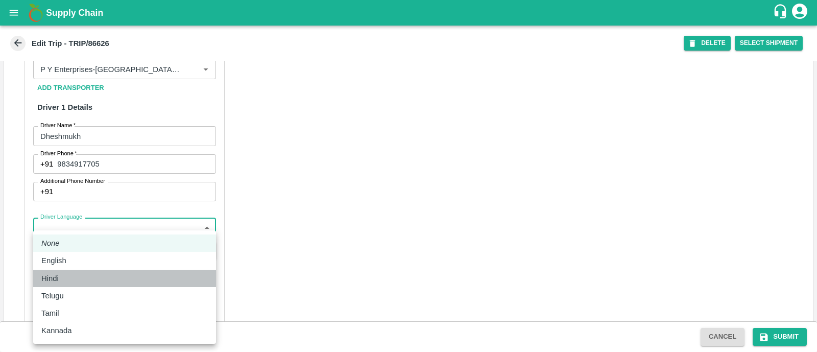
click at [67, 275] on div "Hindi" at bounding box center [124, 278] width 166 height 11
type input "hi"
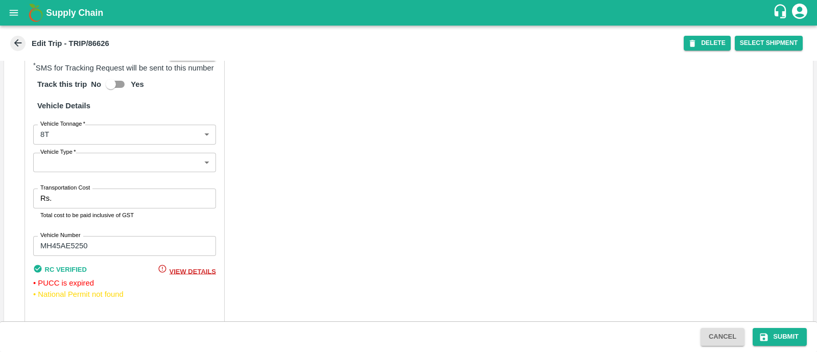
scroll to position [723, 0]
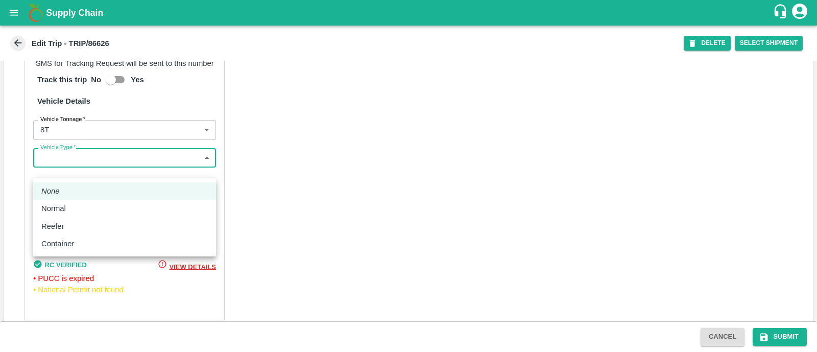
click at [89, 167] on body "Supply Chain Edit Trip - TRIP/86626 DELETE Select Shipment Trip Details Trip Ty…" at bounding box center [408, 176] width 817 height 352
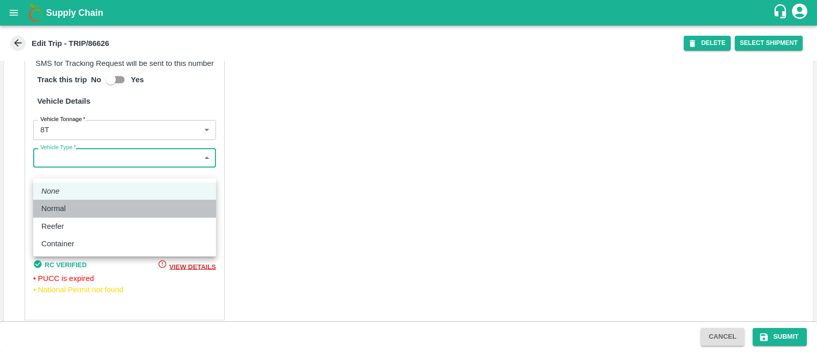
click at [87, 200] on li "Normal" at bounding box center [124, 208] width 183 height 17
type input "Normal"
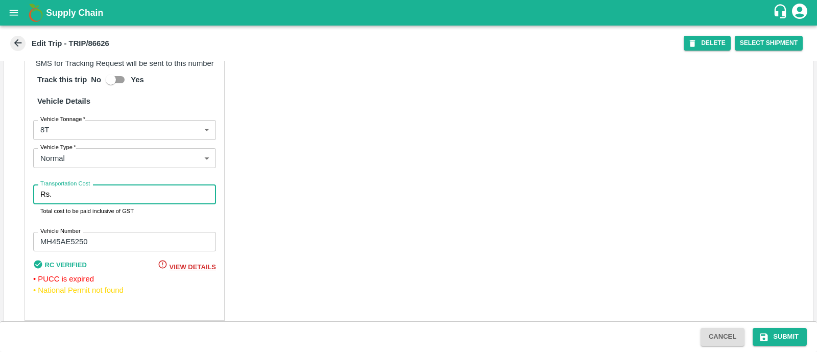
click at [87, 200] on input "Transportation Cost" at bounding box center [136, 193] width 160 height 19
type input "5000"
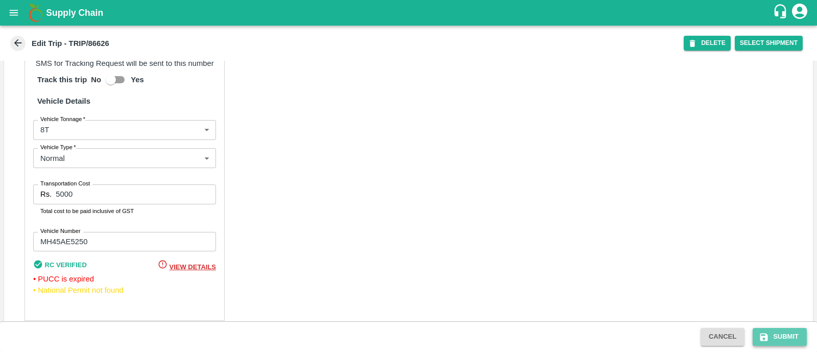
click at [775, 333] on button "Submit" at bounding box center [780, 337] width 54 height 18
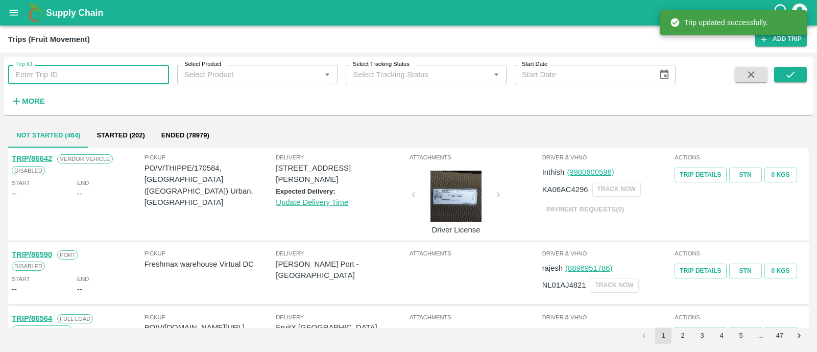
click at [43, 74] on input "Trip ID" at bounding box center [88, 74] width 161 height 19
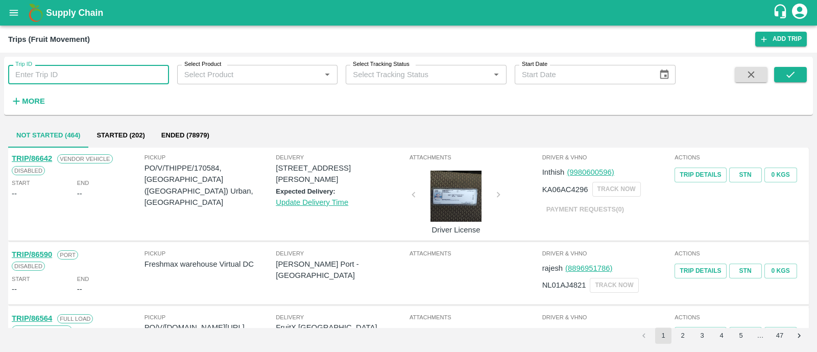
paste input "86633"
type input "86633"
click at [799, 69] on button "submit" at bounding box center [790, 74] width 33 height 15
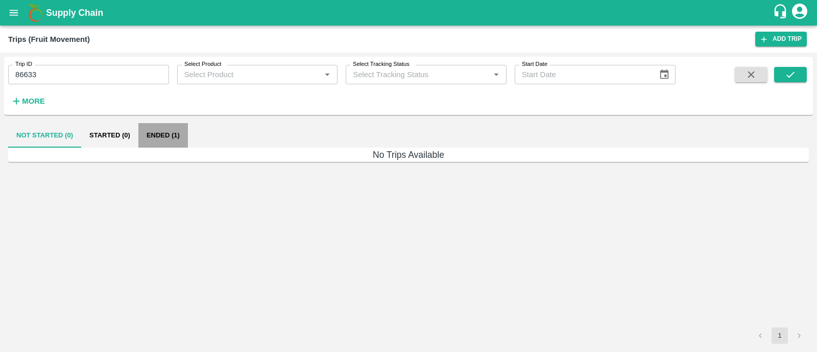
click at [183, 132] on button "Ended (1)" at bounding box center [163, 135] width 50 height 25
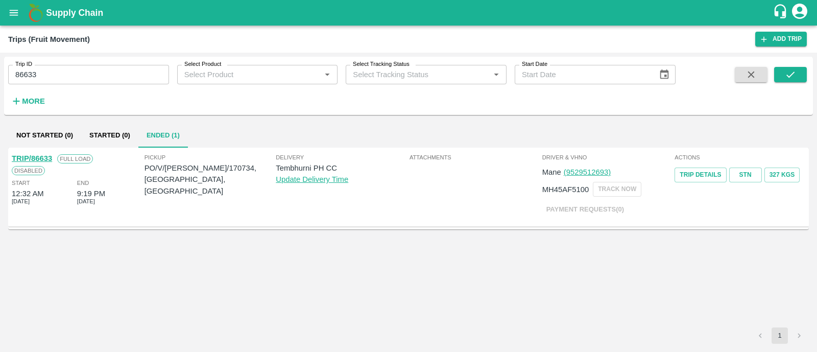
click at [50, 158] on link "TRIP/86633" at bounding box center [32, 158] width 40 height 8
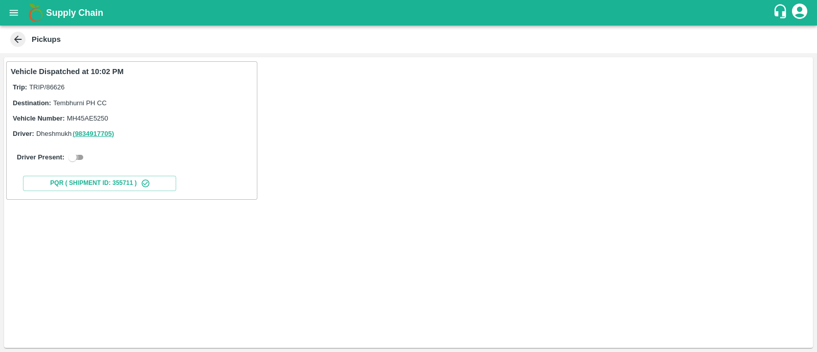
click at [77, 157] on input "checkbox" at bounding box center [72, 157] width 37 height 12
checkbox input "true"
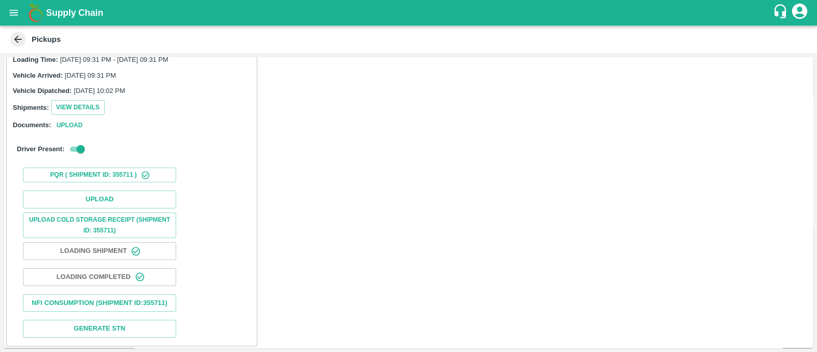
scroll to position [90, 0]
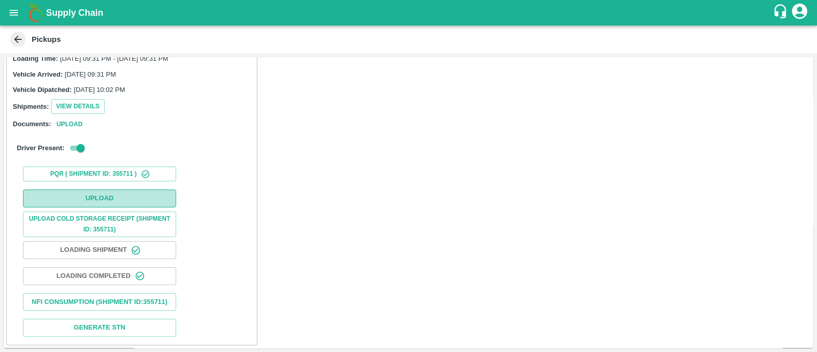
click at [100, 190] on button "Upload" at bounding box center [99, 198] width 153 height 18
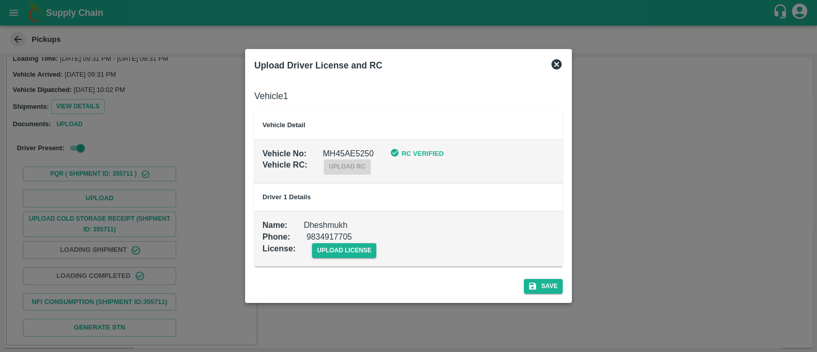
click at [332, 240] on div "upload license" at bounding box center [336, 242] width 81 height 31
click at [337, 246] on span "upload license" at bounding box center [344, 250] width 65 height 15
click at [0, 0] on input "upload license" at bounding box center [0, 0] width 0 height 0
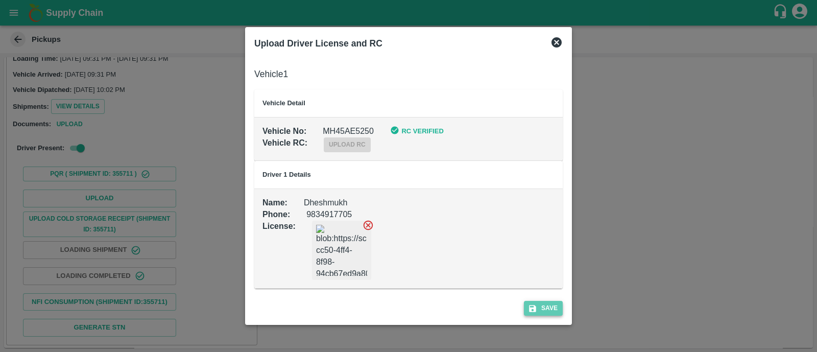
click at [554, 302] on button "Save" at bounding box center [543, 308] width 39 height 15
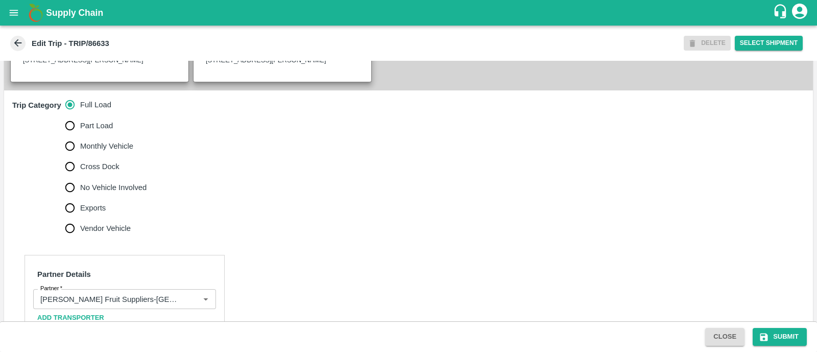
scroll to position [304, 0]
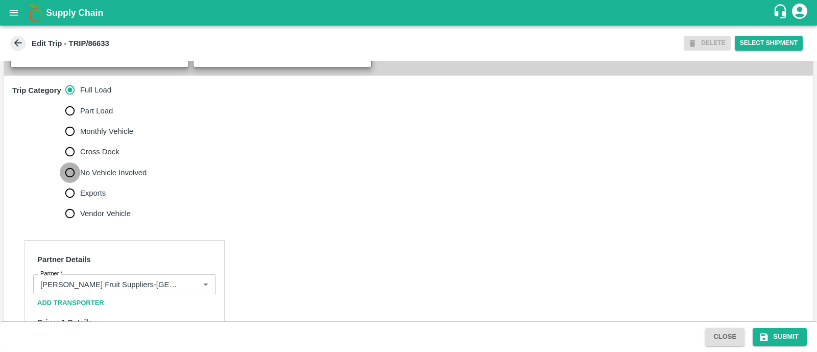
click at [69, 183] on input "No Vehicle Involved" at bounding box center [70, 172] width 20 height 20
radio input "true"
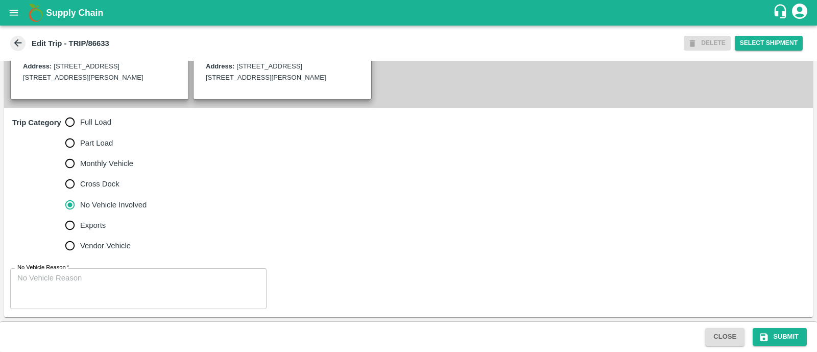
scroll to position [282, 0]
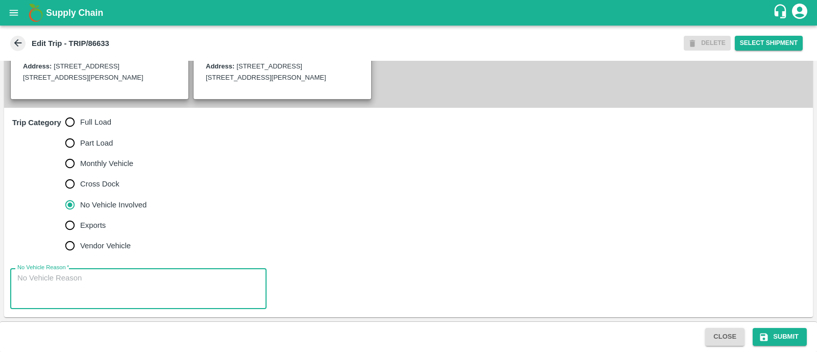
click at [98, 282] on textarea "No Vehicle Reason   *" at bounding box center [138, 289] width 242 height 32
click at [21, 280] on textarea "Feld Dump" at bounding box center [138, 289] width 242 height 32
type textarea "Field Dump"
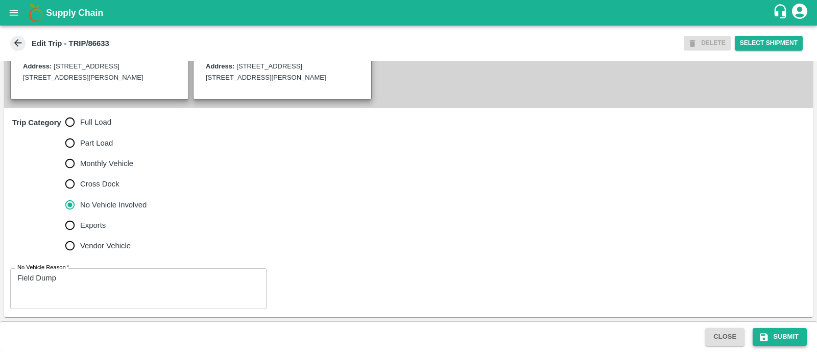
drag, startPoint x: 790, startPoint y: 323, endPoint x: 791, endPoint y: 331, distance: 8.8
click at [791, 331] on div "Close Submit" at bounding box center [408, 336] width 817 height 31
click at [791, 331] on button "Submit" at bounding box center [780, 337] width 54 height 18
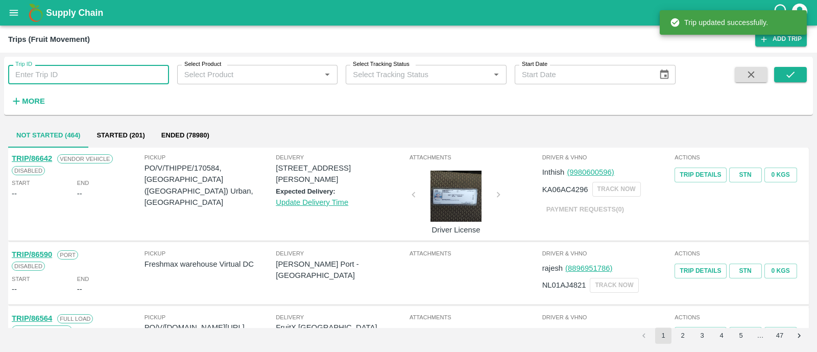
paste input "86616"
click at [64, 75] on input "Trip ID" at bounding box center [88, 74] width 161 height 19
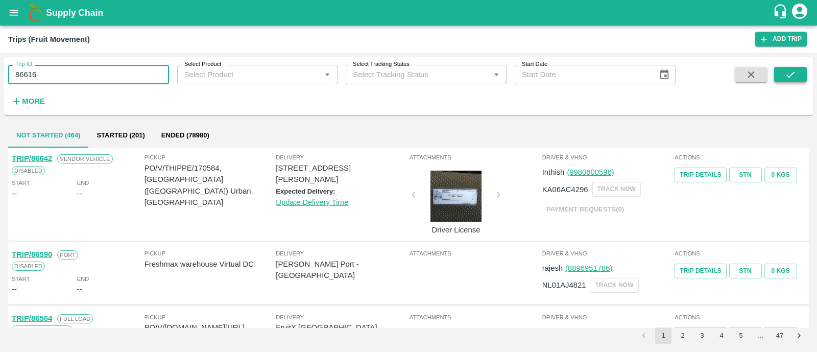
type input "86616"
click at [793, 78] on icon "submit" at bounding box center [790, 74] width 11 height 11
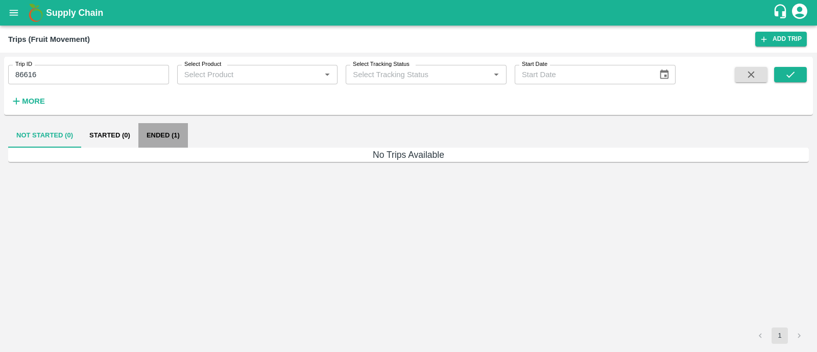
click at [158, 134] on button "Ended (1)" at bounding box center [163, 135] width 50 height 25
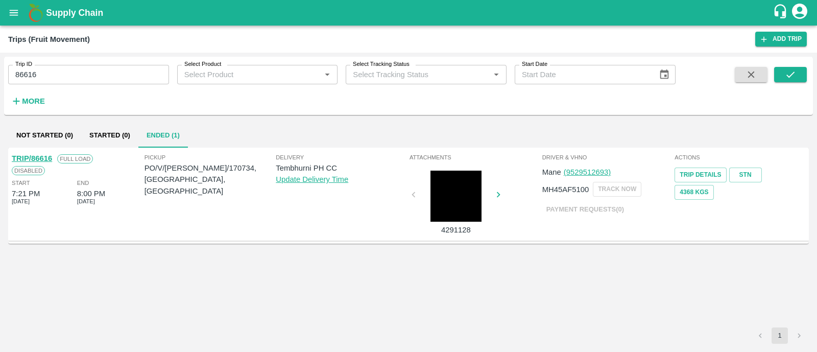
click at [41, 160] on link "TRIP/86616" at bounding box center [32, 158] width 40 height 8
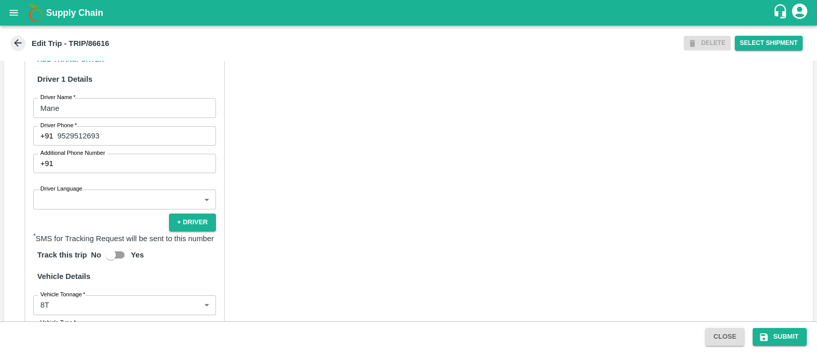
scroll to position [549, 0]
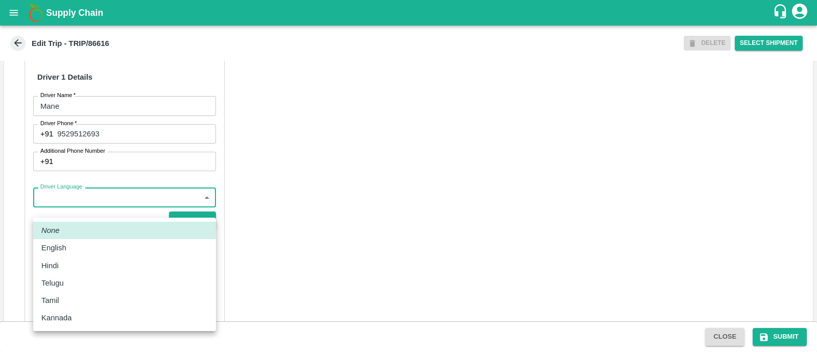
drag, startPoint x: 84, startPoint y: 202, endPoint x: 82, endPoint y: 265, distance: 63.3
click at [82, 265] on body "Supply Chain Edit Trip - TRIP/86616 DELETE Select Shipment Trip Details Trip Ty…" at bounding box center [408, 176] width 817 height 352
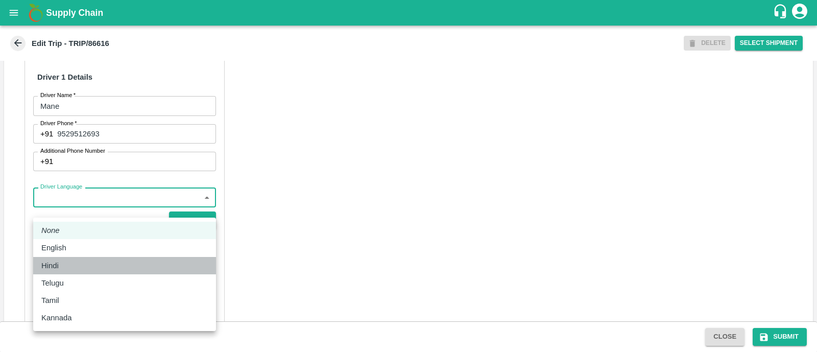
click at [82, 265] on div "Hindi" at bounding box center [124, 265] width 166 height 11
type input "hi"
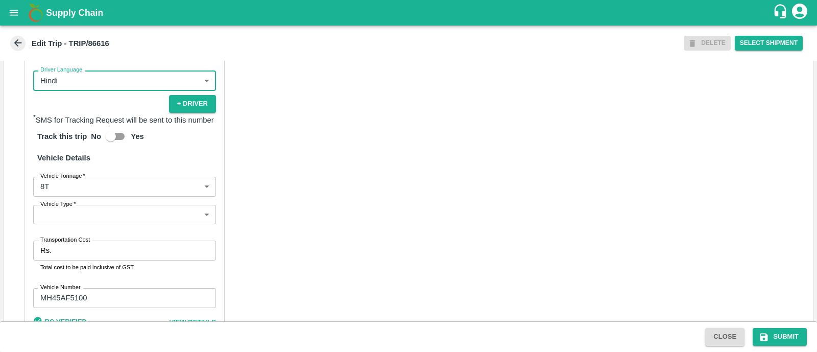
scroll to position [667, 0]
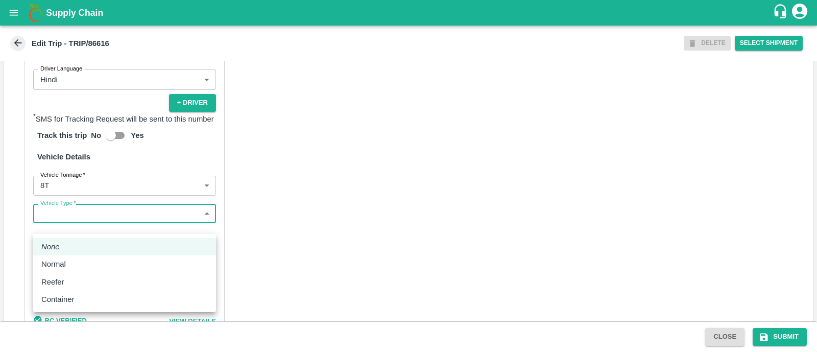
click at [82, 223] on body "Supply Chain Edit Trip - TRIP/86616 DELETE Select Shipment Trip Details Trip Ty…" at bounding box center [408, 176] width 817 height 352
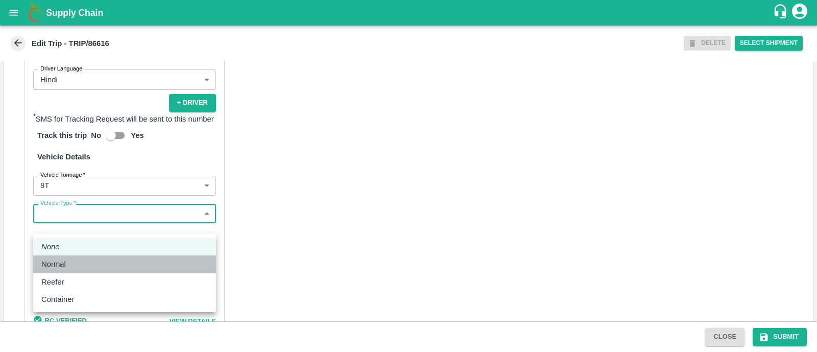
click at [77, 263] on div "Normal" at bounding box center [124, 263] width 166 height 11
type input "Normal"
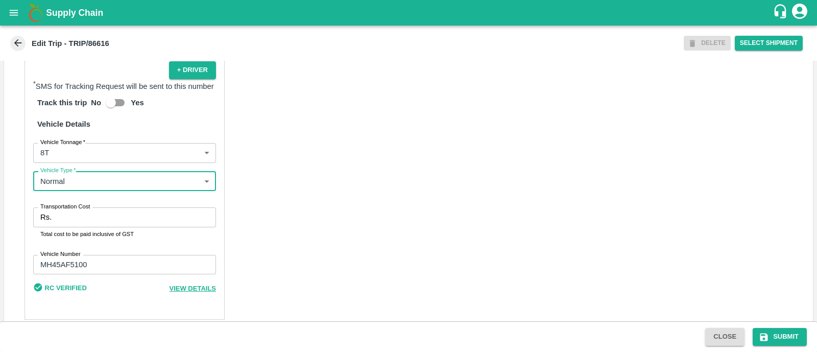
scroll to position [703, 0]
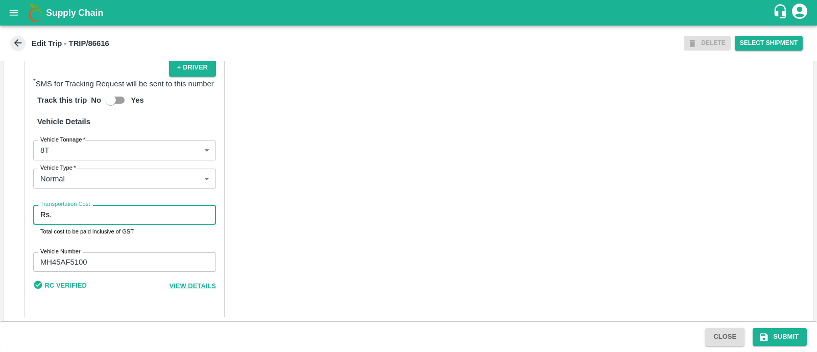
click at [80, 221] on input "Transportation Cost" at bounding box center [136, 214] width 160 height 19
type input "4000"
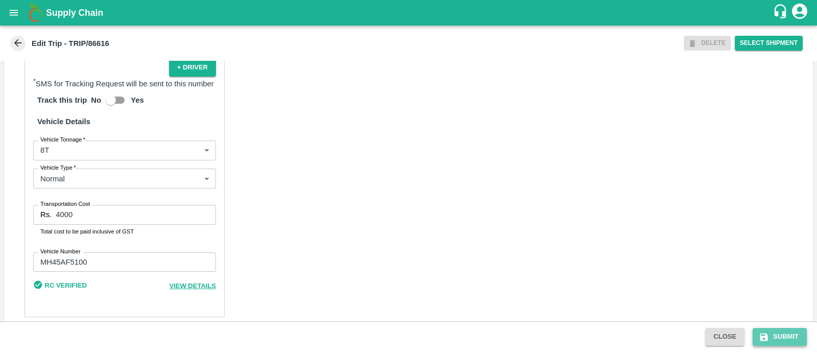
click at [771, 330] on button "Submit" at bounding box center [780, 337] width 54 height 18
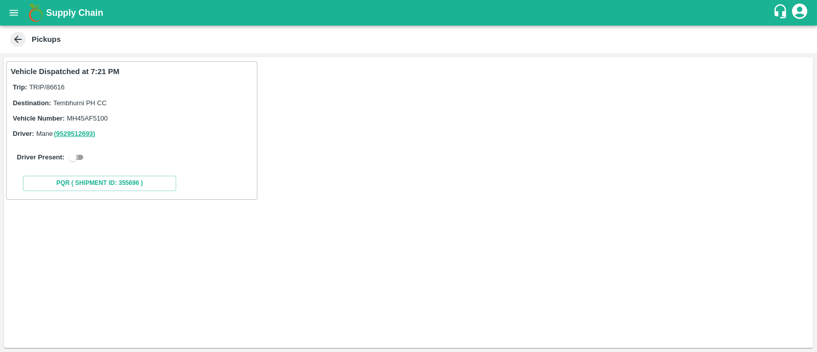
click at [80, 159] on input "checkbox" at bounding box center [72, 157] width 37 height 12
checkbox input "true"
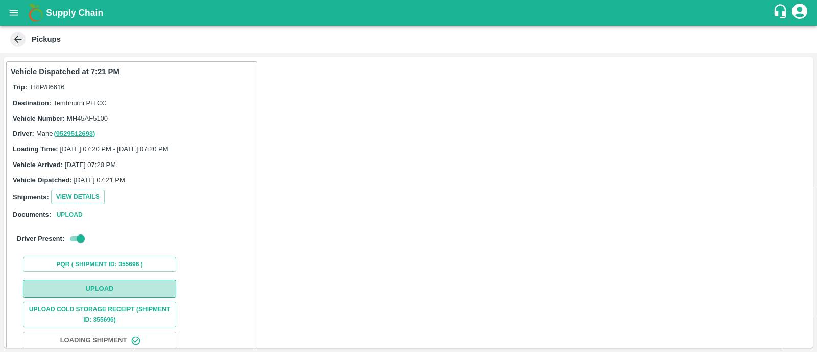
click at [139, 286] on button "Upload" at bounding box center [99, 289] width 153 height 18
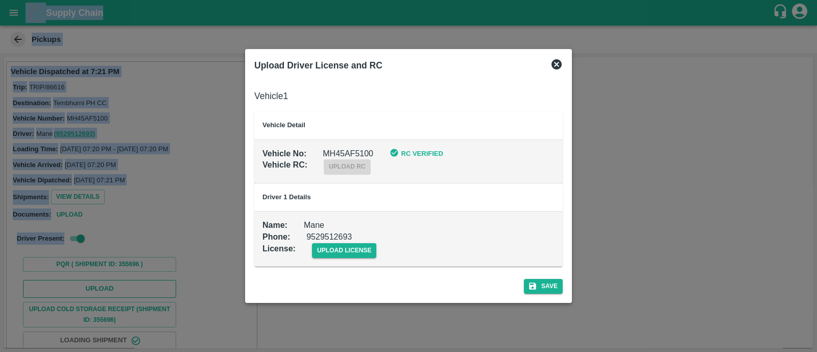
click at [139, 286] on div at bounding box center [408, 176] width 817 height 352
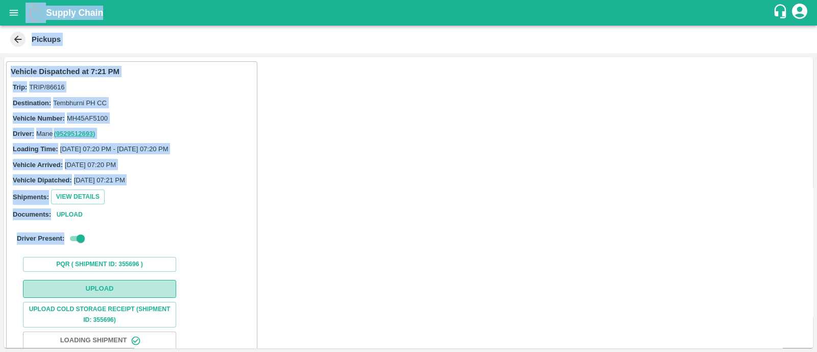
click at [138, 283] on button "Upload" at bounding box center [99, 289] width 153 height 18
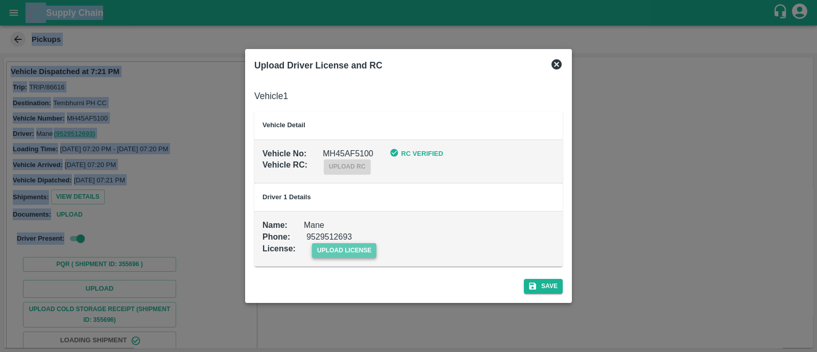
click at [328, 253] on span "upload license" at bounding box center [344, 250] width 65 height 15
click at [0, 0] on input "upload license" at bounding box center [0, 0] width 0 height 0
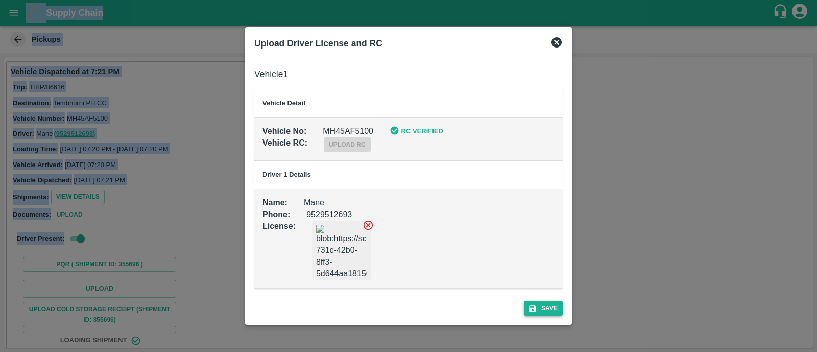
click at [556, 310] on button "Save" at bounding box center [543, 308] width 39 height 15
